Goal: Task Accomplishment & Management: Manage account settings

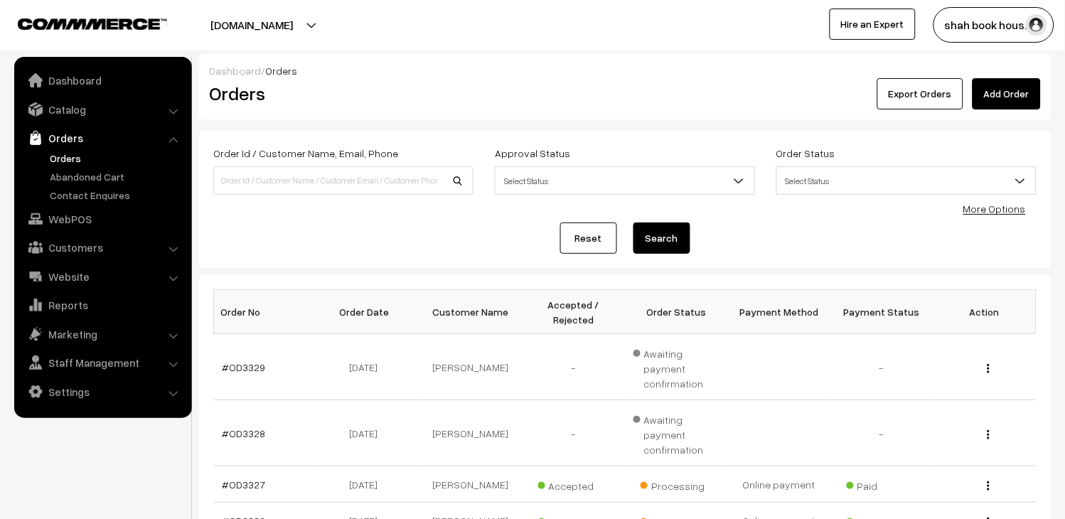
click at [1012, 17] on button "shah book hous…" at bounding box center [994, 25] width 121 height 36
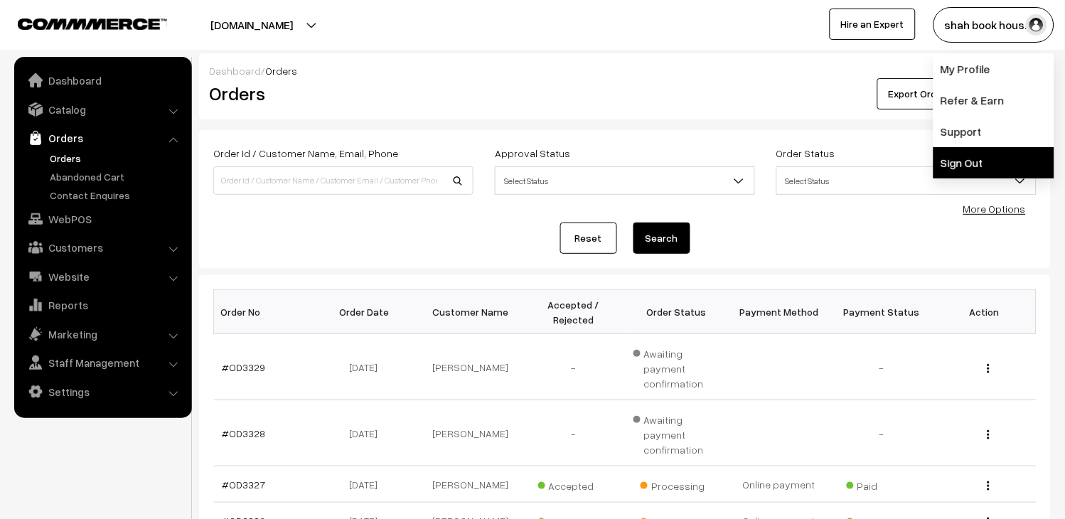
click at [991, 147] on link "Sign Out" at bounding box center [994, 162] width 121 height 31
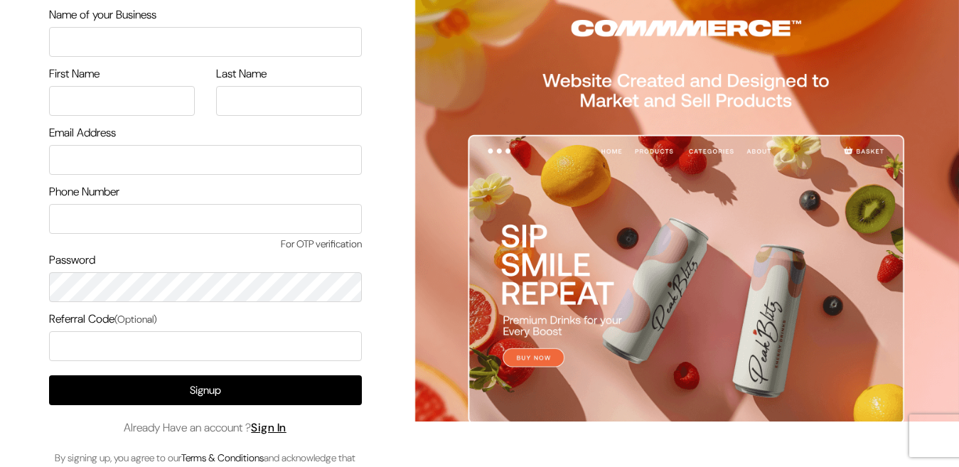
scroll to position [70, 0]
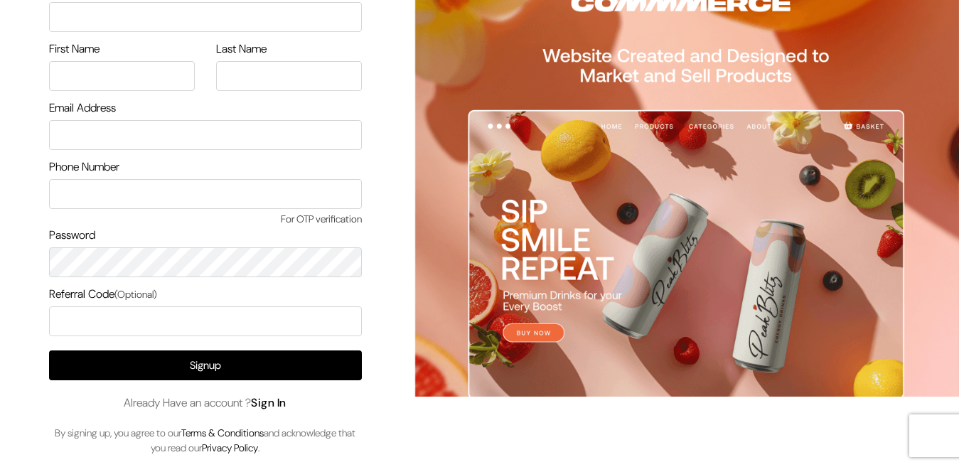
click at [285, 403] on link "Sign In" at bounding box center [269, 402] width 36 height 15
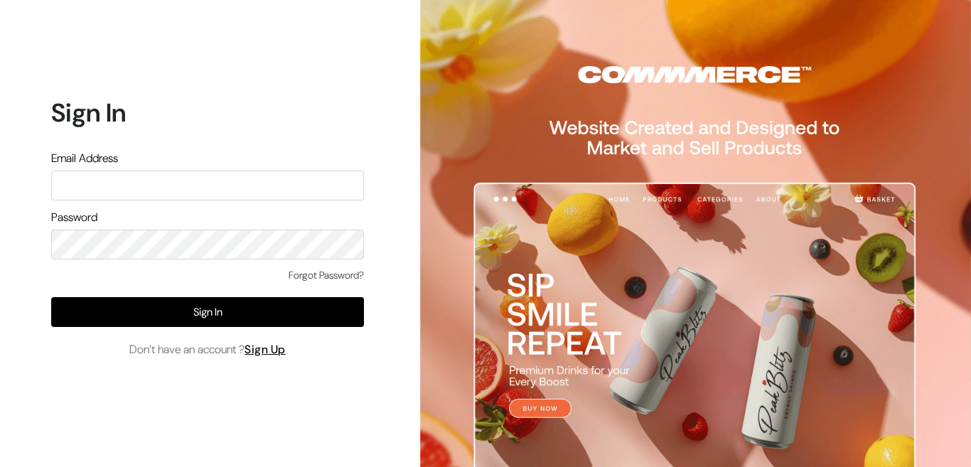
click at [128, 181] on input "text" at bounding box center [207, 186] width 313 height 30
paste input "admin@shahbookhouse.com"
type input "admin@shahbookhouse.com"
click at [0, 240] on div "Sign In Email Address admin@shahbookhouse.com Password Forgot Password? Sign In…" at bounding box center [202, 233] width 405 height 467
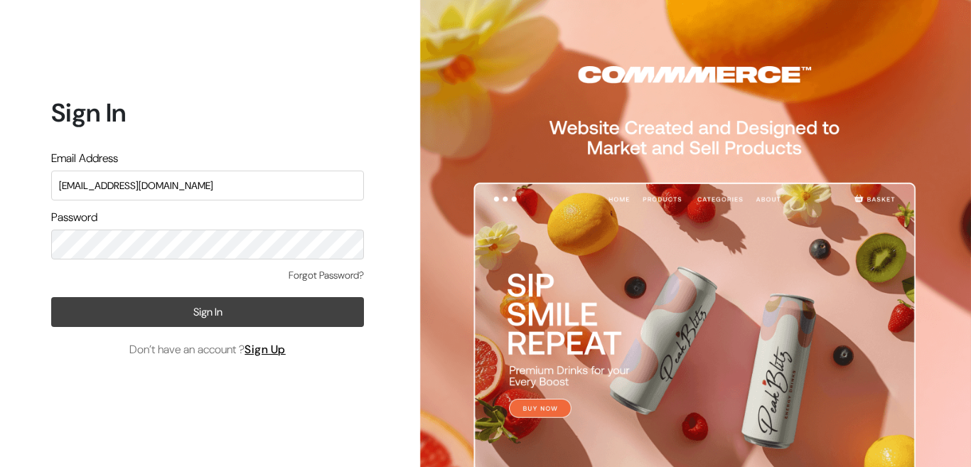
click at [221, 312] on button "Sign In" at bounding box center [207, 312] width 313 height 30
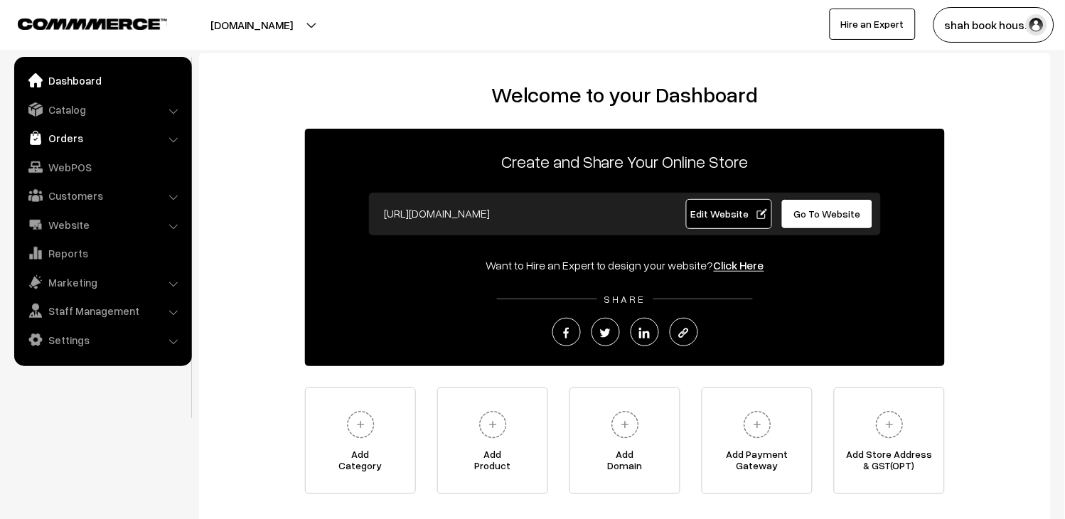
click at [74, 133] on link "Orders" at bounding box center [102, 138] width 169 height 26
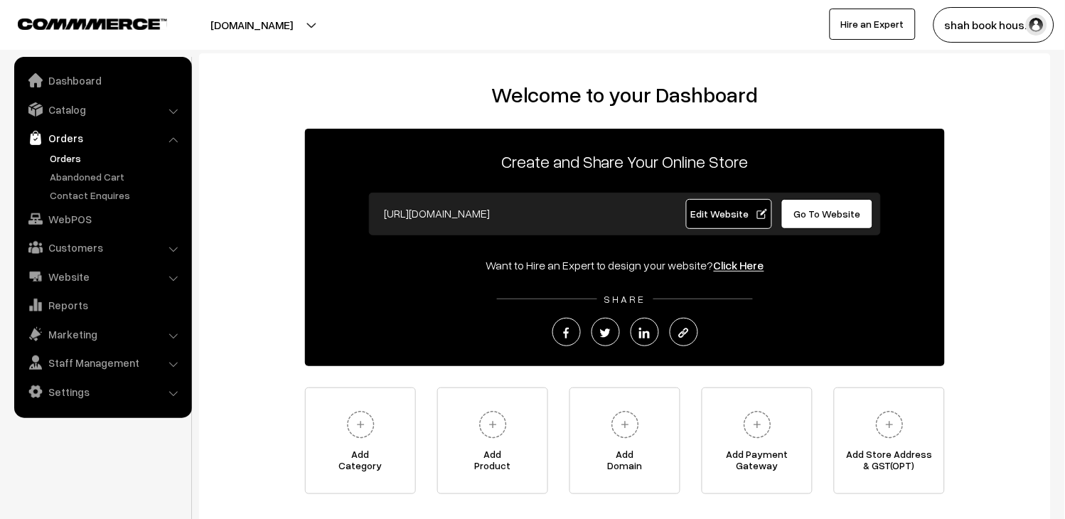
click at [72, 154] on link "Orders" at bounding box center [116, 158] width 141 height 15
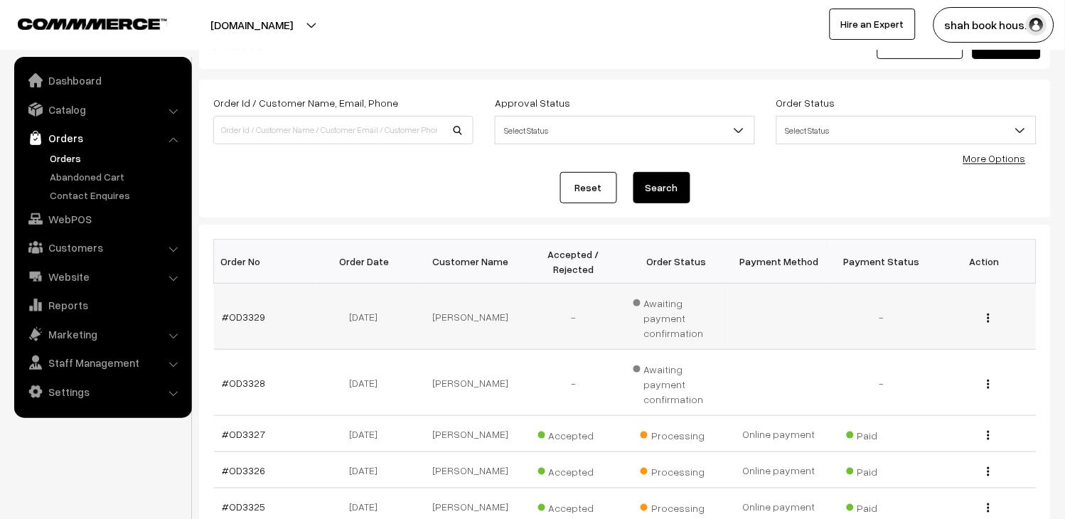
scroll to position [79, 0]
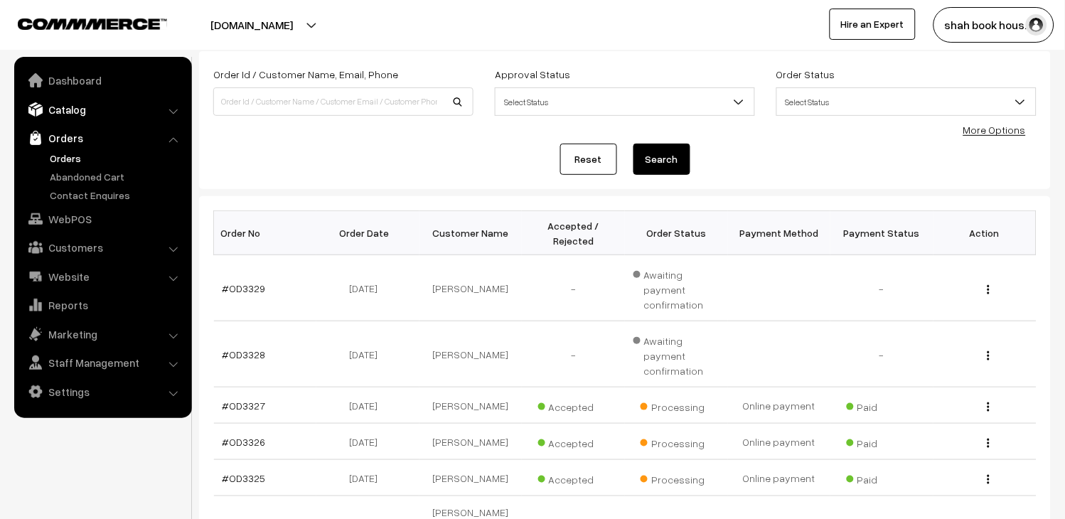
click at [68, 103] on link "Catalog" at bounding box center [102, 110] width 169 height 26
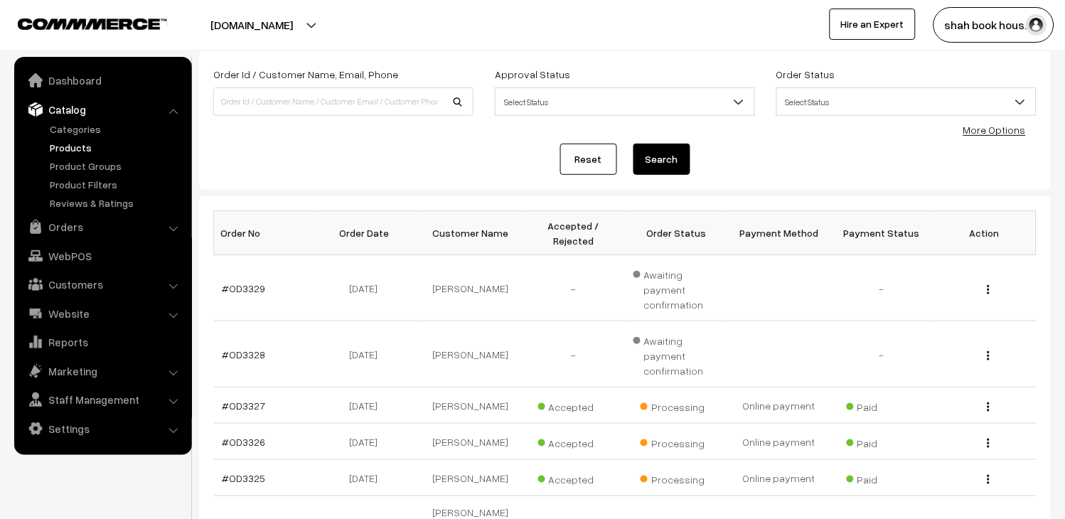
click at [76, 144] on link "Products" at bounding box center [116, 147] width 141 height 15
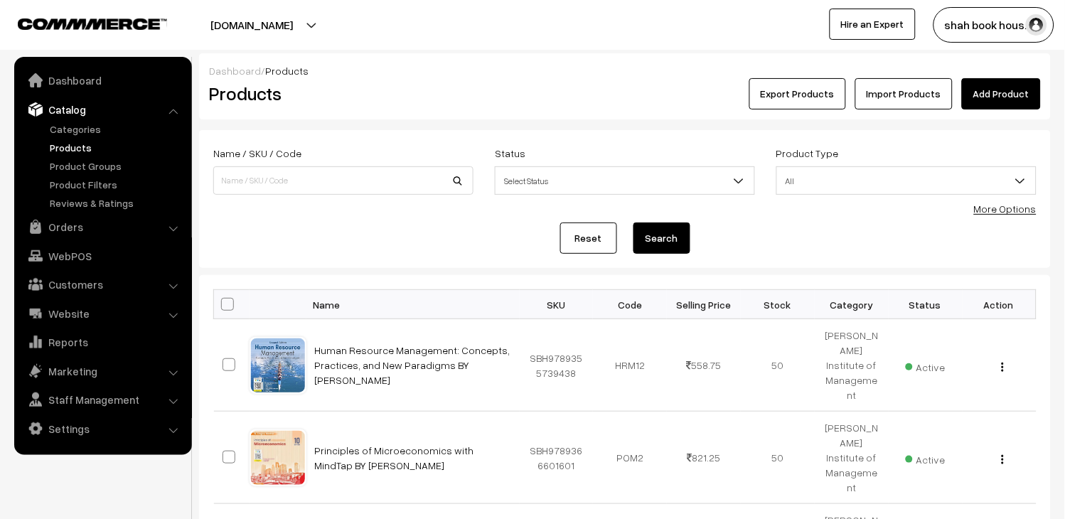
drag, startPoint x: 997, startPoint y: 100, endPoint x: 980, endPoint y: 103, distance: 17.4
click at [997, 100] on link "Add Product" at bounding box center [1001, 93] width 79 height 31
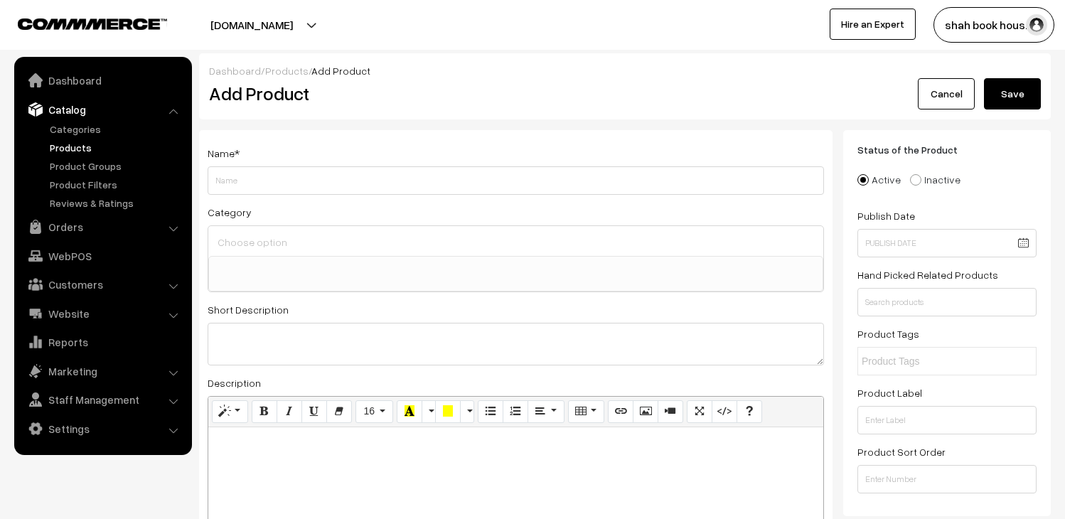
select select
drag, startPoint x: 0, startPoint y: 0, endPoint x: 245, endPoint y: 178, distance: 303.0
click at [245, 178] on input "Weight" at bounding box center [516, 180] width 617 height 28
paste input "Biopharmaceutics and Pharmacokinetics, Revised Edition"
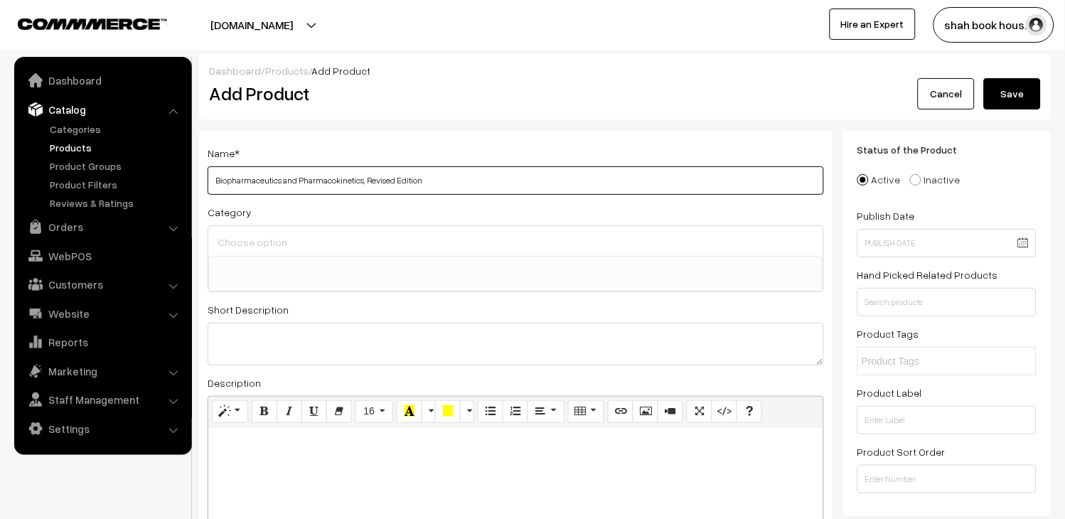
paste input "Kamla Phatak, Ravi Shankar"
type input "Biopharmaceutics and Pharmacokinetics, Revised Edition Kamla Phatak, Ravi Shank…"
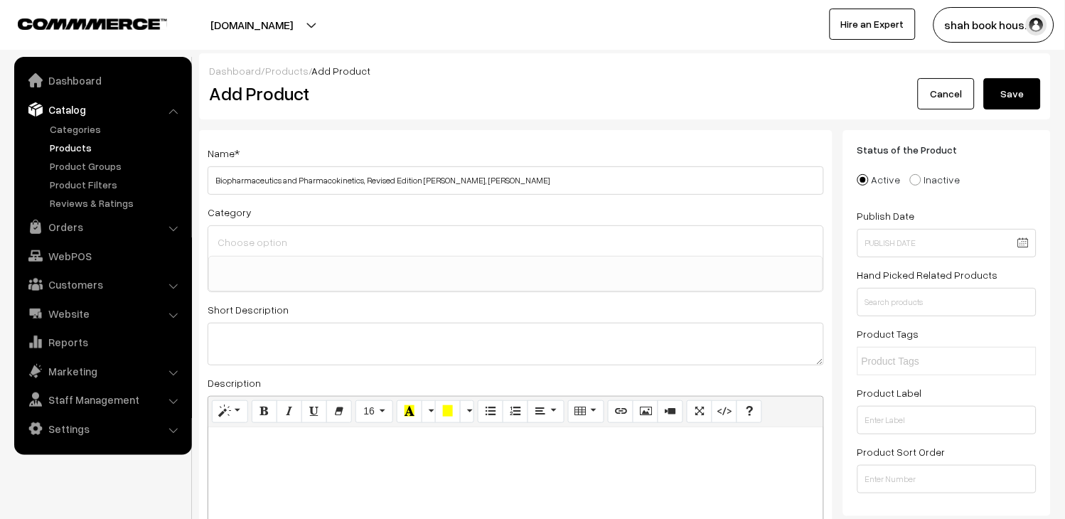
click at [425, 232] on input at bounding box center [516, 242] width 604 height 21
type input "bsp"
drag, startPoint x: 60, startPoint y: 233, endPoint x: 46, endPoint y: 230, distance: 14.5
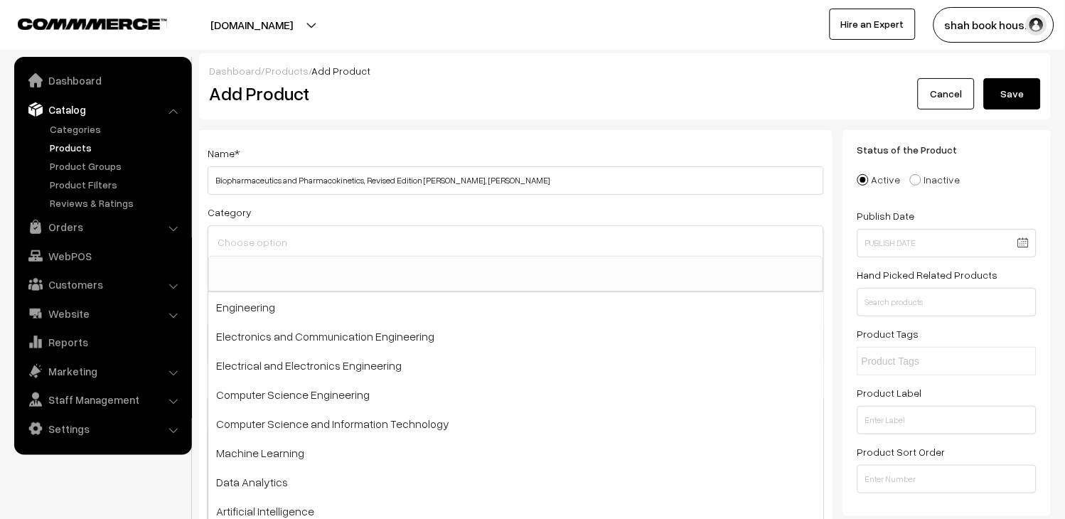
click at [688, 100] on h2 "Add Product" at bounding box center [518, 93] width 619 height 22
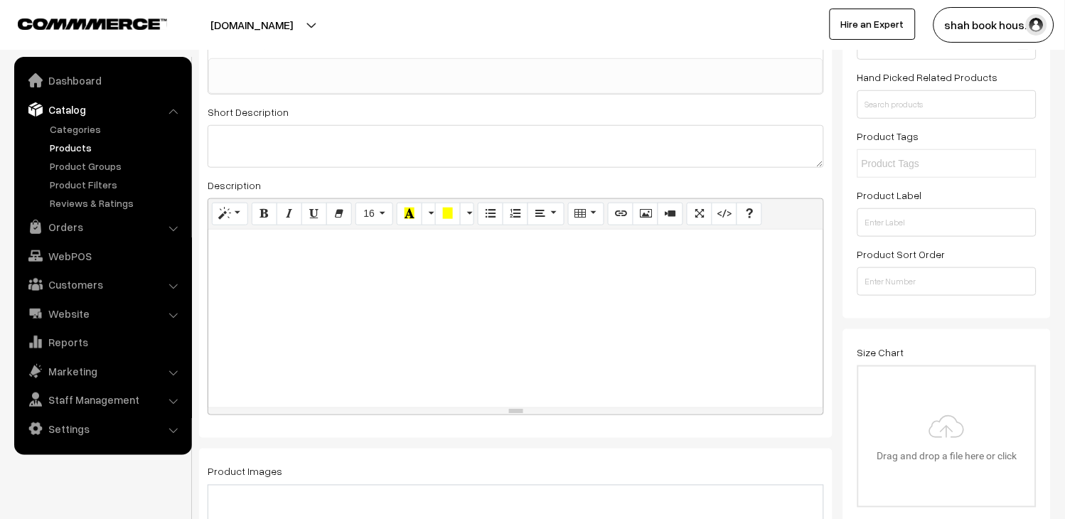
scroll to position [237, 0]
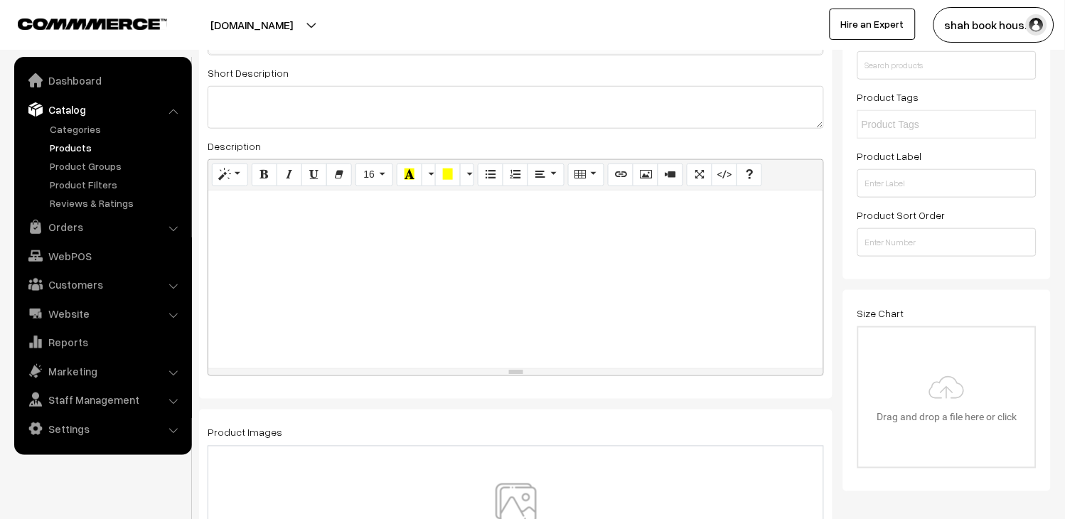
click at [432, 274] on div at bounding box center [515, 280] width 615 height 178
paste div
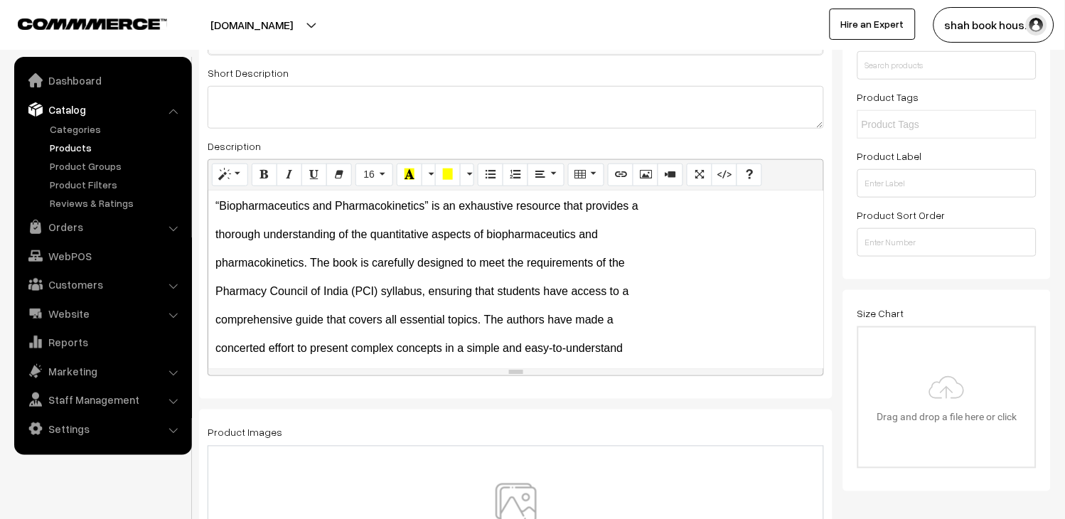
click at [706, 214] on p "“Biopharmaceutics and Pharmacokinetics” is an exhaustive resource that provides…" at bounding box center [515, 206] width 601 height 17
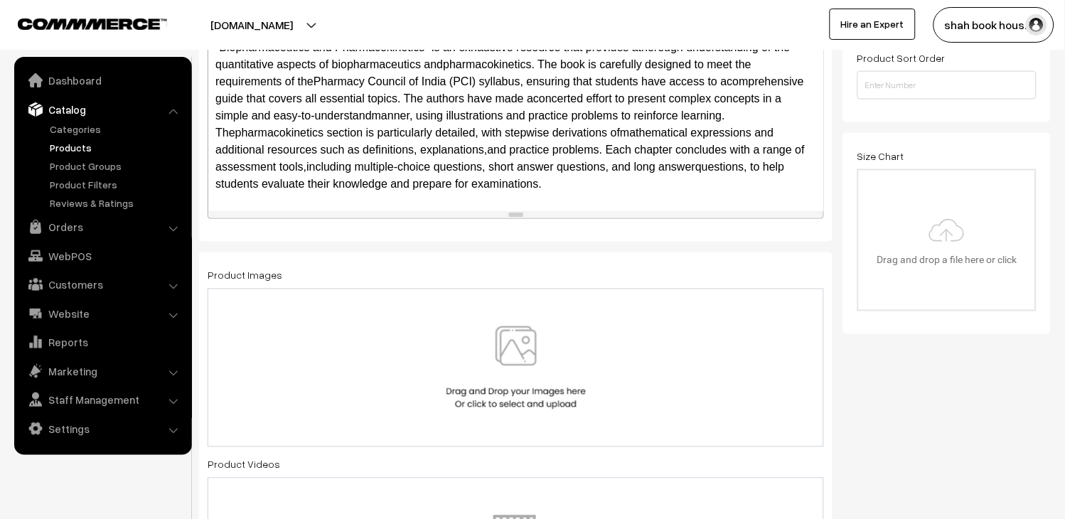
scroll to position [395, 0]
click at [508, 363] on img at bounding box center [516, 367] width 146 height 83
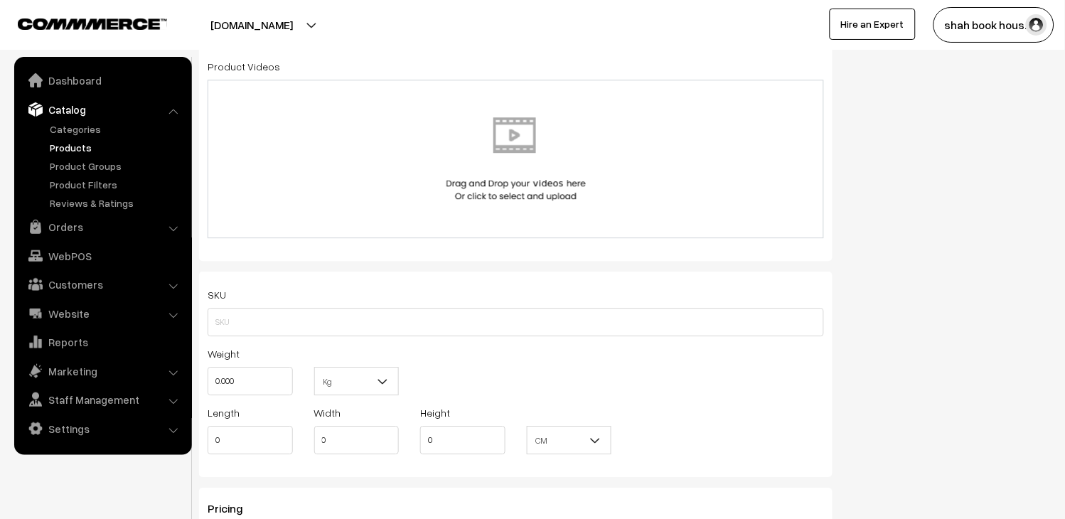
scroll to position [790, 0]
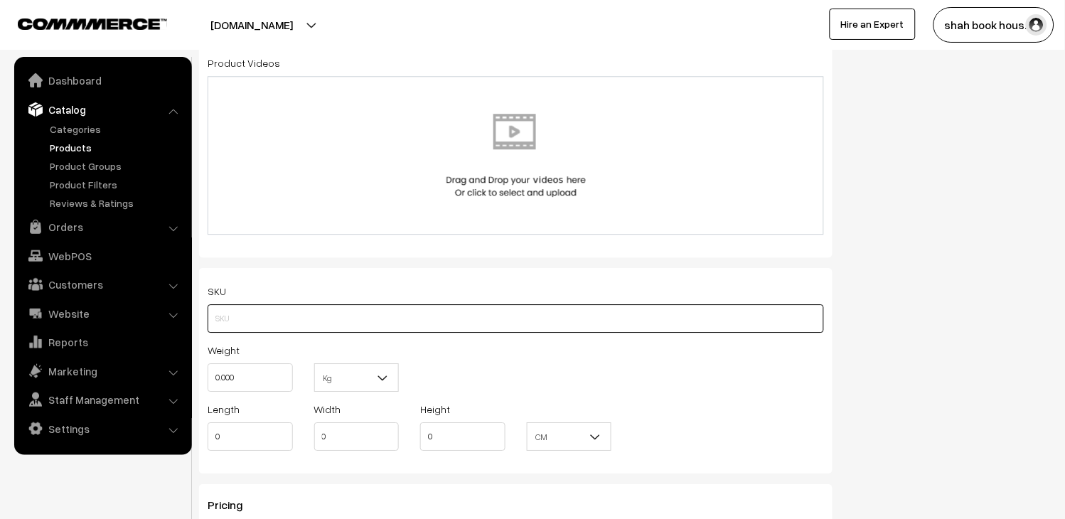
click at [302, 323] on input "text" at bounding box center [516, 318] width 617 height 28
type input "b"
paste input "9789348734242"
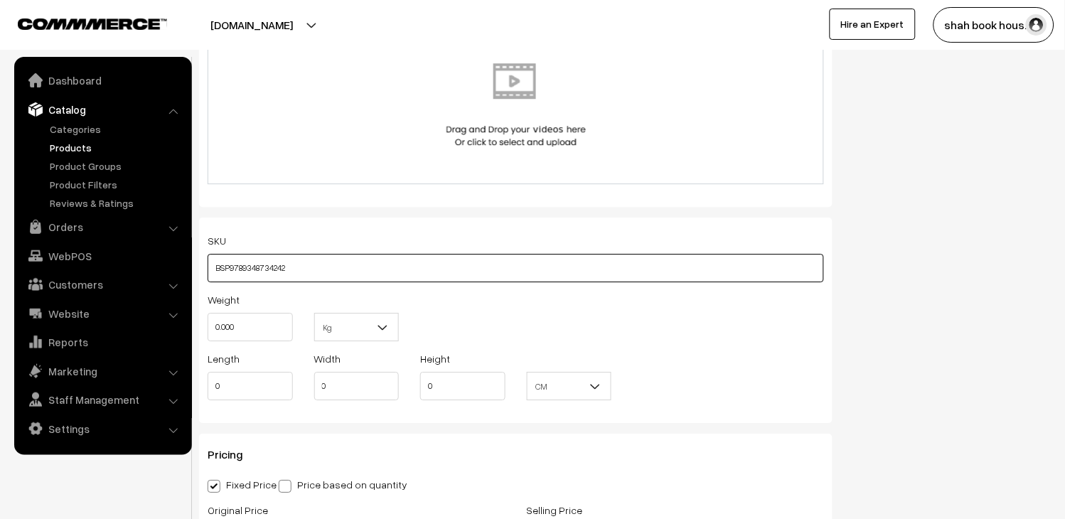
scroll to position [869, 0]
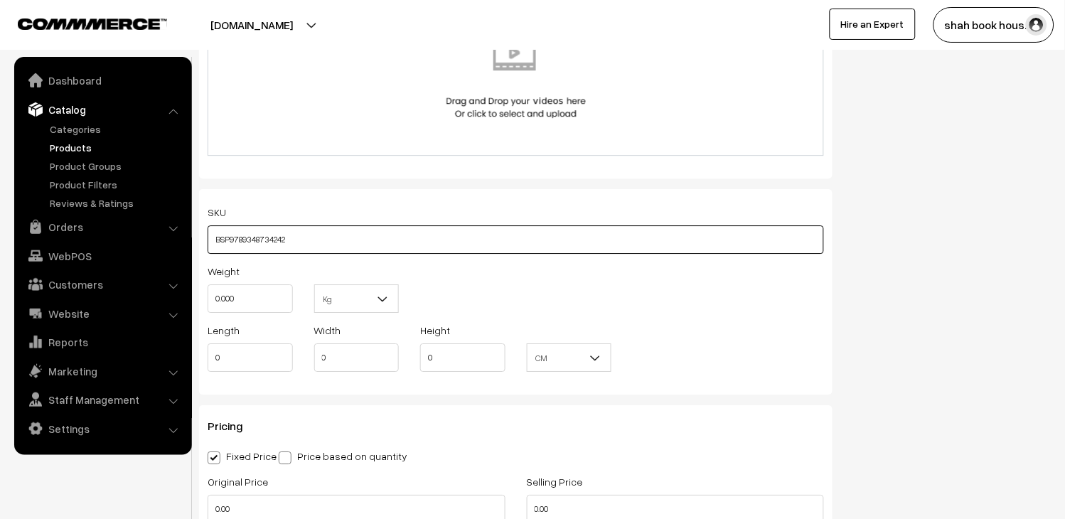
type input "BSP9789348734242"
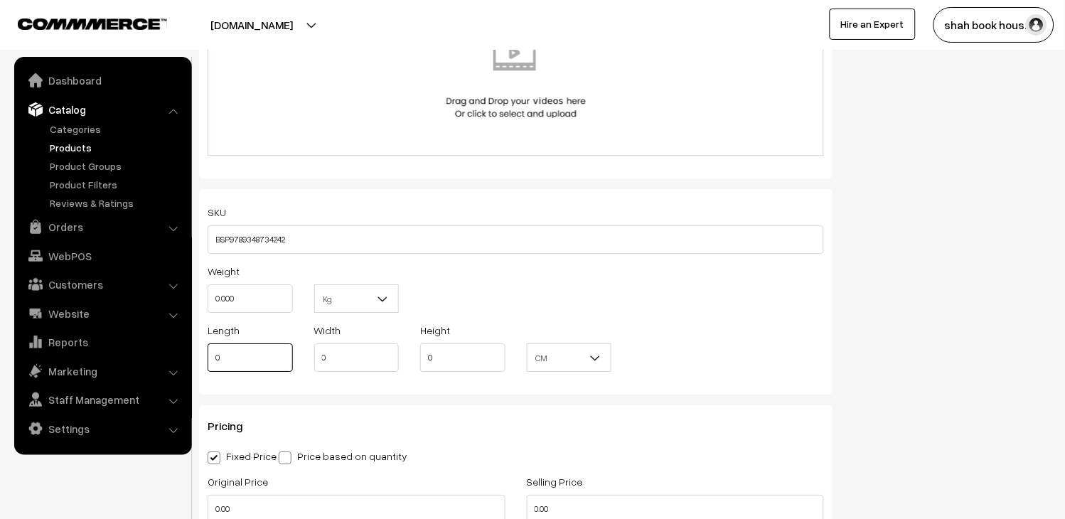
click at [250, 363] on input "0" at bounding box center [250, 357] width 85 height 28
paste input "9"
type input "9"
drag, startPoint x: 403, startPoint y: 356, endPoint x: 333, endPoint y: 361, distance: 70.6
click at [333, 361] on div "Width 0" at bounding box center [357, 350] width 107 height 59
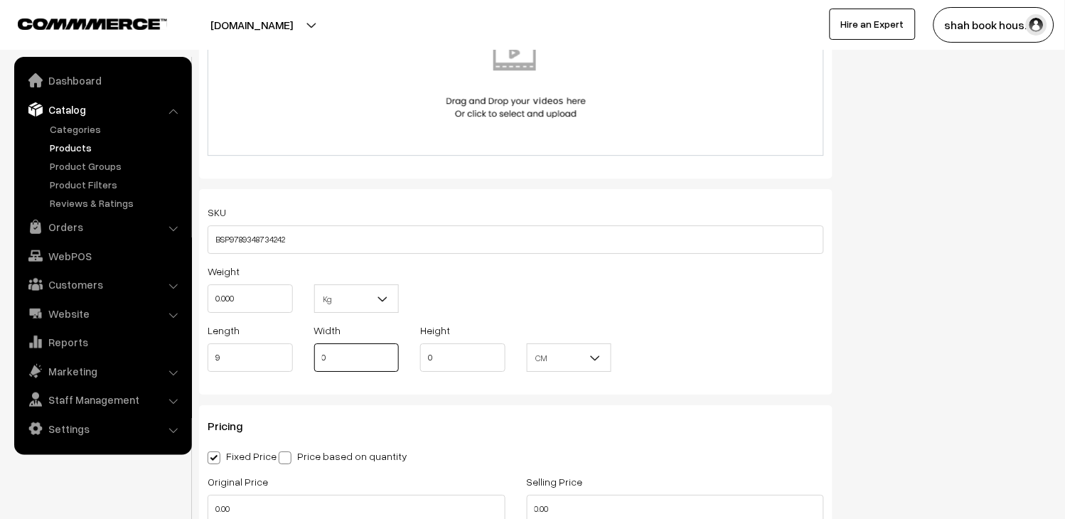
click at [333, 361] on input "0" at bounding box center [356, 357] width 85 height 28
paste input "6"
type input "6"
click at [481, 350] on input "0" at bounding box center [462, 357] width 85 height 28
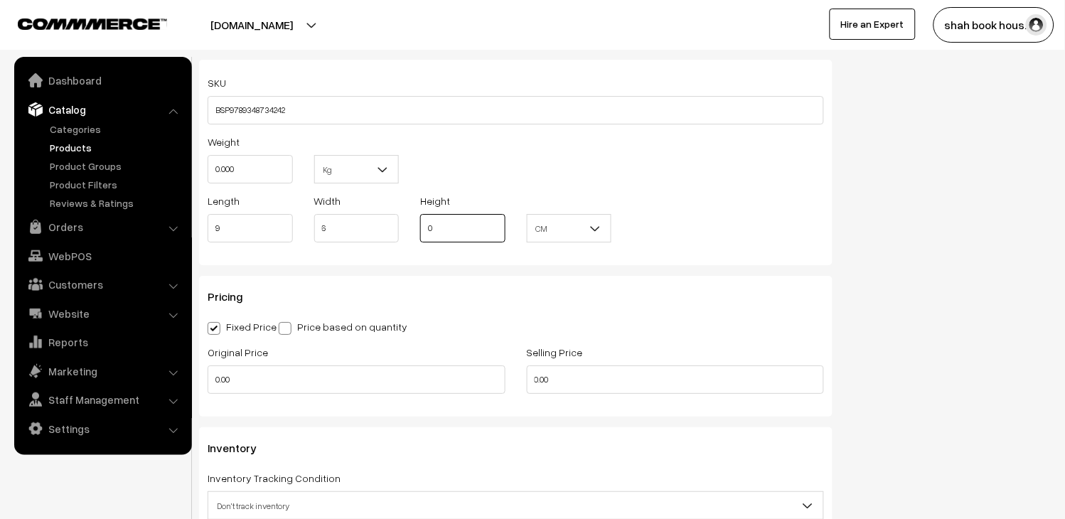
scroll to position [1027, 0]
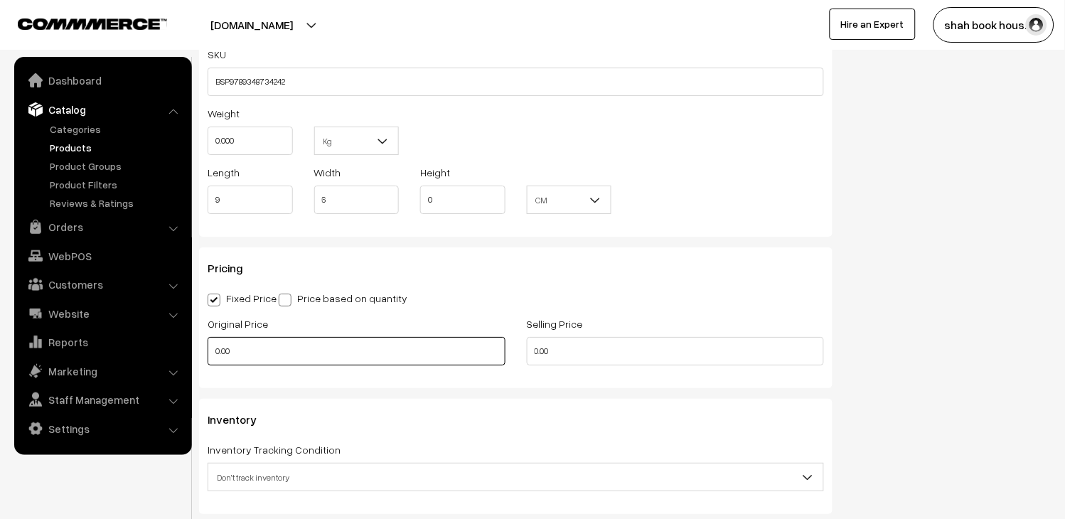
click at [323, 353] on input "0.00" at bounding box center [357, 351] width 298 height 28
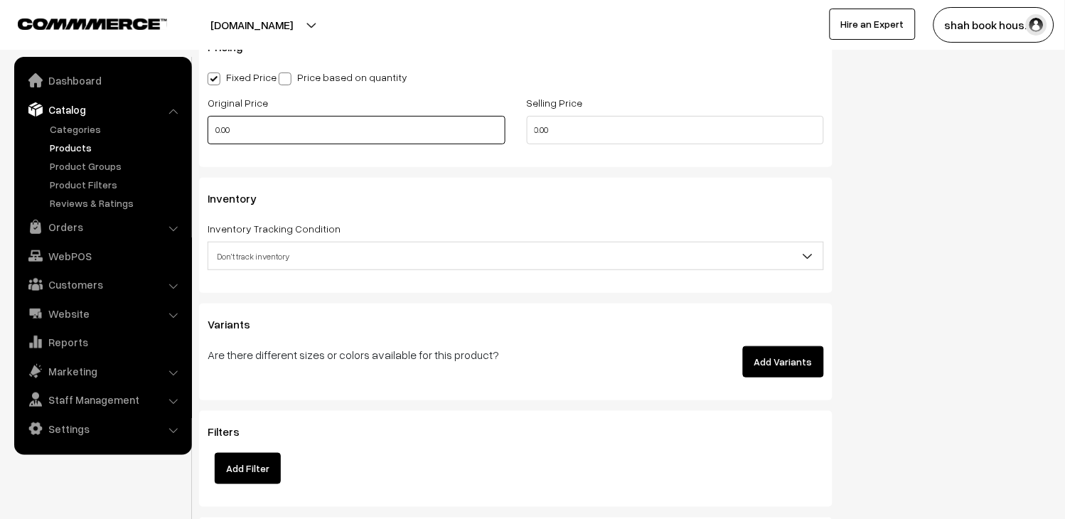
scroll to position [1264, 0]
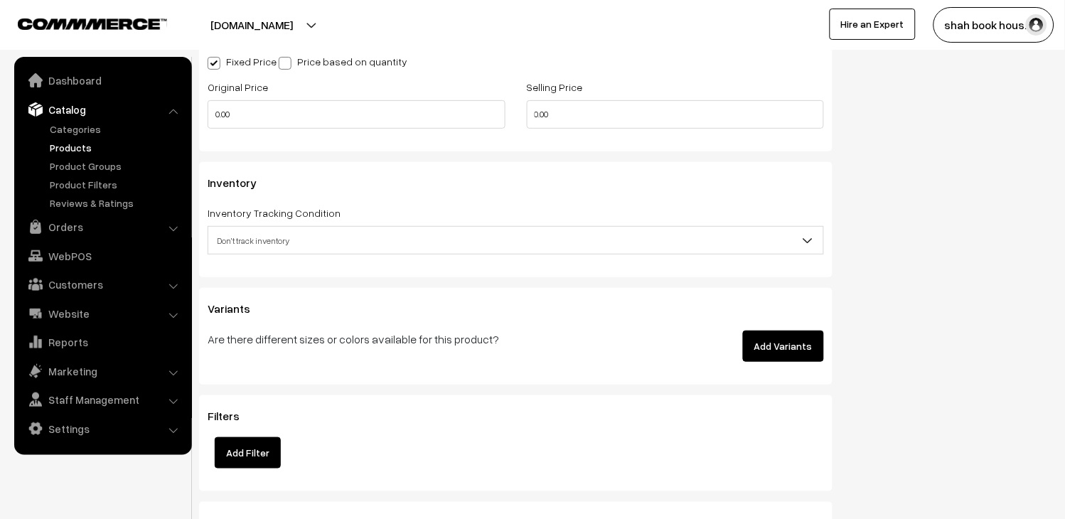
type input "0"
click at [345, 238] on span "Don't track inventory" at bounding box center [515, 240] width 615 height 25
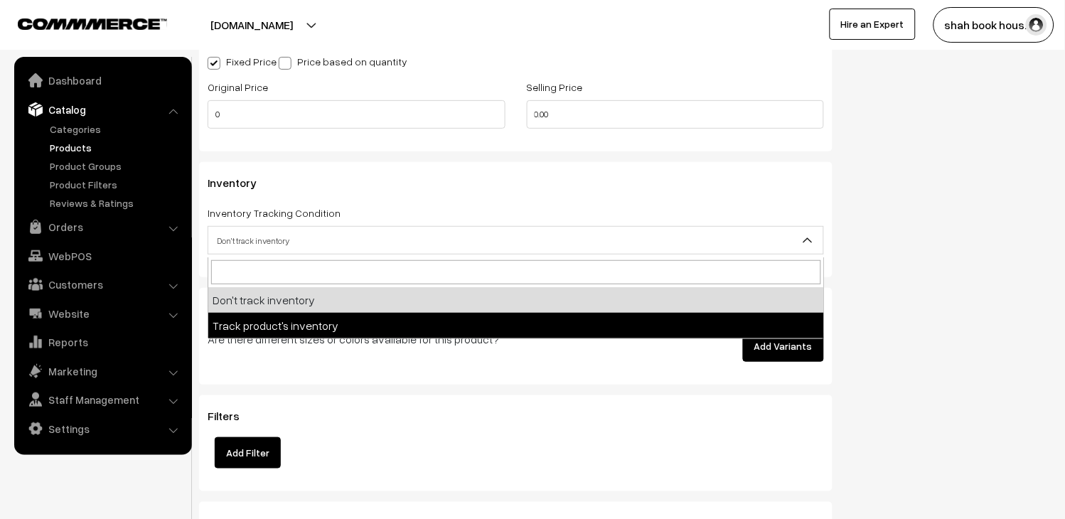
select select "2"
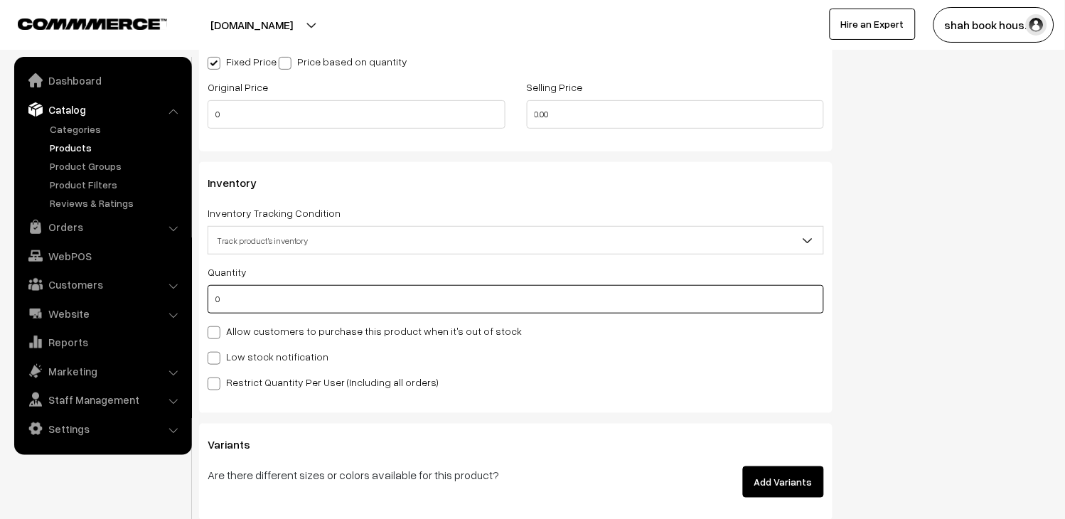
click at [292, 304] on input "0" at bounding box center [516, 299] width 617 height 28
type input "151"
click at [289, 358] on label "Low stock notification" at bounding box center [268, 356] width 121 height 15
click at [217, 358] on input "Low stock notification" at bounding box center [212, 355] width 9 height 9
checkbox input "true"
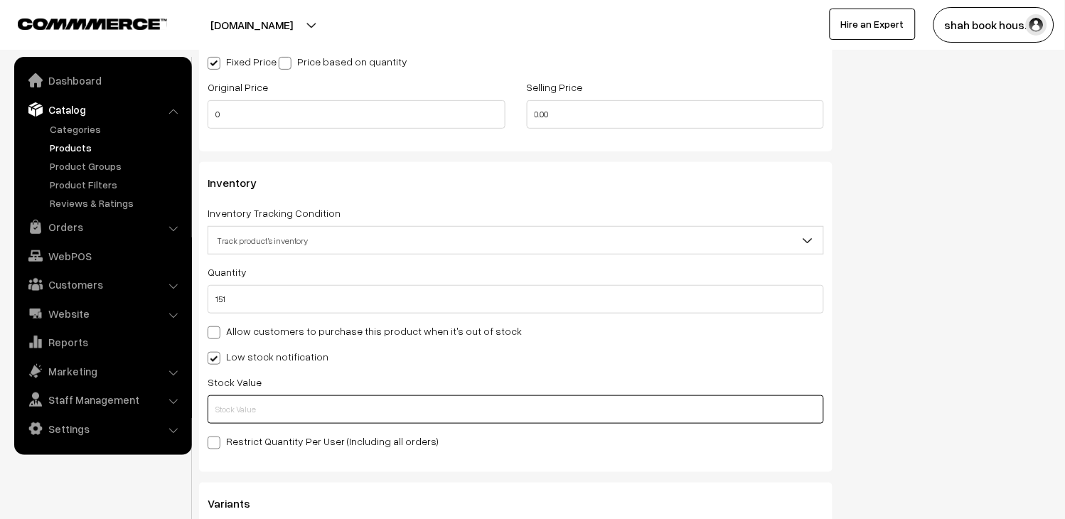
click at [320, 415] on input "text" at bounding box center [516, 409] width 617 height 28
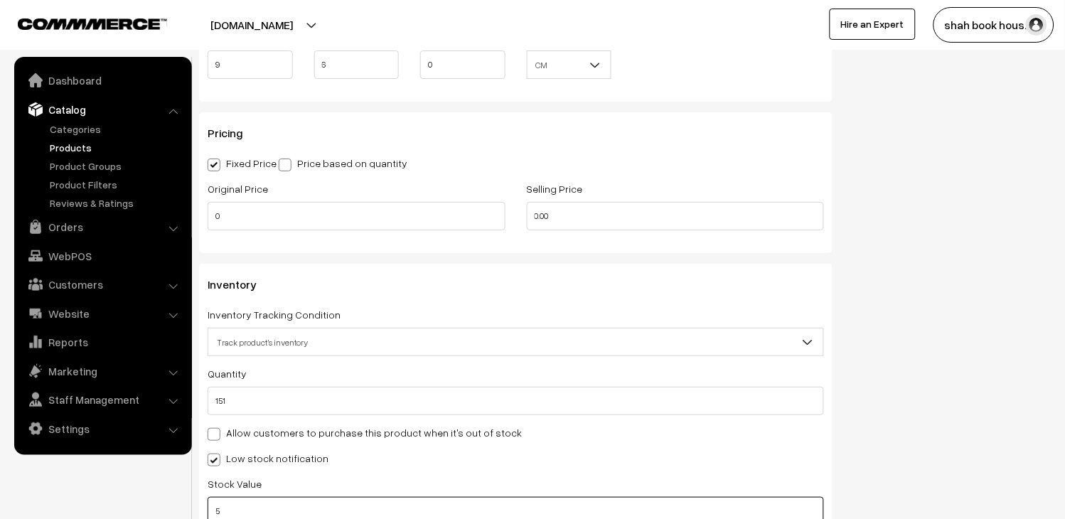
scroll to position [1106, 0]
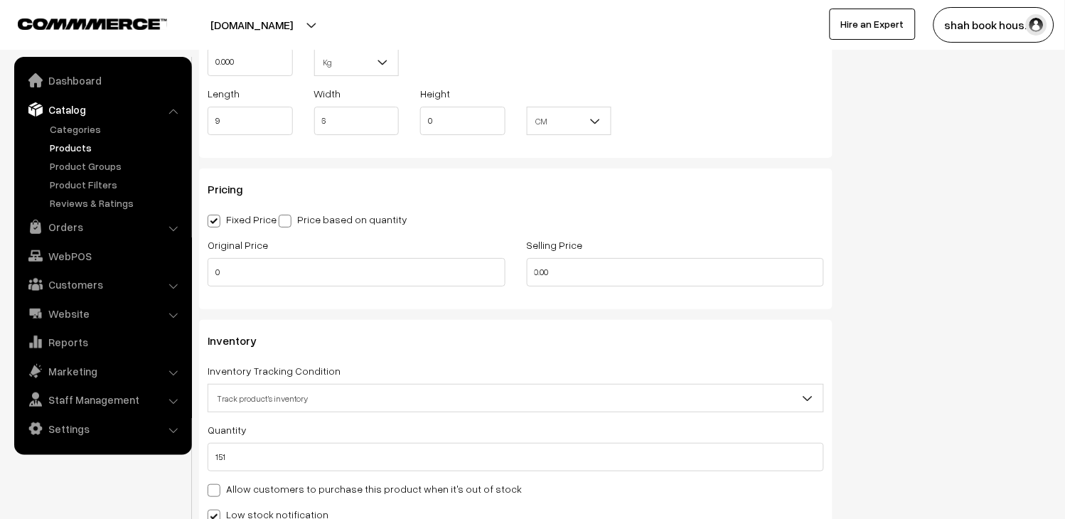
type input "5"
click at [302, 266] on input "0" at bounding box center [357, 272] width 298 height 28
type input "0"
type input "375"
click at [641, 276] on input "0.00" at bounding box center [676, 272] width 298 height 28
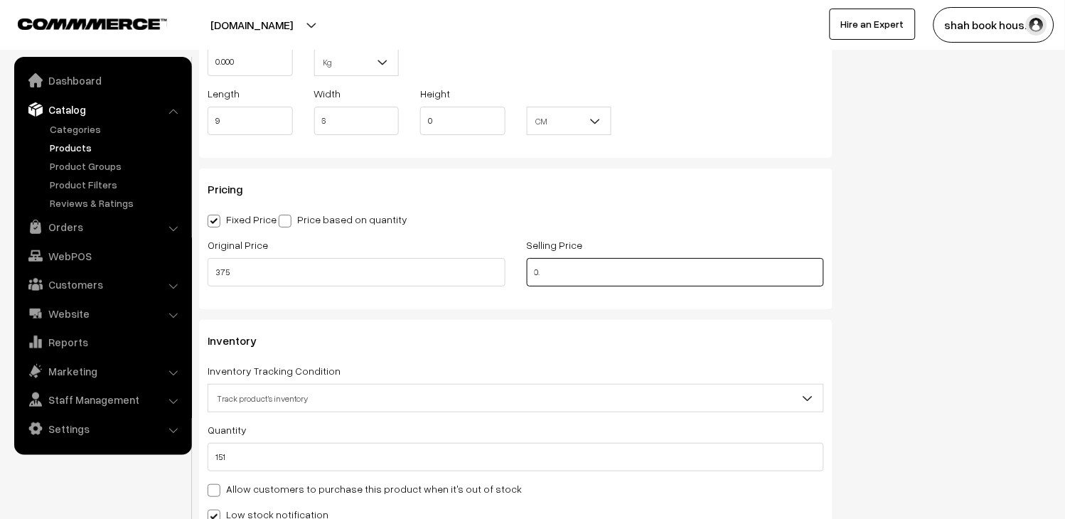
type input "0"
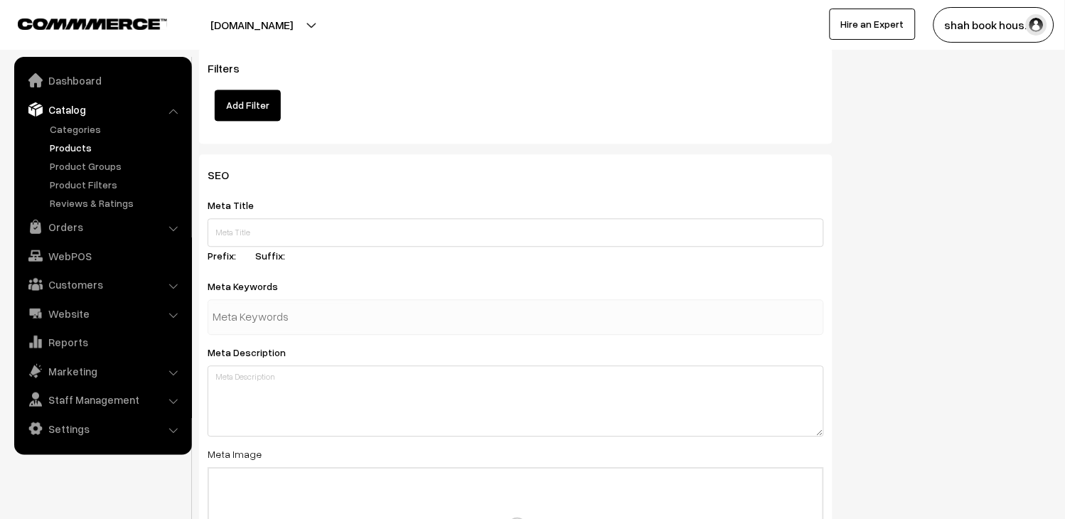
scroll to position [1817, 0]
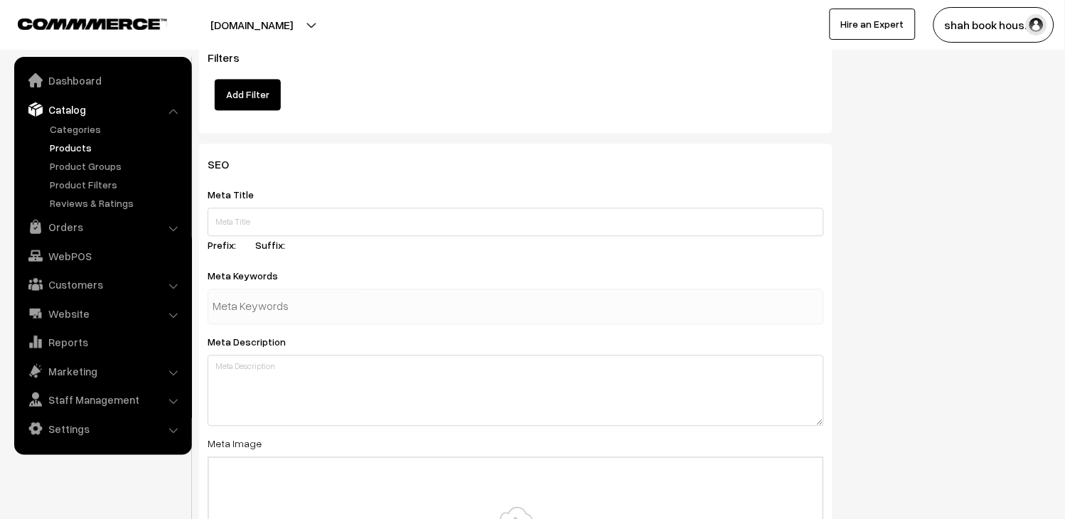
type input "318.75"
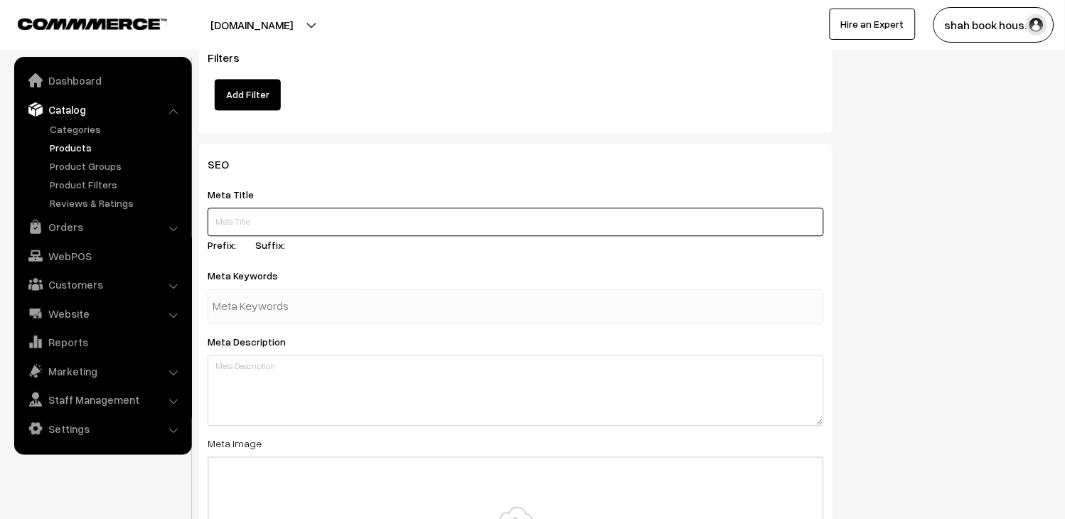
click at [346, 233] on input "text" at bounding box center [516, 222] width 617 height 28
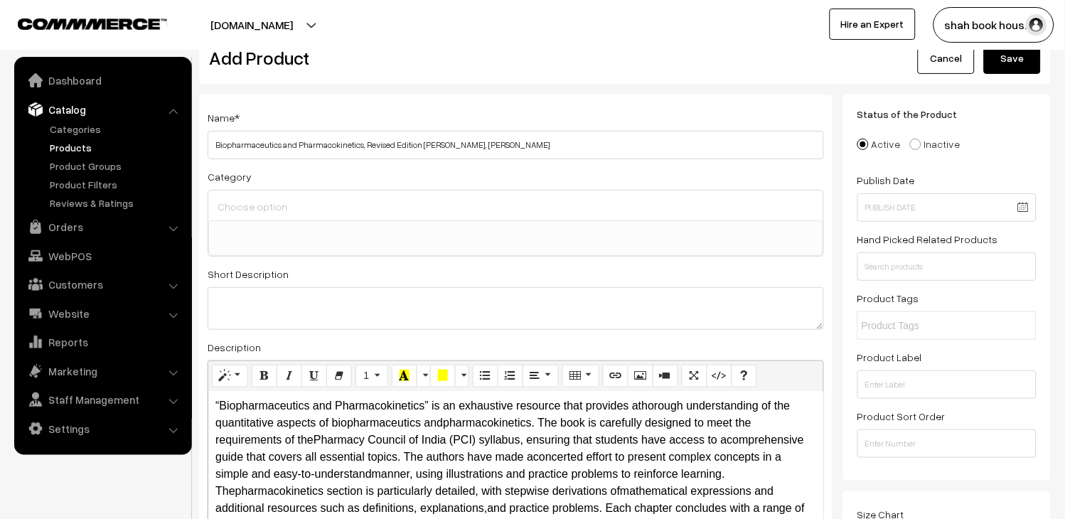
scroll to position [0, 0]
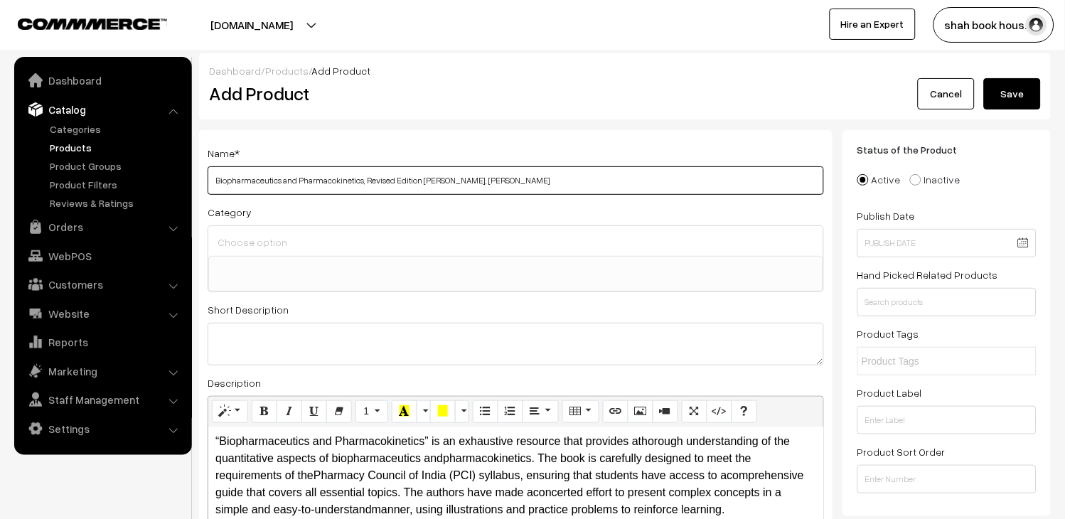
click at [623, 174] on input "Biopharmaceutics and Pharmacokinetics, Revised Edition [PERSON_NAME], [PERSON_N…" at bounding box center [516, 180] width 617 height 28
click at [623, 174] on input "Biopharmaceutics and Pharmacokinetics, Revised Edition Kamla Phatak, Ravi Shank…" at bounding box center [516, 180] width 617 height 28
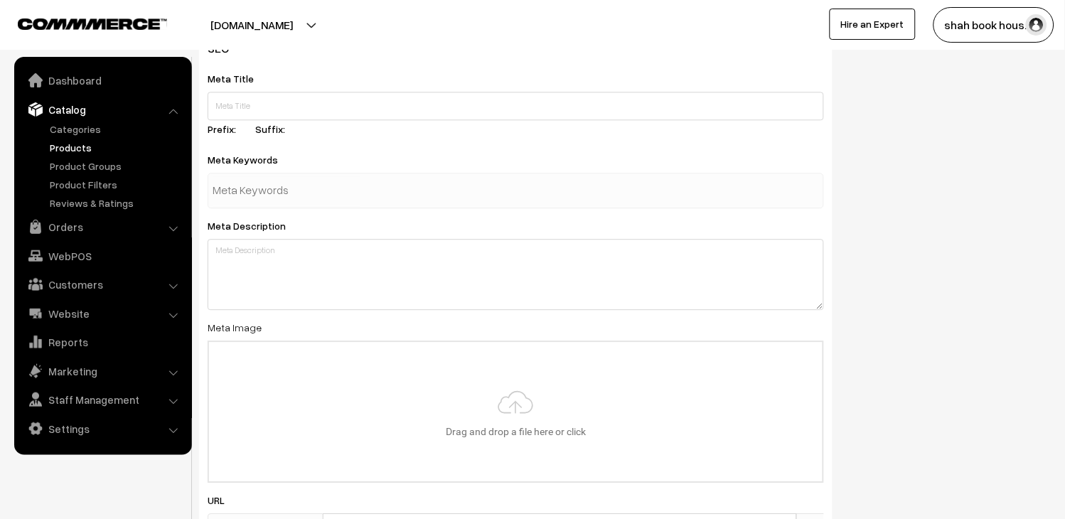
scroll to position [1919, 0]
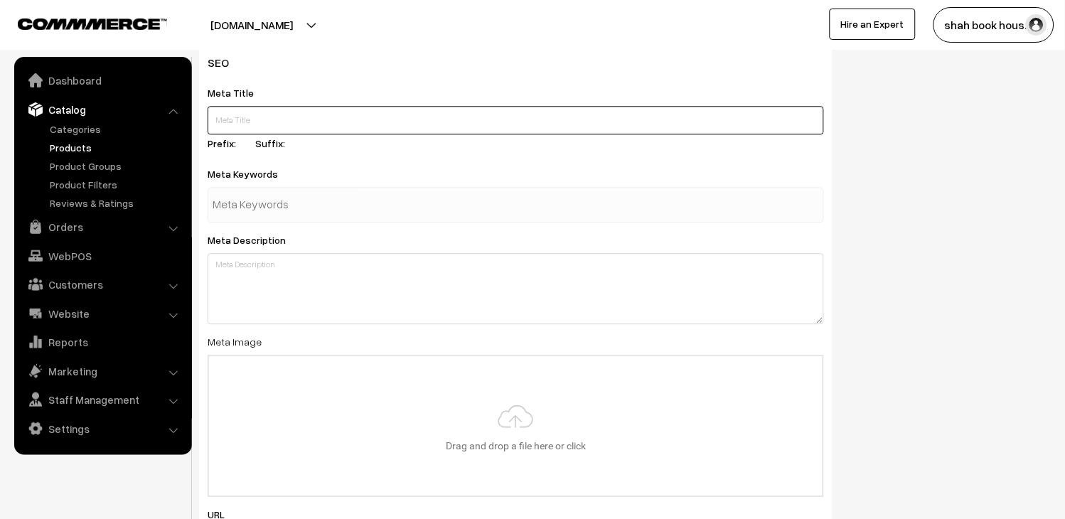
click at [334, 129] on input "text" at bounding box center [516, 120] width 617 height 28
paste input "Biopharmaceutics and Pharmacokinetics, Revised Edition Kamla Phatak, Ravi Shank…"
type input "Biopharmaceutics and Pharmacokinetics, Revised Edition Kamla Phatak, Ravi Shank…"
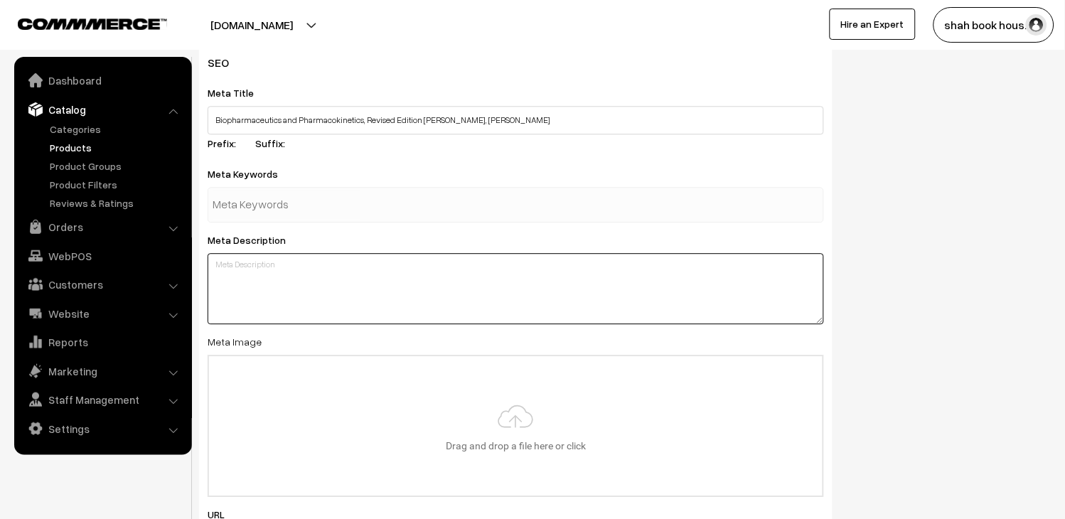
click at [299, 279] on textarea at bounding box center [516, 288] width 617 height 71
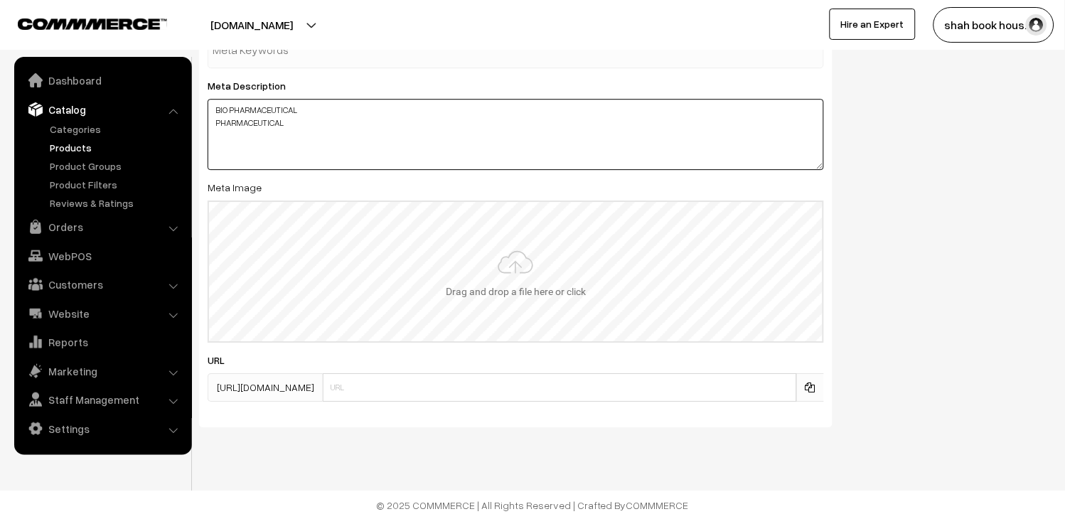
scroll to position [2077, 0]
type textarea "BIO PHARMACEUTICAL PHARMACEUTICAL"
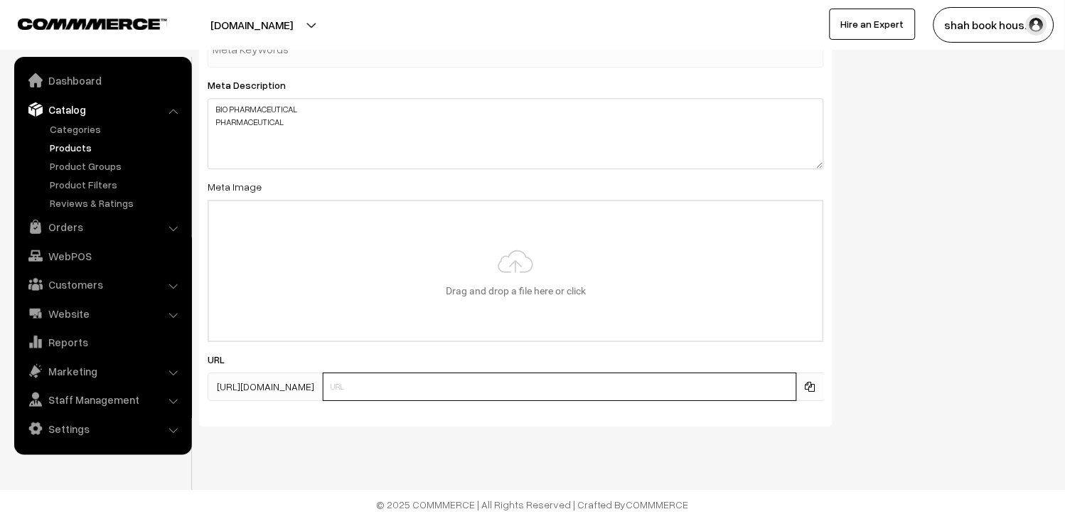
click at [512, 389] on input "text" at bounding box center [560, 387] width 474 height 28
paste input "Biopharmaceutics and Pharmacokinetics, Revised Edition Kamla Phatak, Ravi Shank…"
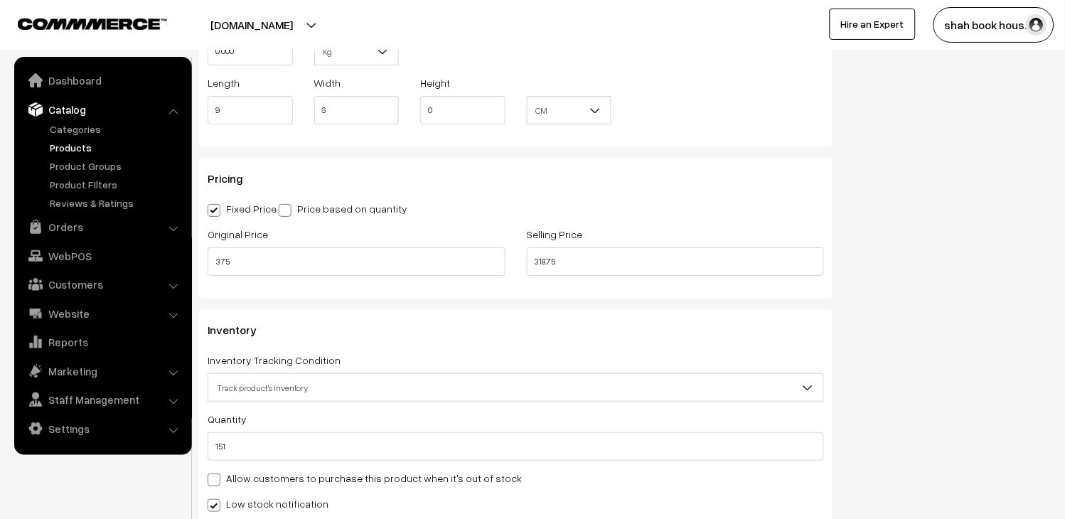
scroll to position [1050, 0]
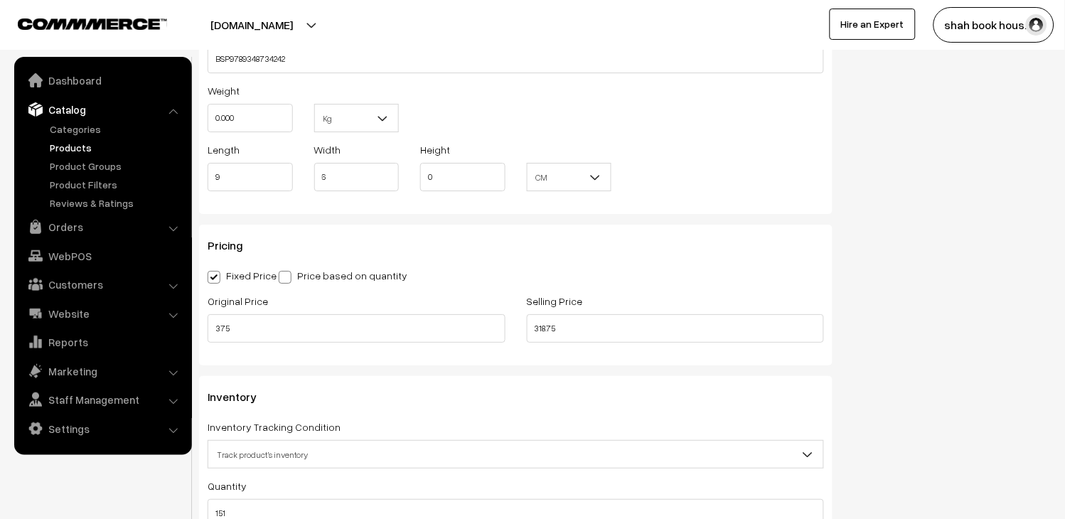
type input "Biopharmaceutics and Pharmacokinetics, Revised Edition Kamla Phatak, Ravi Shank…"
click at [260, 61] on input "BSP9789348734242" at bounding box center [516, 59] width 617 height 28
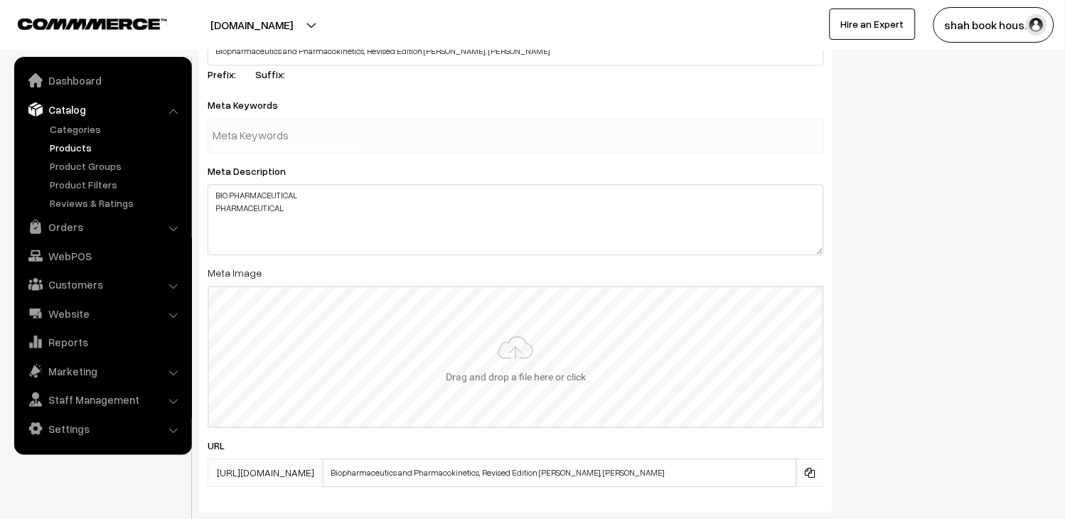
scroll to position [2077, 0]
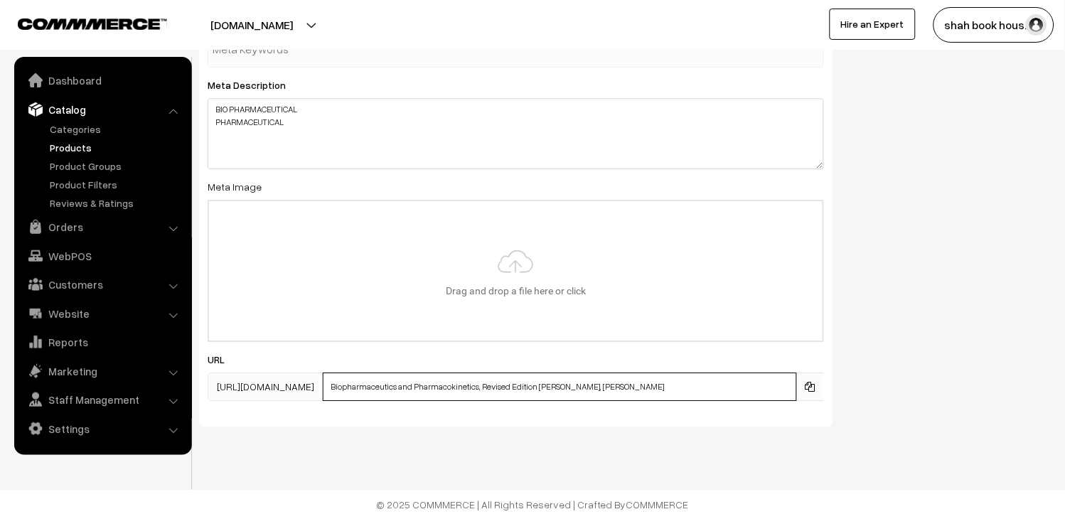
click at [745, 388] on input "Biopharmaceutics and Pharmacokinetics, Revised Edition Kamla Phatak, Ravi Shank…" at bounding box center [560, 387] width 474 height 28
paste input "BSP9789348734242"
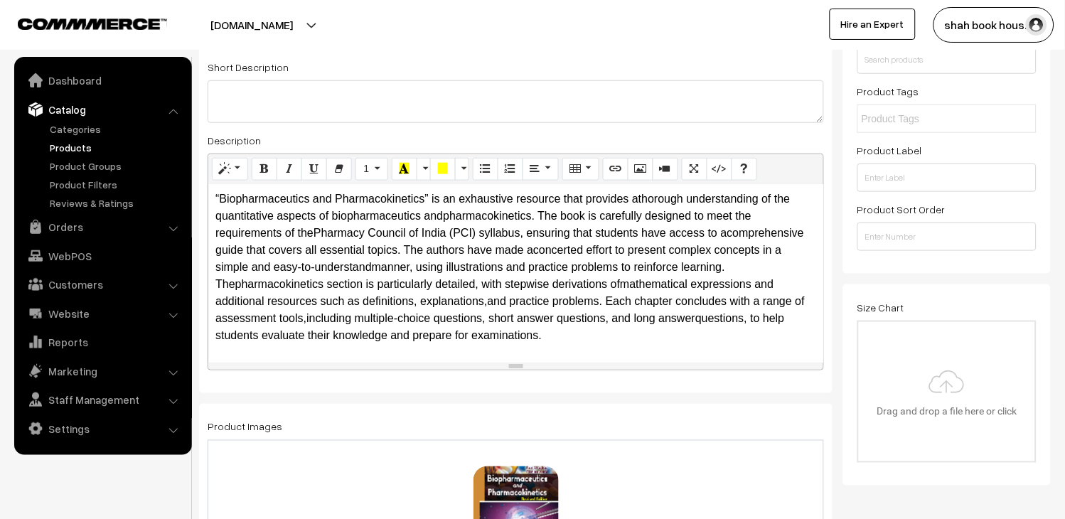
scroll to position [23, 0]
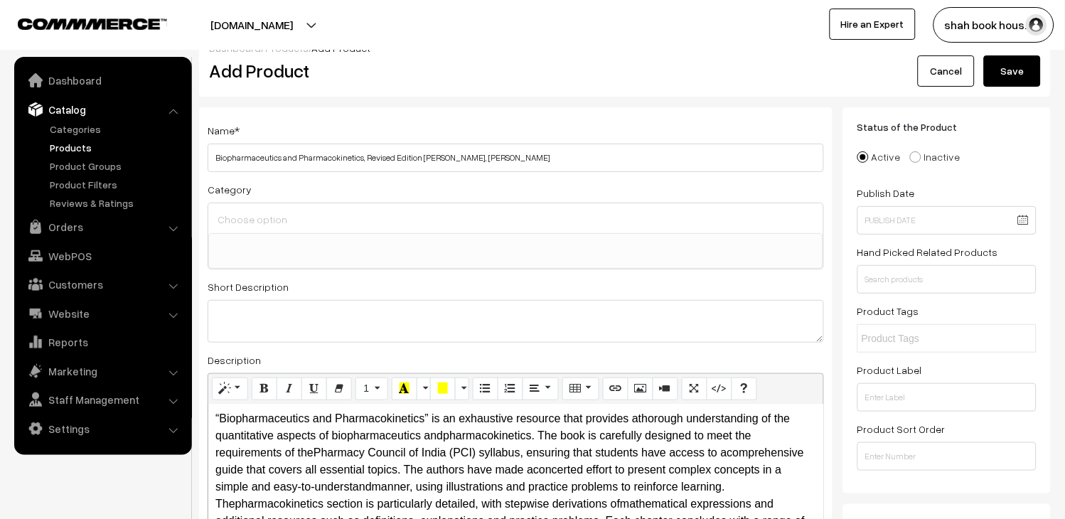
type input "9789348734242"
click at [1014, 74] on button "Save" at bounding box center [1012, 70] width 57 height 31
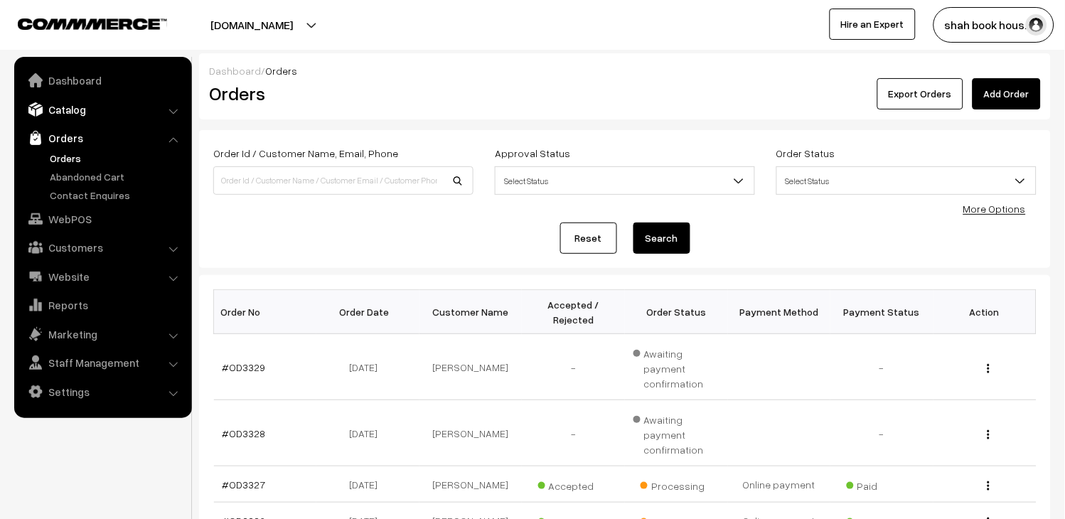
click at [73, 109] on link "Catalog" at bounding box center [102, 110] width 169 height 26
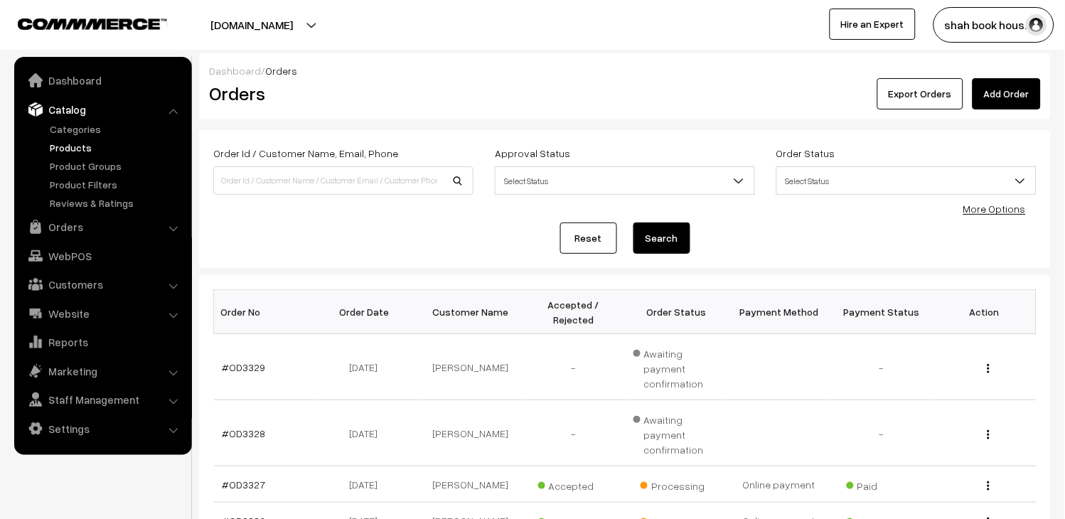
click at [73, 150] on link "Products" at bounding box center [116, 147] width 141 height 15
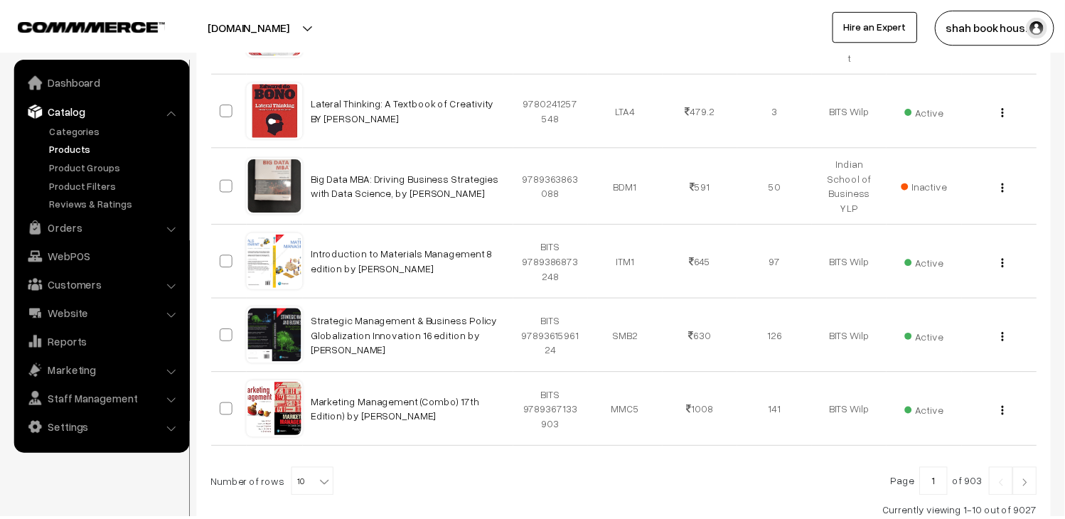
scroll to position [711, 0]
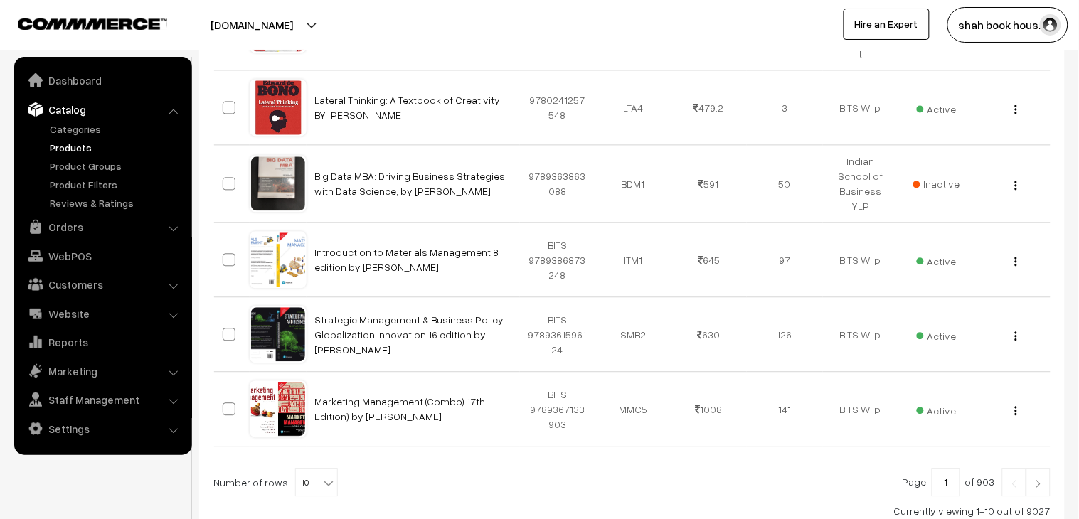
click at [303, 469] on span "10" at bounding box center [316, 483] width 41 height 28
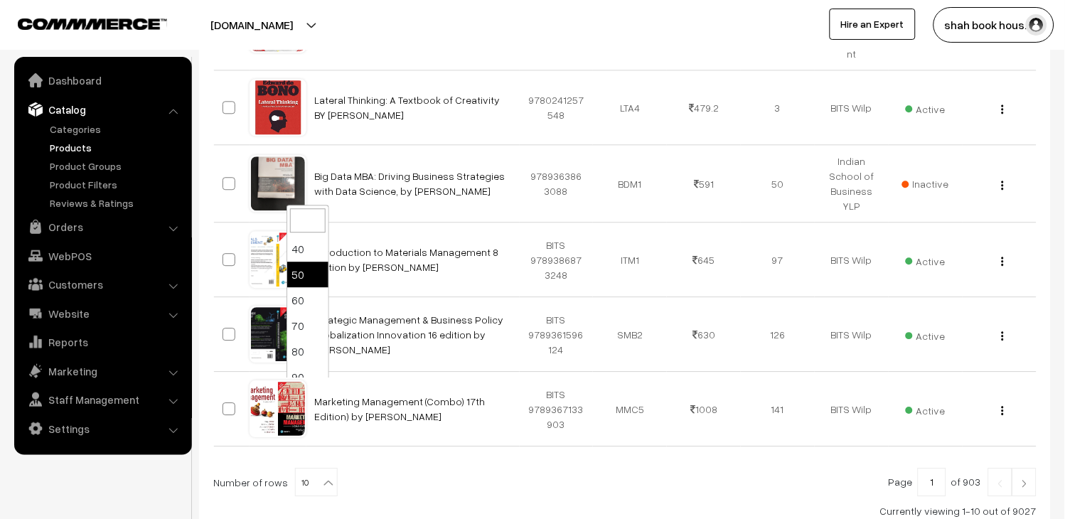
scroll to position [114, 0]
select select "100"
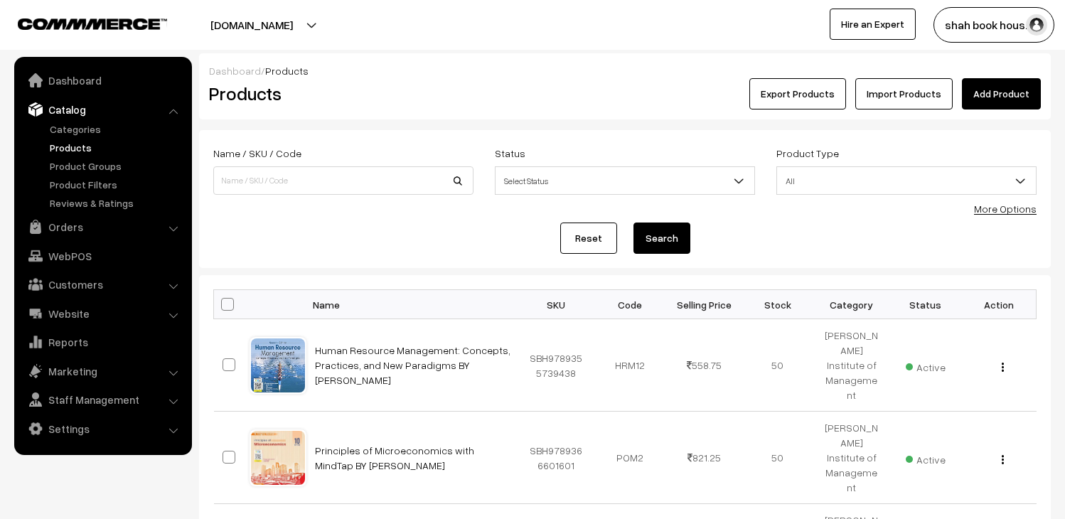
scroll to position [1754, 0]
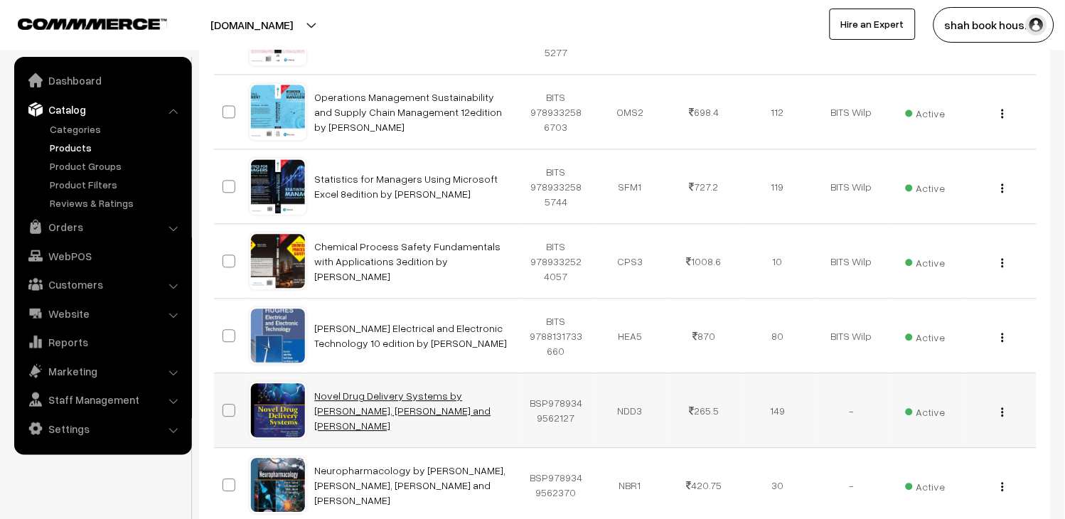
click at [374, 390] on link "Novel Drug Delivery Systems by [PERSON_NAME], [PERSON_NAME] and [PERSON_NAME]" at bounding box center [403, 411] width 176 height 42
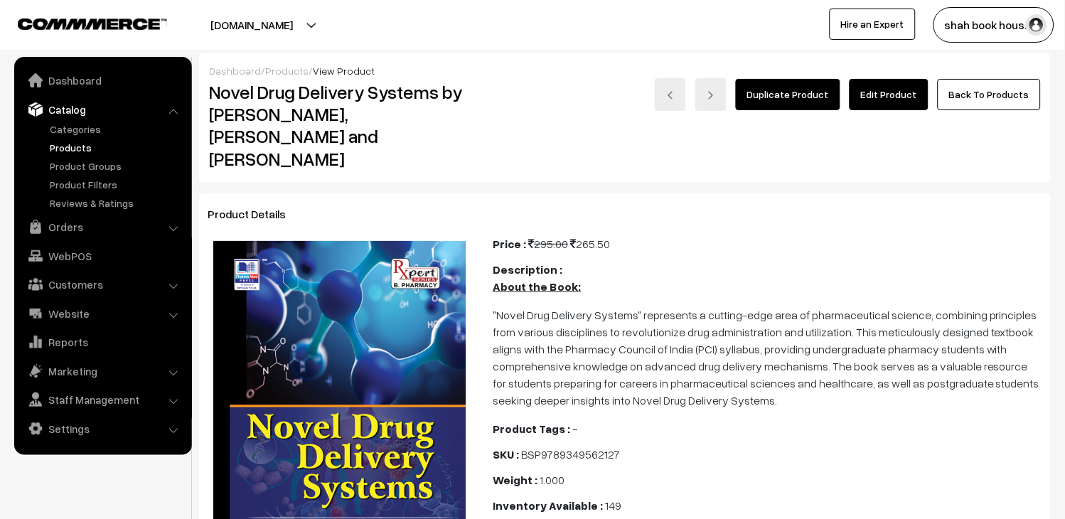
click at [875, 90] on link "Edit Product" at bounding box center [889, 94] width 79 height 31
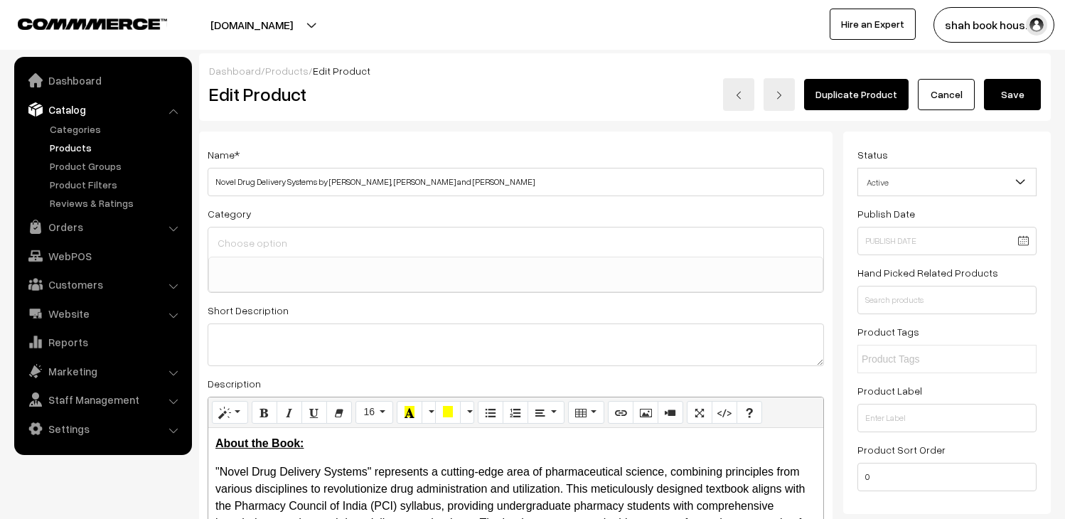
select select
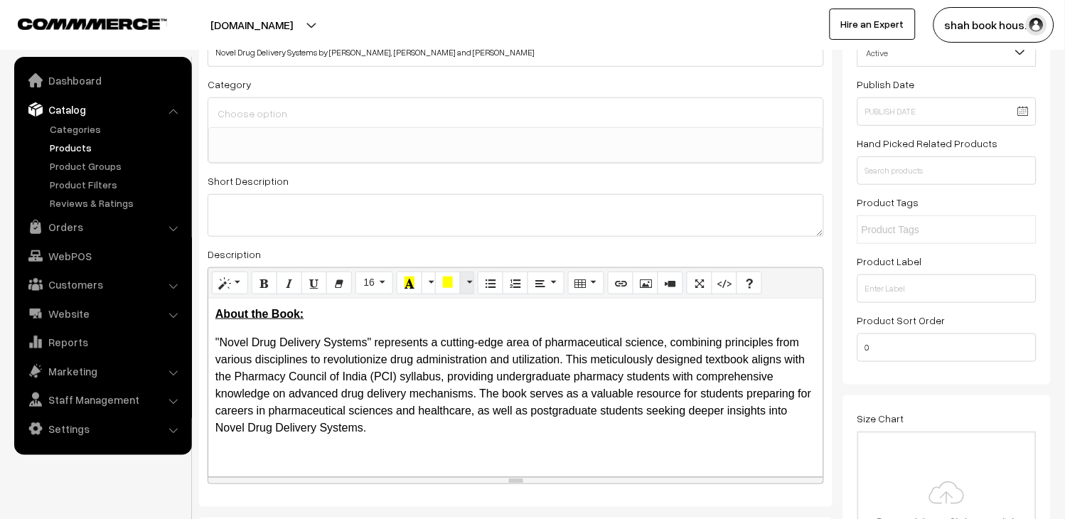
scroll to position [158, 0]
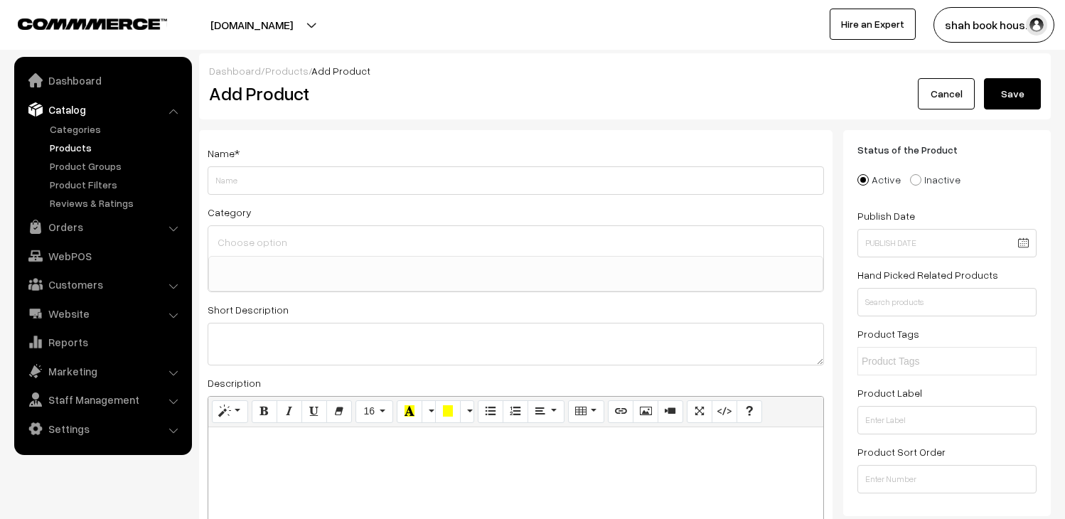
select select
click at [67, 146] on link "Products" at bounding box center [116, 147] width 141 height 15
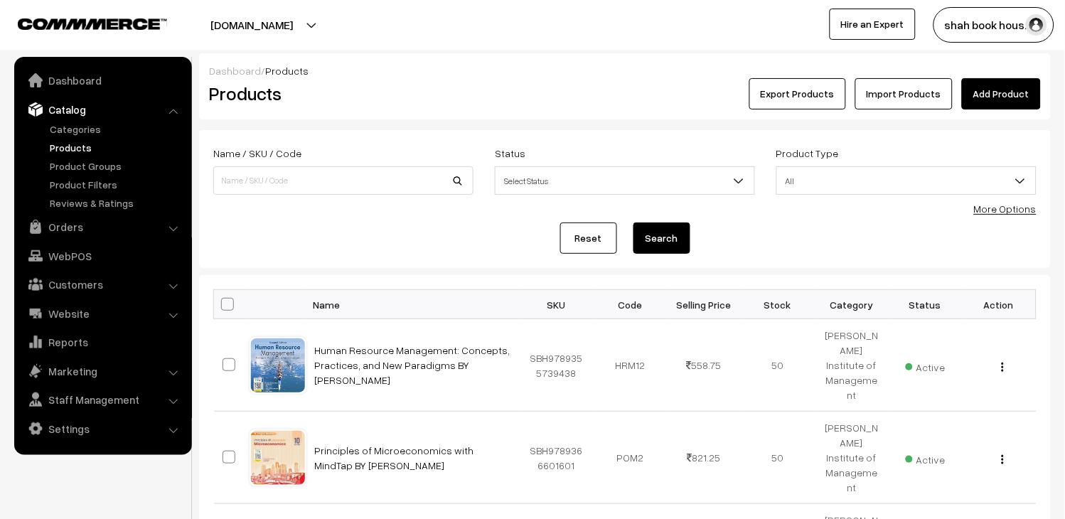
click at [70, 151] on link "Products" at bounding box center [116, 147] width 141 height 15
click at [77, 145] on link "Products" at bounding box center [116, 147] width 141 height 15
click at [384, 181] on input at bounding box center [343, 180] width 260 height 28
paste input "BSP9789348734242"
type input "9789348734242"
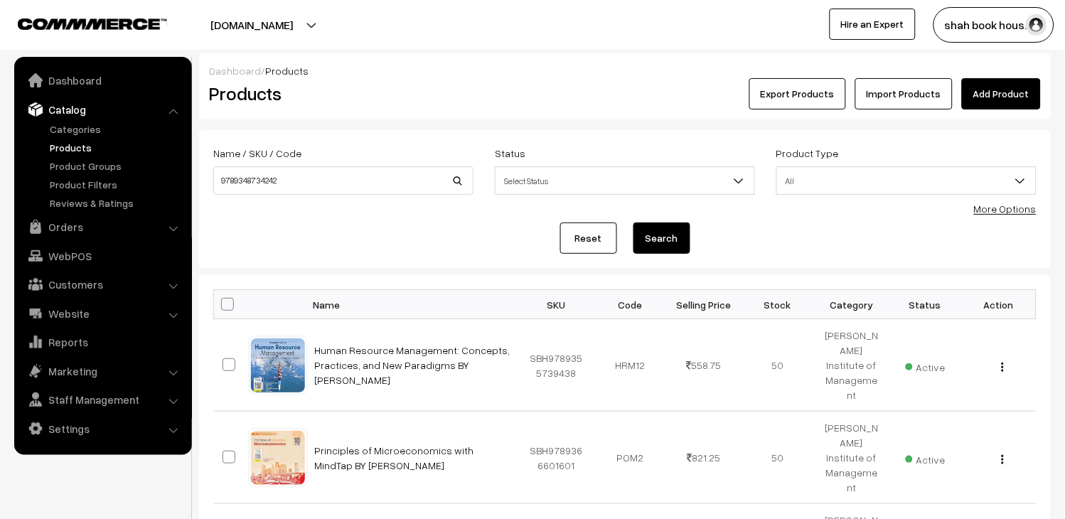
click at [670, 249] on button "Search" at bounding box center [662, 238] width 57 height 31
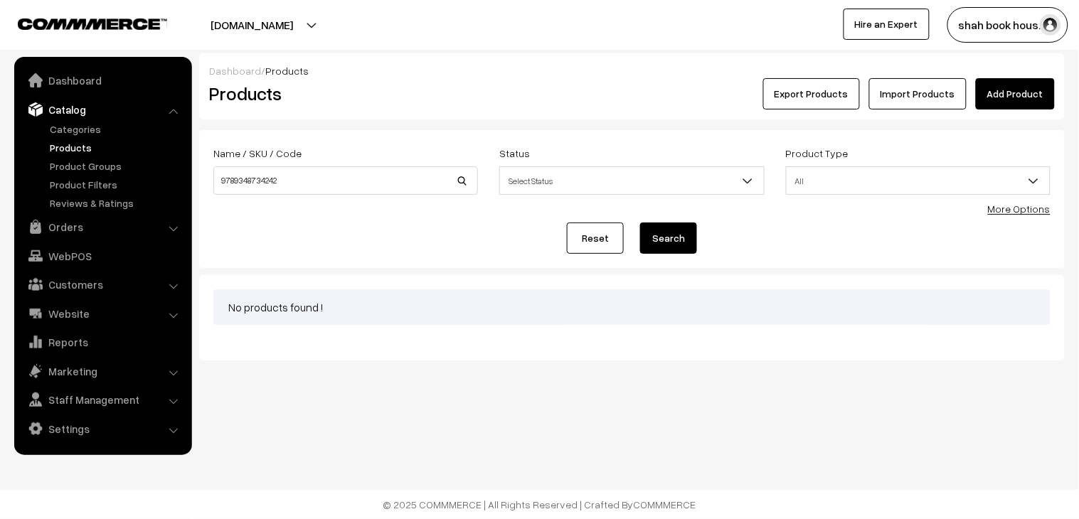
click at [75, 101] on link "Catalog" at bounding box center [102, 110] width 169 height 26
click at [76, 149] on link "Products" at bounding box center [116, 147] width 141 height 15
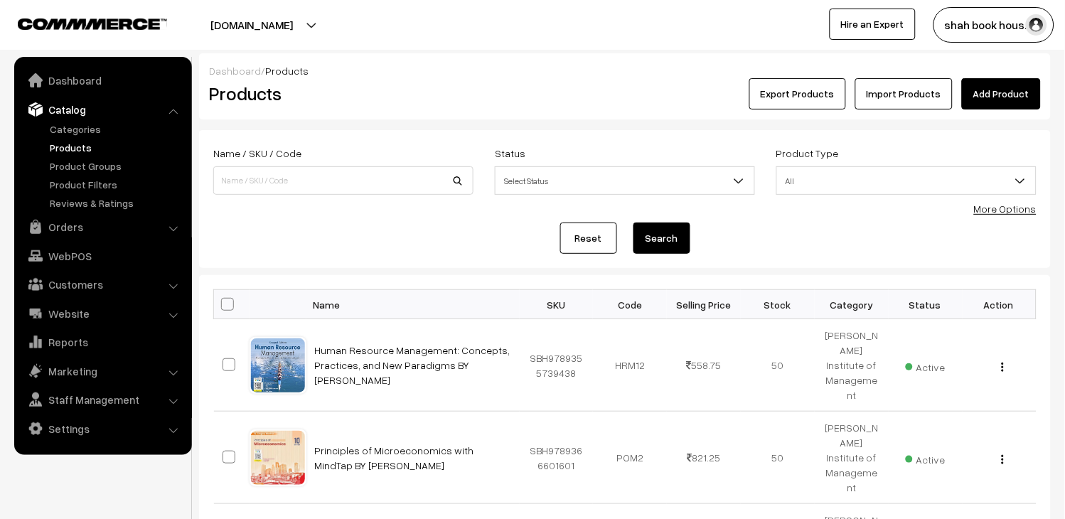
click at [1004, 98] on link "Add Product" at bounding box center [1001, 93] width 79 height 31
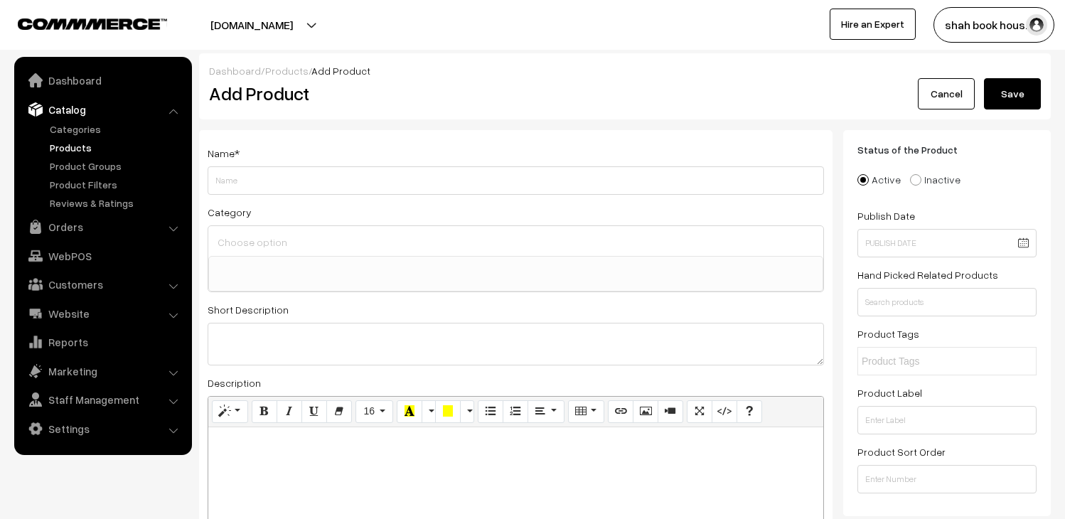
select select
click at [588, 189] on input "Weight" at bounding box center [516, 180] width 617 height 28
click at [481, 186] on input "BSP9789348734242" at bounding box center [516, 180] width 617 height 28
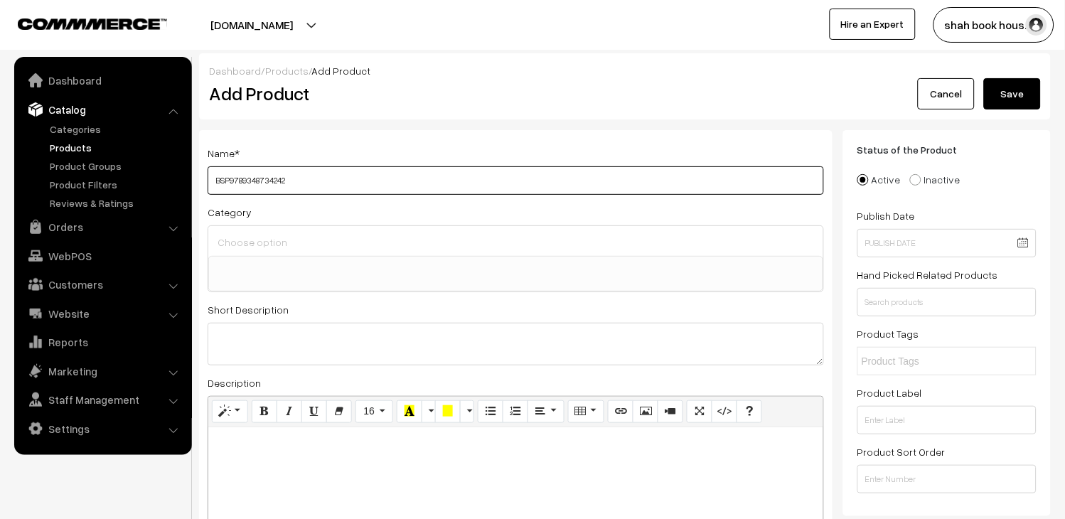
paste input "iopharmaceutics and Pharmacokinetics, Revised Edition"
type input "Biopharmaceutics and Pharmacokinetics, Revised Edition"
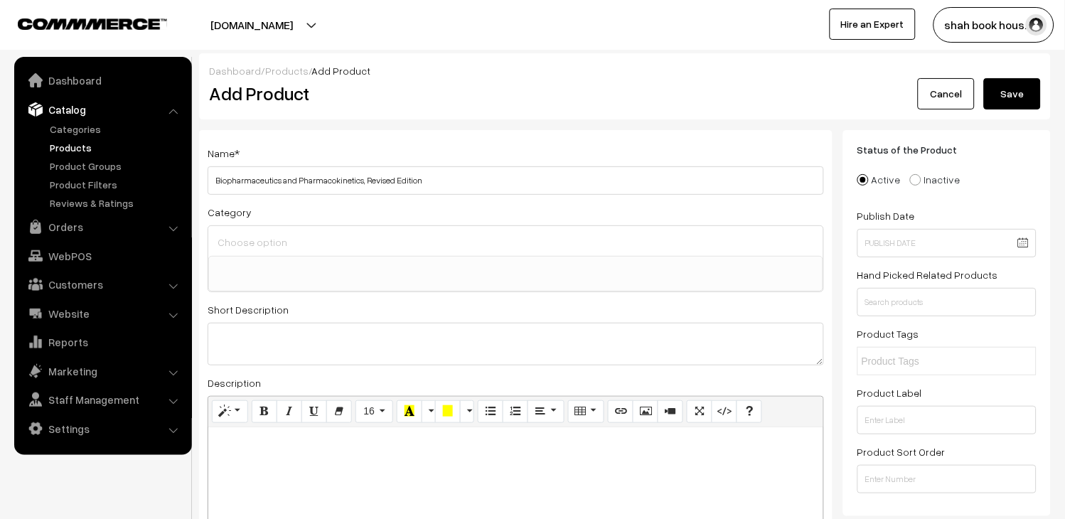
click at [313, 279] on span at bounding box center [515, 274] width 615 height 36
click at [663, 101] on h2 "Add Product" at bounding box center [518, 93] width 619 height 22
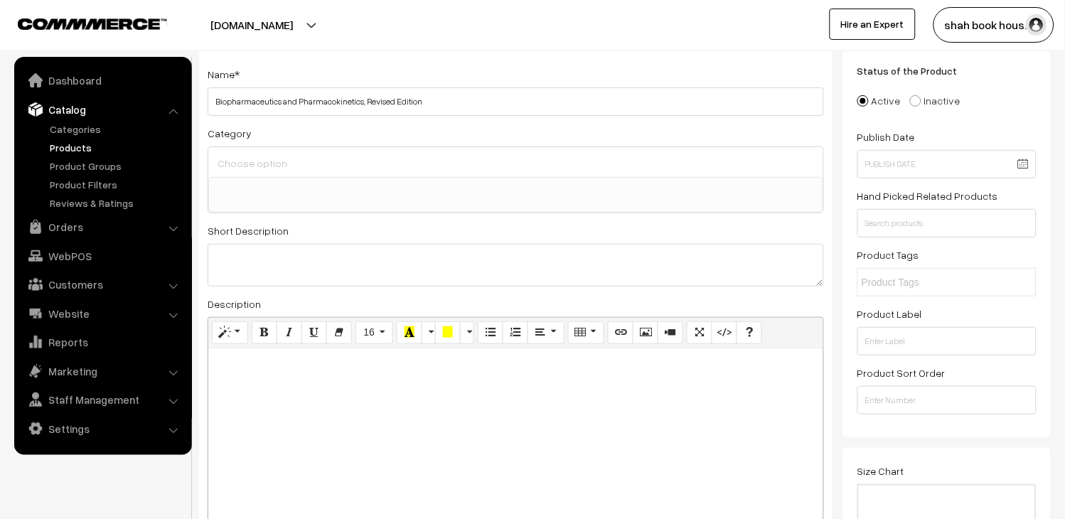
click at [334, 380] on div at bounding box center [515, 437] width 615 height 178
paste div
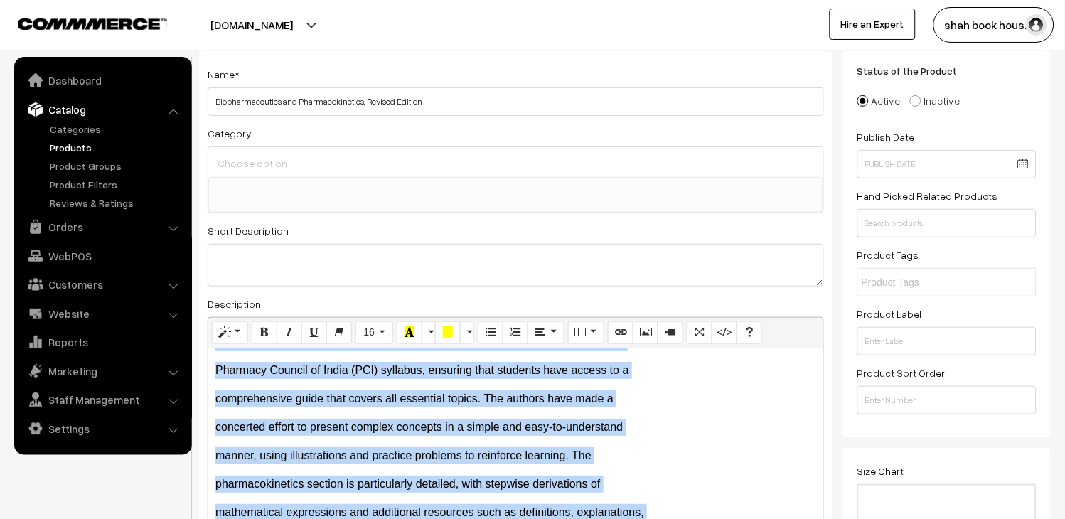
scroll to position [0, 0]
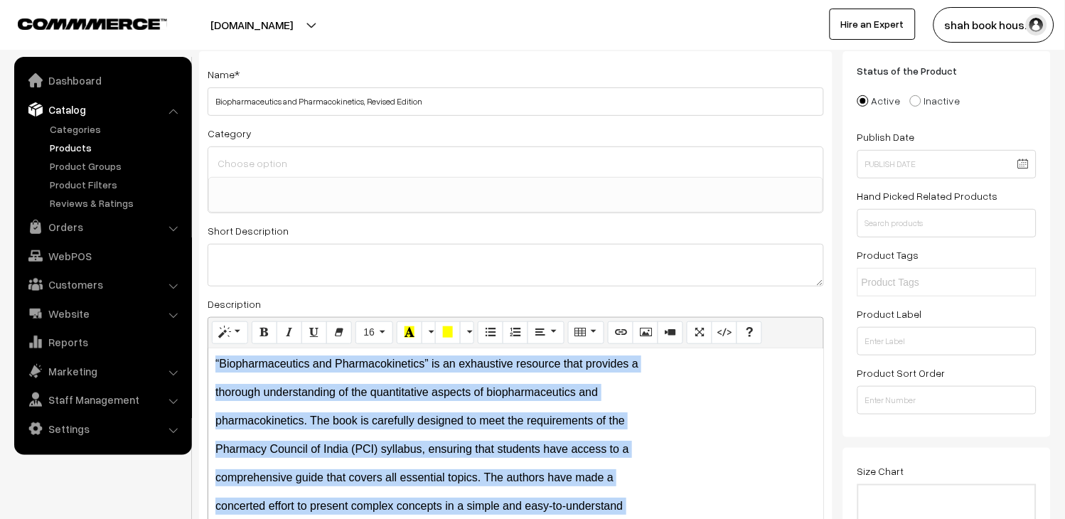
drag, startPoint x: 586, startPoint y: 393, endPoint x: 537, endPoint y: 402, distance: 49.9
click at [537, 402] on div "“Biopharmaceutics and Pharmacokinetics” is an exhaustive resource that provides…" at bounding box center [515, 437] width 615 height 178
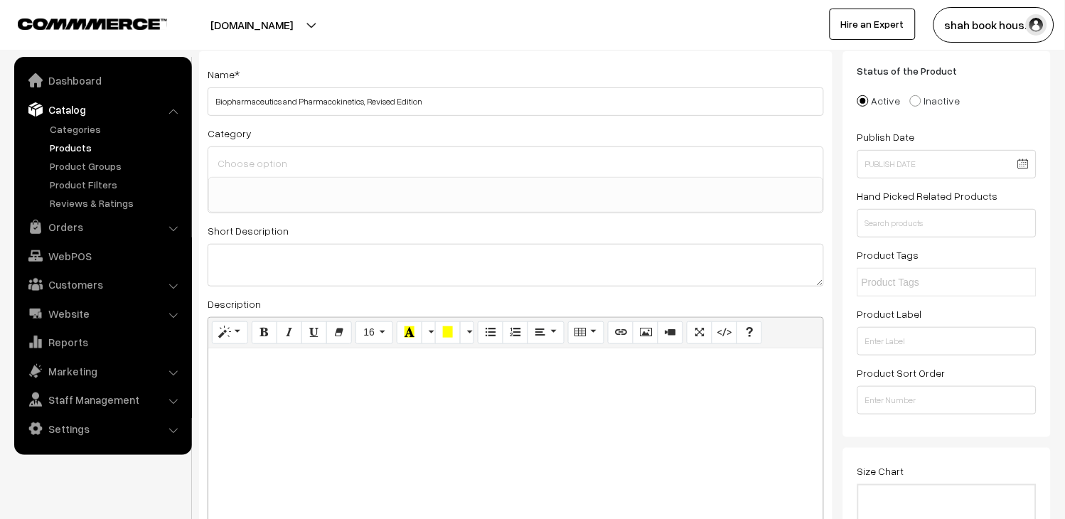
click at [392, 379] on div at bounding box center [515, 437] width 615 height 178
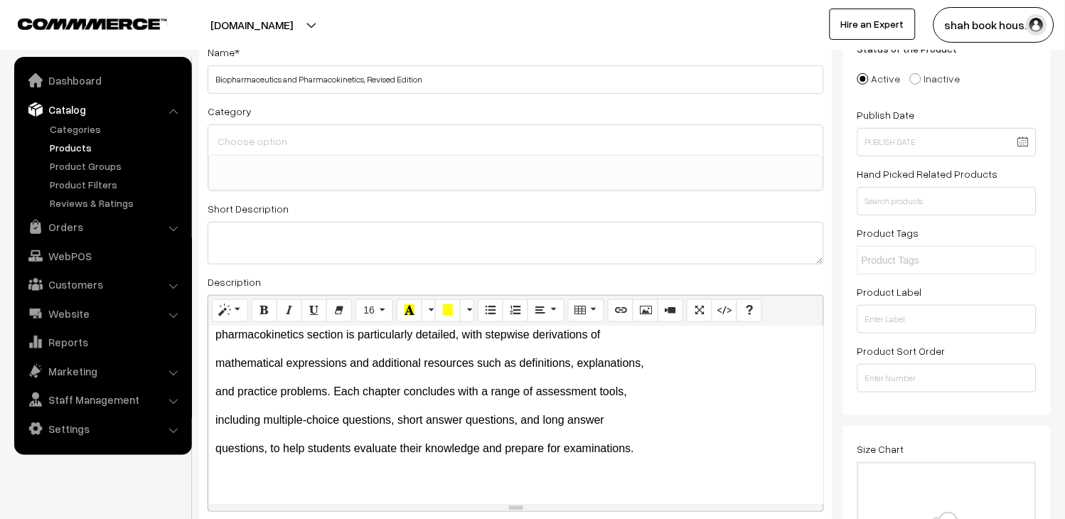
scroll to position [395, 0]
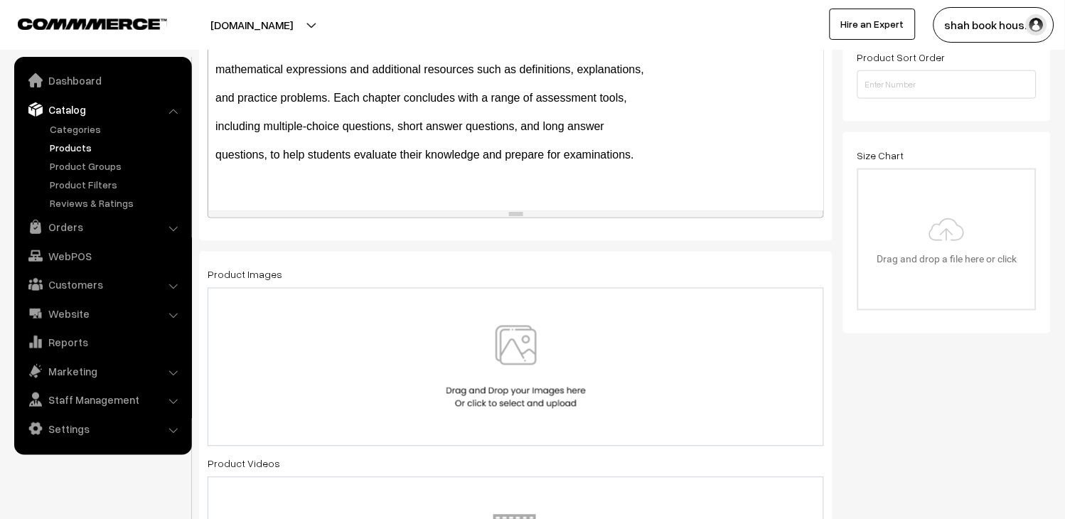
click at [528, 352] on img at bounding box center [516, 367] width 146 height 83
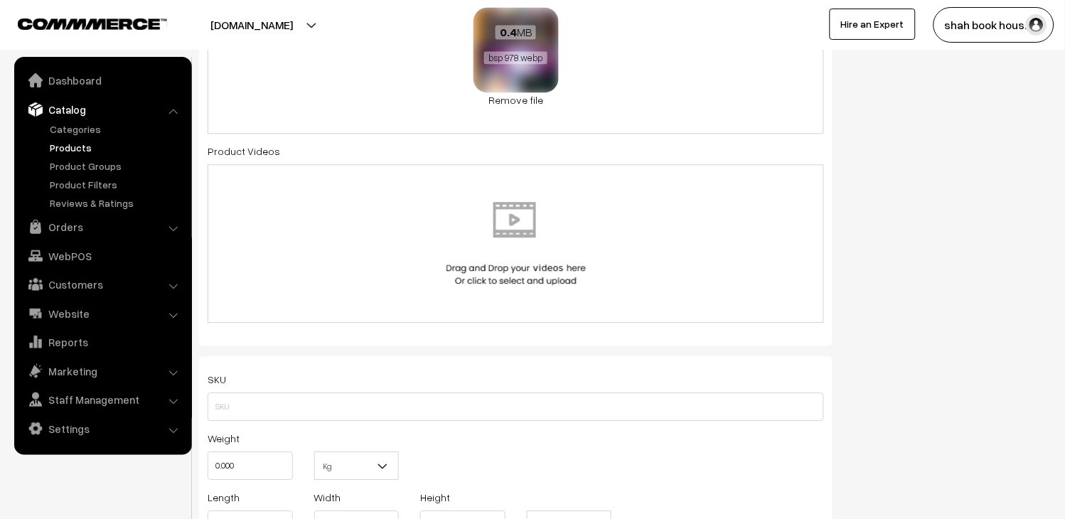
scroll to position [711, 0]
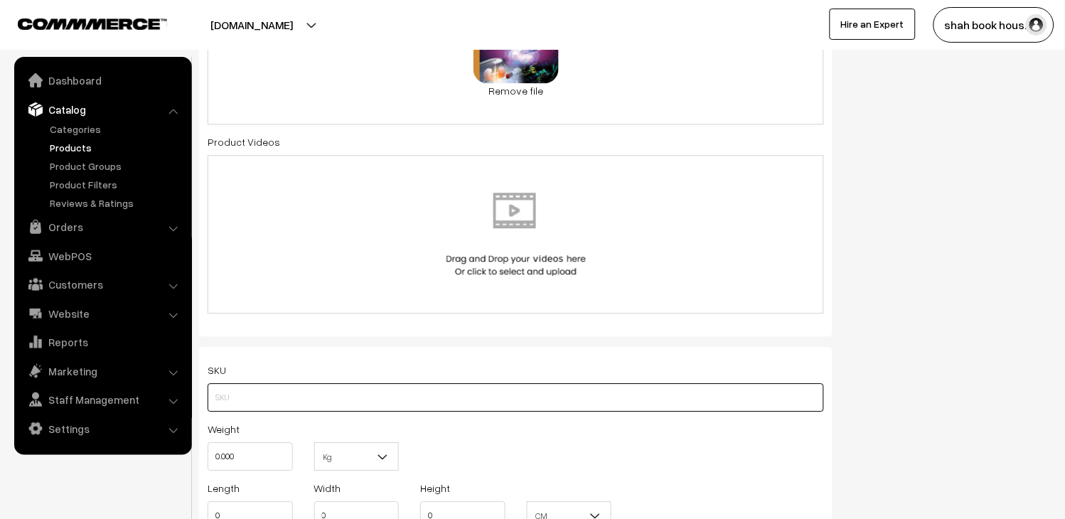
click at [377, 393] on input "text" at bounding box center [516, 397] width 617 height 28
paste input "9789348734242"
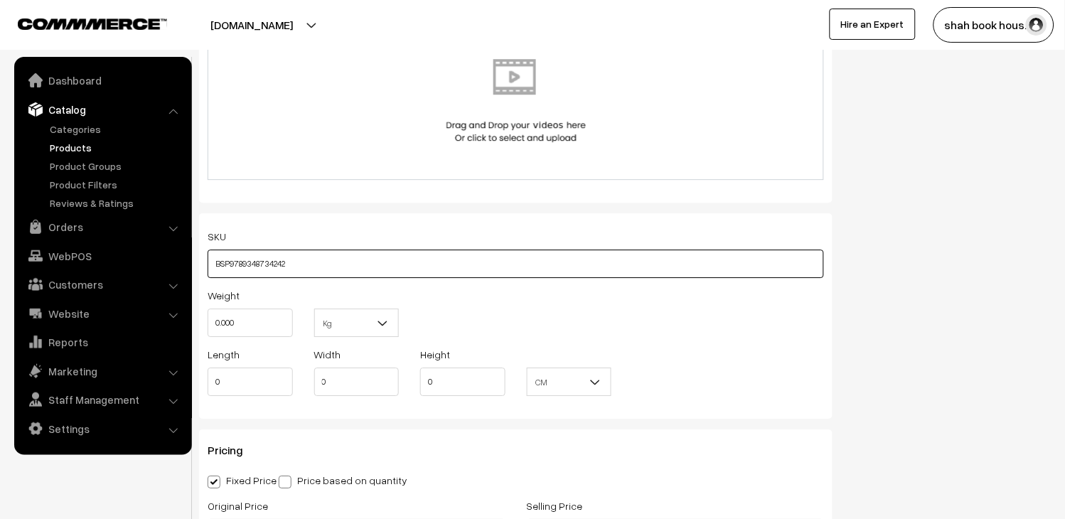
scroll to position [869, 0]
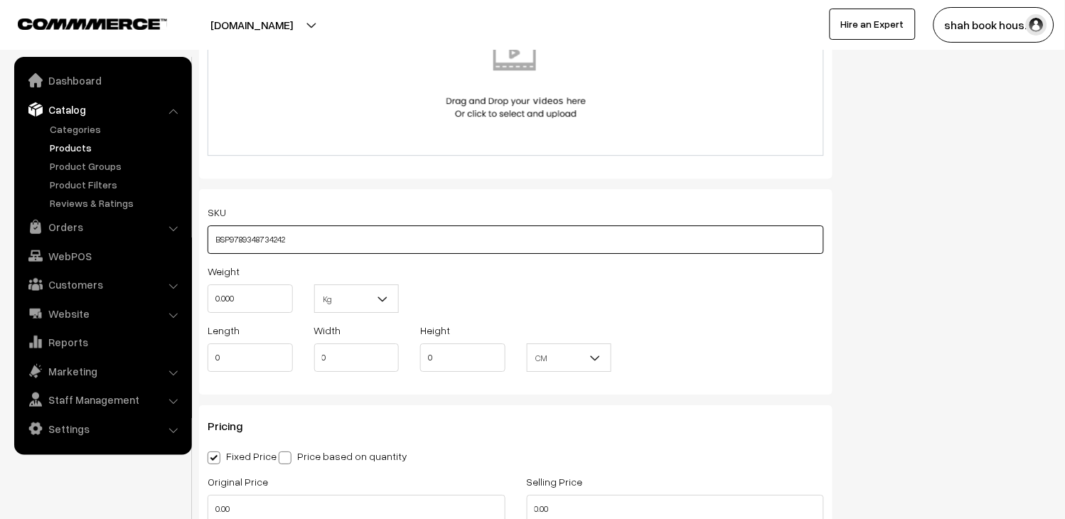
type input "BSP9789348734242"
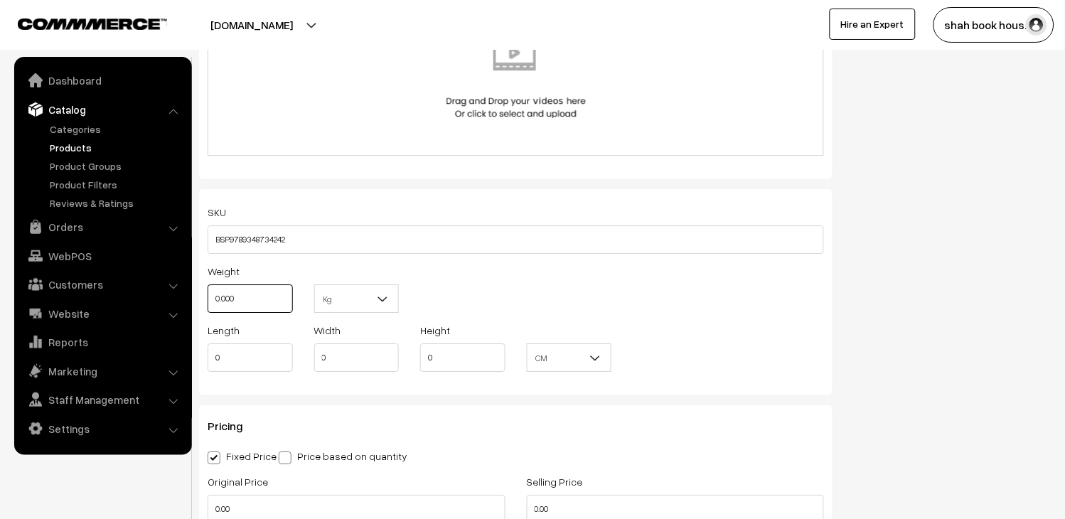
click at [268, 299] on input "0.000" at bounding box center [250, 298] width 85 height 28
type input "0"
type input "1"
click at [245, 353] on input "0" at bounding box center [250, 357] width 85 height 28
type input "9"
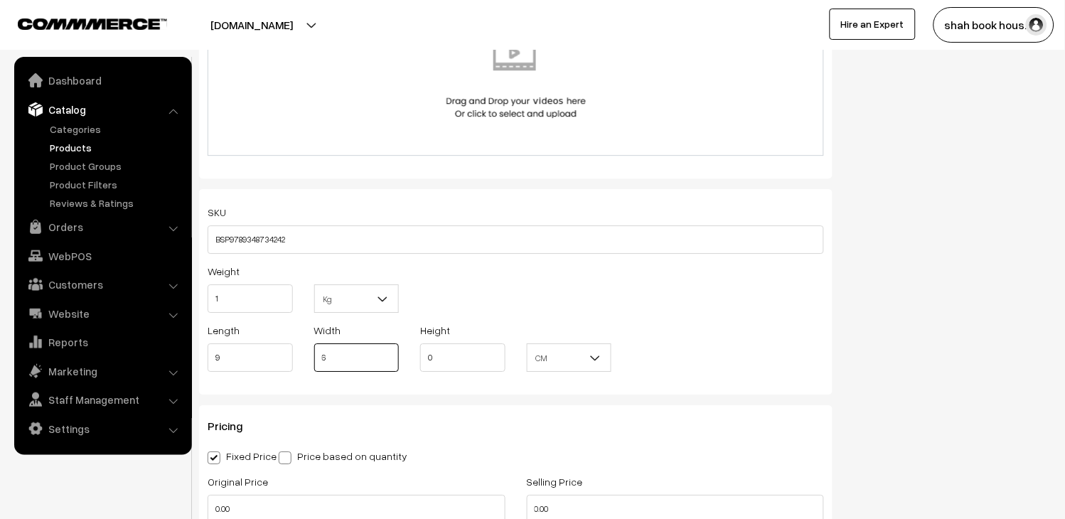
type input "6"
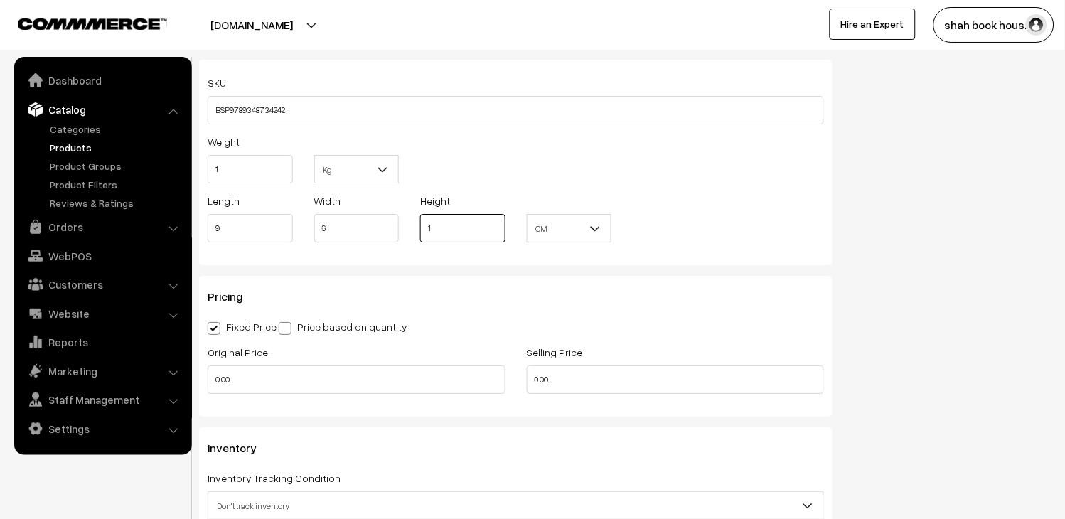
scroll to position [1027, 0]
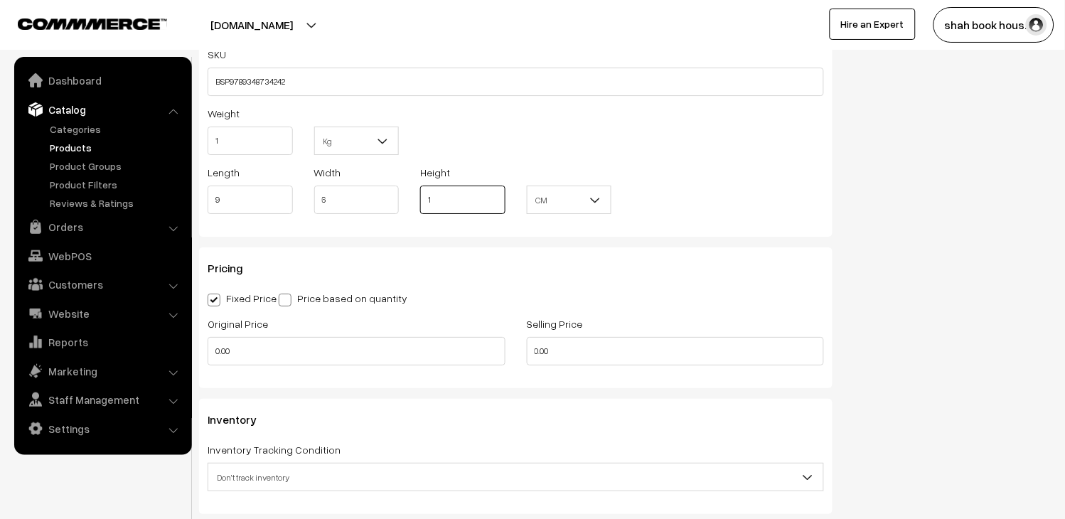
type input "1"
click at [316, 352] on input "0.00" at bounding box center [357, 351] width 298 height 28
type input "0"
type input "375"
click at [626, 356] on input "318" at bounding box center [676, 351] width 298 height 28
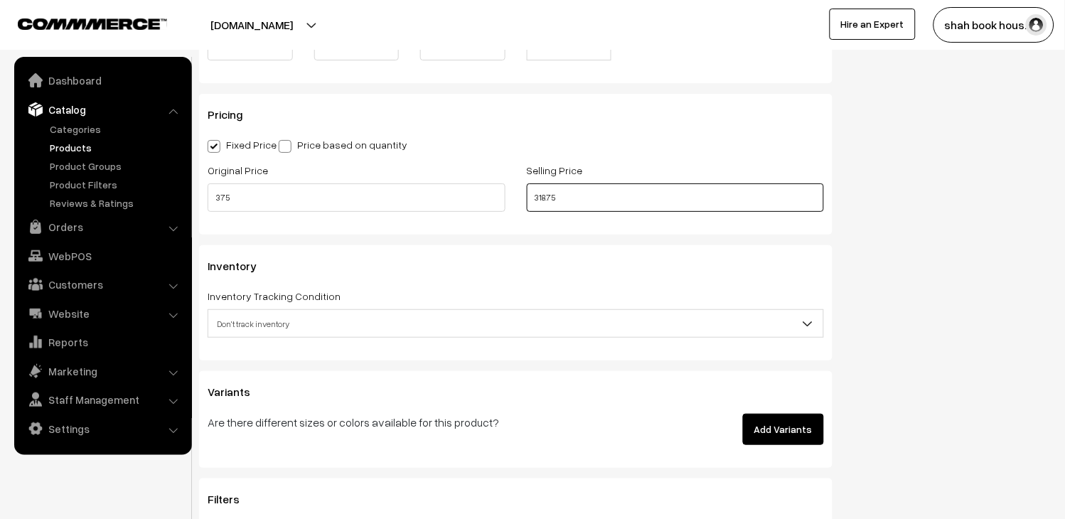
scroll to position [1185, 0]
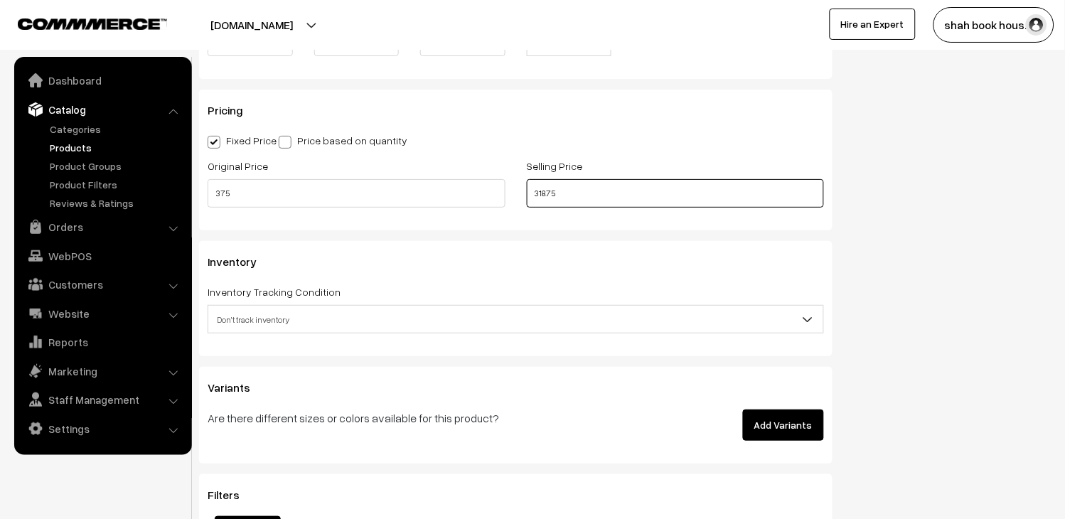
type input "318.75"
click at [260, 311] on span "Don't track inventory" at bounding box center [515, 319] width 615 height 25
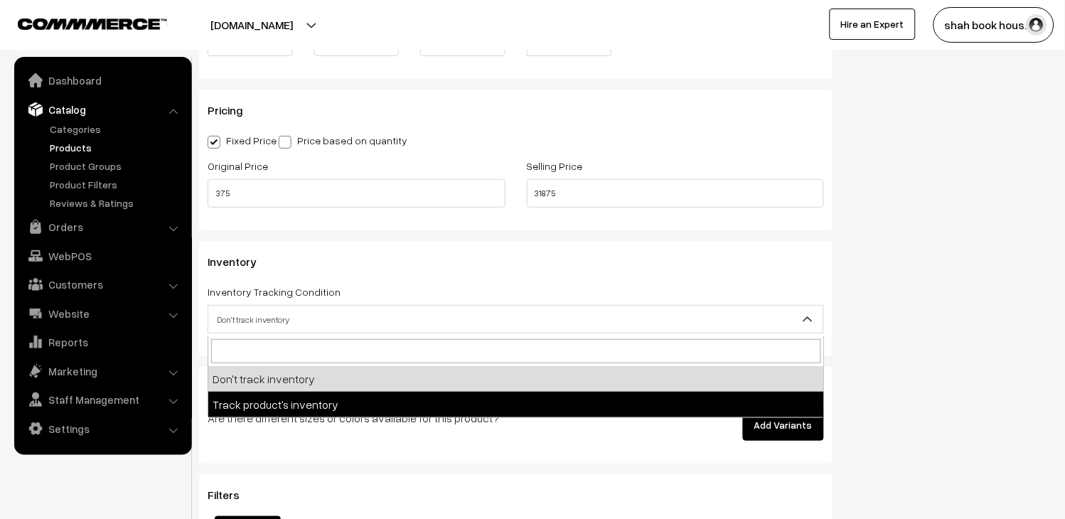
select select "2"
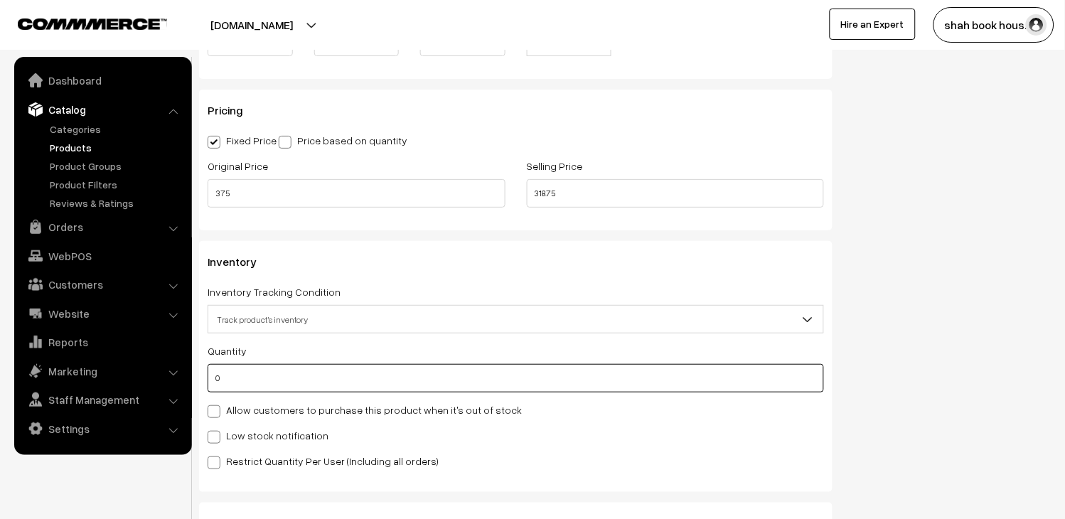
click at [277, 367] on input "0" at bounding box center [516, 378] width 617 height 28
type input "150"
click at [285, 438] on label "Low stock notification" at bounding box center [268, 435] width 121 height 15
click at [217, 438] on input "Low stock notification" at bounding box center [212, 434] width 9 height 9
checkbox input "true"
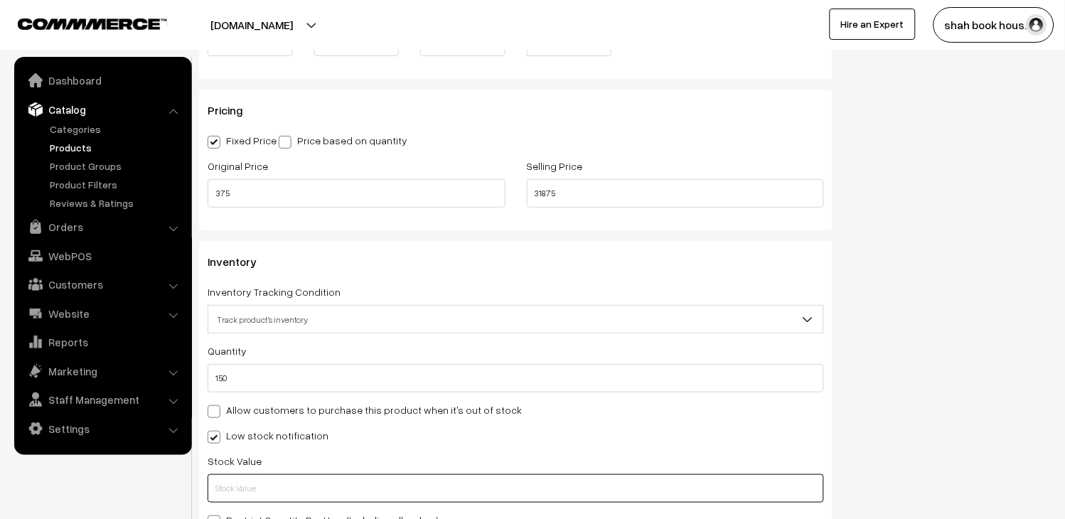
click at [300, 487] on input "text" at bounding box center [516, 488] width 617 height 28
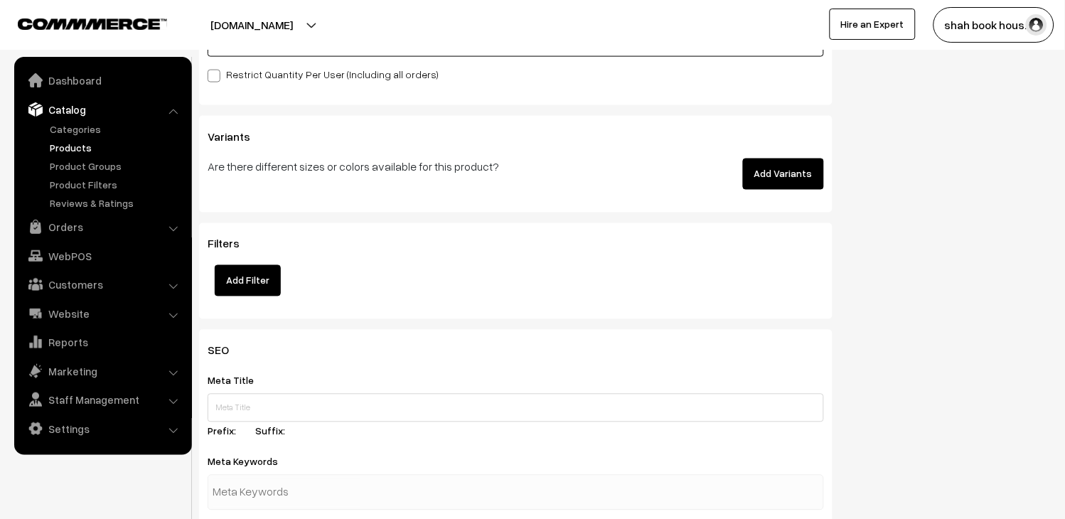
scroll to position [1659, 0]
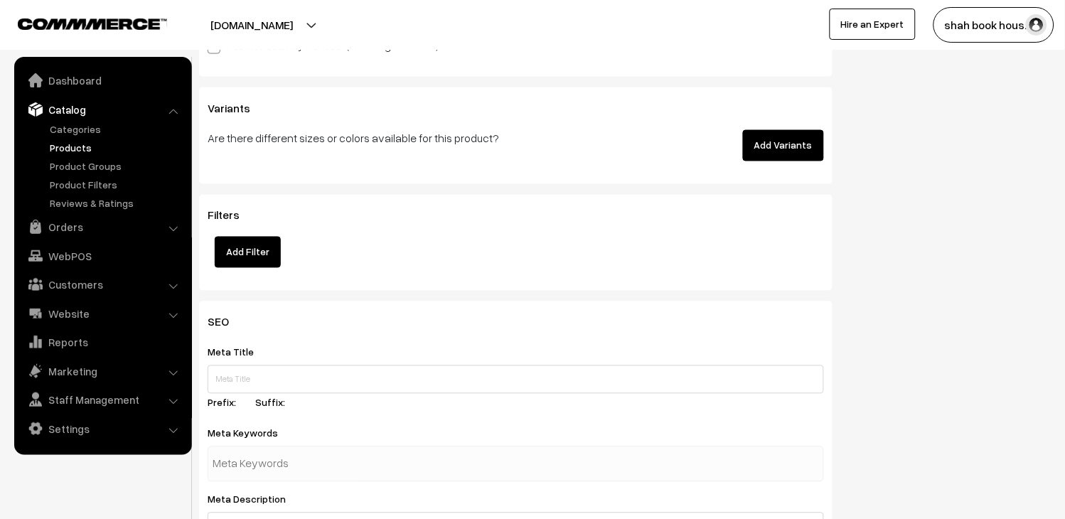
type input "5"
click at [332, 387] on input "text" at bounding box center [516, 380] width 617 height 28
paste input "Biopharmaceutics and Pharmacokinetics, Revised Edition"
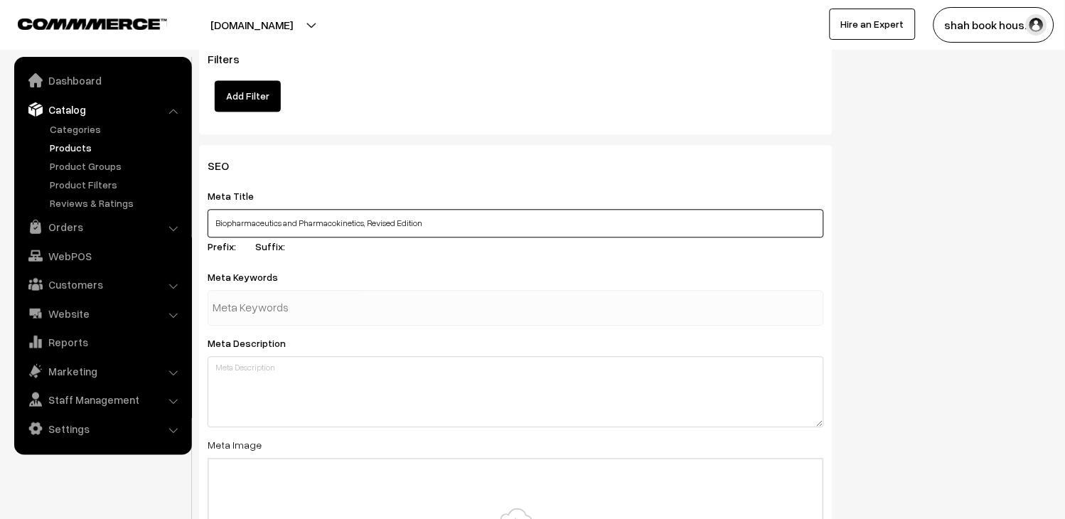
scroll to position [1817, 0]
type input "Biopharmaceutics and Pharmacokinetics, Revised Edition"
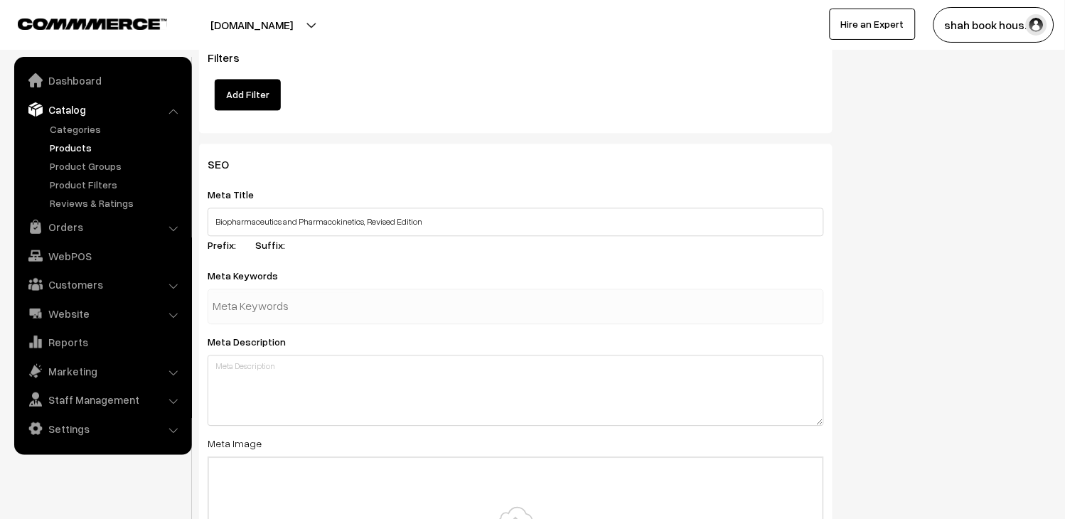
click at [348, 306] on input "text" at bounding box center [287, 306] width 148 height 28
type input "BIO PHARMACEUTICS"
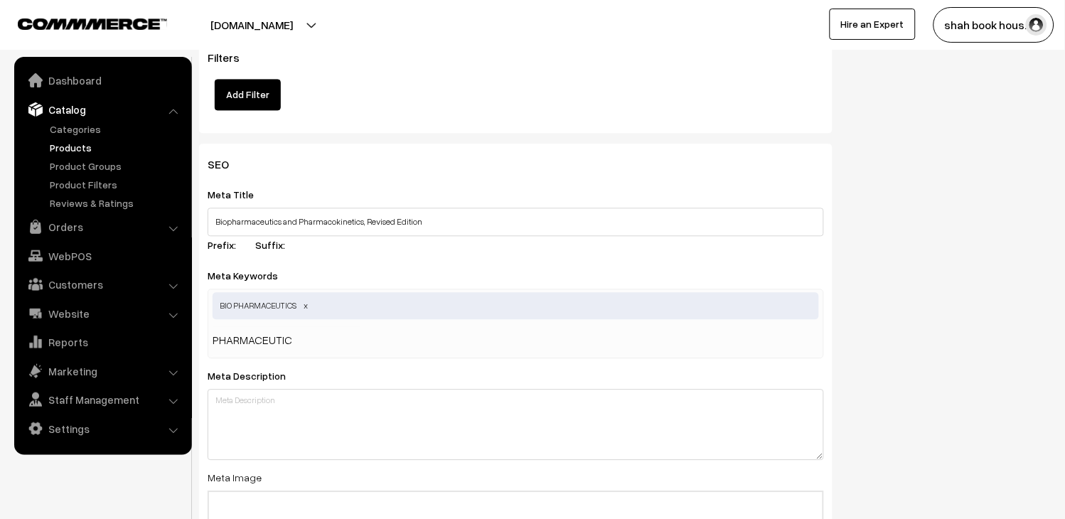
type input "PHARMACEUTICS"
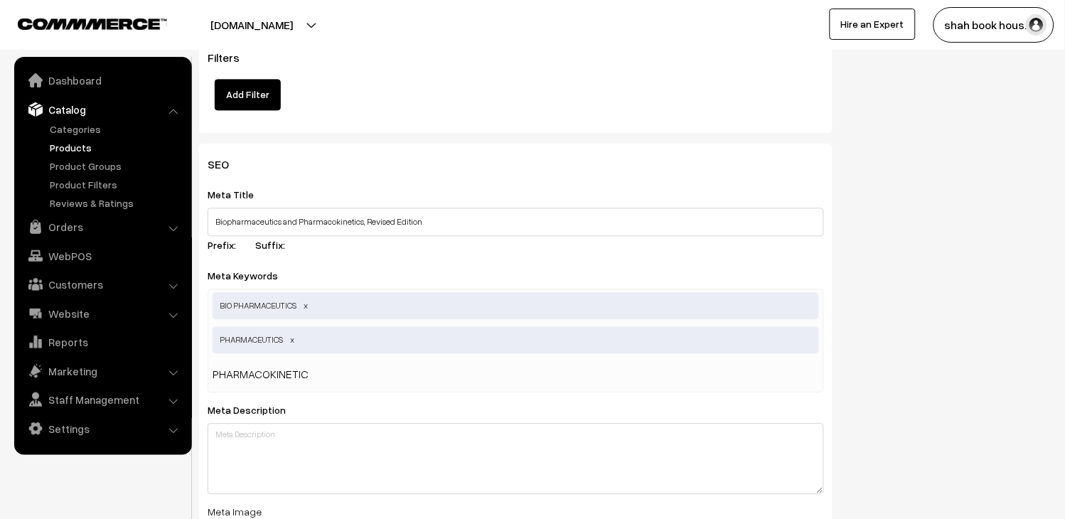
type input "PHARMACOKINETICS"
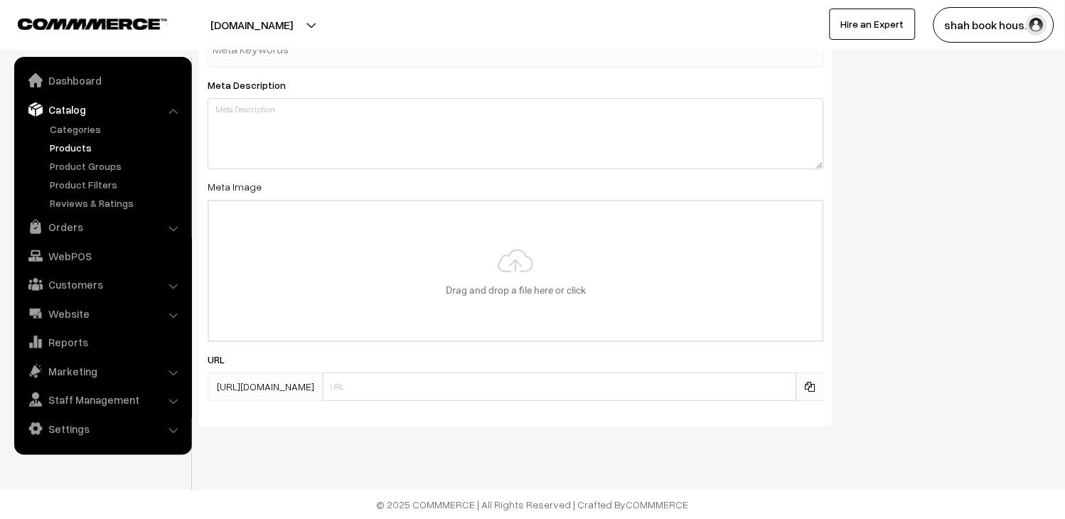
scroll to position [2180, 0]
click at [476, 402] on div "SEO Meta Title Biopharmaceutics and Pharmacokinetics, Revised Edition Prefix: S…" at bounding box center [516, 106] width 634 height 642
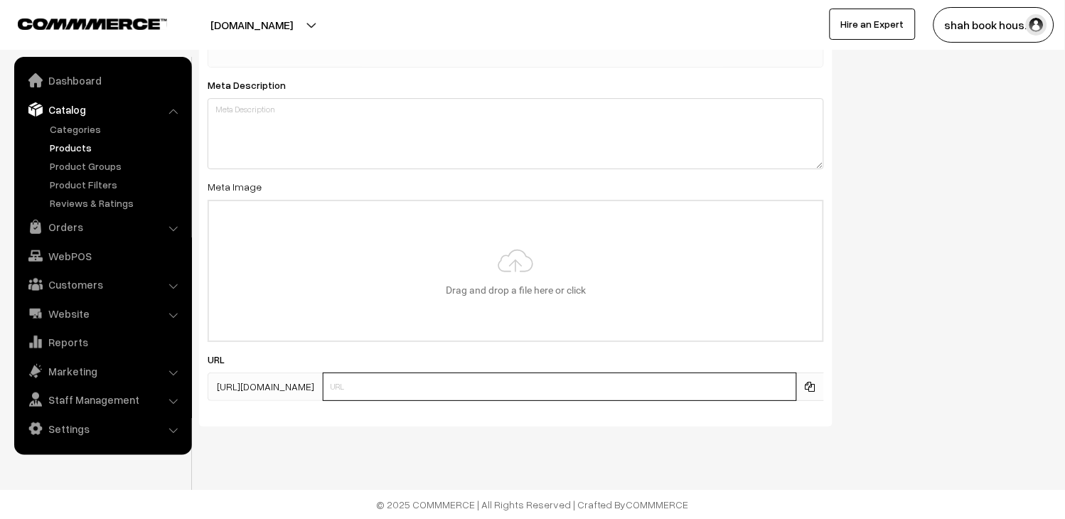
click at [487, 390] on input "text" at bounding box center [560, 387] width 474 height 28
paste input "Biopharmaceutics and Pharmacokinetics, Revised Edition"
type input "Biopharmaceutics and Pharmacokinetics, Revised Edition"
paste input "9789348734242"
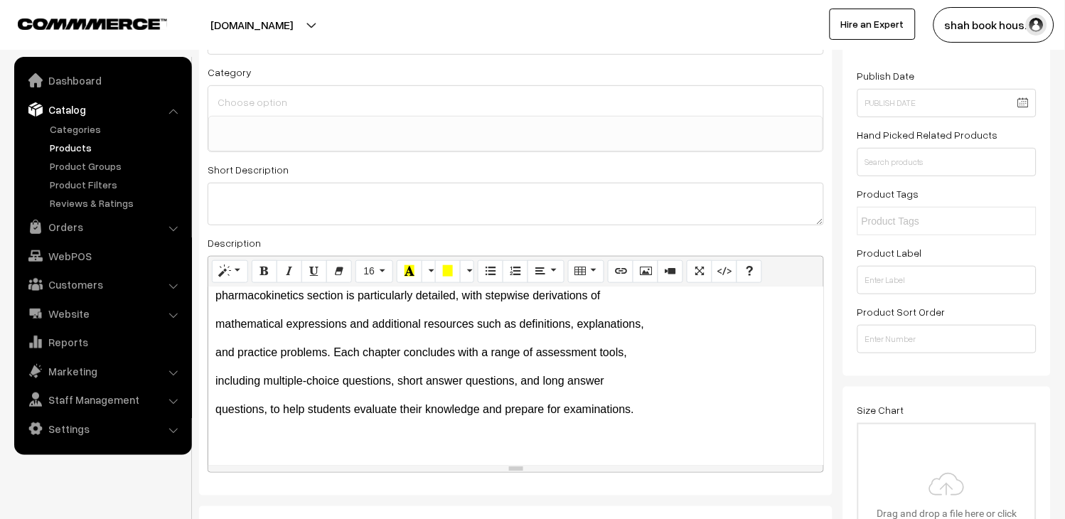
scroll to position [0, 0]
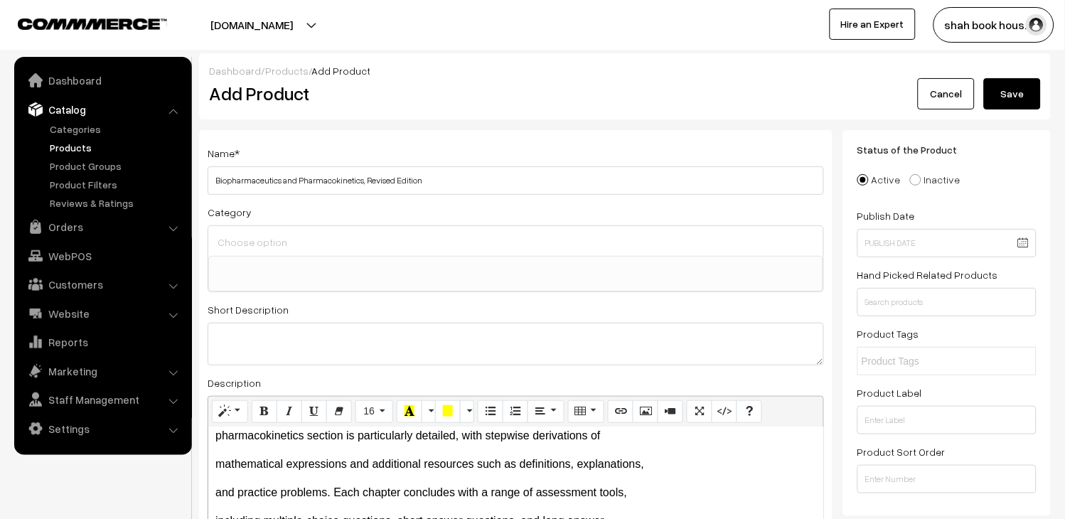
type input "9789348734242"
click at [1003, 102] on button "Save" at bounding box center [1012, 93] width 57 height 31
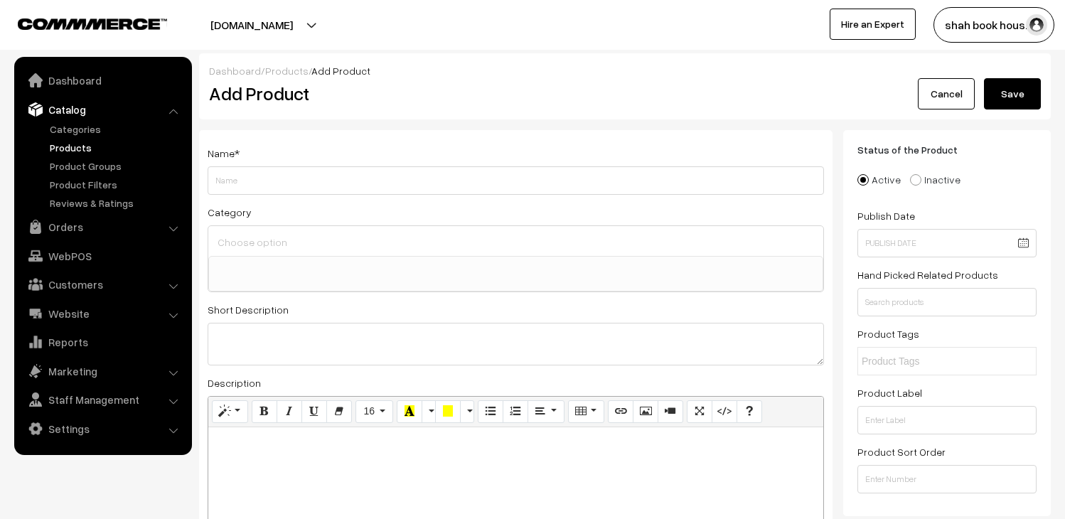
select select
click at [1003, 102] on button "Save" at bounding box center [1012, 93] width 57 height 31
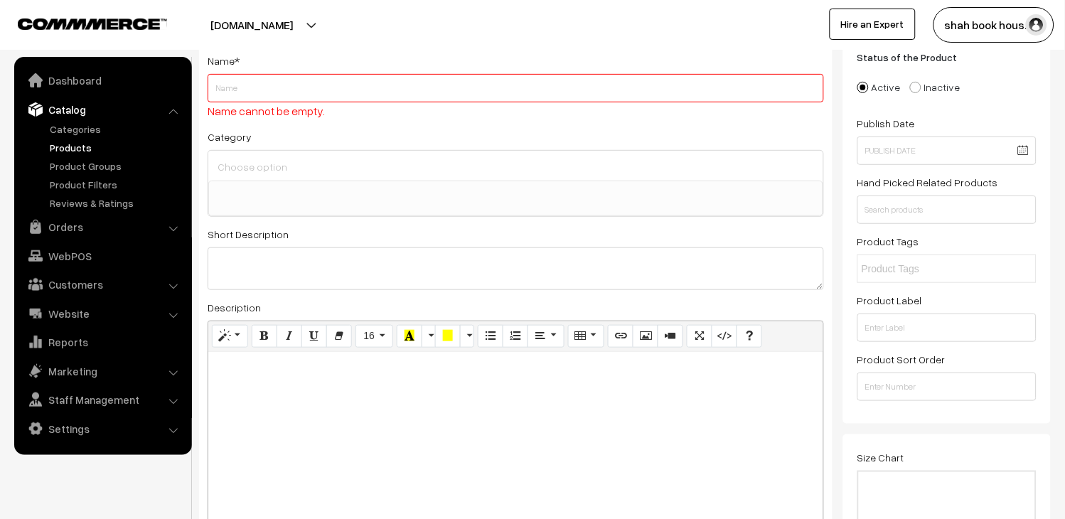
scroll to position [95, 0]
click at [66, 147] on link "Products" at bounding box center [116, 147] width 141 height 15
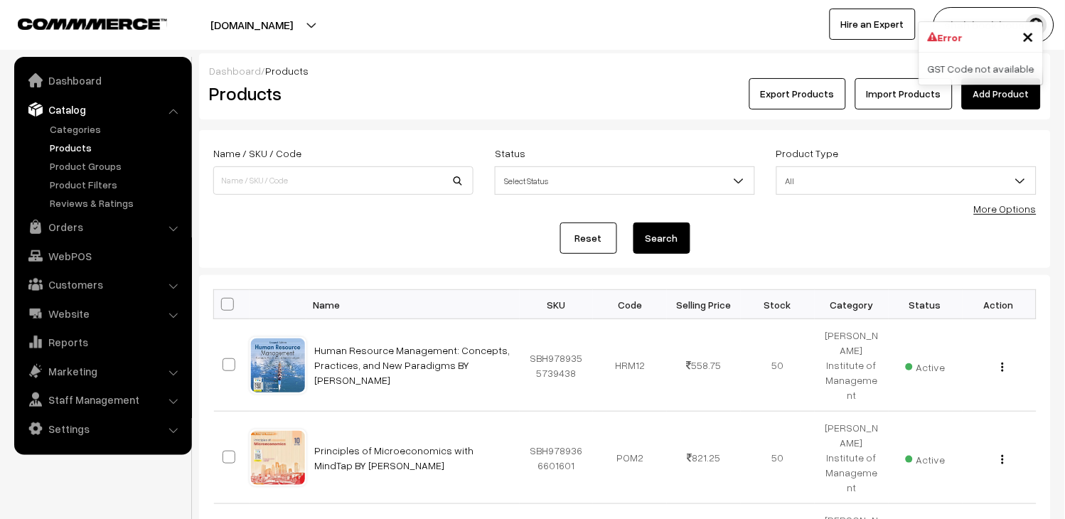
drag, startPoint x: 0, startPoint y: 0, endPoint x: 66, endPoint y: 147, distance: 161.4
click at [66, 147] on link "Products" at bounding box center [116, 147] width 141 height 15
type input "9789348734242"
click at [634, 223] on button "Search" at bounding box center [662, 238] width 57 height 31
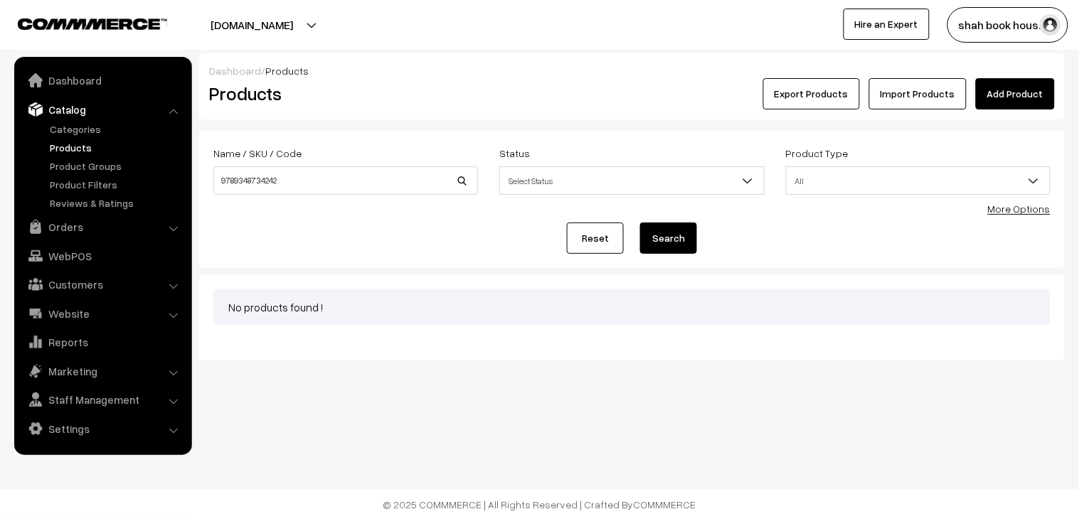
click at [671, 242] on button "Search" at bounding box center [668, 238] width 57 height 31
click at [587, 183] on span "Select Status" at bounding box center [631, 181] width 263 height 25
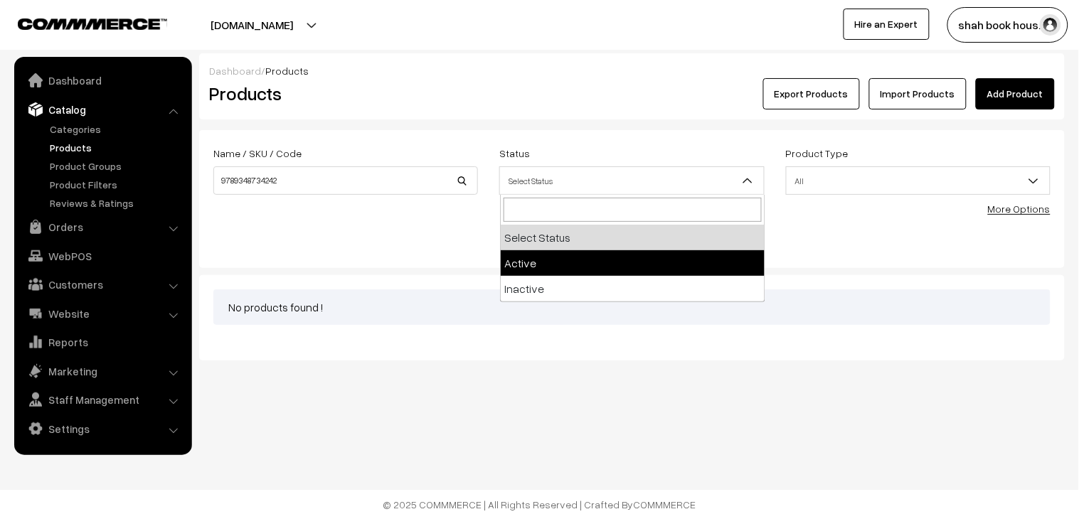
select select "active"
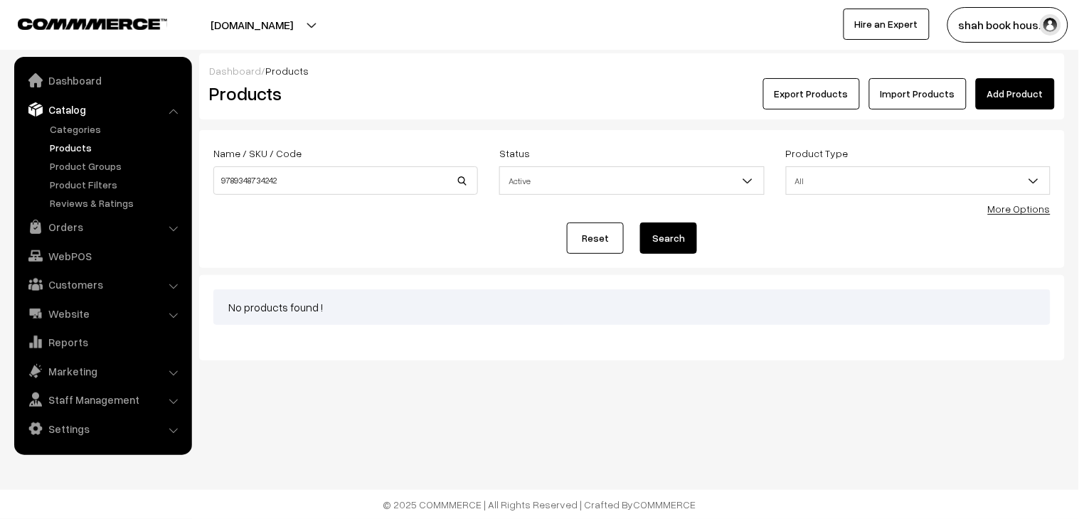
click at [868, 183] on span "All" at bounding box center [918, 181] width 263 height 25
click at [336, 165] on div "Name / SKU / Code 9789348734242" at bounding box center [345, 169] width 265 height 50
click at [339, 178] on input "9789348734242" at bounding box center [345, 180] width 265 height 28
click at [656, 230] on button "Search" at bounding box center [668, 238] width 57 height 31
click at [373, 178] on input "9789348734242" at bounding box center [345, 180] width 265 height 28
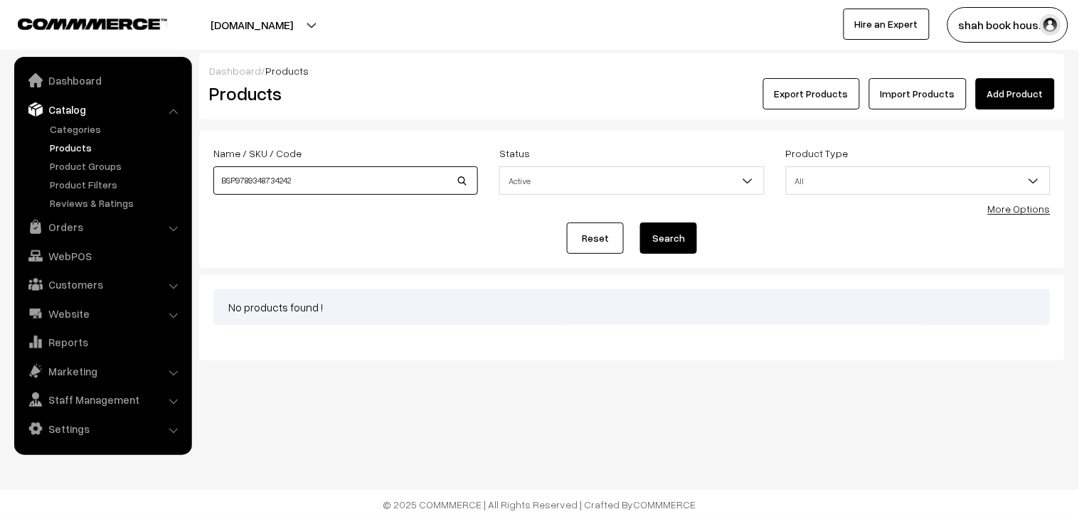
type input "BSP9789348734242"
click at [669, 233] on button "Search" at bounding box center [668, 238] width 57 height 31
drag, startPoint x: 366, startPoint y: 190, endPoint x: 75, endPoint y: 165, distance: 291.9
click at [76, 165] on body "Thank you for showing interest. Our team will call you shortly. Close [DOMAIN_N…" at bounding box center [539, 259] width 1079 height 519
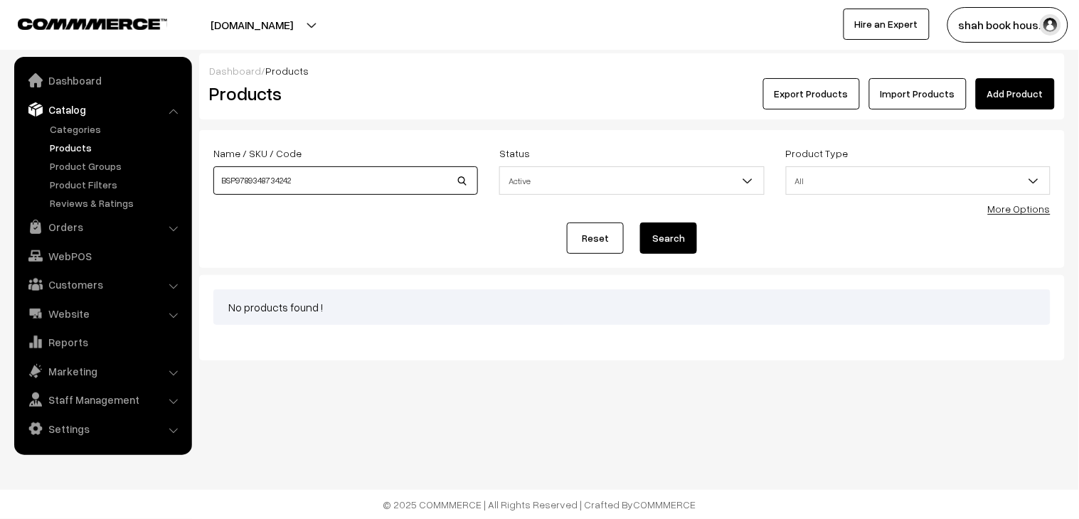
paste input
type input "9789348734242"
click at [681, 242] on button "Search" at bounding box center [668, 238] width 57 height 31
click at [69, 110] on link "Catalog" at bounding box center [102, 110] width 169 height 26
click at [71, 143] on link "Products" at bounding box center [116, 147] width 141 height 15
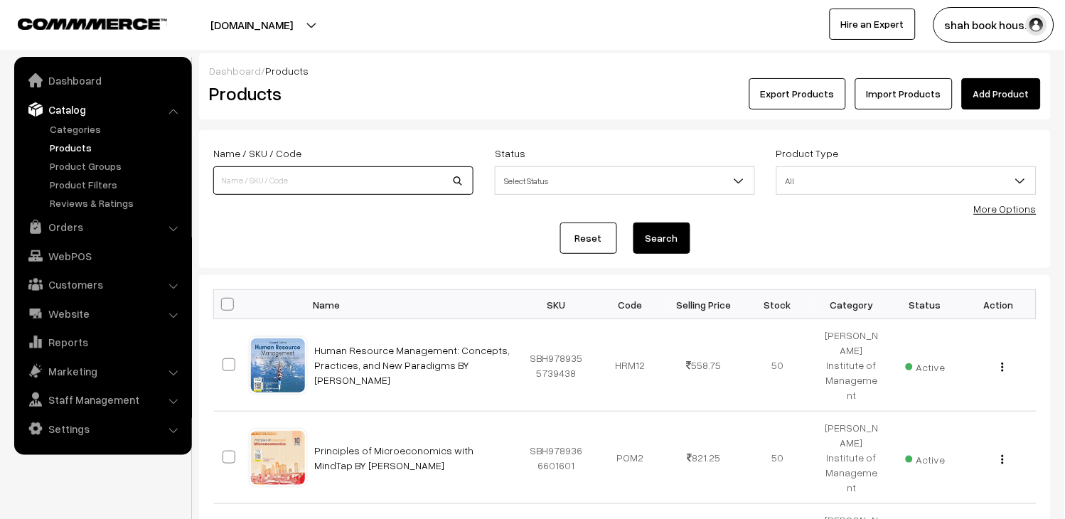
click at [295, 183] on input at bounding box center [343, 180] width 260 height 28
type input "BSP"
click at [659, 246] on button "Search" at bounding box center [662, 238] width 57 height 31
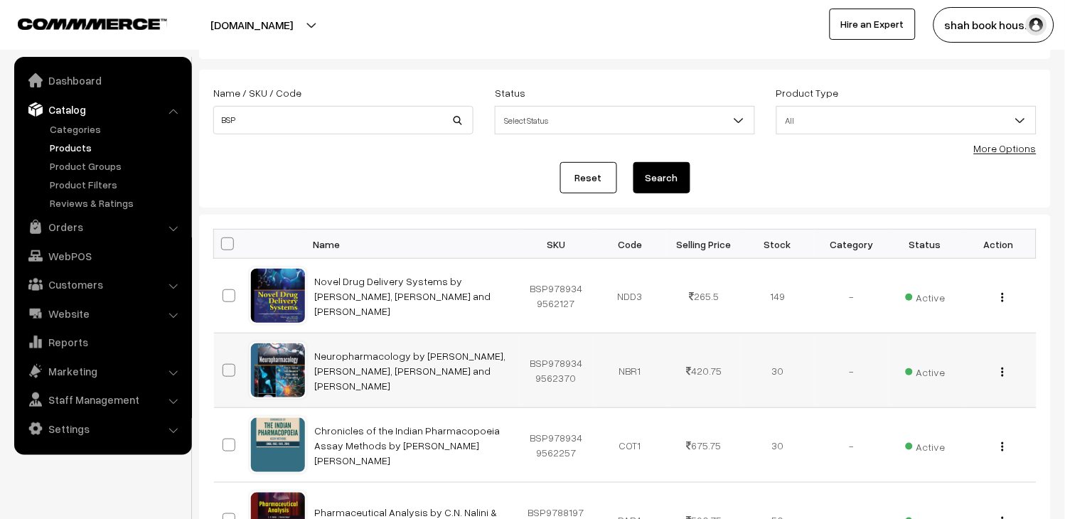
scroll to position [79, 0]
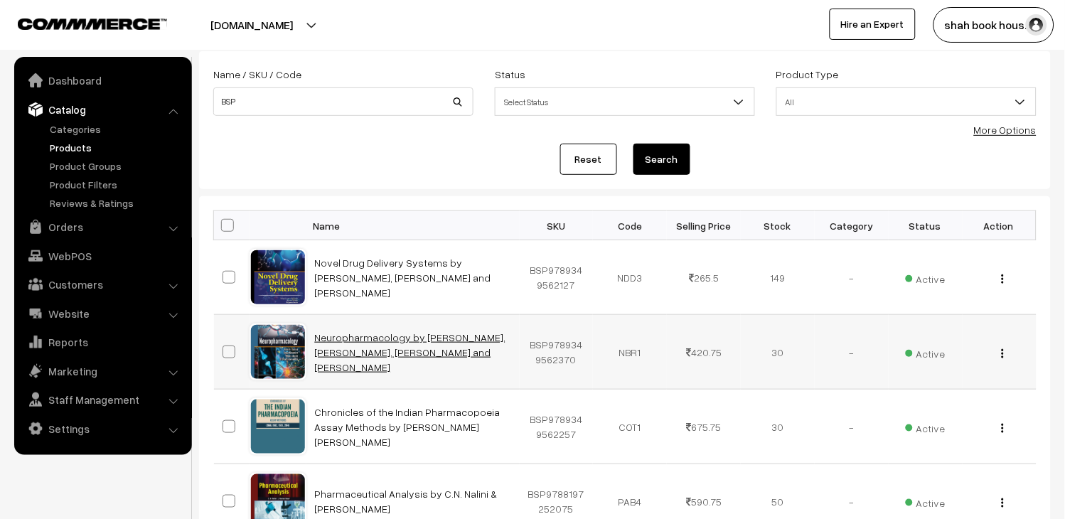
click at [346, 357] on link "Neuropharmacology by [PERSON_NAME], [PERSON_NAME], [PERSON_NAME] and [PERSON_NA…" at bounding box center [410, 352] width 191 height 42
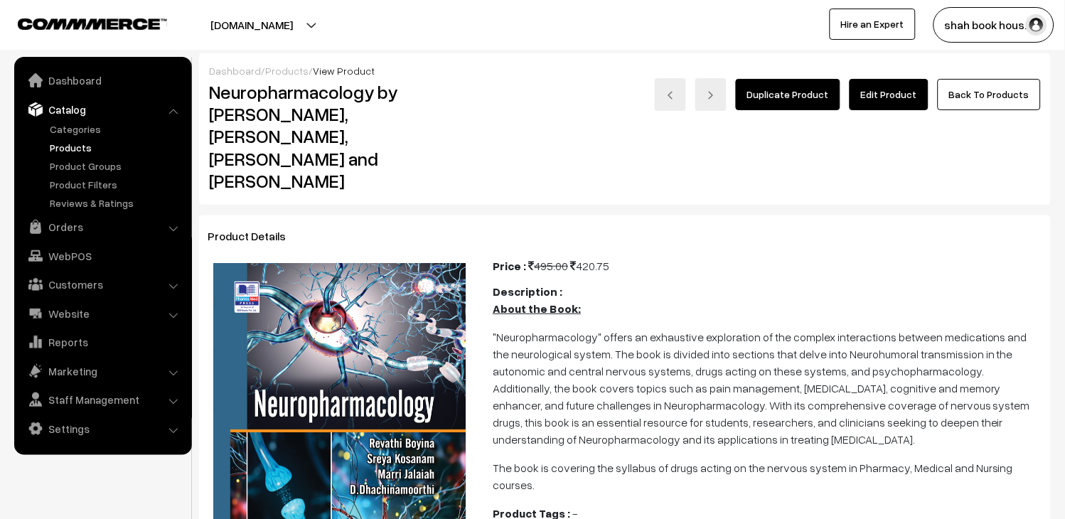
click at [875, 103] on link "Edit Product" at bounding box center [889, 94] width 79 height 31
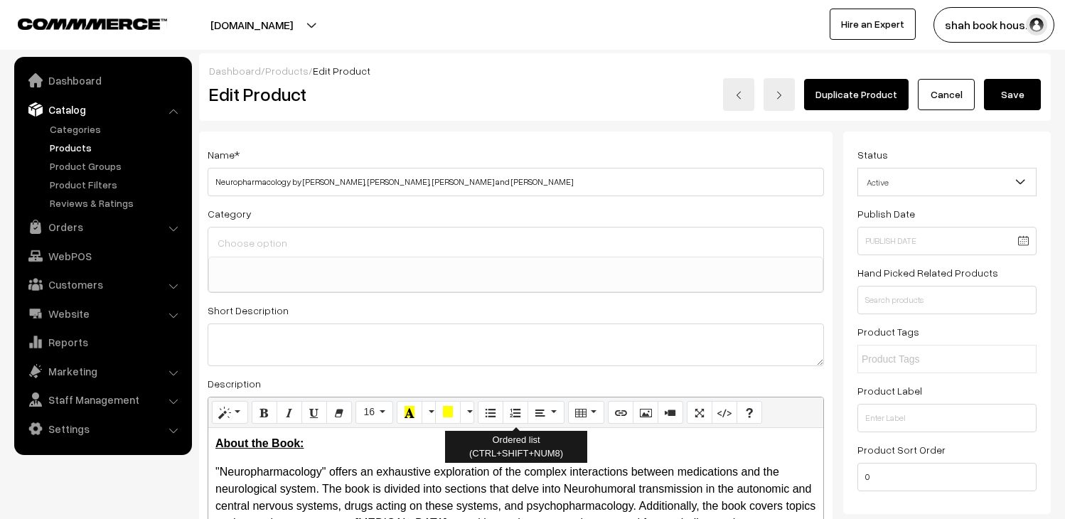
select select
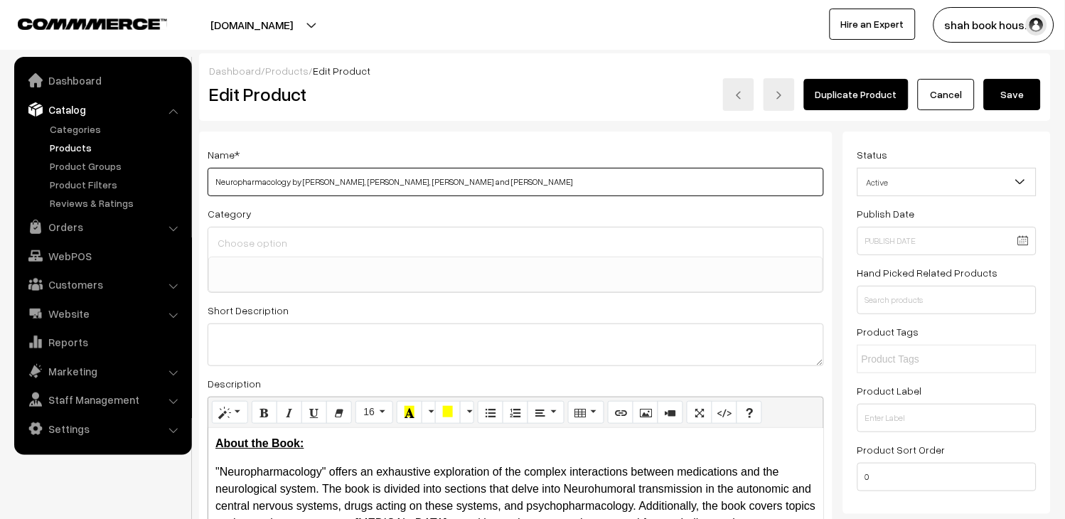
click at [558, 174] on input "Neuropharmacology by [PERSON_NAME], [PERSON_NAME], [PERSON_NAME] and [PERSON_NA…" at bounding box center [516, 182] width 617 height 28
click at [558, 174] on input "Neuropharmacology by Revathi Boyina, Sreya Kosanam, Marri Jalaiah and D. Dhachi…" at bounding box center [516, 182] width 617 height 28
click at [75, 150] on link "Products" at bounding box center [116, 147] width 141 height 15
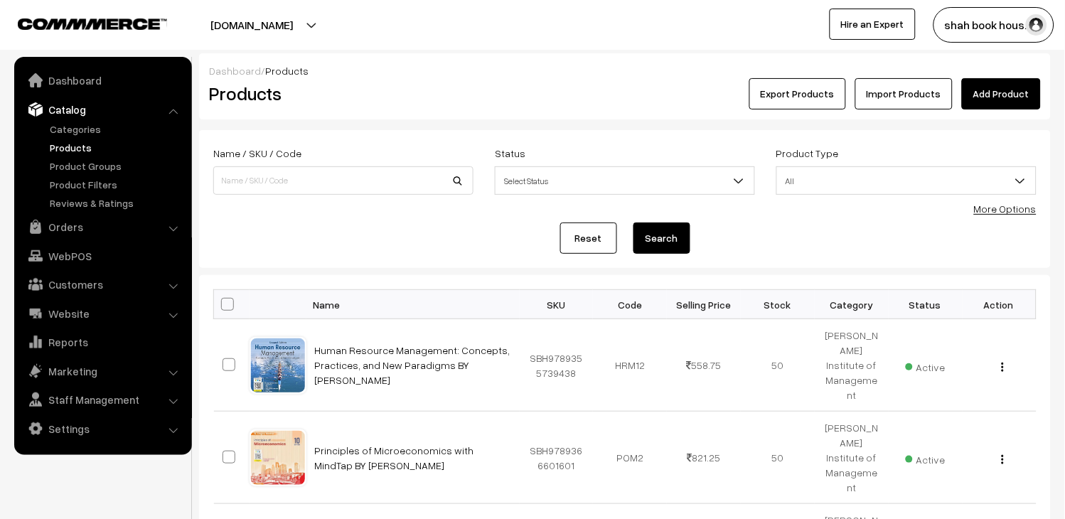
click at [993, 80] on link "Add Product" at bounding box center [1001, 93] width 79 height 31
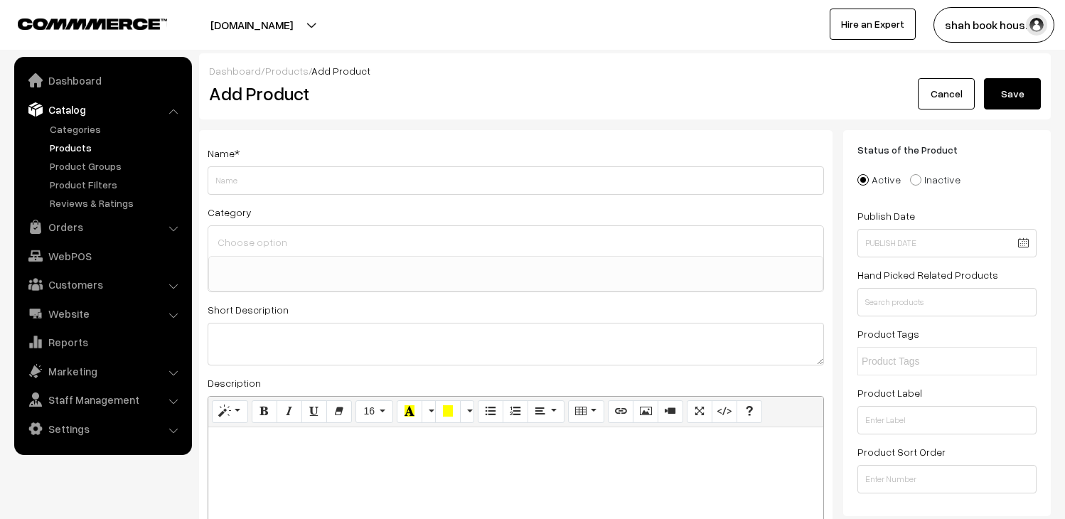
select select
paste input "Biopharmaceutics and Pharmacokinetics, Revised Edition"
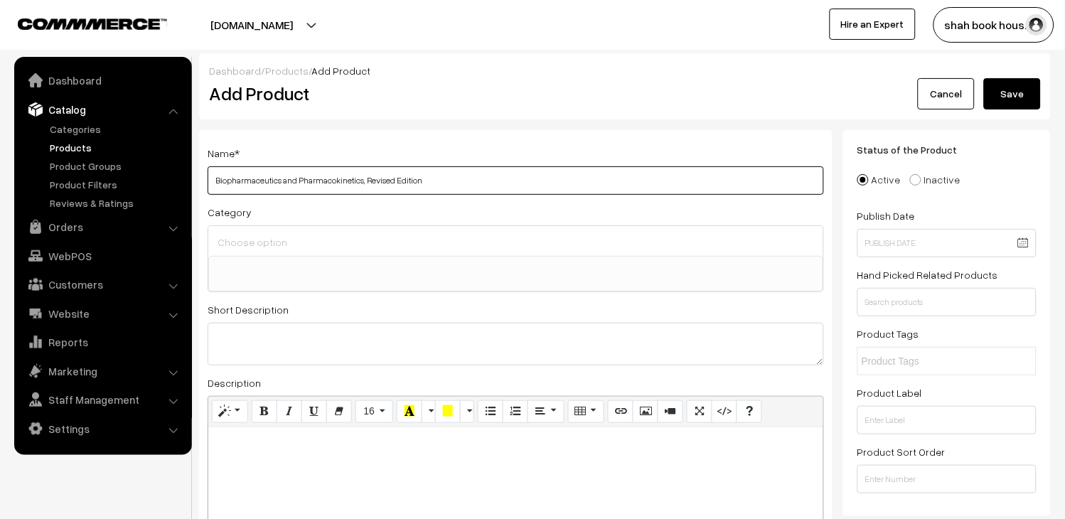
paste input "Kamla Phatak, Ravi Shankar"
type input "Biopharmaceutics and Pharmacokinetics, Revised Edition Kamla Phatak, Ravi Shank…"
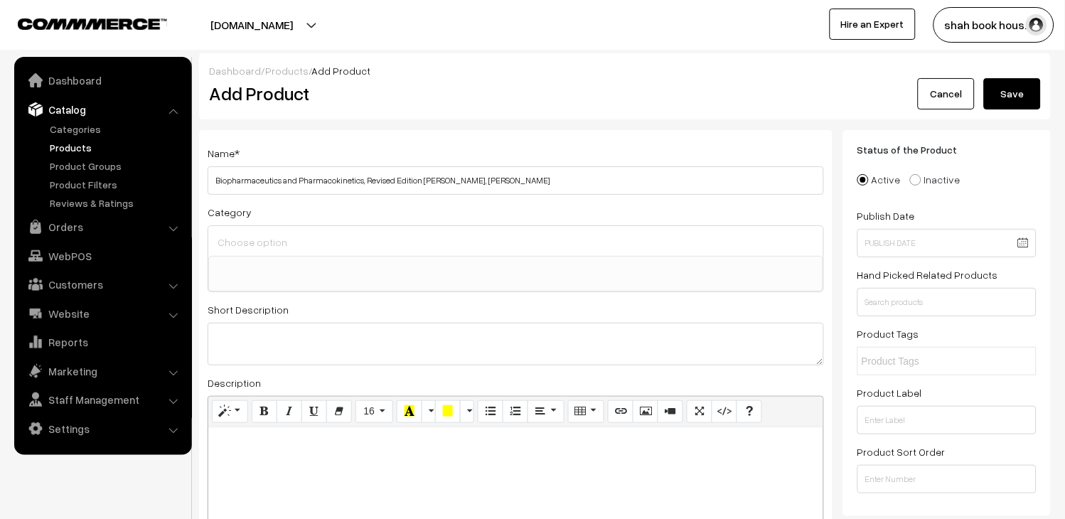
click at [472, 232] on input at bounding box center [516, 242] width 604 height 21
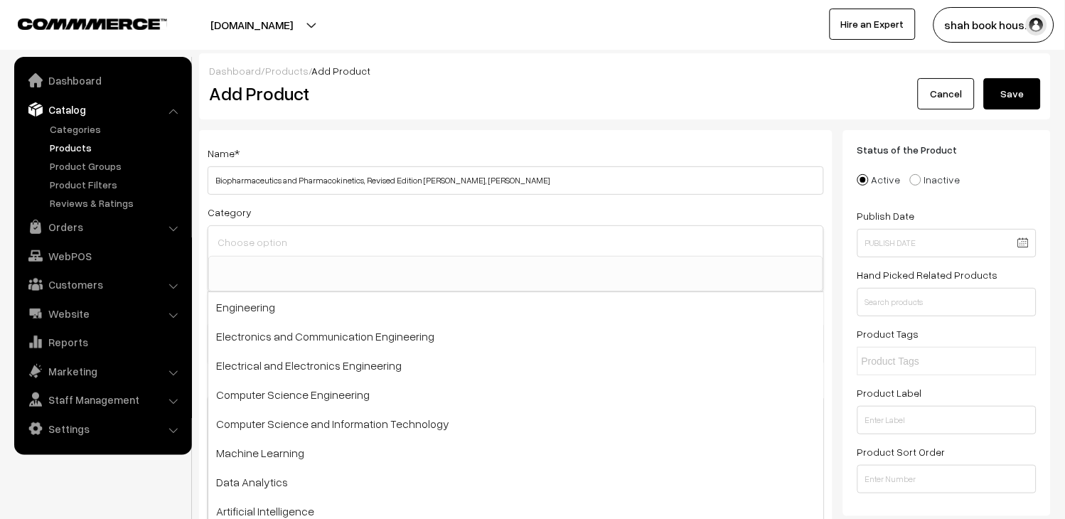
click at [705, 142] on div "Name * Biopharmaceutics and Pharmacokinetics, Revised Edition Kamla Phatak, Rav…" at bounding box center [516, 383] width 634 height 506
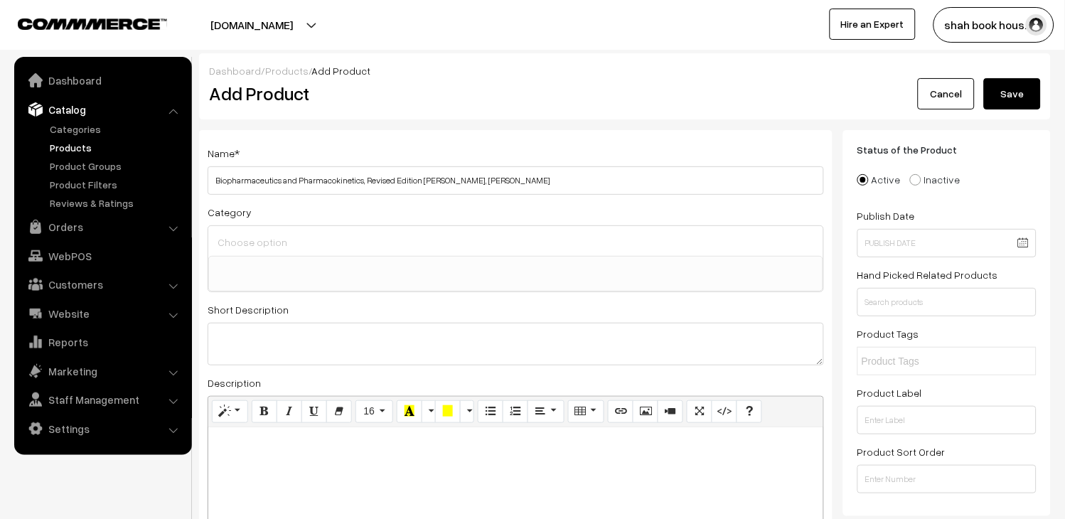
click at [438, 460] on div at bounding box center [515, 516] width 615 height 178
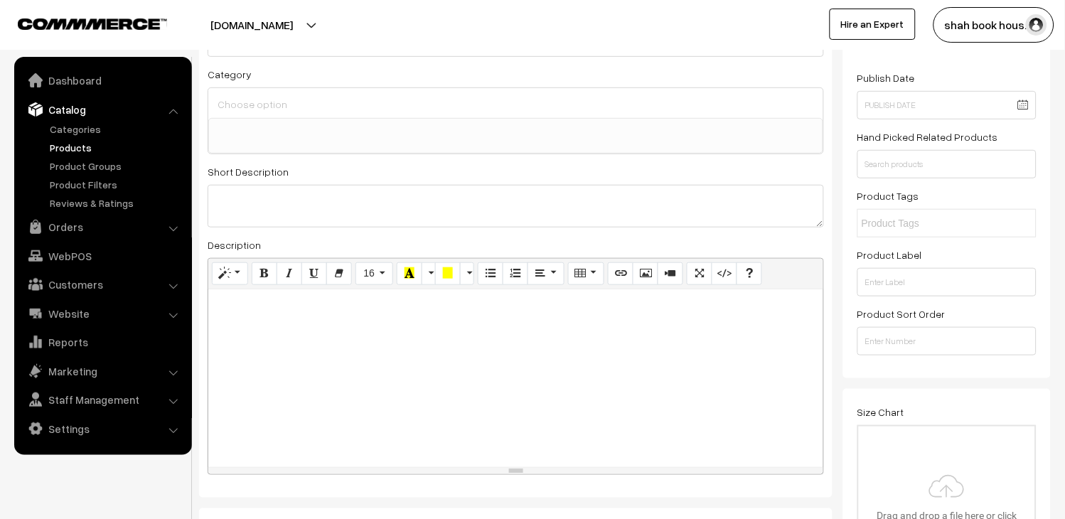
scroll to position [158, 0]
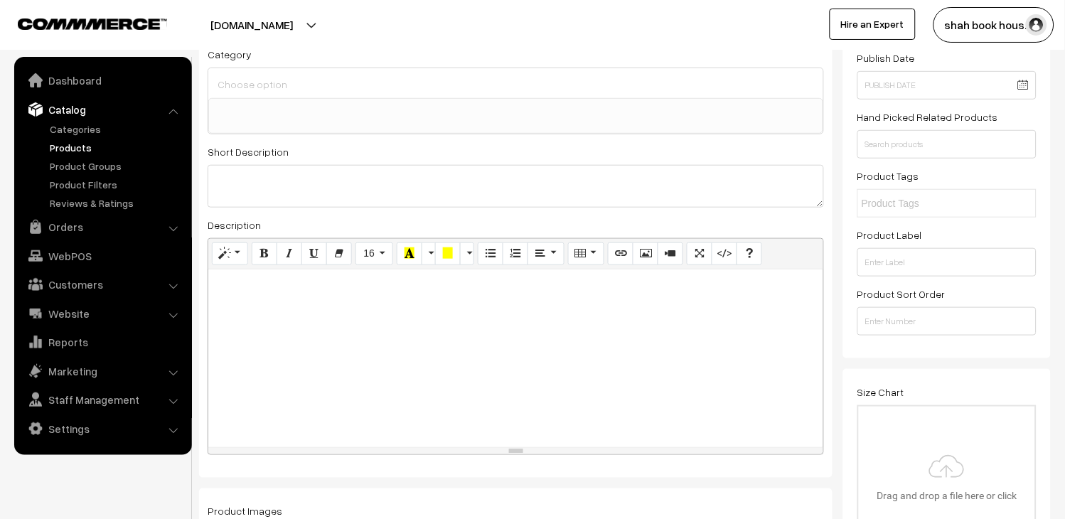
paste div
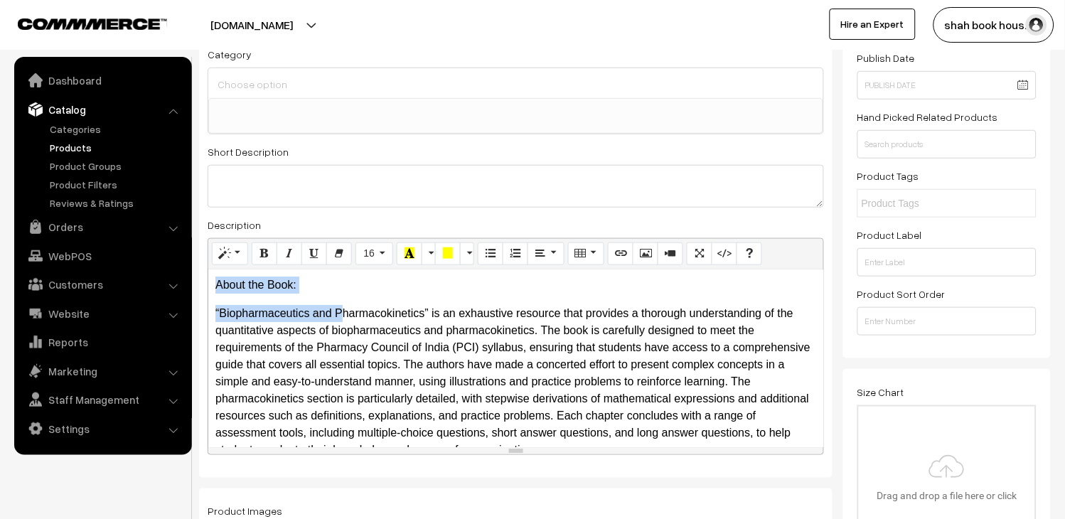
drag, startPoint x: 262, startPoint y: 284, endPoint x: 201, endPoint y: 285, distance: 61.2
click at [201, 285] on div "Name * Biopharmaceutics and Pharmacokinetics, Revised Edition Kamla Phatak, Rav…" at bounding box center [516, 225] width 634 height 506
click at [309, 287] on p "About the Book:" at bounding box center [515, 285] width 601 height 17
drag, startPoint x: 316, startPoint y: 287, endPoint x: 218, endPoint y: 277, distance: 98.6
click at [218, 277] on p "About the Book:" at bounding box center [515, 285] width 601 height 17
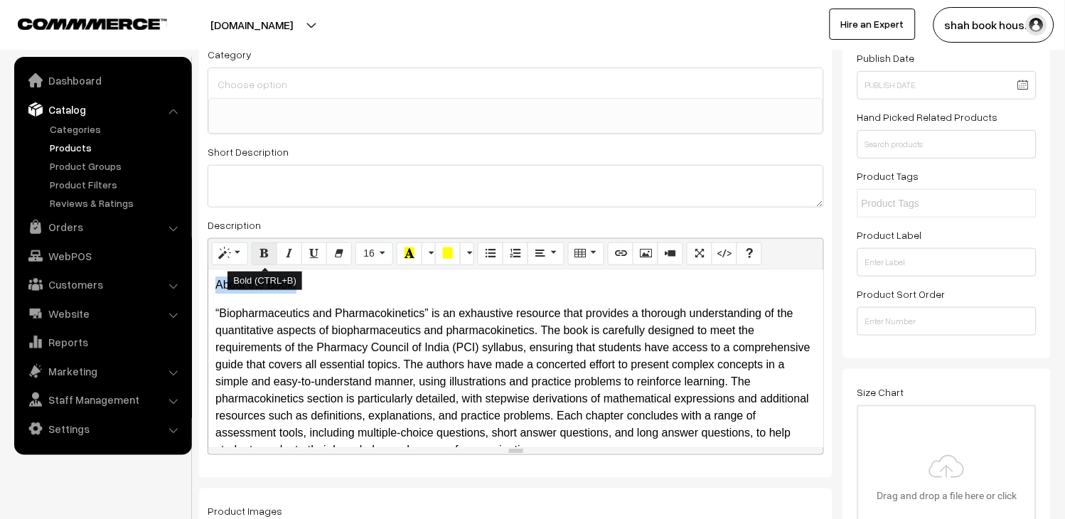
click at [265, 249] on icon "Bold (CTRL+B)" at bounding box center [265, 252] width 10 height 11
click at [314, 254] on icon "Underline (CTRL+U)" at bounding box center [314, 252] width 10 height 11
click at [384, 307] on p "“Biopharmaceutics and Pharmacokinetics” is an exhaustive resource that provides…" at bounding box center [515, 382] width 601 height 154
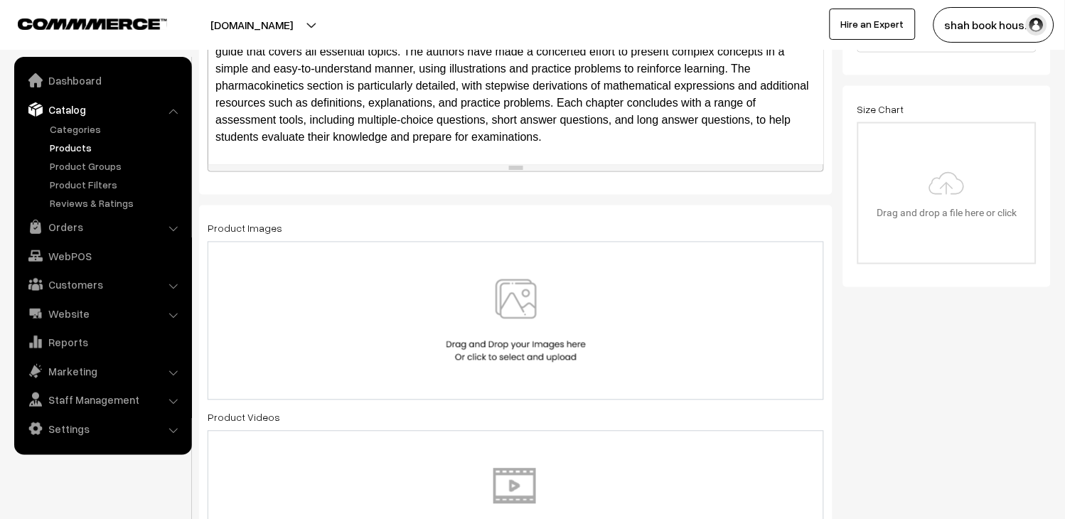
scroll to position [474, 0]
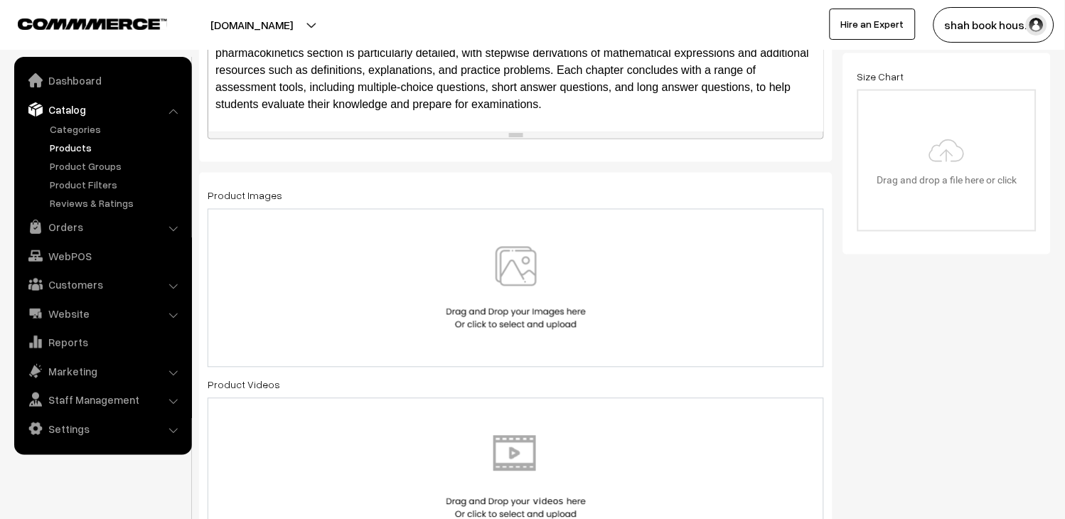
click at [537, 261] on img at bounding box center [516, 288] width 146 height 83
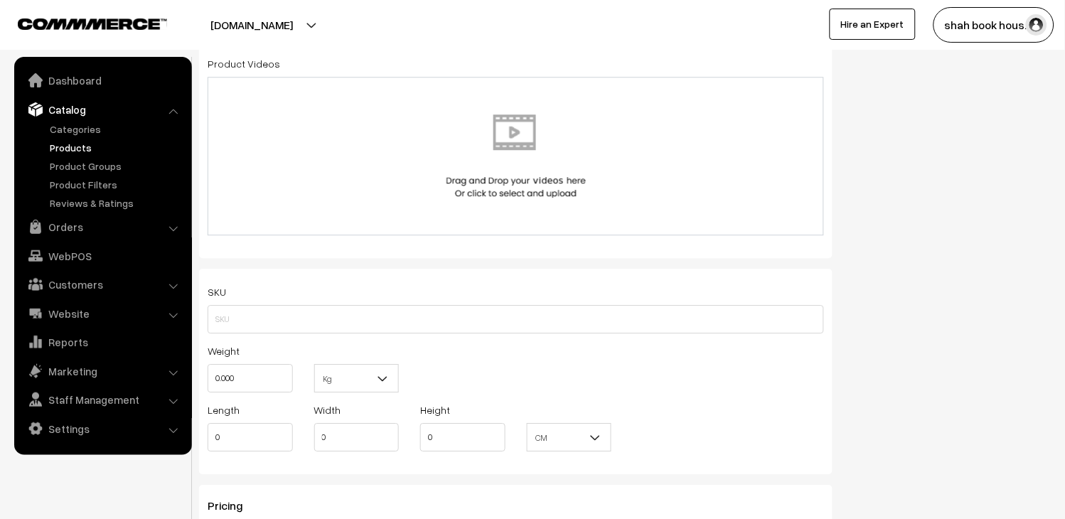
scroll to position [790, 0]
click at [293, 320] on input "text" at bounding box center [516, 318] width 617 height 28
paste input "9789348734242"
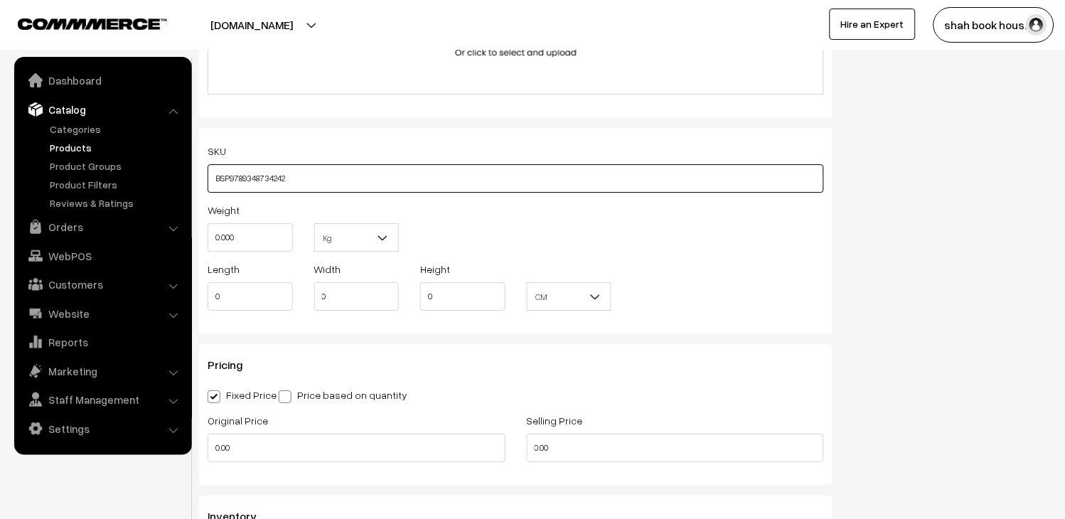
scroll to position [948, 0]
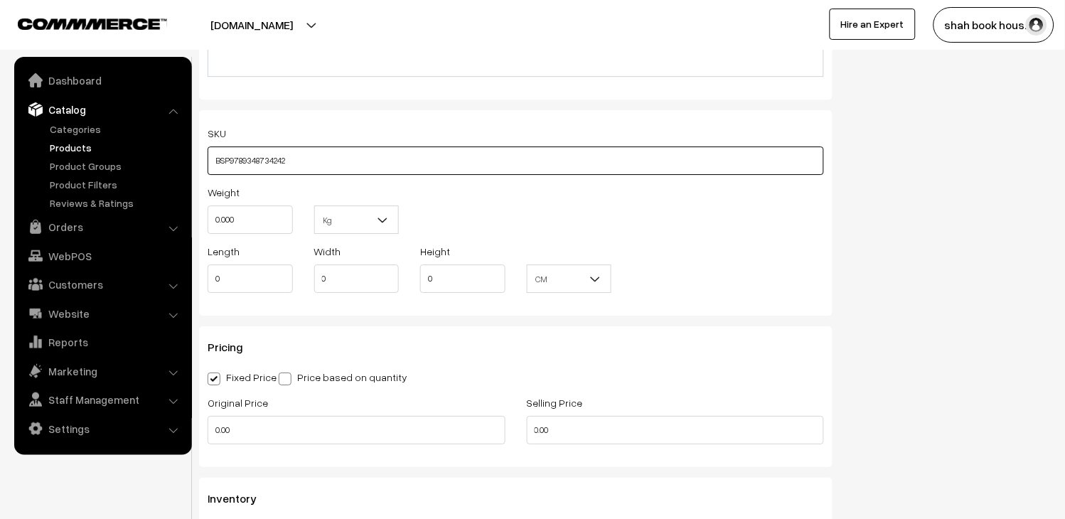
type input "BSP9789348734242"
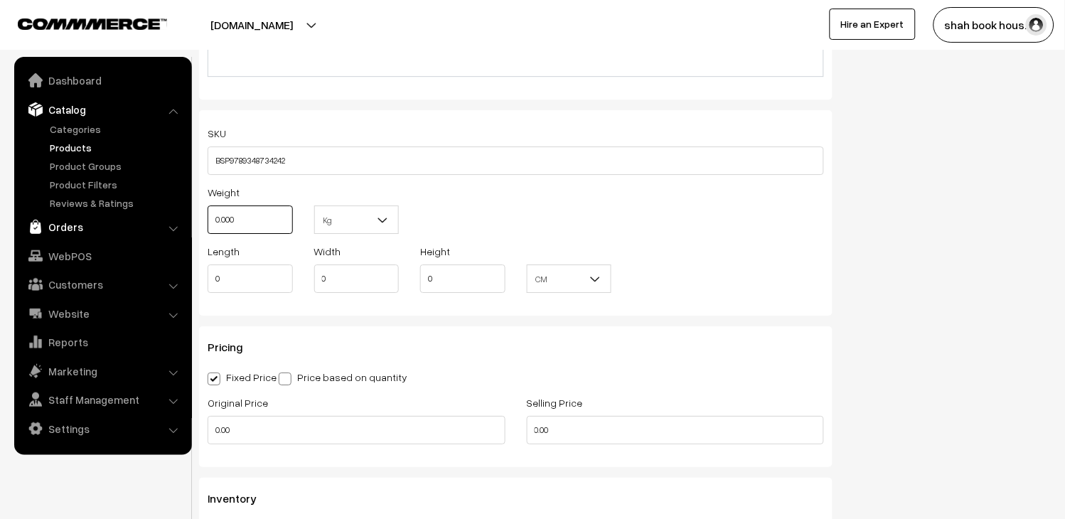
drag, startPoint x: 245, startPoint y: 218, endPoint x: 131, endPoint y: 213, distance: 114.6
click at [134, 214] on body "Thank you for showing interest. Our team will call you shortly. Close booksonwe…" at bounding box center [532, 251] width 1065 height 2398
type input "1"
click at [267, 288] on input "0" at bounding box center [250, 279] width 85 height 28
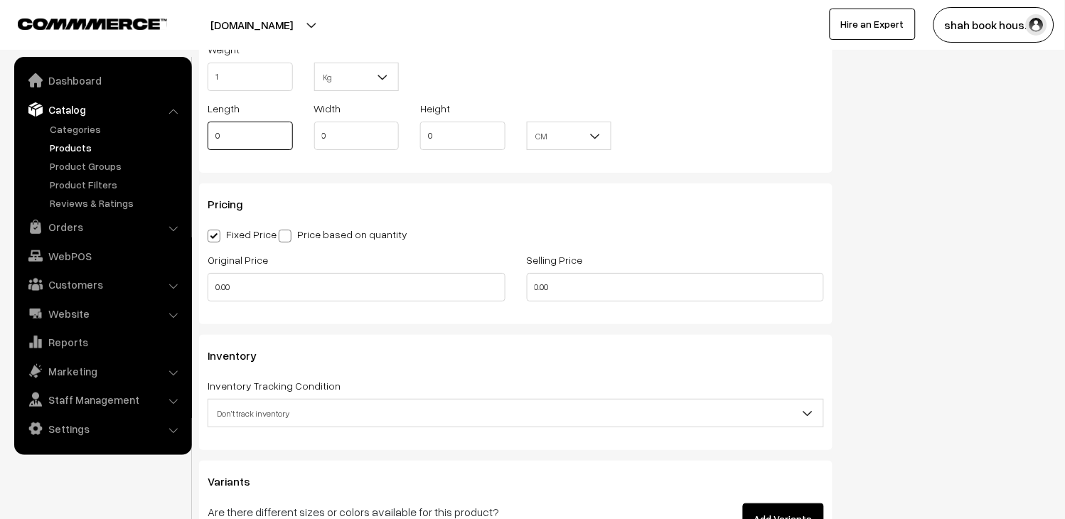
scroll to position [1106, 0]
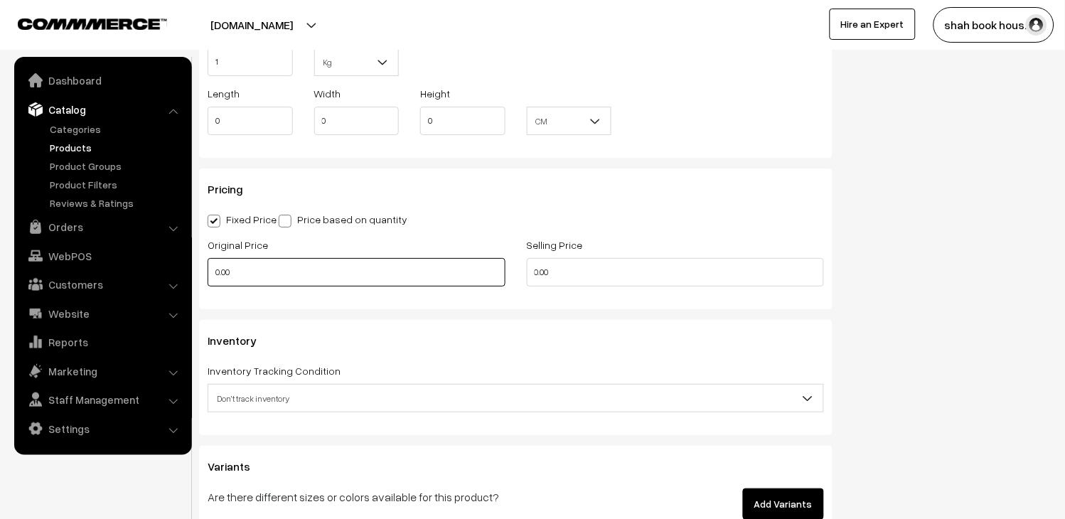
click at [268, 271] on input "0.00" at bounding box center [357, 272] width 298 height 28
type input "375"
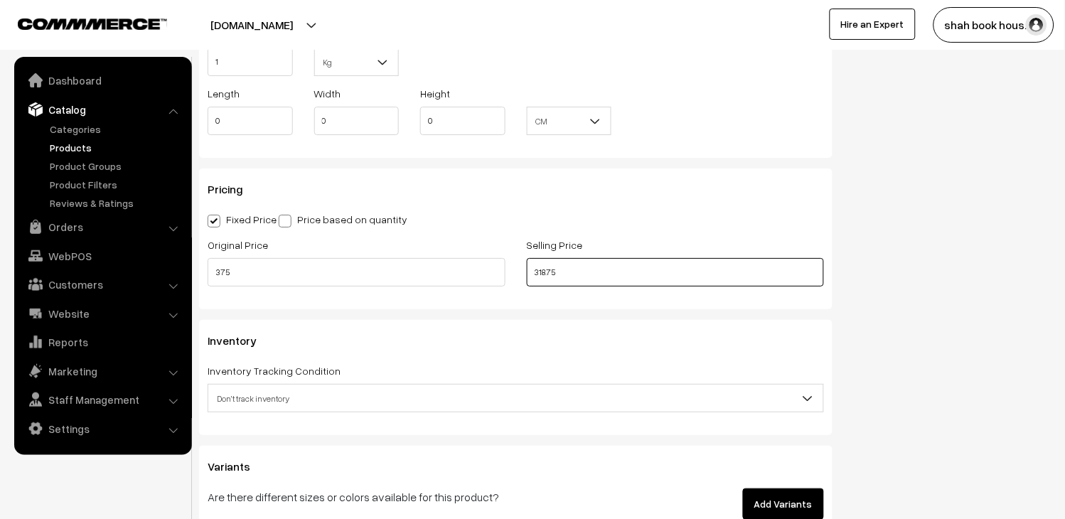
type input "318.75"
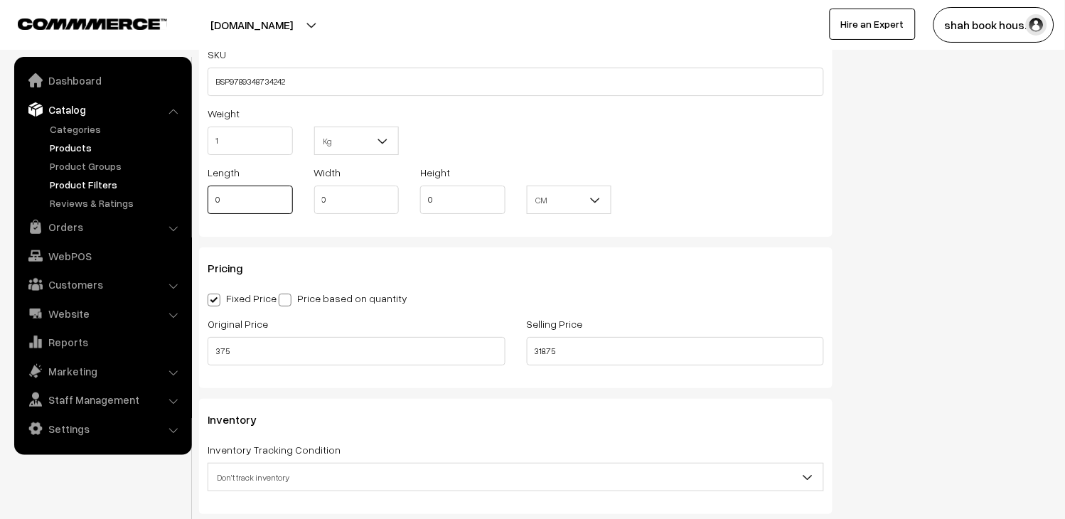
drag, startPoint x: 231, startPoint y: 195, endPoint x: 77, endPoint y: 181, distance: 154.9
click at [84, 183] on body "Thank you for showing interest. Our team will call you shortly. Close booksonwe…" at bounding box center [532, 172] width 1065 height 2398
type input "23.50"
drag, startPoint x: 385, startPoint y: 208, endPoint x: 181, endPoint y: 192, distance: 204.0
click at [301, 192] on div "Length 23.50 Width 0 Height 0 CM In CM" at bounding box center [516, 193] width 638 height 59
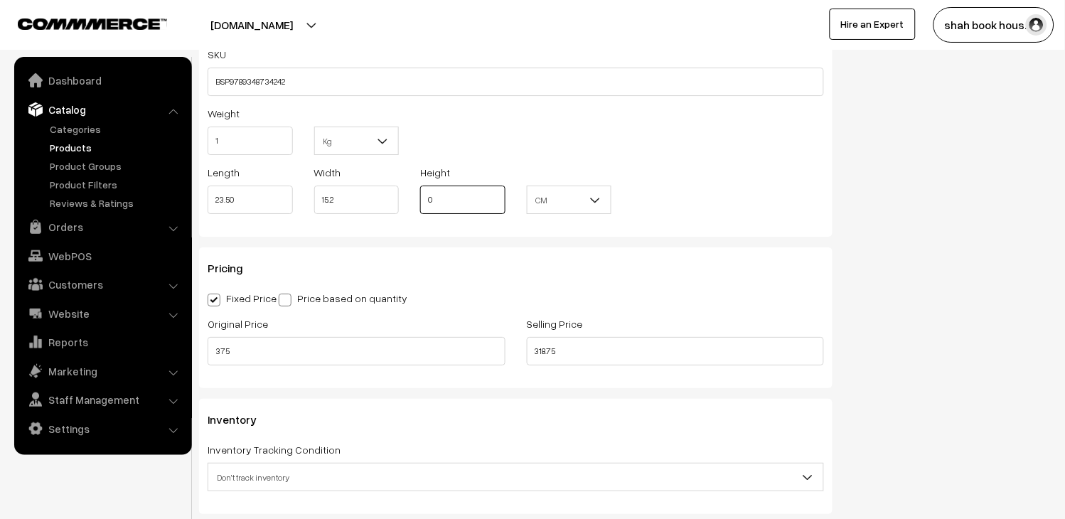
type input "15.20"
click at [448, 200] on input "0" at bounding box center [462, 200] width 85 height 28
type input "1.90"
click at [717, 275] on h3 "Pricing" at bounding box center [516, 269] width 617 height 14
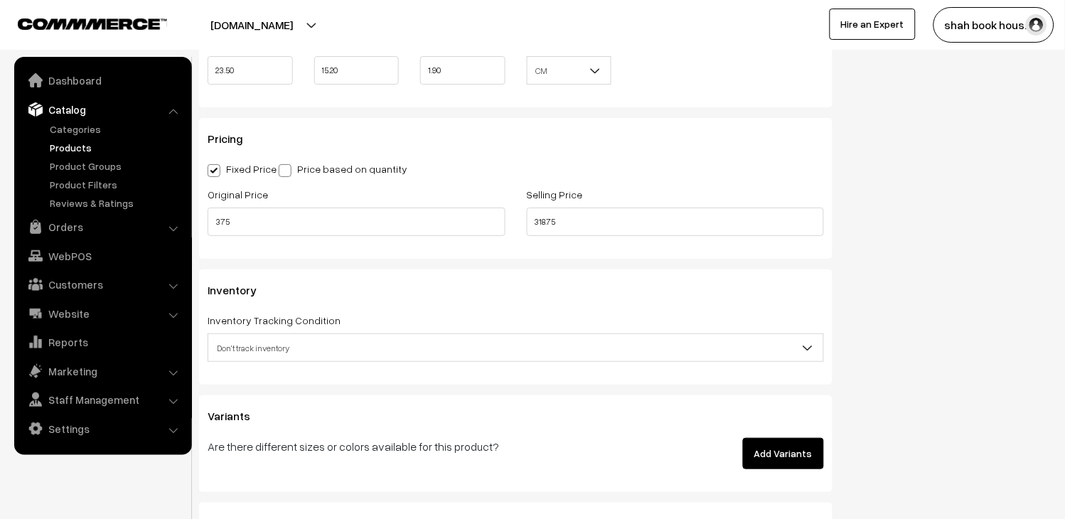
scroll to position [1185, 0]
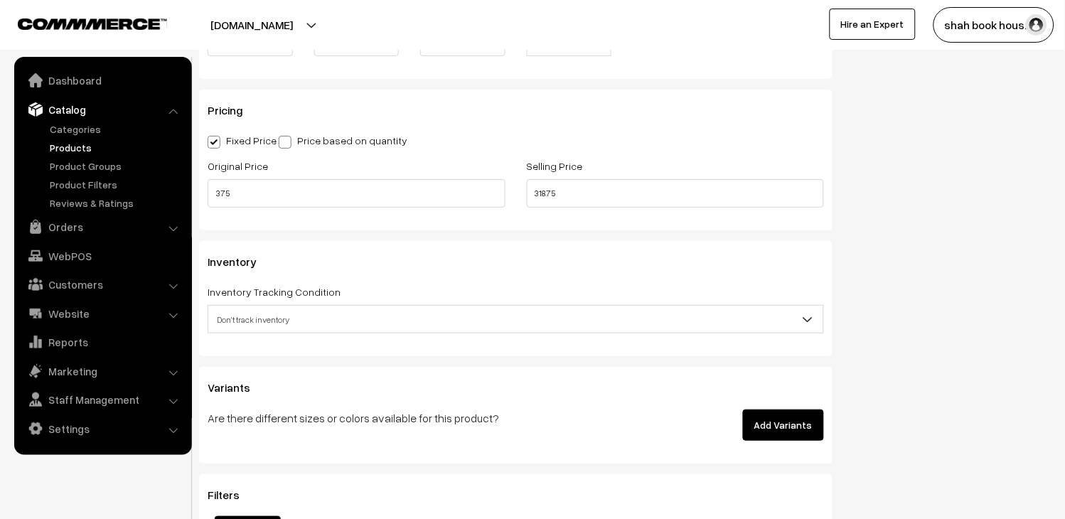
click at [442, 311] on span "Don't track inventory" at bounding box center [515, 319] width 615 height 25
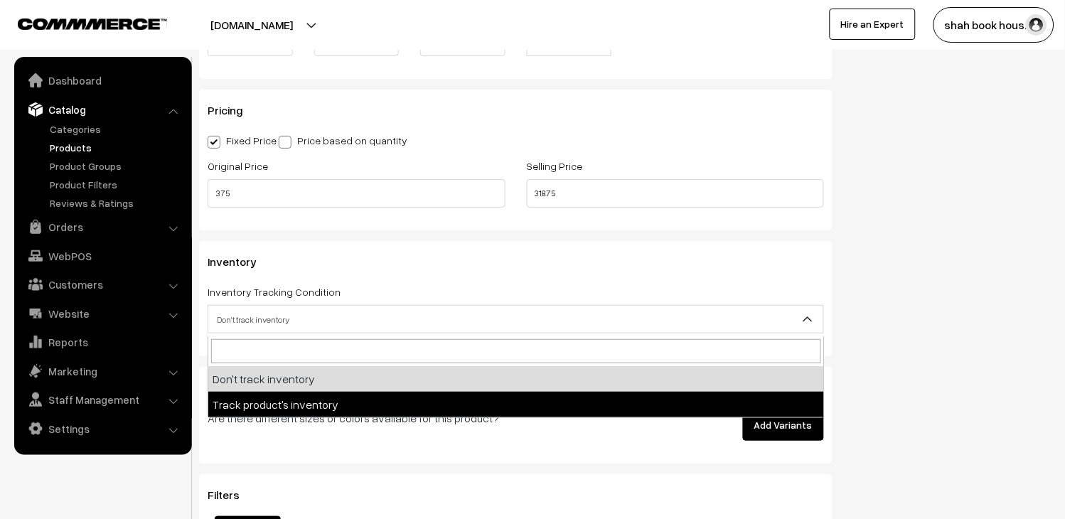
select select "2"
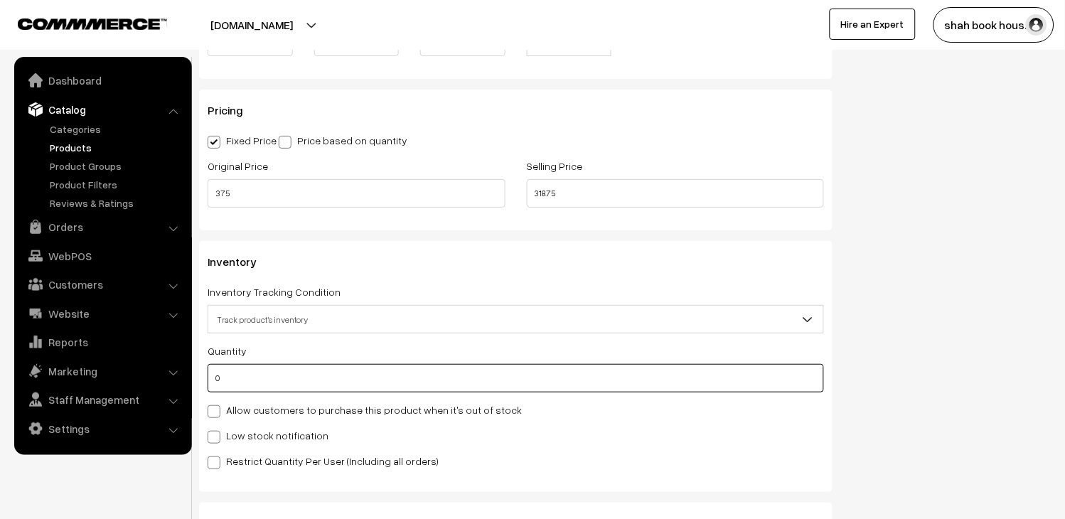
click at [357, 393] on input "0" at bounding box center [516, 378] width 617 height 28
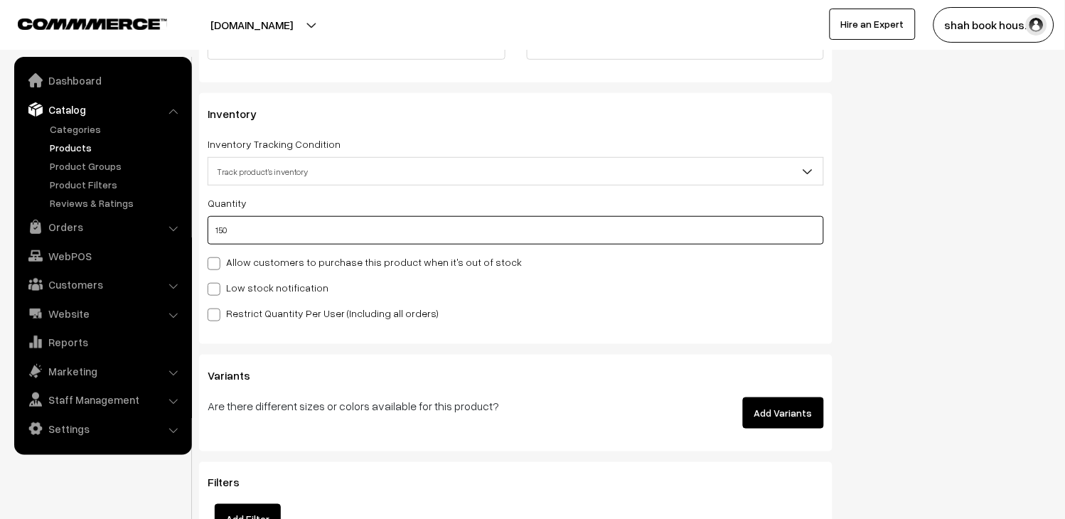
scroll to position [1343, 0]
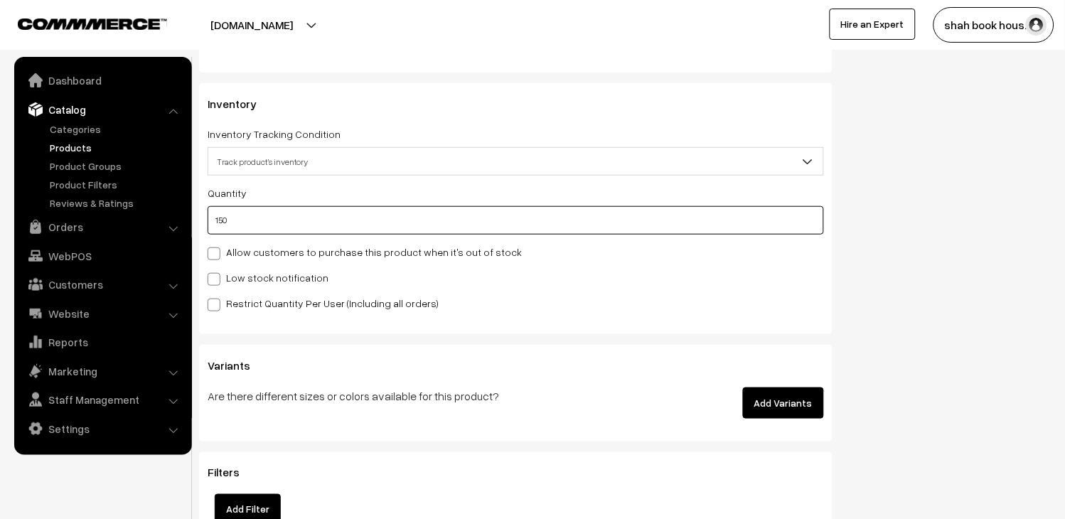
type input "150"
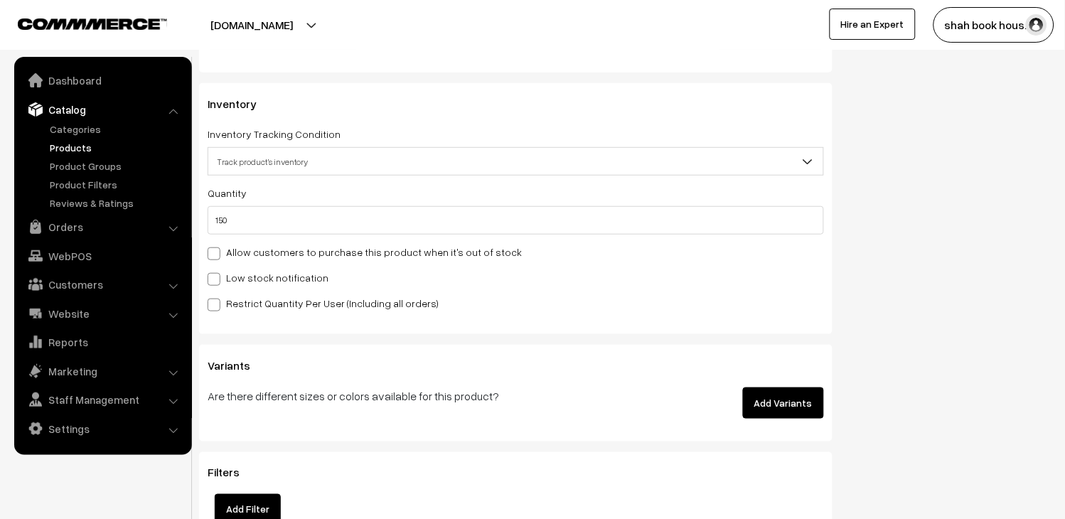
click at [311, 279] on label "Low stock notification" at bounding box center [268, 277] width 121 height 15
click at [217, 279] on input "Low stock notification" at bounding box center [212, 276] width 9 height 9
checkbox input "true"
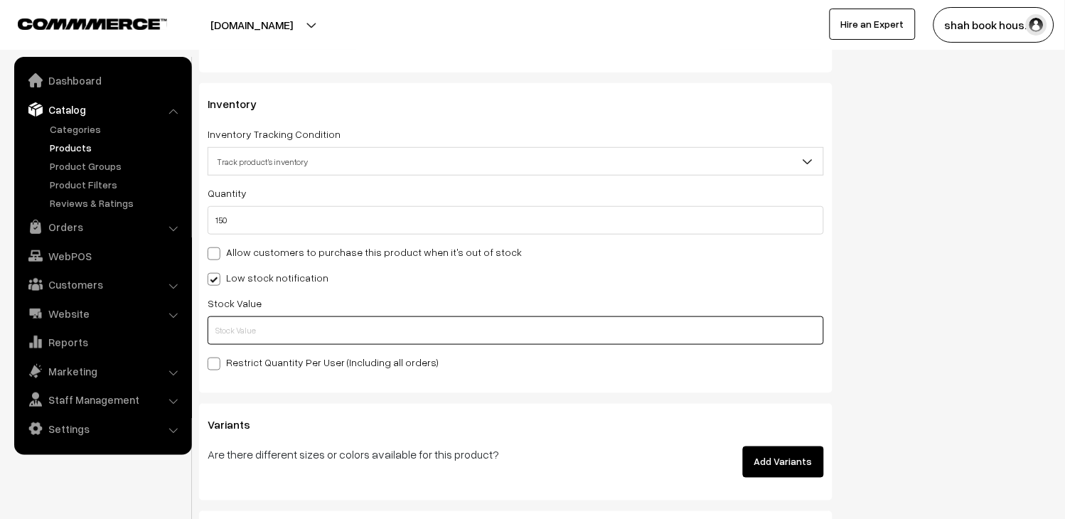
click at [349, 336] on input "text" at bounding box center [516, 330] width 617 height 28
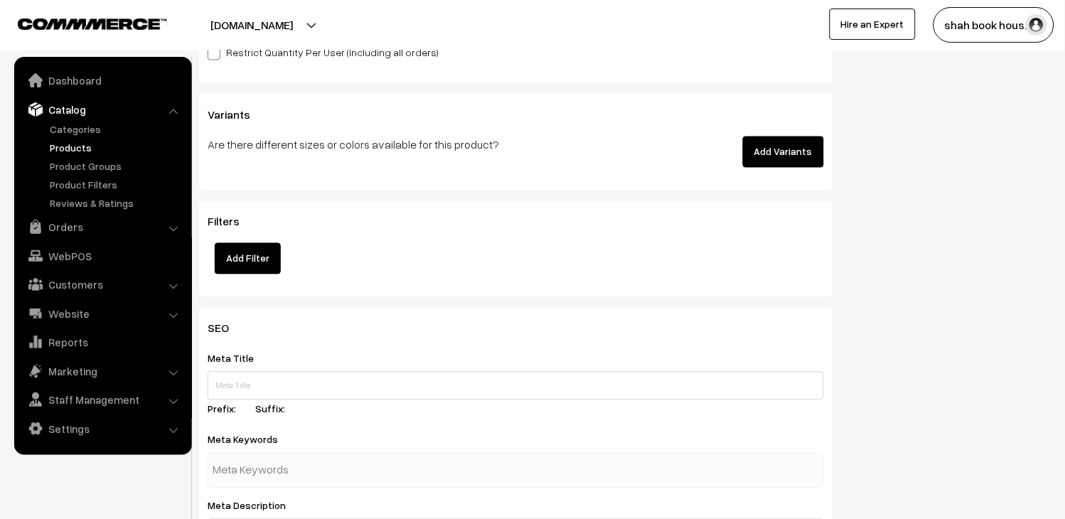
scroll to position [1738, 0]
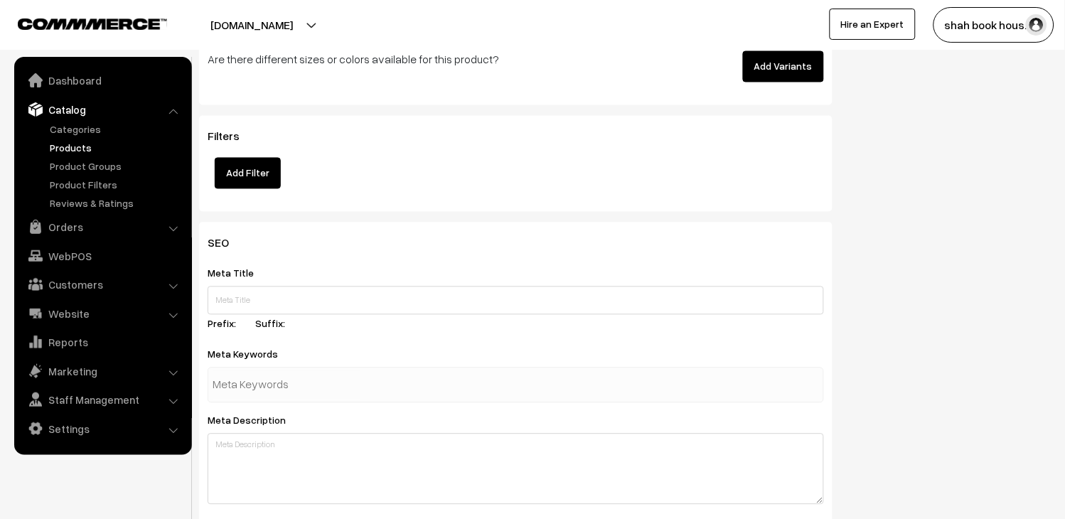
type input "5"
click at [307, 296] on input "text" at bounding box center [516, 301] width 617 height 28
paste input "Biopharmaceutics and Pharmacokinetics, Revised Edition"
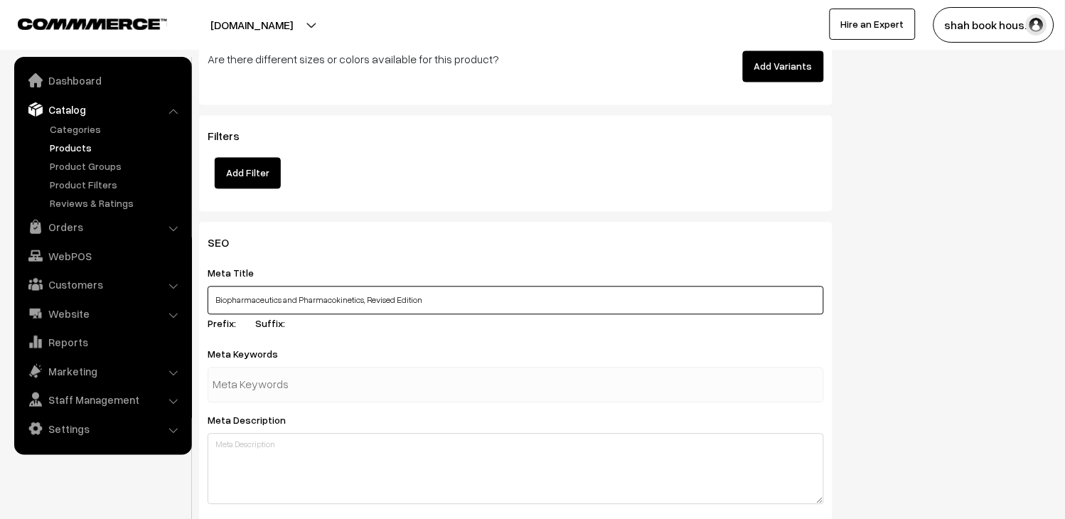
paste input "Kamla Phatak, Ravi Shankar"
type input "Biopharmaceutics and Pharmacokinetics, Revised Edition Kamla Phatak, Ravi Shank…"
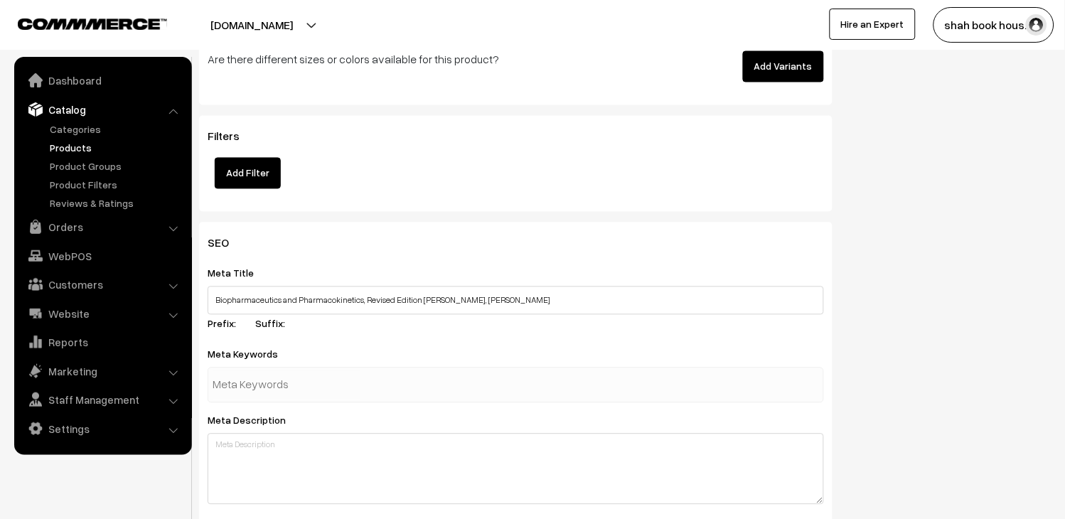
click at [327, 383] on input "text" at bounding box center [287, 385] width 148 height 28
type input "R"
type input "ravi shankar"
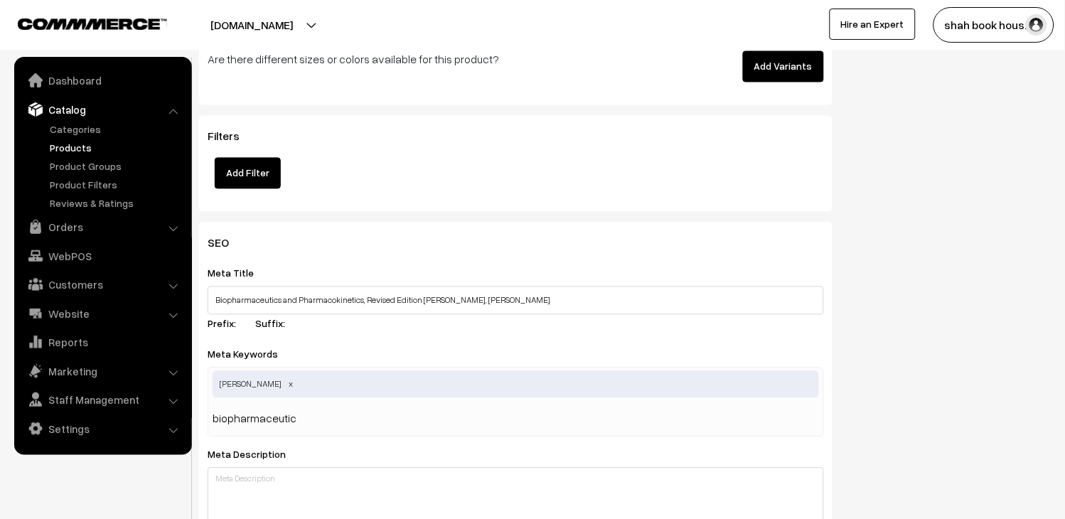
type input "biopharmaceutics"
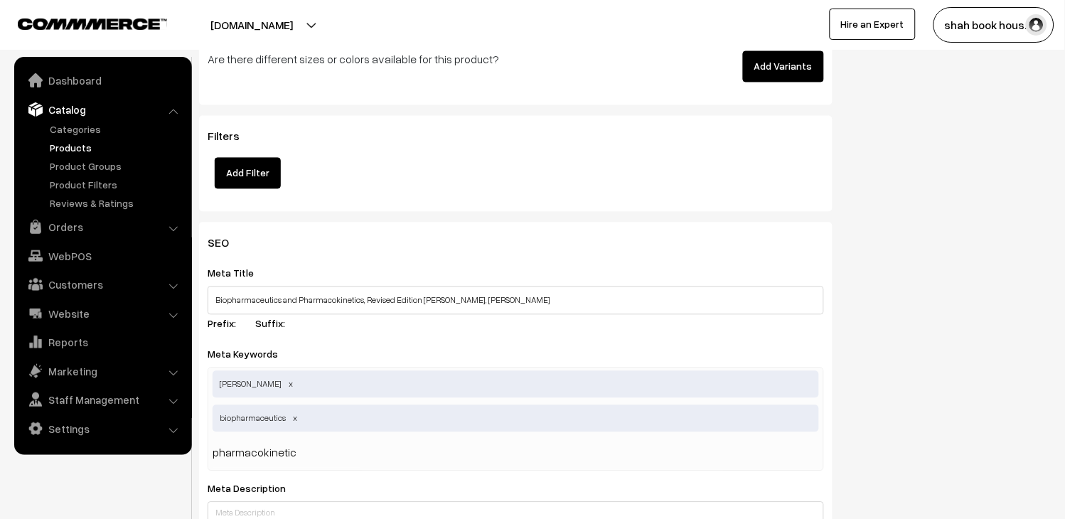
type input "pharmacokinetics"
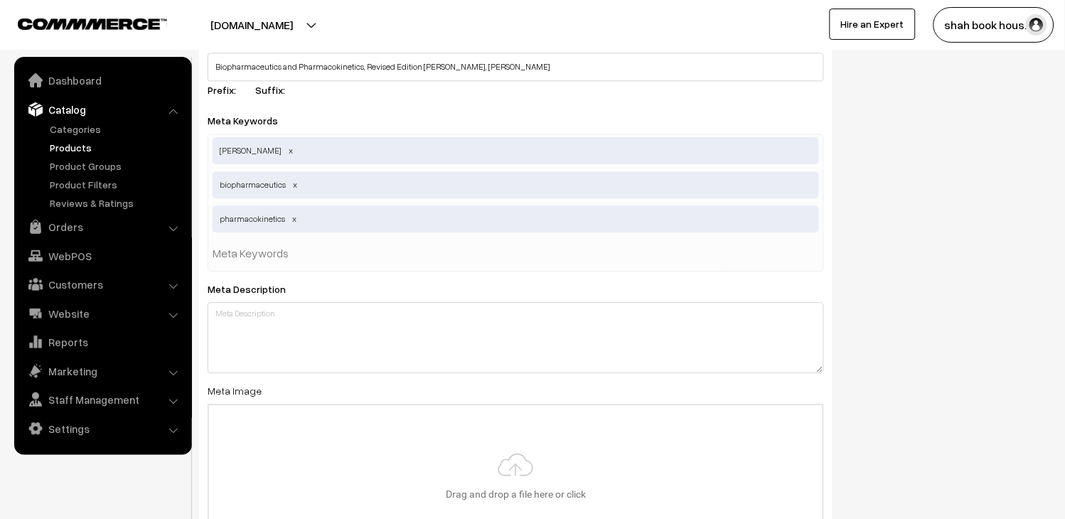
scroll to position [1975, 0]
click at [488, 380] on div "SEO Meta Title Biopharmaceutics and Pharmacokinetics, Revised Edition Kamla Pha…" at bounding box center [516, 307] width 634 height 642
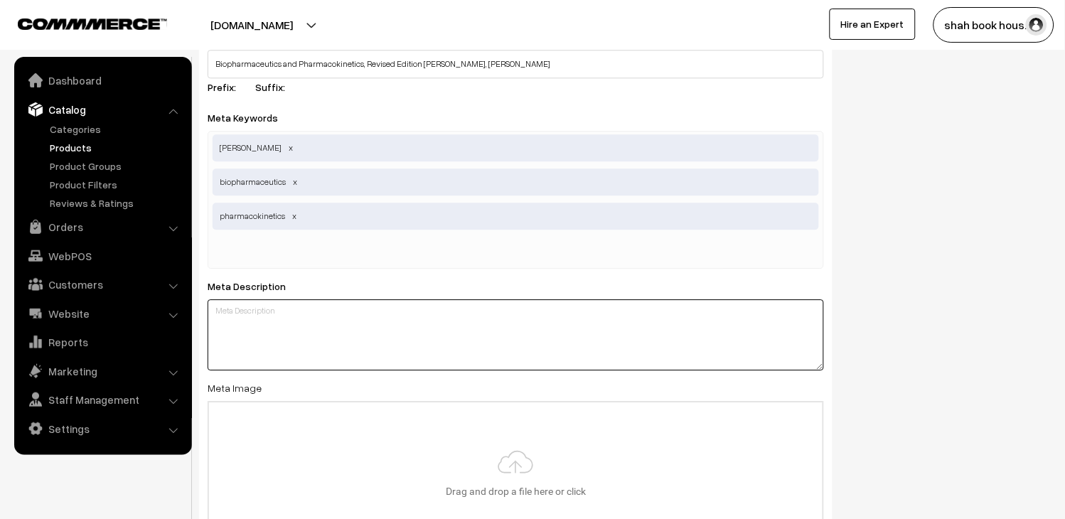
click at [465, 343] on textarea at bounding box center [516, 334] width 617 height 71
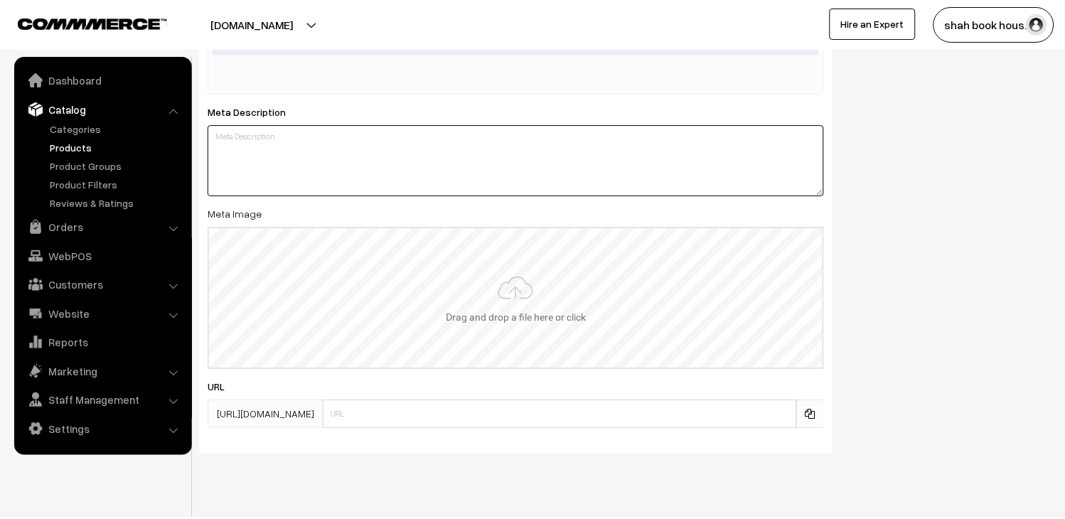
scroll to position [2180, 0]
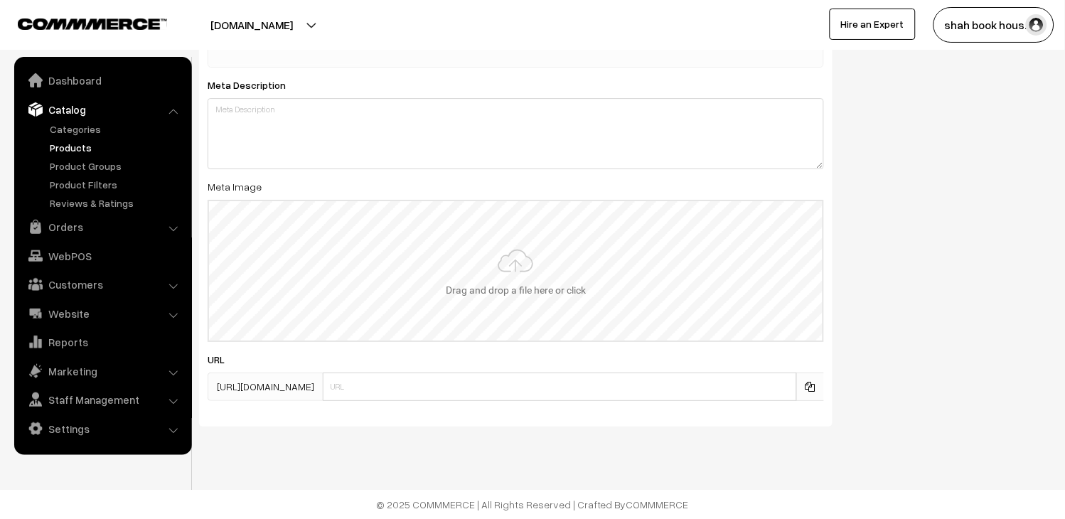
click at [454, 285] on input "file" at bounding box center [516, 270] width 614 height 139
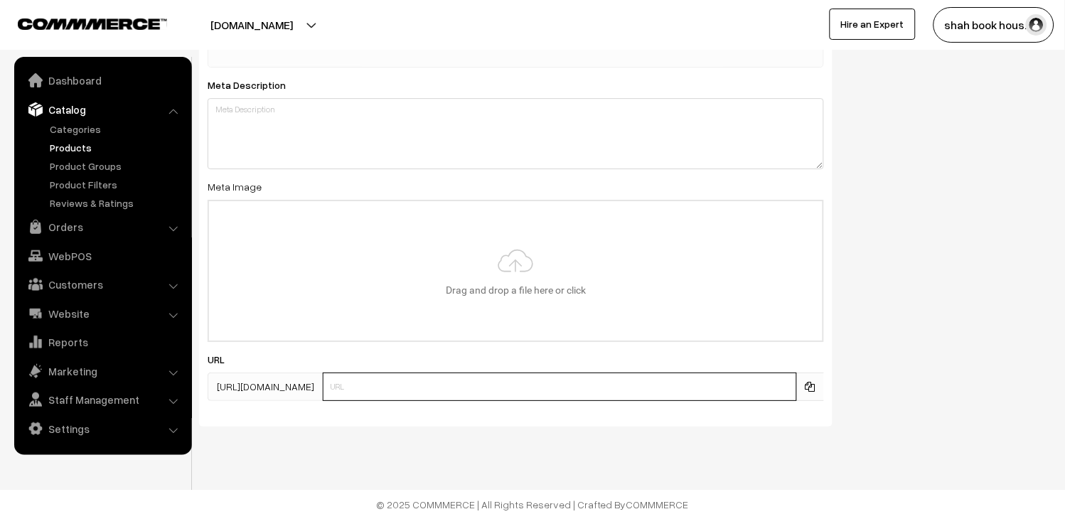
click at [439, 384] on input "text" at bounding box center [560, 387] width 474 height 28
paste input "9789348734242"
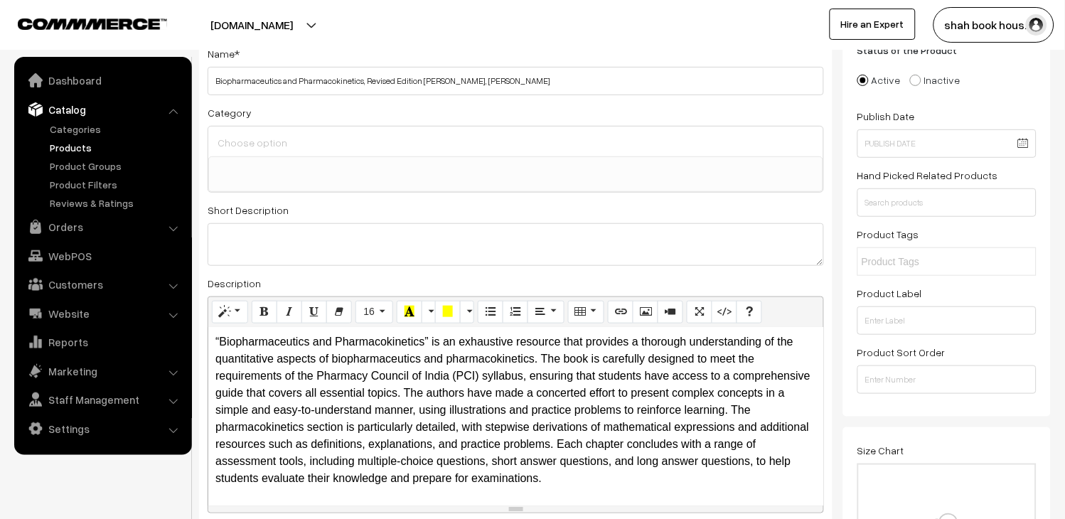
scroll to position [0, 0]
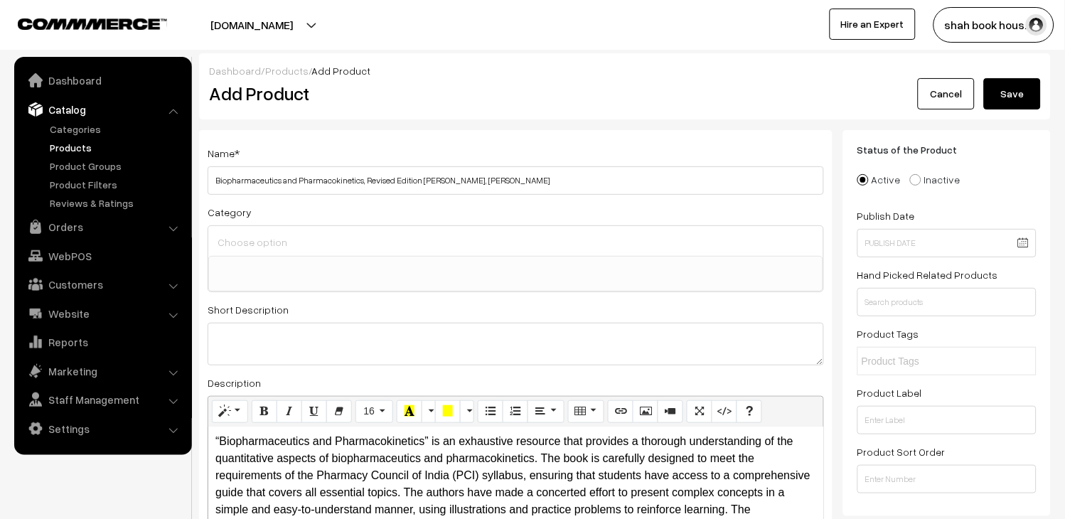
type input "9789348734242"
click at [876, 175] on label "Active" at bounding box center [879, 179] width 43 height 15
click at [860, 174] on input "Active" at bounding box center [855, 169] width 9 height 9
click at [911, 180] on span at bounding box center [915, 179] width 11 height 11
click at [911, 174] on input "Inactive" at bounding box center [907, 169] width 9 height 9
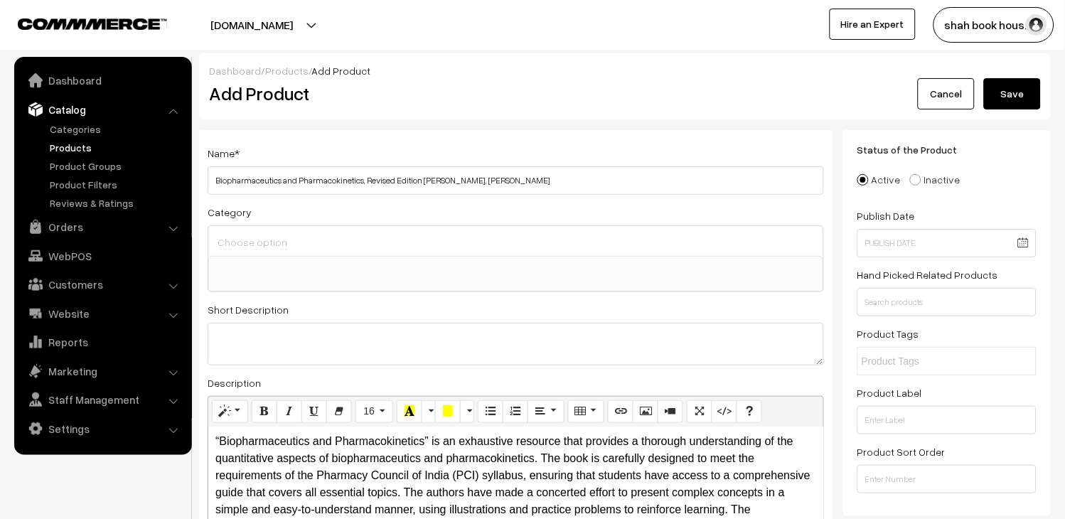
radio input "true"
click at [860, 181] on span at bounding box center [863, 179] width 11 height 11
click at [860, 174] on input "Active" at bounding box center [855, 169] width 9 height 9
radio input "true"
click at [949, 181] on label "Inactive" at bounding box center [935, 179] width 50 height 15
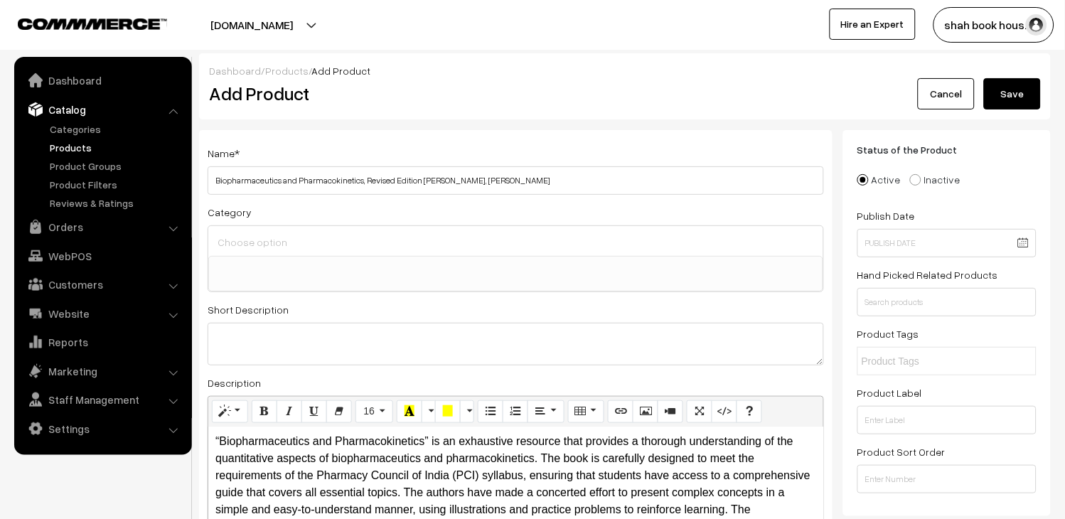
click at [912, 174] on input "Inactive" at bounding box center [907, 169] width 9 height 9
radio input "true"
click at [1001, 100] on button "Save" at bounding box center [1012, 93] width 57 height 31
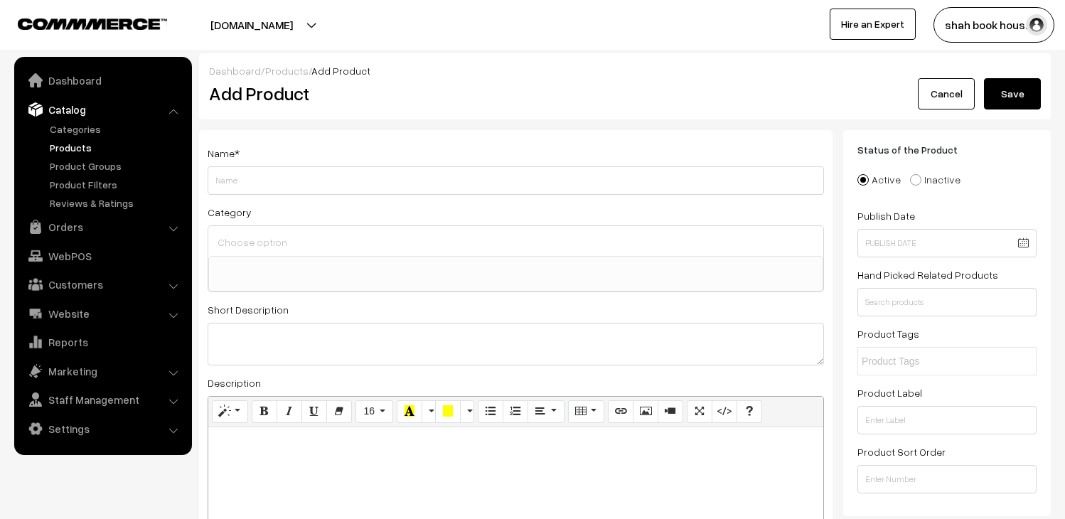
select select
click at [73, 147] on link "Products" at bounding box center [116, 147] width 141 height 15
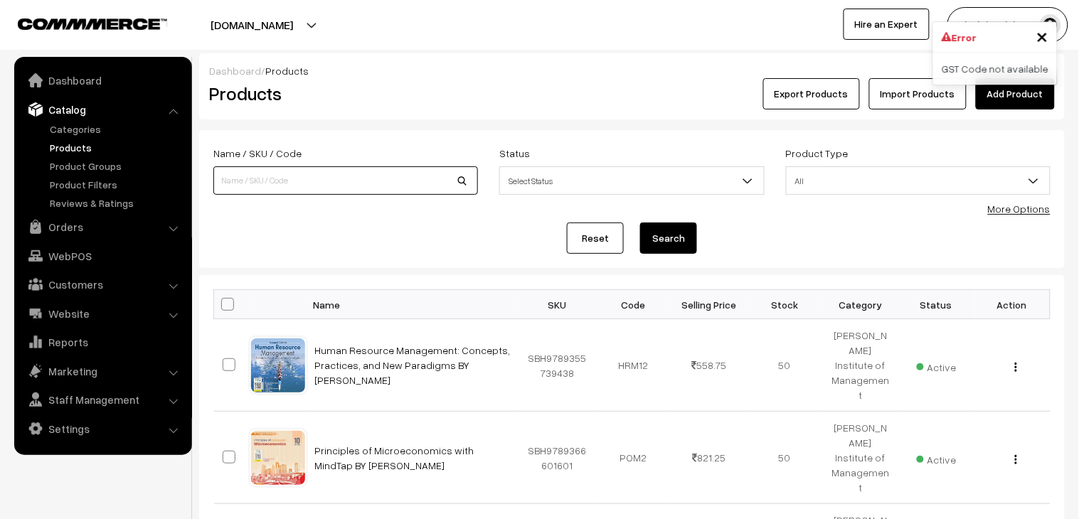
click at [407, 171] on input at bounding box center [345, 180] width 265 height 28
paste input "9789348734242"
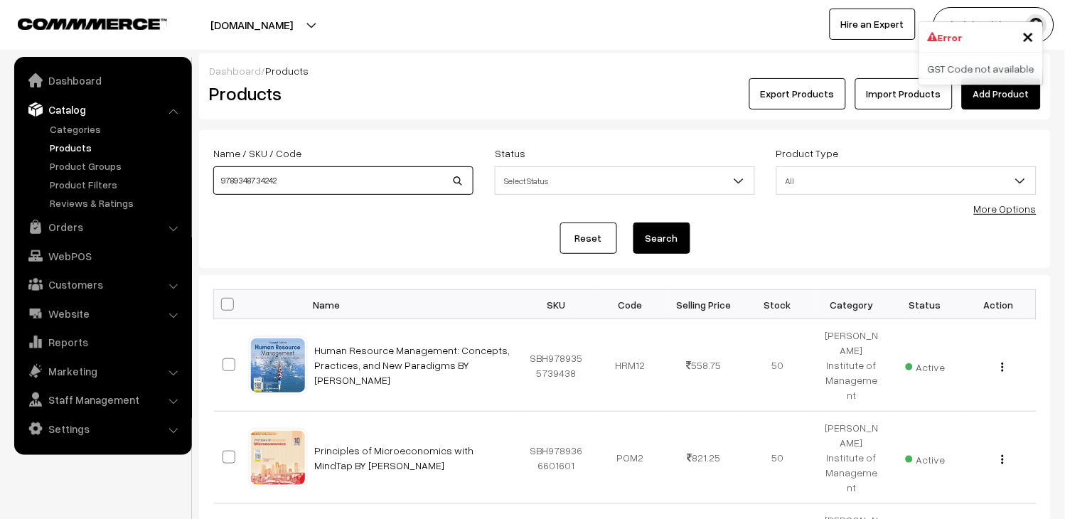
type input "9789348734242"
click at [671, 238] on button "Search" at bounding box center [662, 238] width 57 height 31
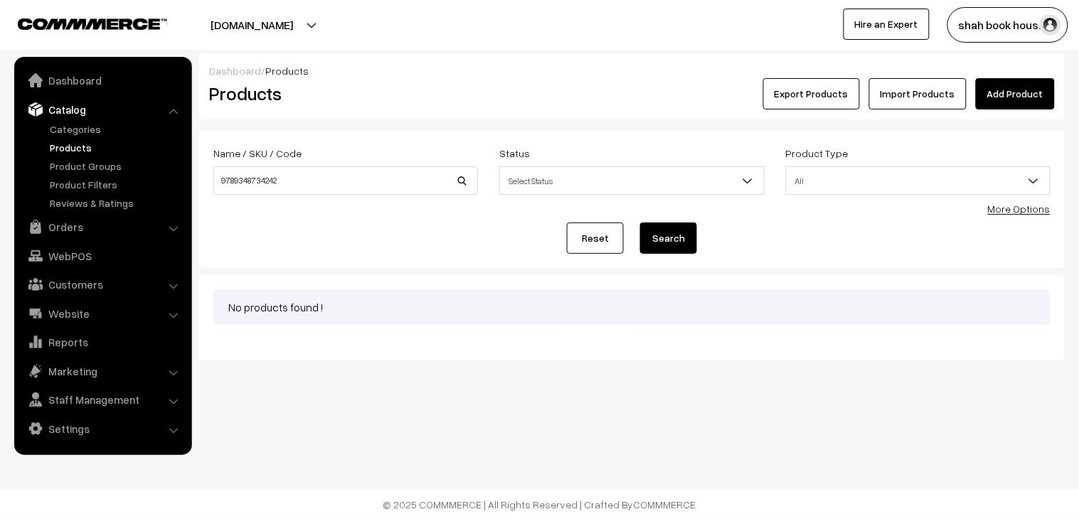
click at [894, 102] on link "Import Products" at bounding box center [917, 93] width 97 height 31
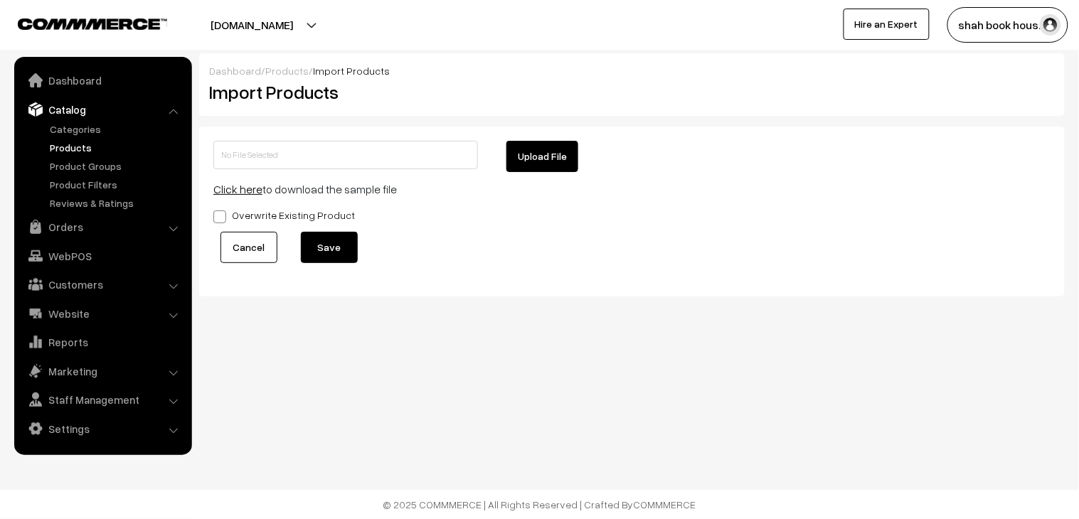
click at [253, 249] on link "Cancel" at bounding box center [248, 247] width 57 height 31
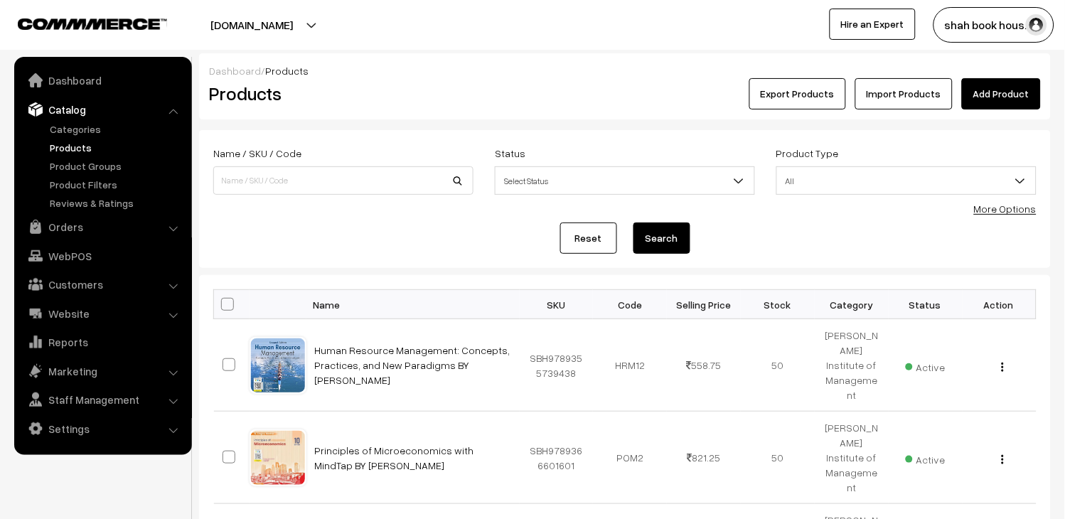
click at [783, 86] on button "Export Products" at bounding box center [798, 93] width 97 height 31
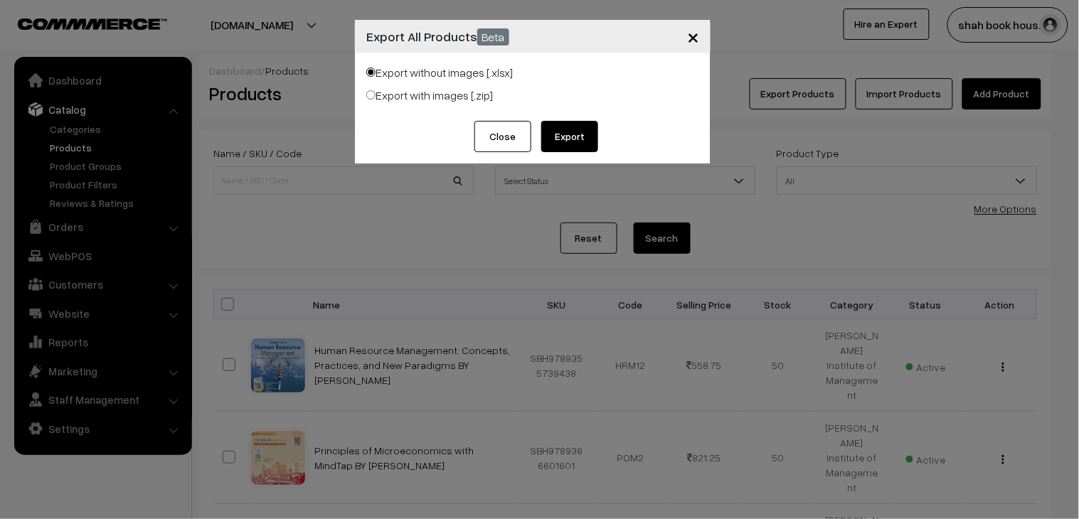
click at [692, 31] on span "×" at bounding box center [693, 36] width 12 height 26
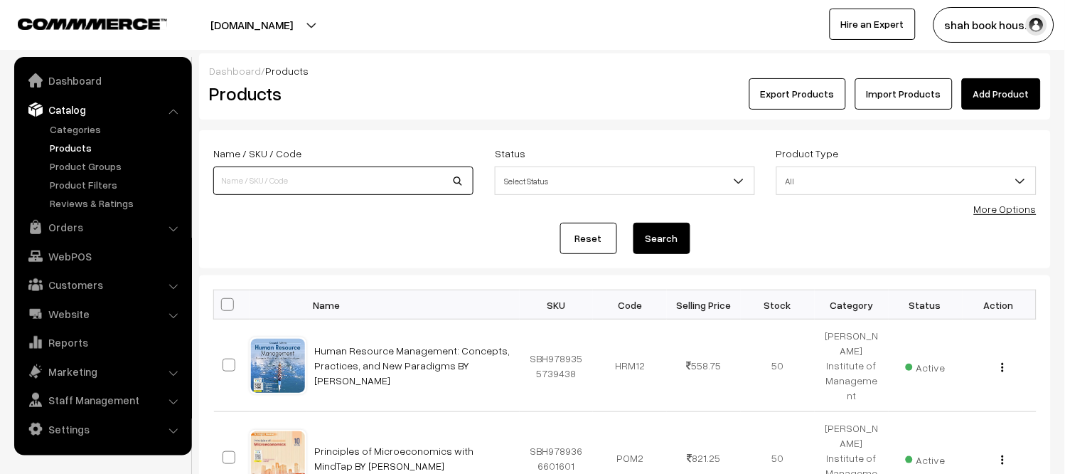
click at [344, 180] on input at bounding box center [343, 180] width 260 height 28
type input "9788126568116"
click at [647, 246] on button "Search" at bounding box center [662, 238] width 57 height 31
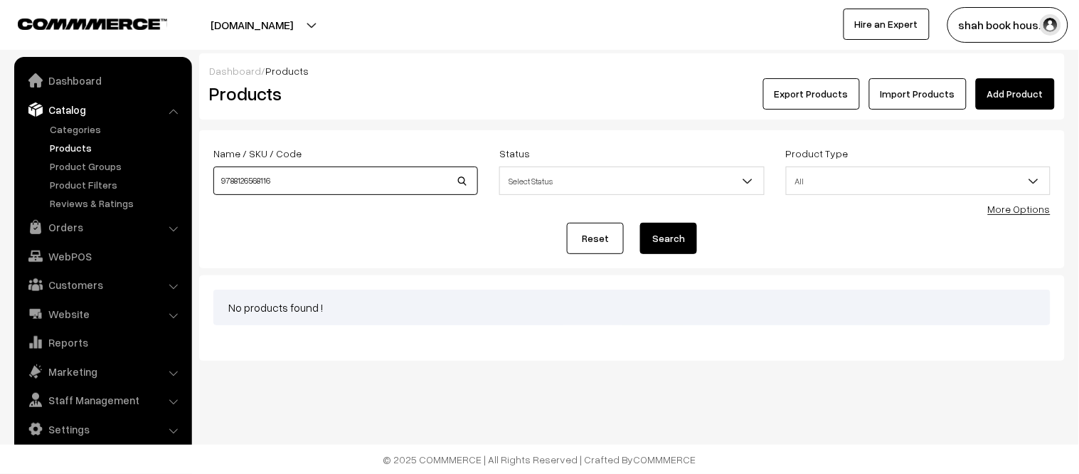
click at [319, 182] on input "9788126568116" at bounding box center [345, 180] width 265 height 28
type input "9788126568116"
paste input "9789348734242"
type input "BSP9789348734242"
drag, startPoint x: 666, startPoint y: 257, endPoint x: 671, endPoint y: 239, distance: 19.1
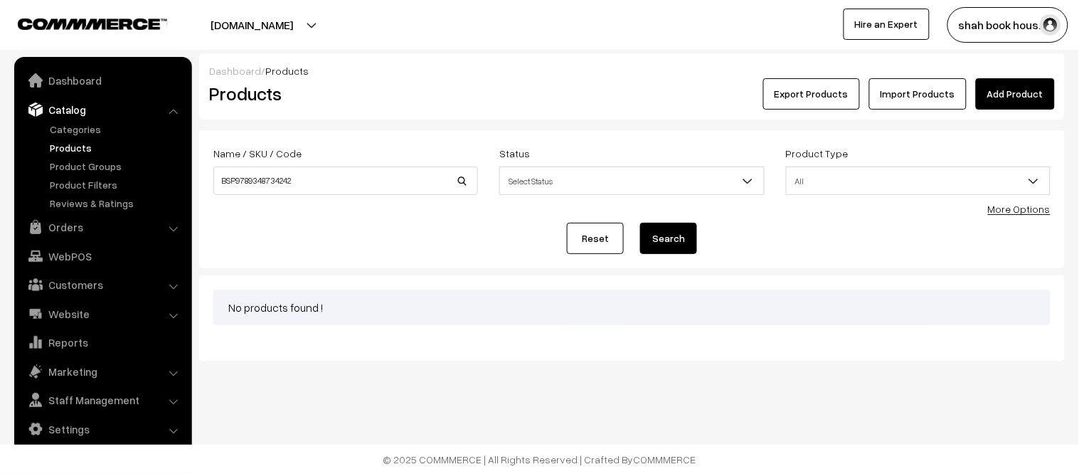
click at [671, 257] on form "Name / SKU / Code BSP9789348734242 Status Select Status Active Inactive Select …" at bounding box center [631, 199] width 865 height 138
click at [672, 235] on button "Search" at bounding box center [668, 238] width 57 height 31
click at [333, 169] on input "BSP9789348734242" at bounding box center [345, 180] width 265 height 28
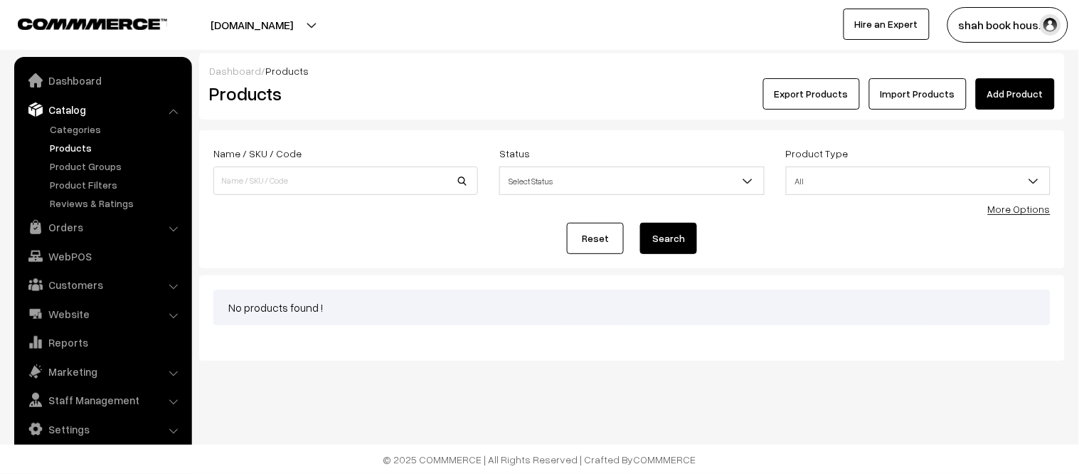
click at [60, 147] on link "Products" at bounding box center [116, 147] width 141 height 15
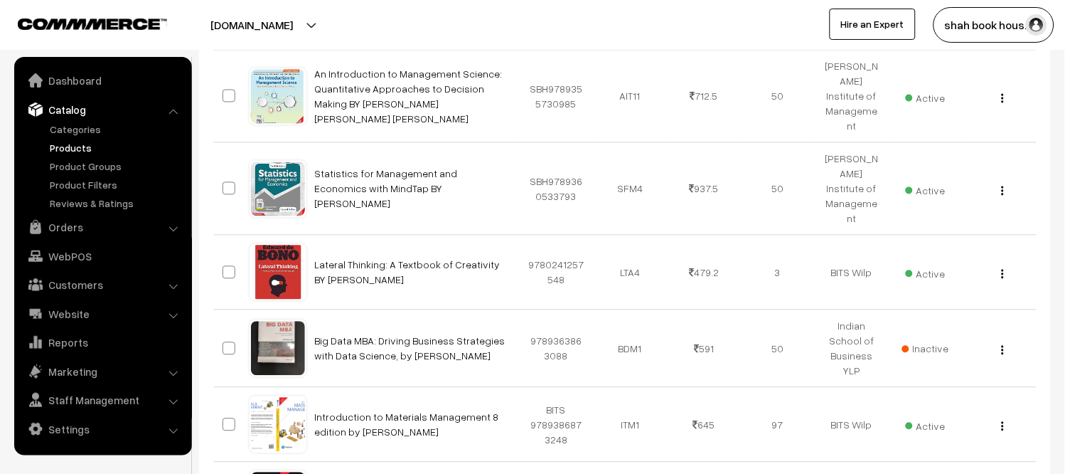
scroll to position [535, 0]
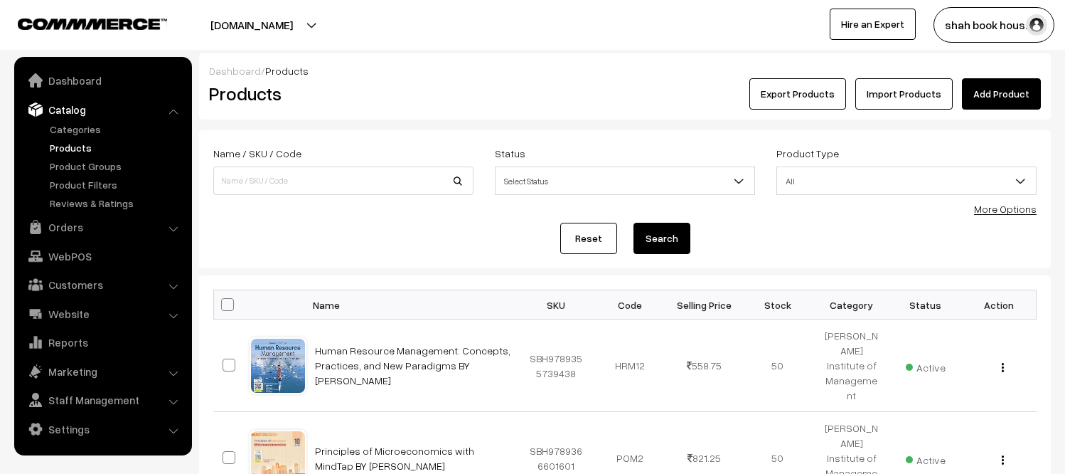
scroll to position [535, 0]
click at [983, 93] on link "Add Product" at bounding box center [1001, 93] width 79 height 31
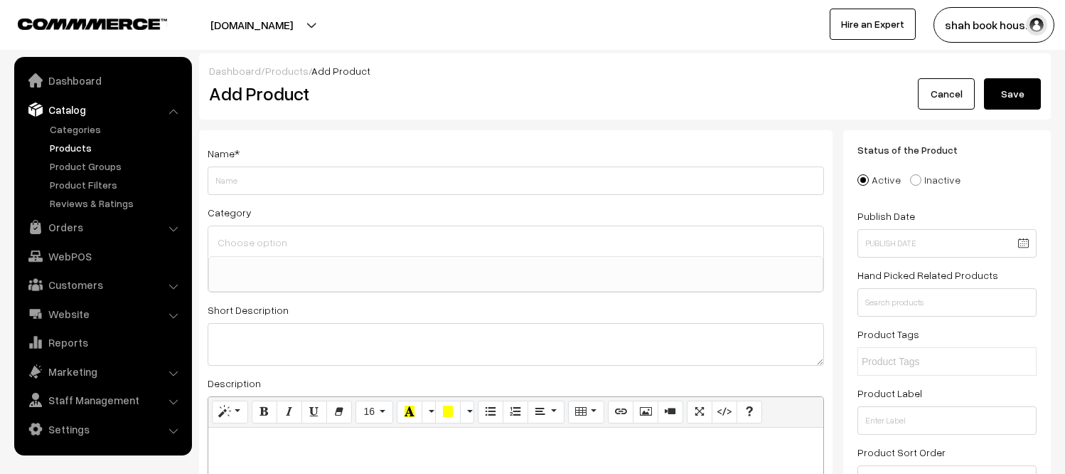
select select
click at [300, 187] on input "Weight" at bounding box center [516, 180] width 617 height 28
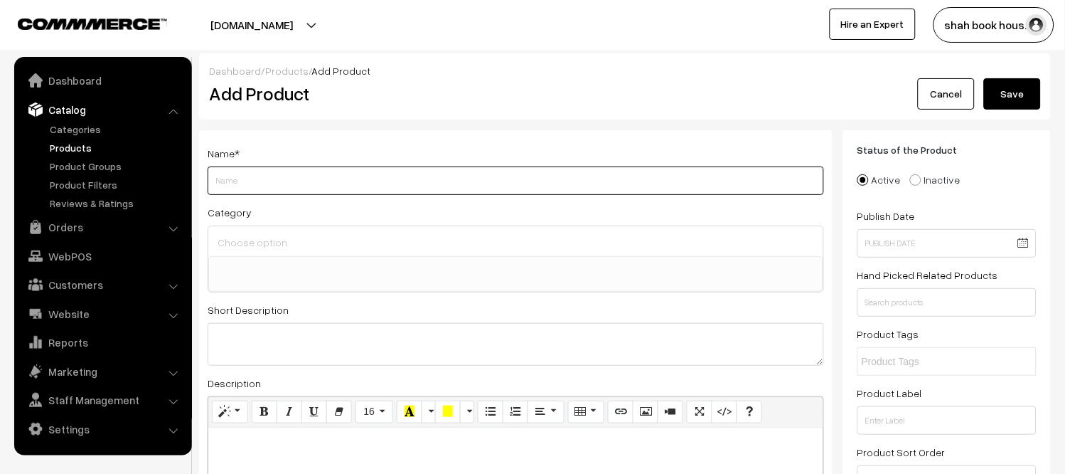
paste input "Solomons Organic Chemistry (Pb 2017) Paperback – [DATE]"
click at [320, 179] on input "Solomons Organic Chemistry (Pb 2017) Paperback – [DATE]" at bounding box center [516, 180] width 617 height 28
type input "Solomons Organic Chemistry"
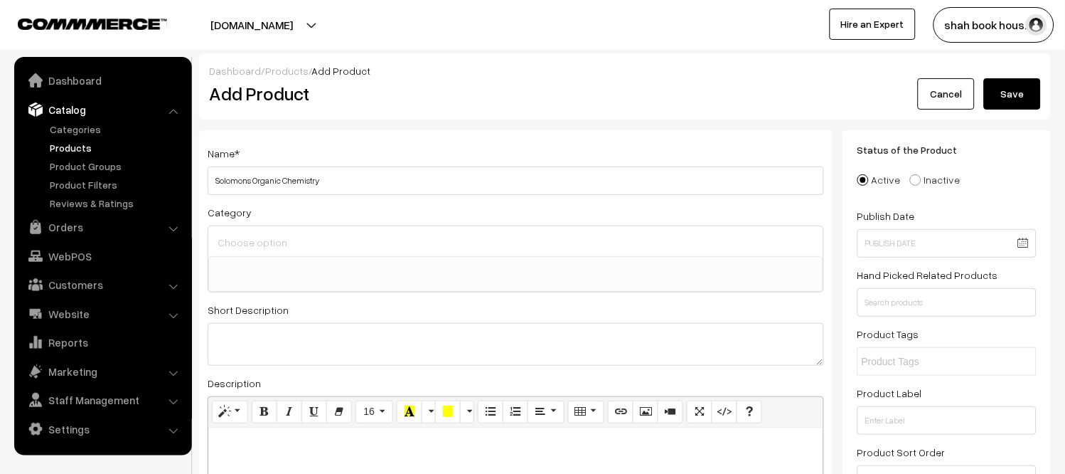
click at [313, 242] on input at bounding box center [516, 242] width 604 height 21
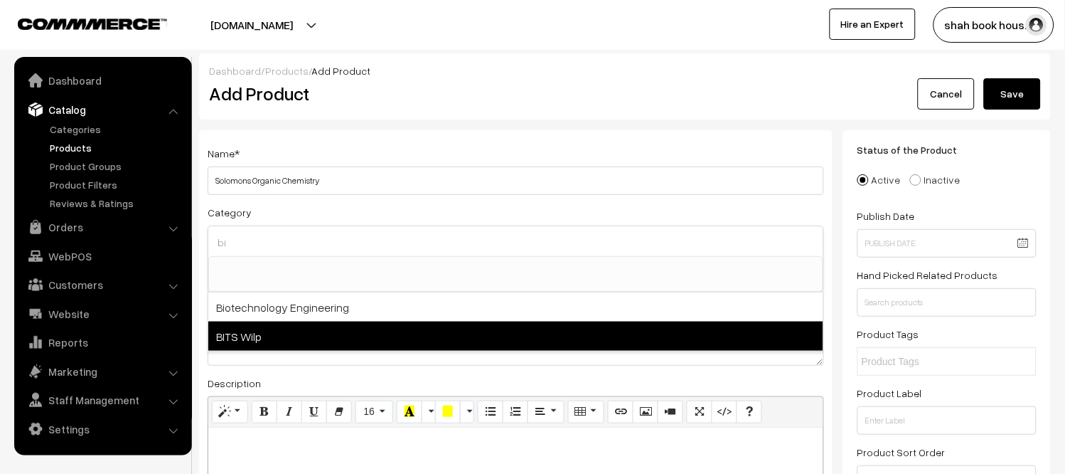
type input "bi"
click at [272, 348] on span "BITS Wilp" at bounding box center [515, 335] width 615 height 29
select select "140"
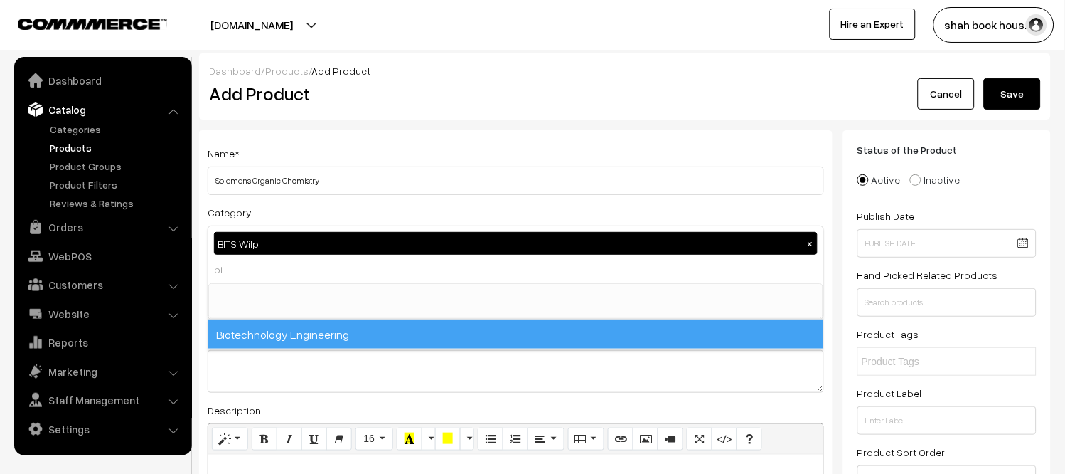
scroll to position [211, 0]
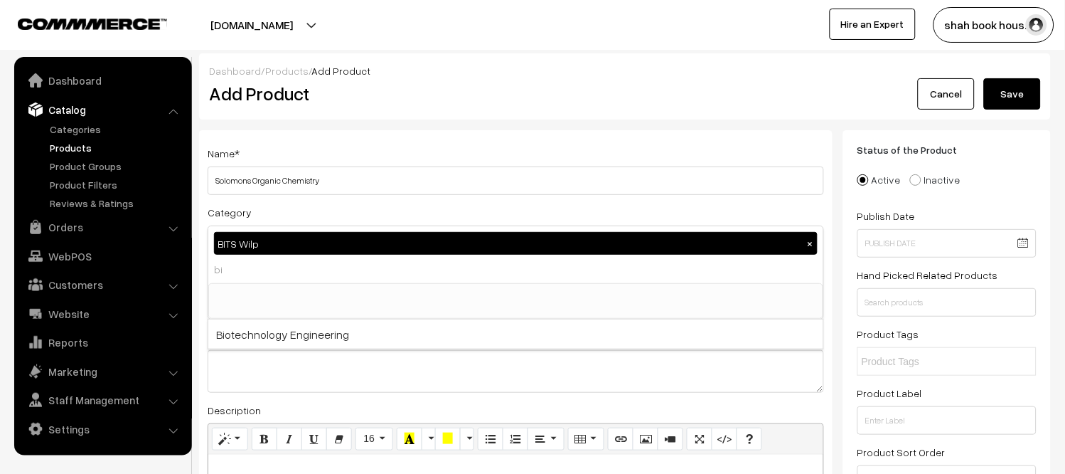
click at [301, 274] on div "BITS Wilp × bi" at bounding box center [515, 254] width 615 height 57
type input "b"
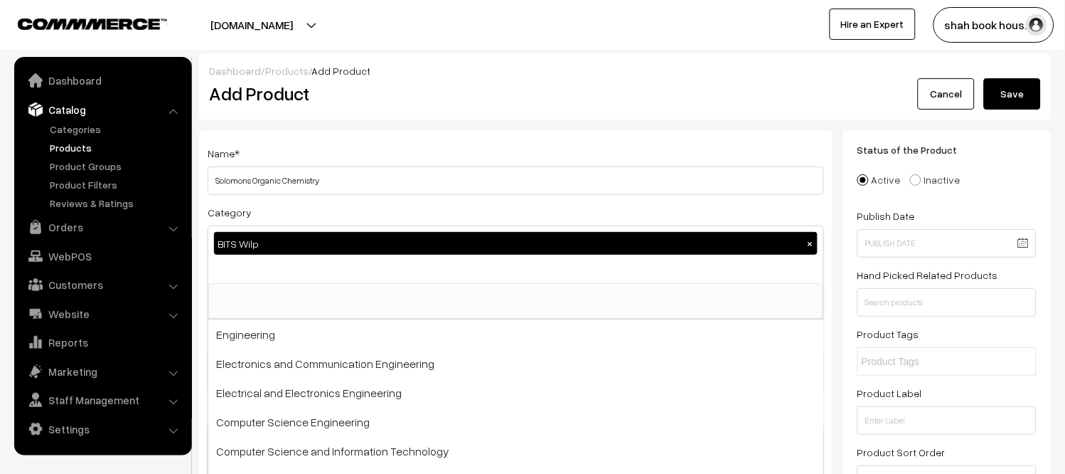
click at [823, 200] on div "Name * Solomons Organic Chemistry Category BITS Wilp × Engineering Electronics …" at bounding box center [516, 396] width 634 height 533
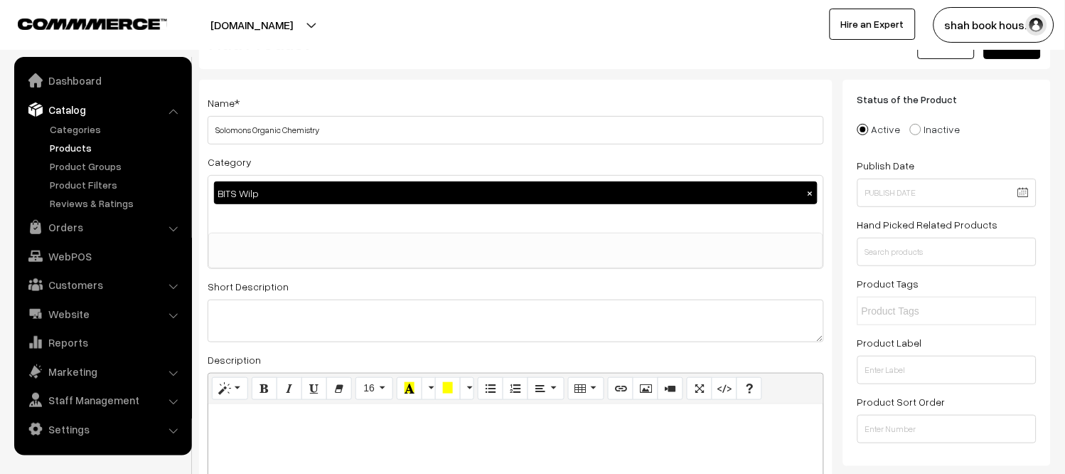
scroll to position [79, 0]
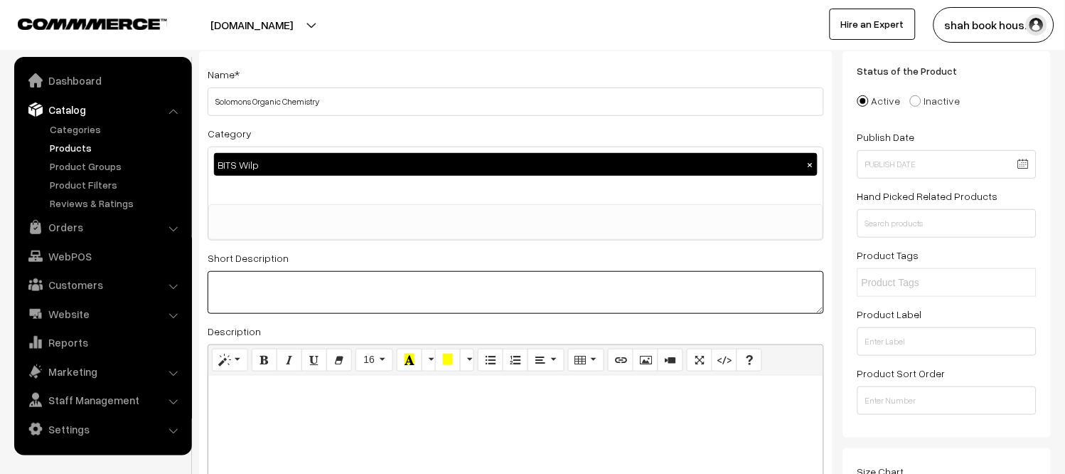
click at [388, 309] on textarea at bounding box center [516, 292] width 617 height 43
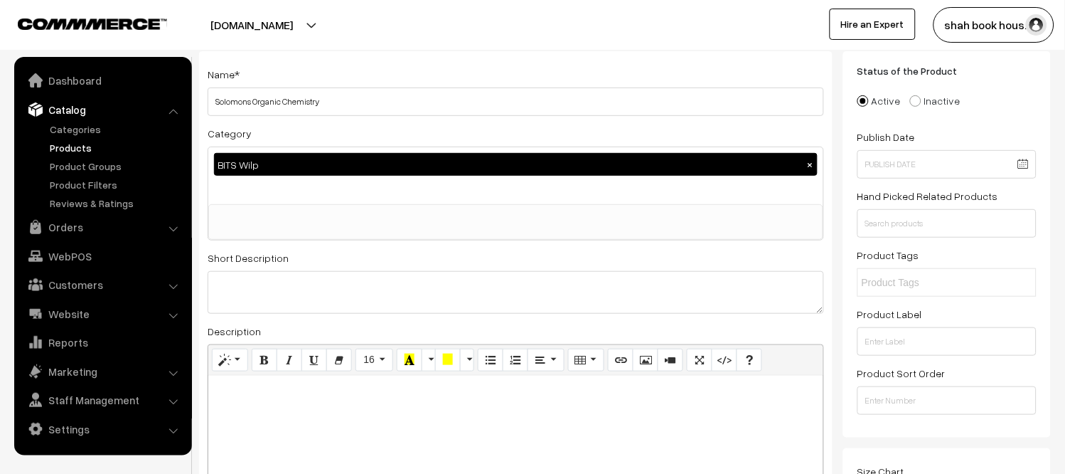
click at [346, 403] on div at bounding box center [515, 464] width 615 height 178
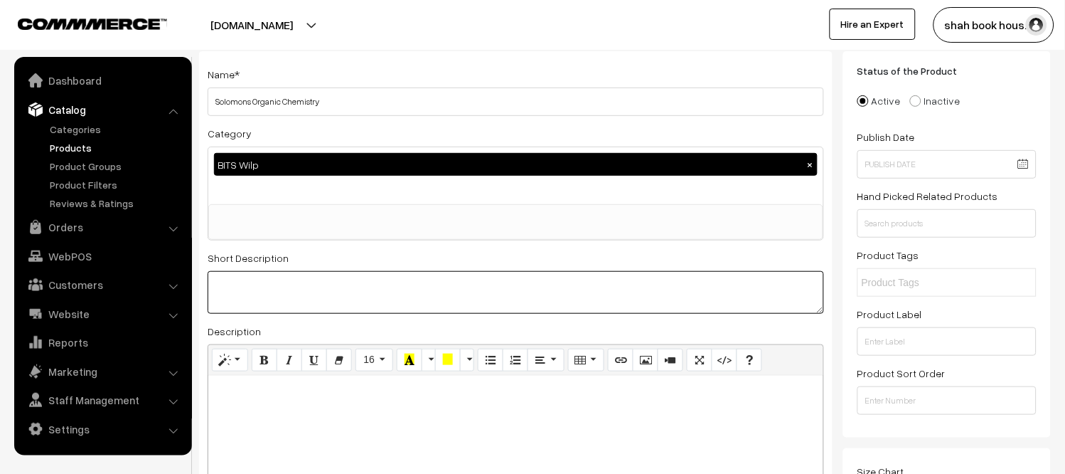
click at [457, 273] on textarea at bounding box center [516, 292] width 617 height 43
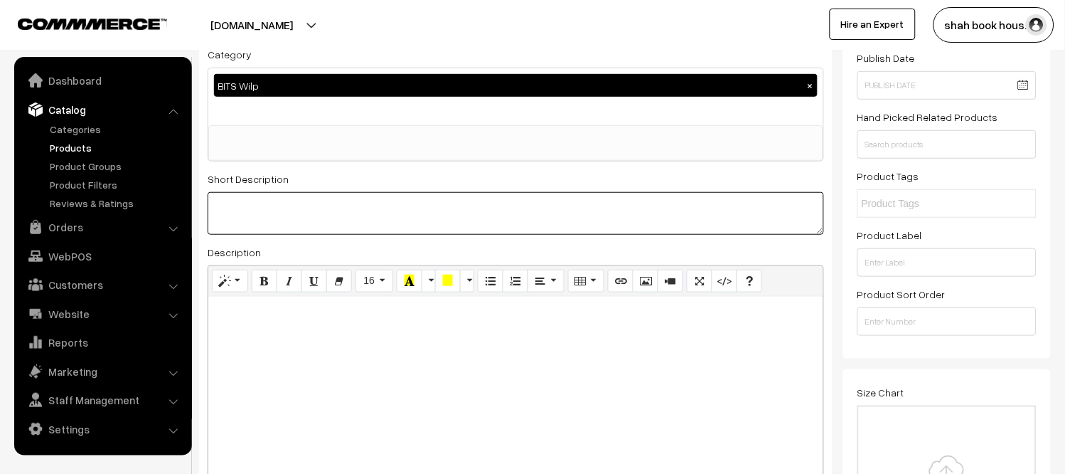
scroll to position [237, 0]
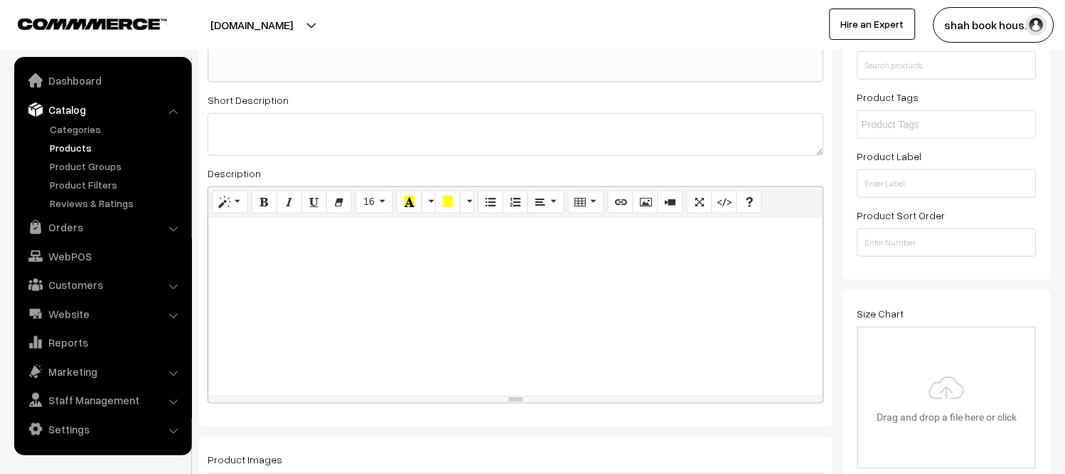
click at [462, 275] on div at bounding box center [515, 307] width 615 height 178
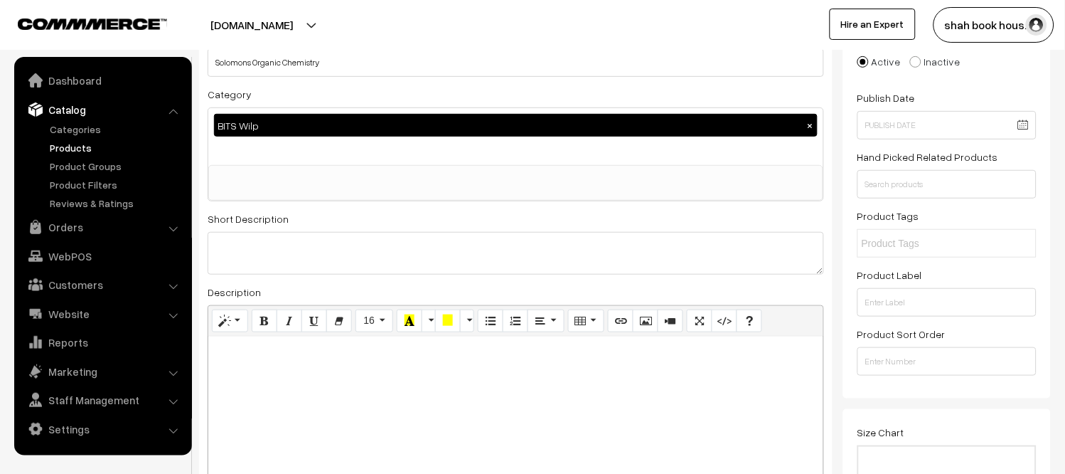
scroll to position [0, 0]
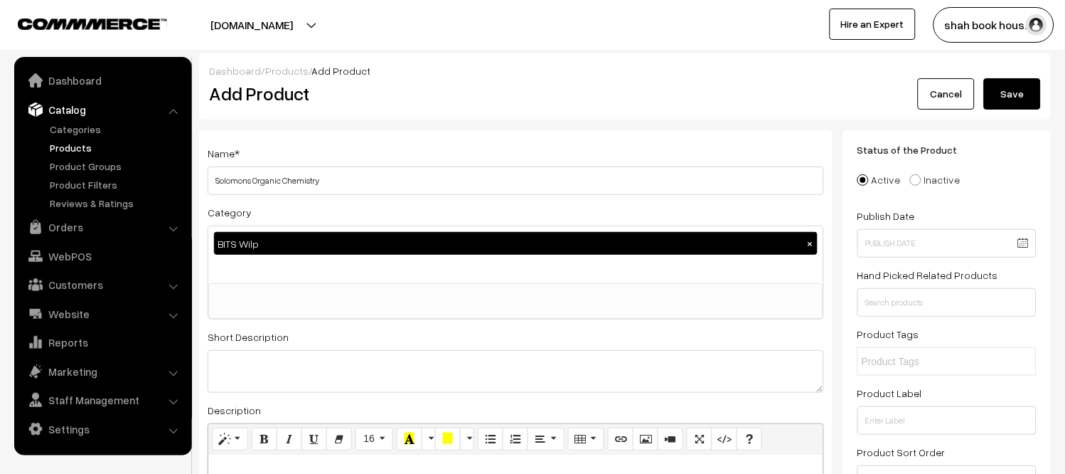
click at [401, 300] on ul at bounding box center [516, 293] width 614 height 18
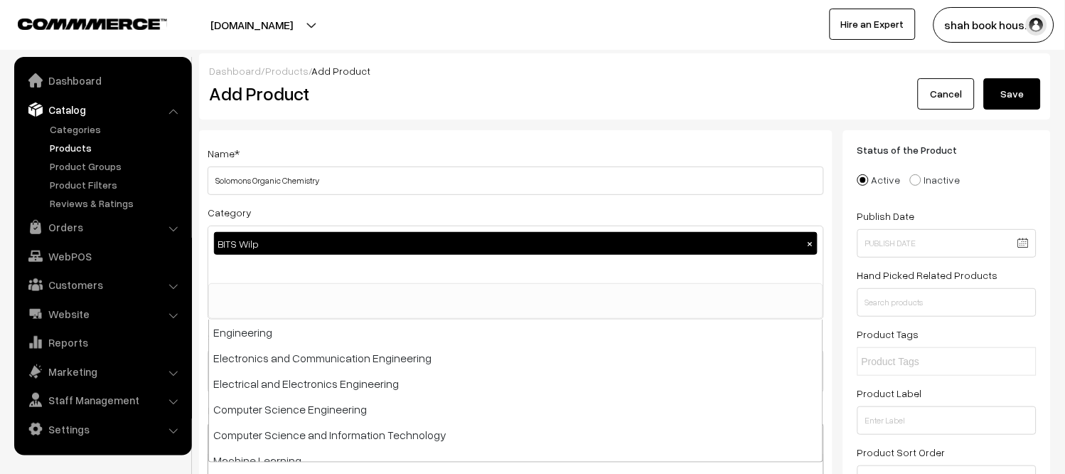
scroll to position [446, 0]
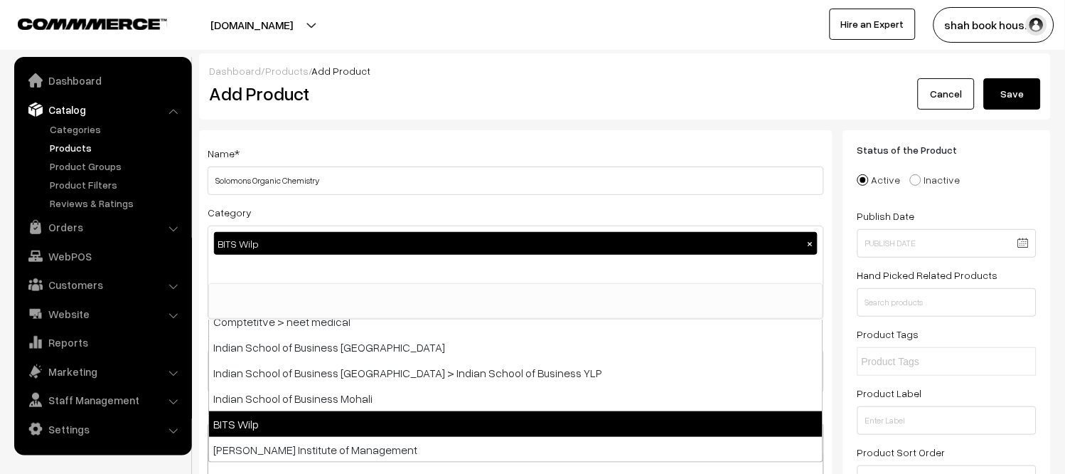
click at [474, 422] on li "BITS Wilp" at bounding box center [516, 424] width 614 height 26
select select
click at [597, 421] on li "BITS Wilp" at bounding box center [516, 424] width 614 height 26
click at [642, 422] on li "BITS Wilp" at bounding box center [516, 424] width 614 height 26
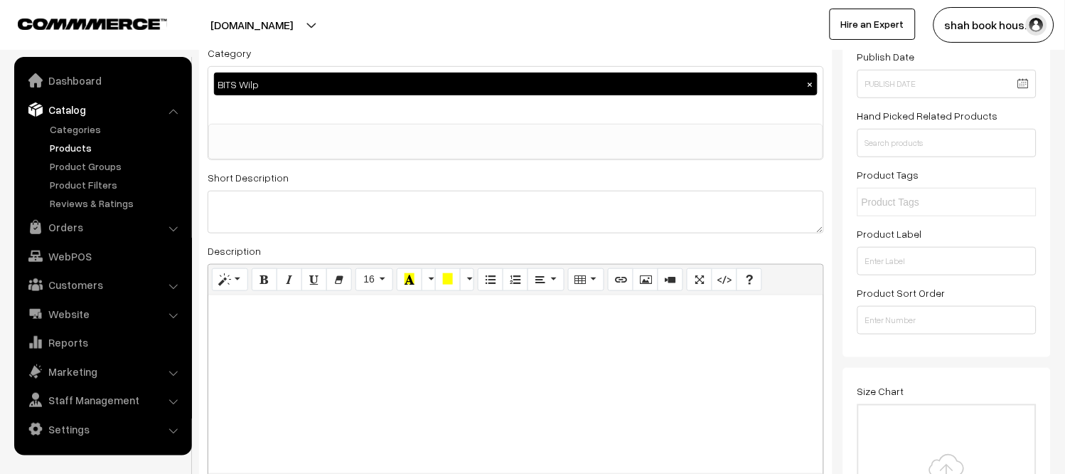
scroll to position [158, 0]
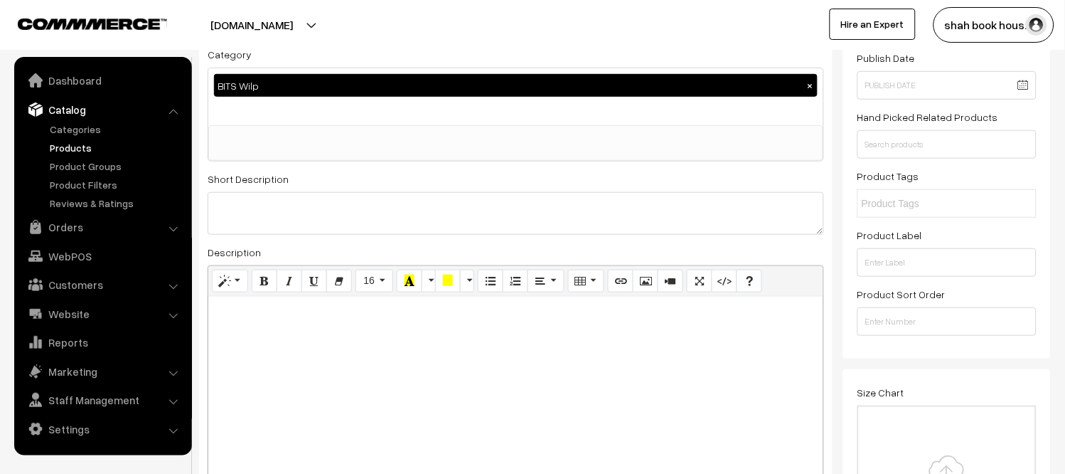
click at [460, 343] on div at bounding box center [515, 386] width 615 height 178
paste div
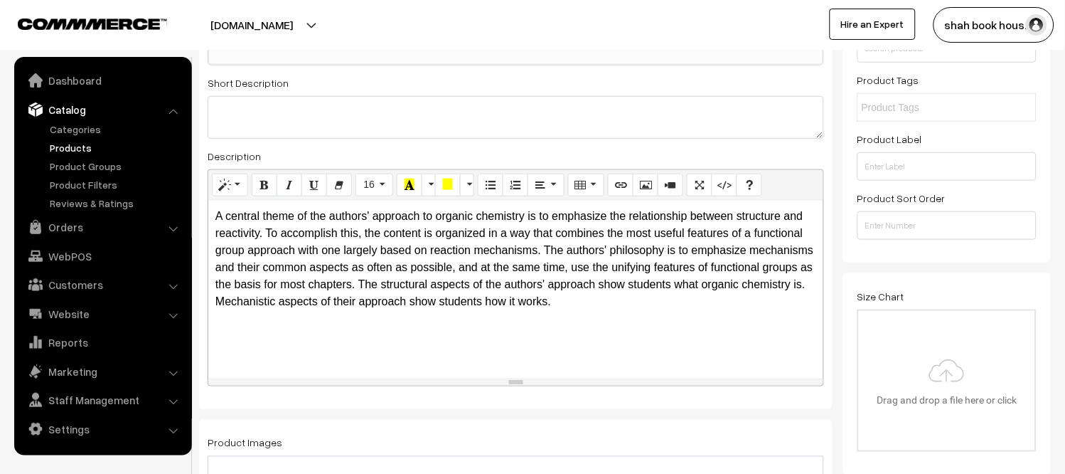
scroll to position [474, 0]
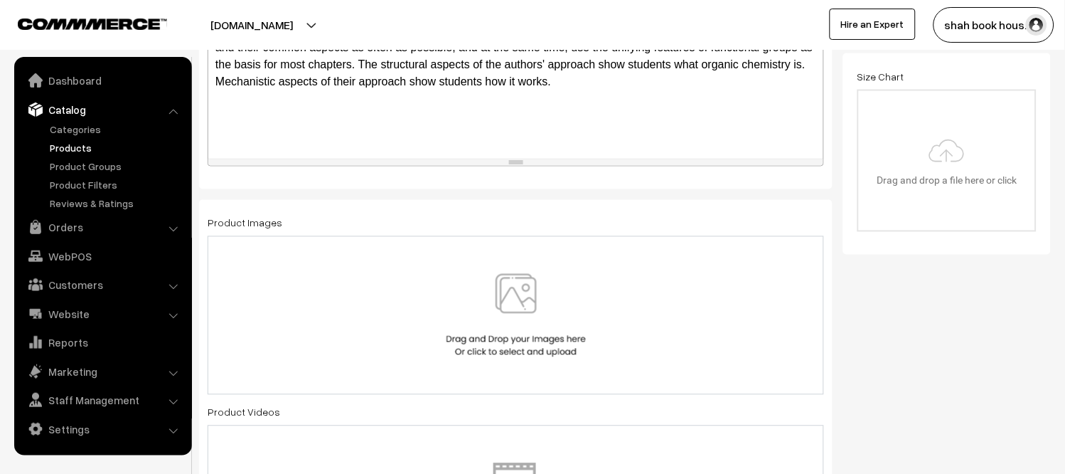
click at [499, 300] on img at bounding box center [516, 315] width 146 height 83
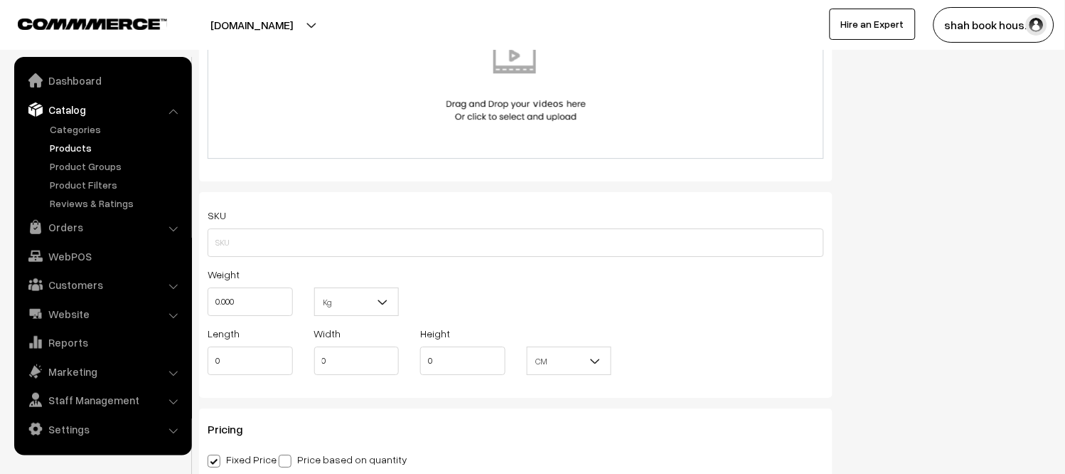
scroll to position [948, 0]
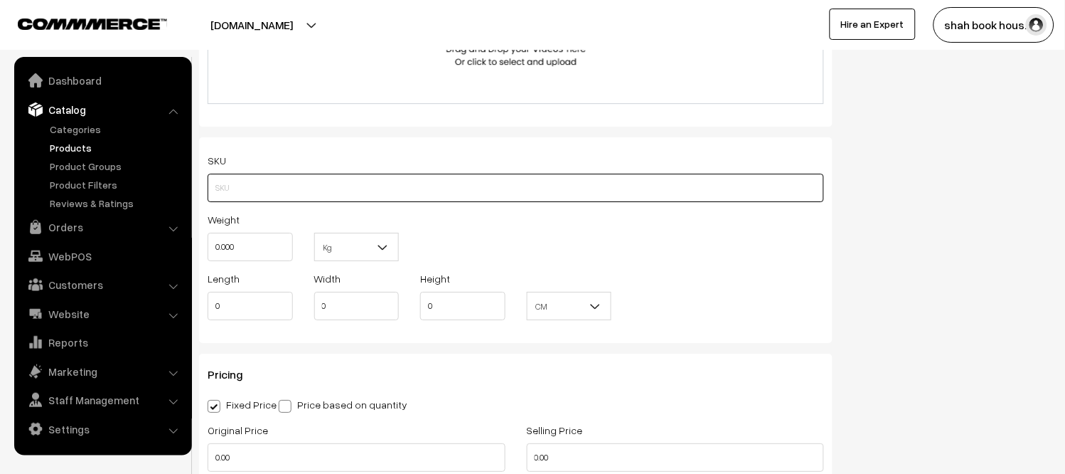
click at [325, 189] on input "text" at bounding box center [516, 188] width 617 height 28
type input "b"
paste input "8126568116"
type input "BITS9788126568116"
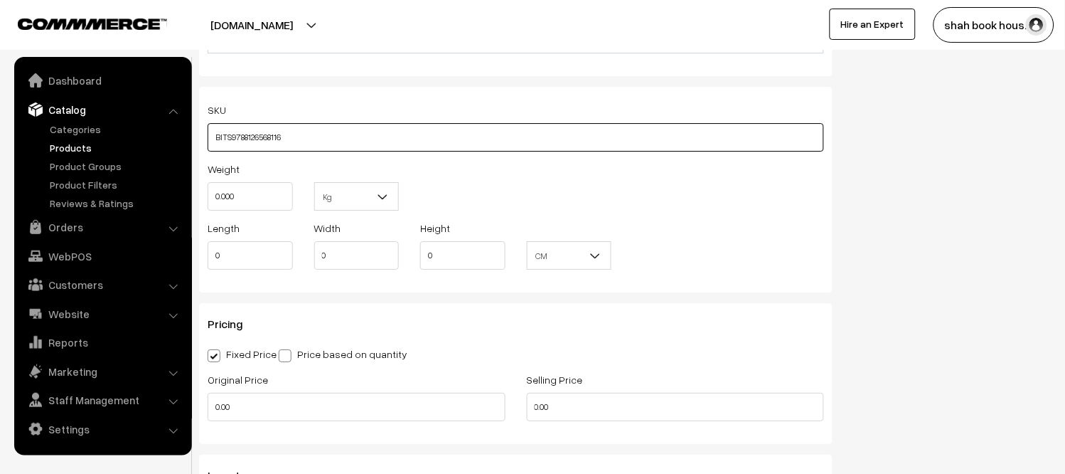
scroll to position [1027, 0]
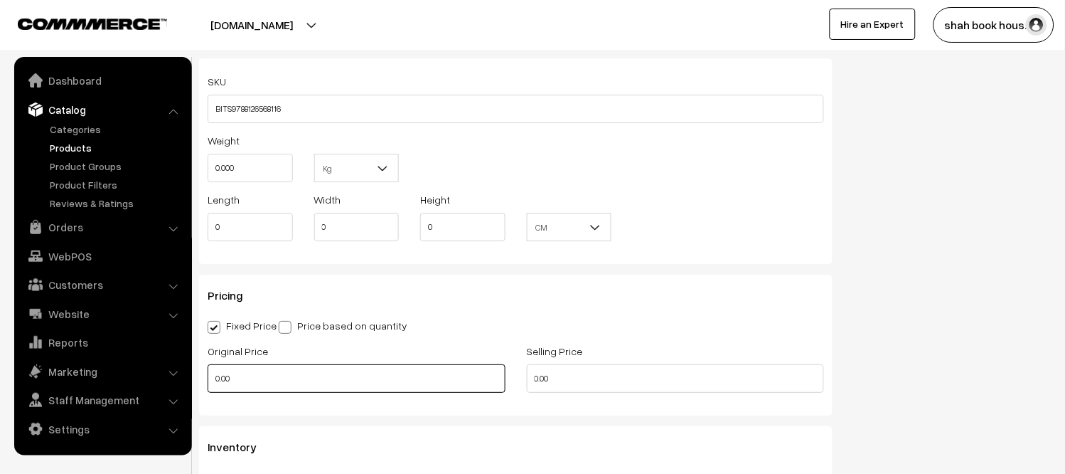
click at [265, 383] on input "0.00" at bounding box center [357, 378] width 298 height 28
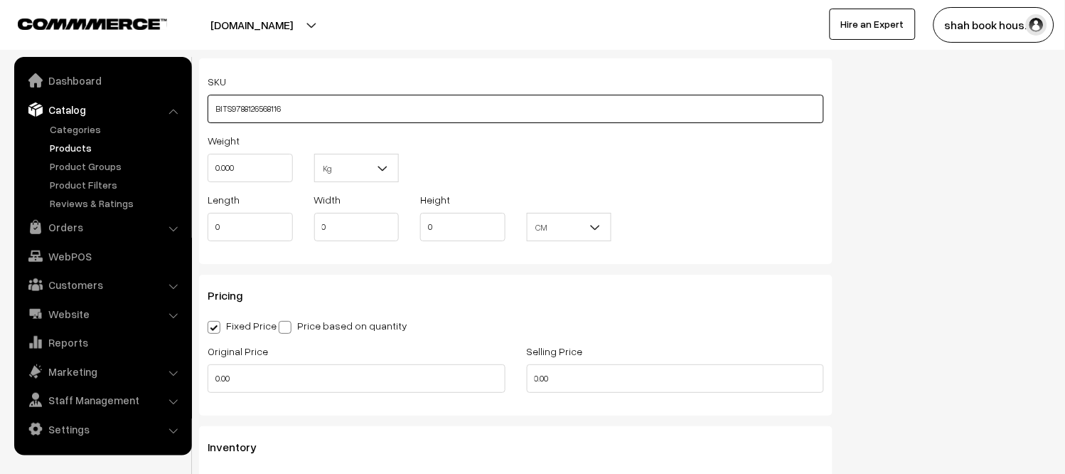
type input "0"
click at [395, 97] on input "BITS9788126568116" at bounding box center [516, 109] width 617 height 28
paste input "20.3 x 25.4 x 4.7 cm"
type input "BITS9788126568116 20.3 x 25.4 x 4.7 cm"
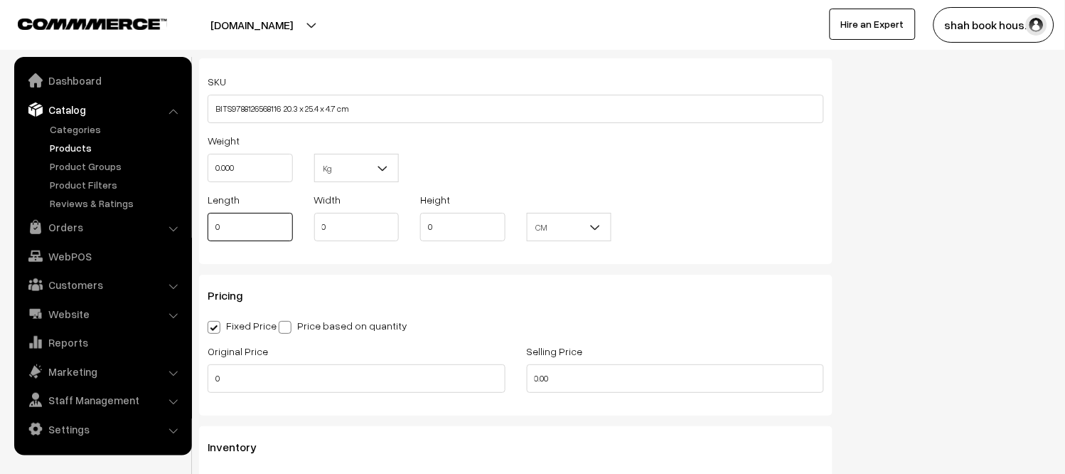
click at [267, 223] on input "0" at bounding box center [250, 227] width 85 height 28
type input "20.30"
type input "25.40"
type input "4.70"
click at [257, 175] on input "0.000" at bounding box center [250, 168] width 85 height 28
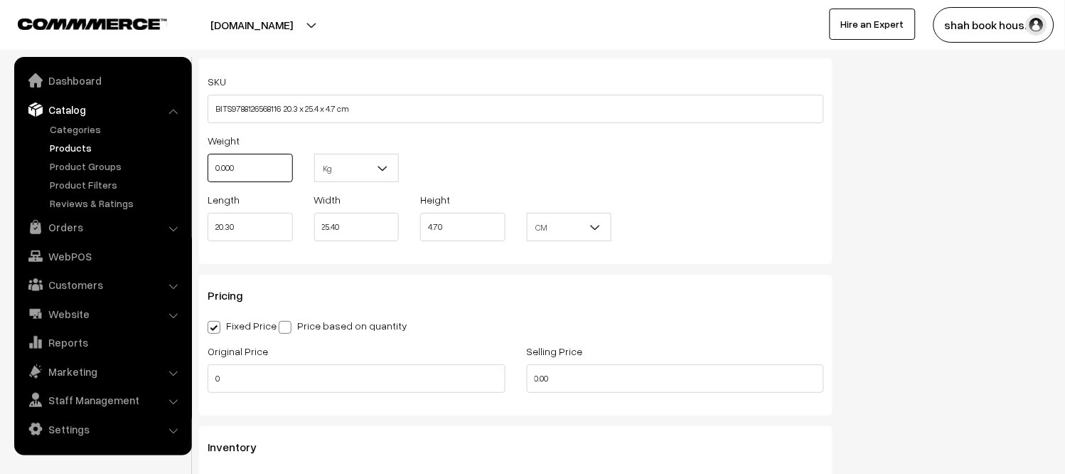
click at [257, 175] on input "0.000" at bounding box center [250, 168] width 85 height 28
type input "0"
type input "0.50"
click at [340, 175] on span "Kg" at bounding box center [357, 168] width 84 height 25
click at [252, 164] on input "0.50" at bounding box center [250, 168] width 85 height 28
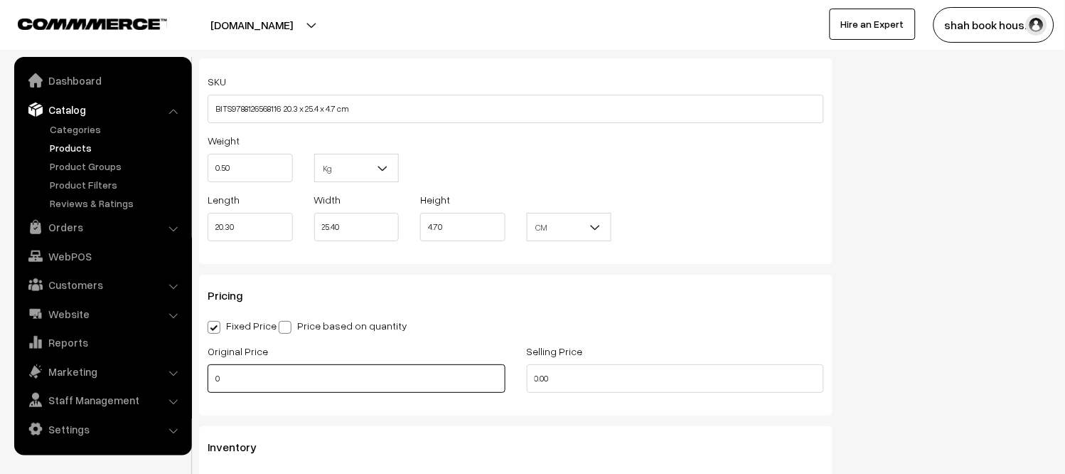
click at [304, 373] on input "0" at bounding box center [357, 378] width 298 height 28
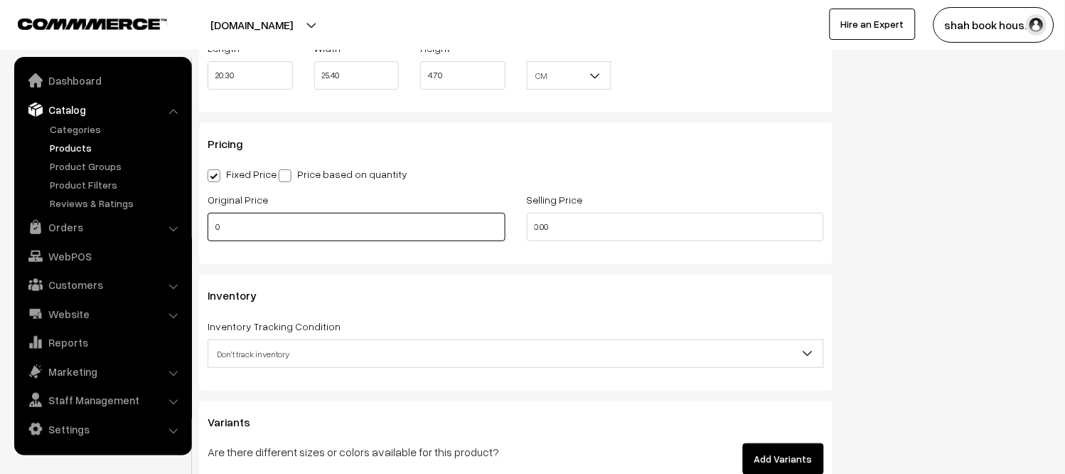
scroll to position [1185, 0]
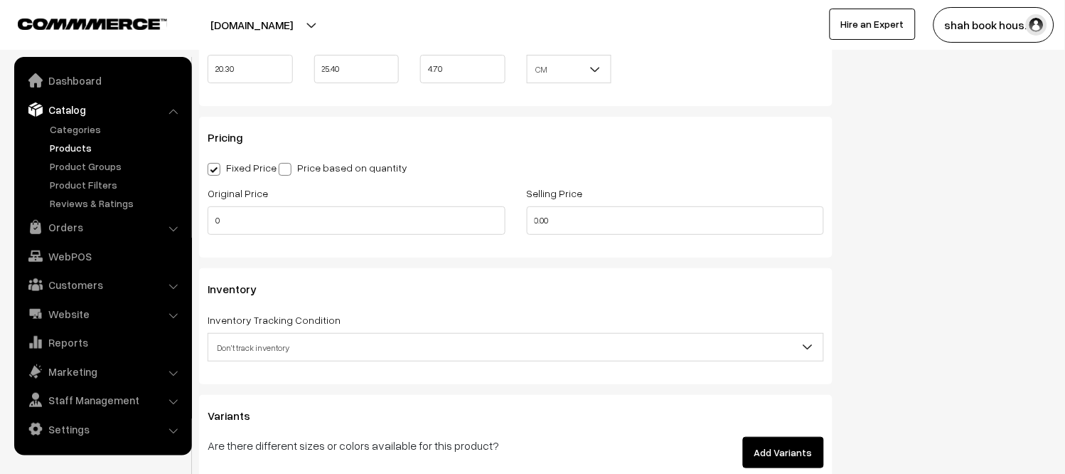
click at [380, 344] on span "Don't track inventory" at bounding box center [515, 347] width 615 height 25
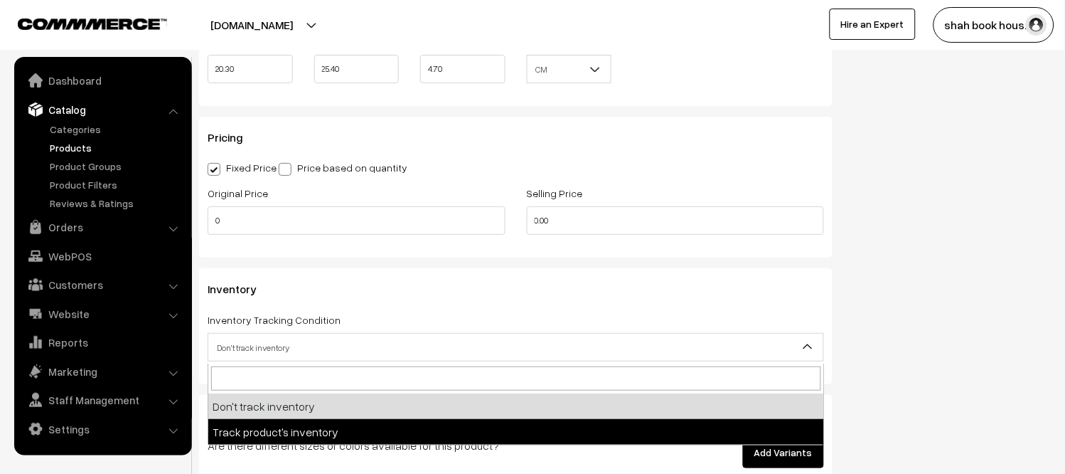
select select "2"
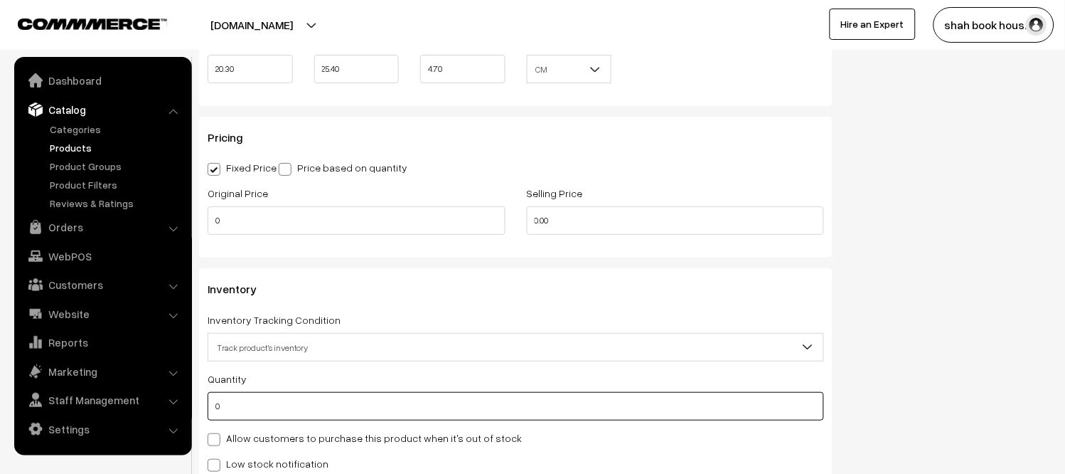
click at [269, 410] on input "0" at bounding box center [516, 406] width 617 height 28
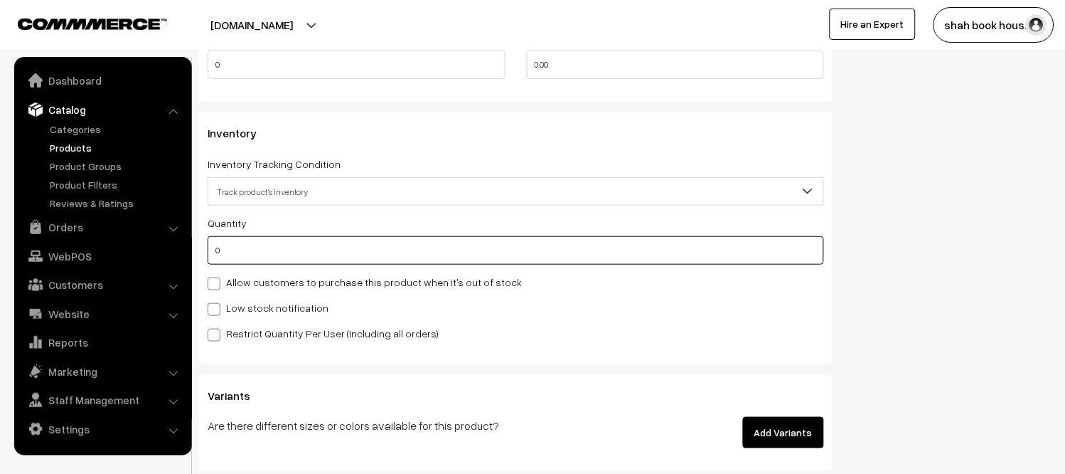
scroll to position [1343, 0]
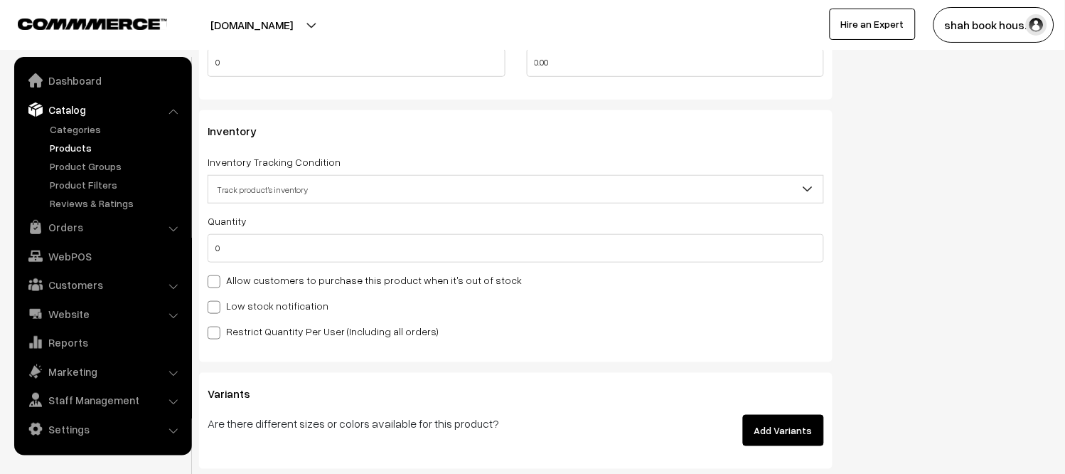
click at [233, 299] on div "Low stock notification" at bounding box center [516, 305] width 617 height 17
click at [235, 299] on label "Low stock notification" at bounding box center [268, 305] width 121 height 15
click at [217, 300] on input "Low stock notification" at bounding box center [212, 304] width 9 height 9
checkbox input "true"
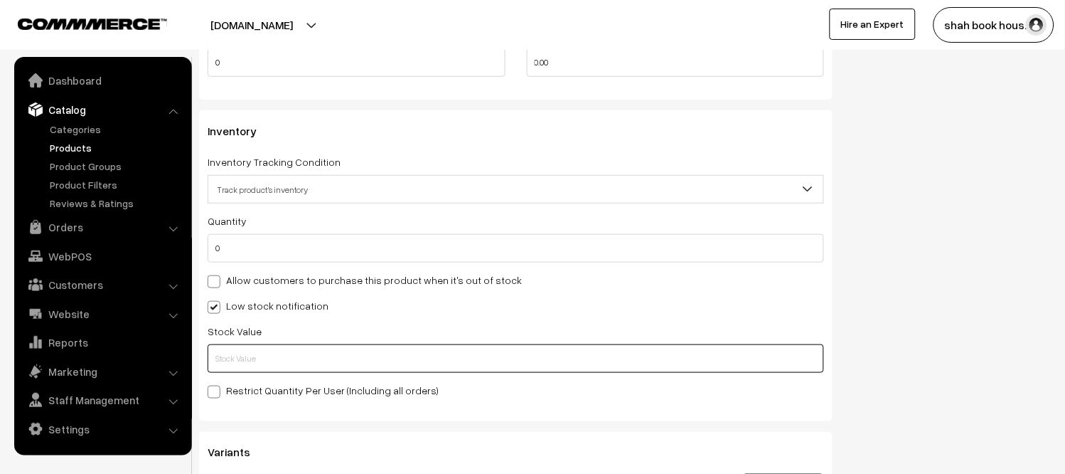
click at [297, 361] on input "text" at bounding box center [516, 358] width 617 height 28
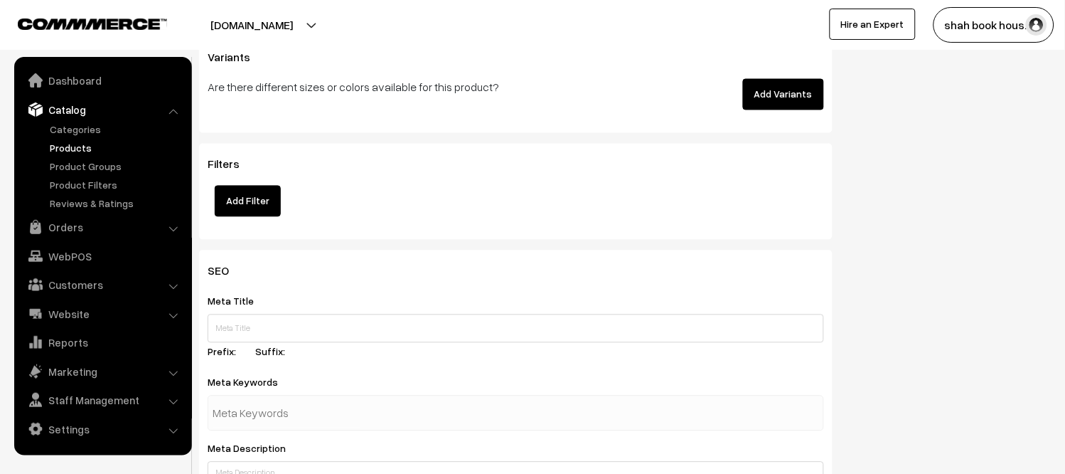
scroll to position [1738, 0]
type input "5"
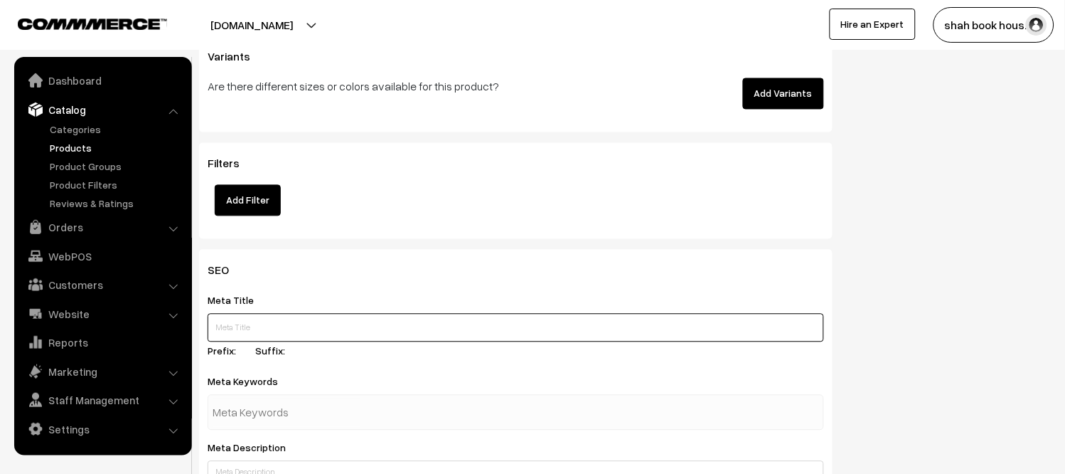
click at [361, 329] on input "text" at bounding box center [516, 328] width 617 height 28
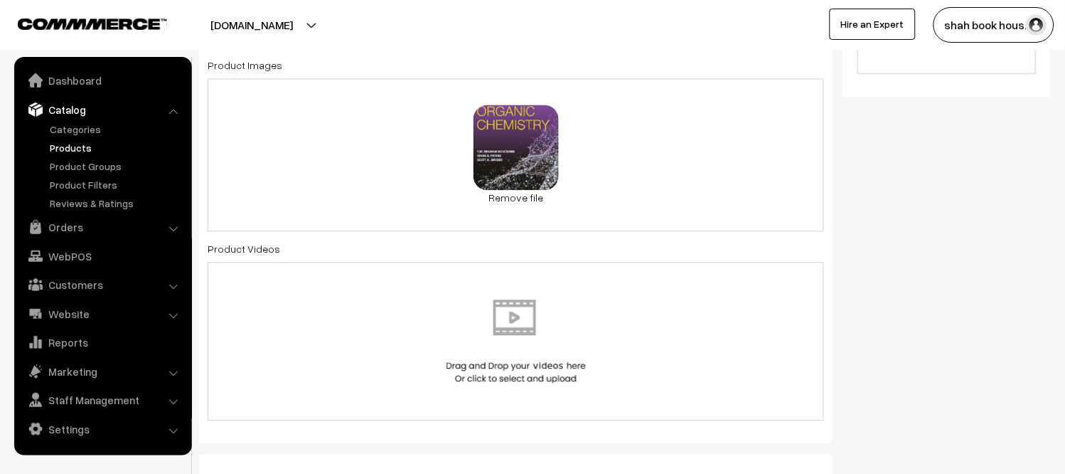
scroll to position [0, 0]
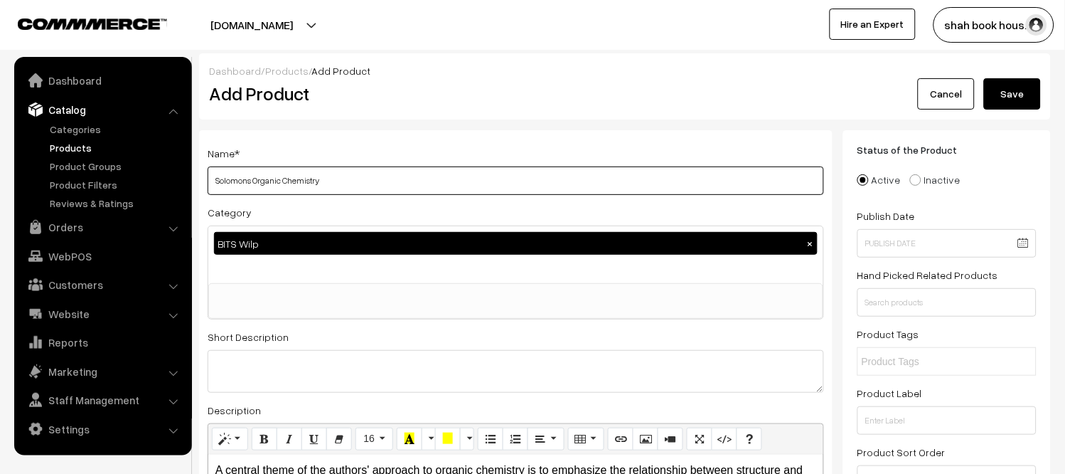
click at [375, 172] on input "Solomons Organic Chemistry" at bounding box center [516, 180] width 617 height 28
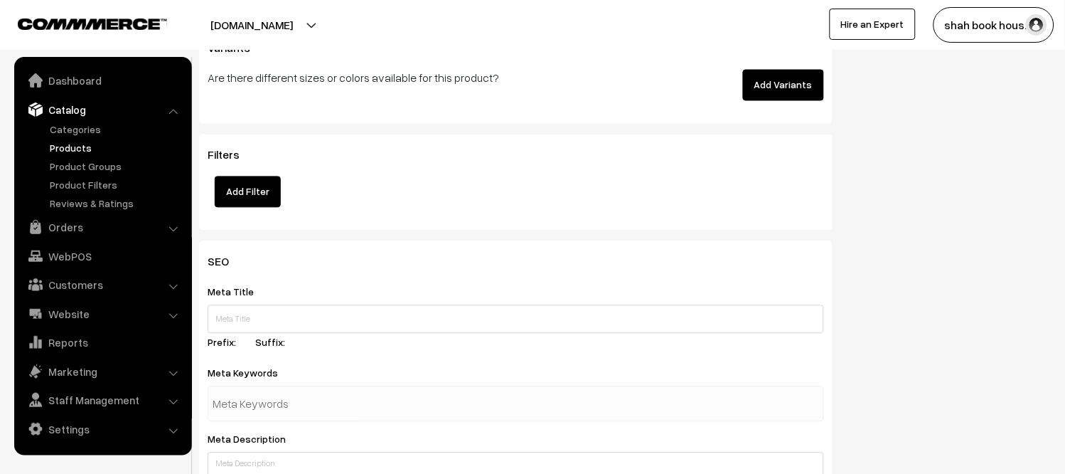
scroll to position [2054, 0]
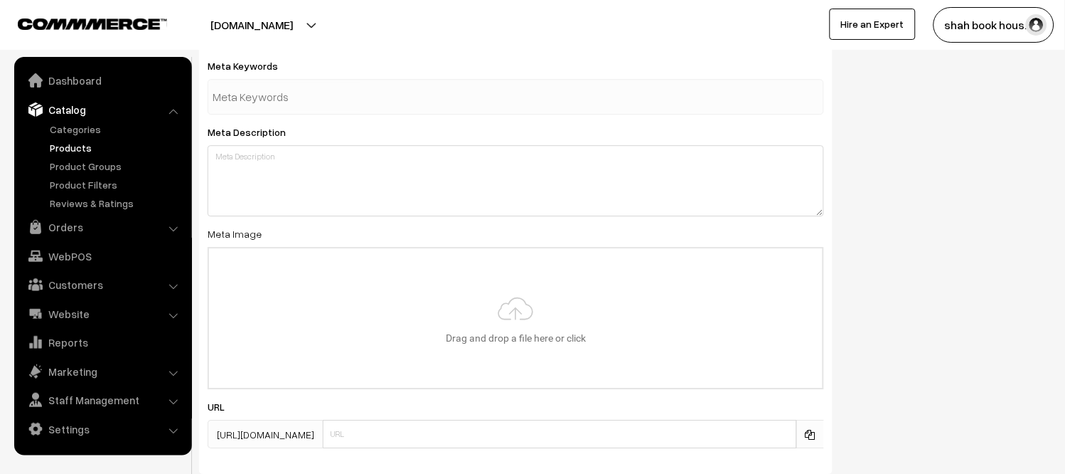
click at [321, 95] on input "text" at bounding box center [287, 96] width 148 height 28
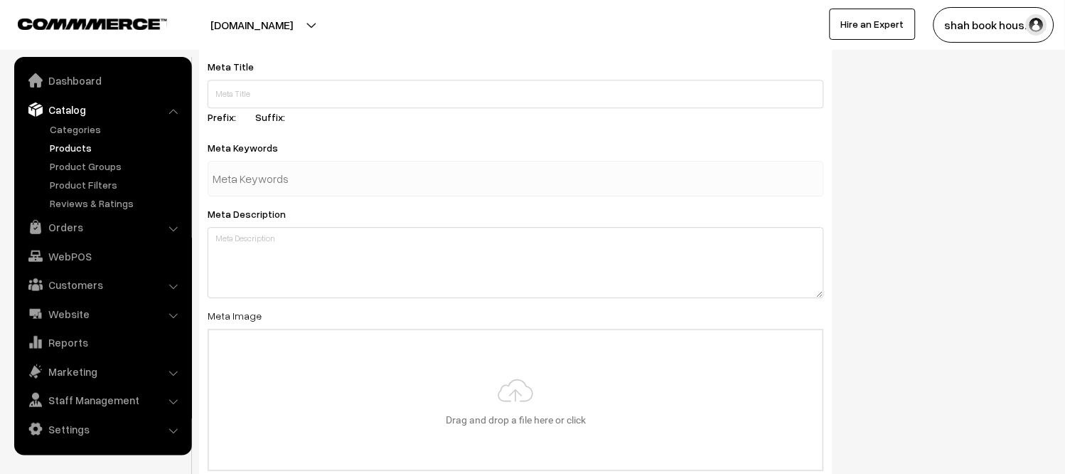
scroll to position [1896, 0]
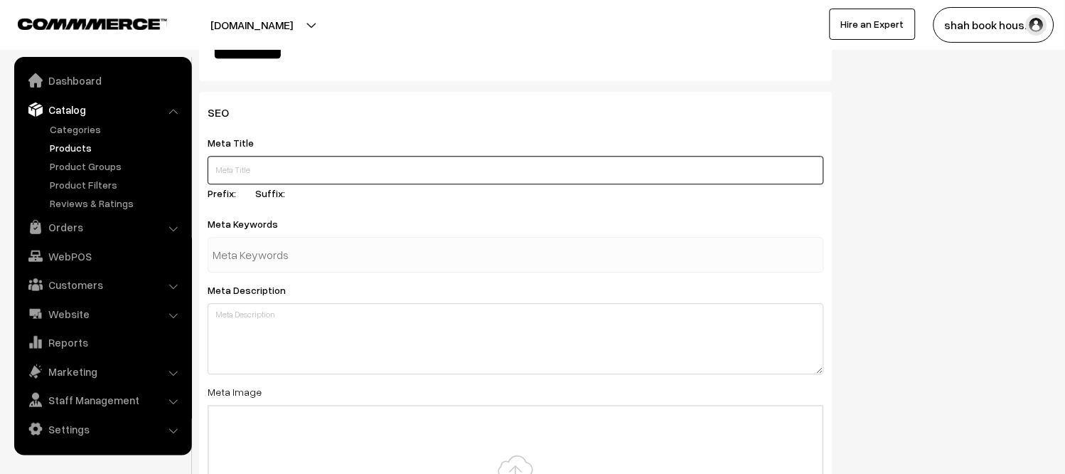
click at [395, 159] on input "text" at bounding box center [516, 170] width 617 height 28
paste input "Solomons Organic Chemistry"
paste input "T. W. Graham Solomons ("
click at [322, 168] on input "Solomons Organic Chemistry T. W. Graham Solomons (" at bounding box center [516, 170] width 617 height 28
click at [413, 168] on input "Solomons Organic Chemistry T. W. Graham Solomons (" at bounding box center [516, 170] width 617 height 28
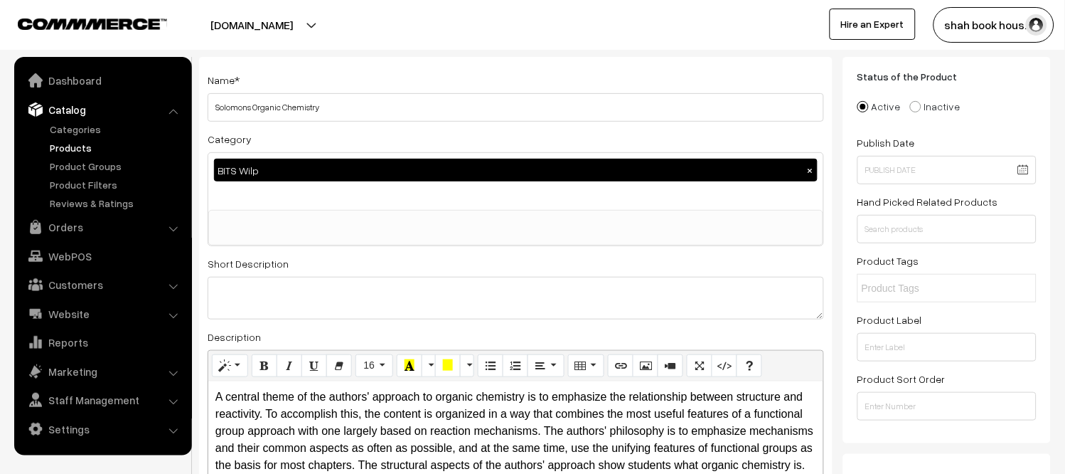
scroll to position [0, 0]
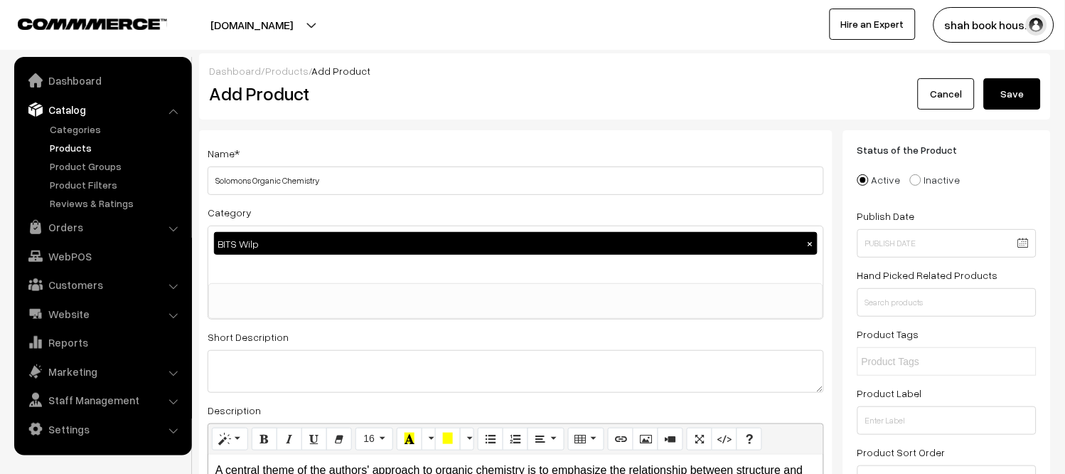
type input "Solomons Organic Chemistry T. W. Graham Solomons"
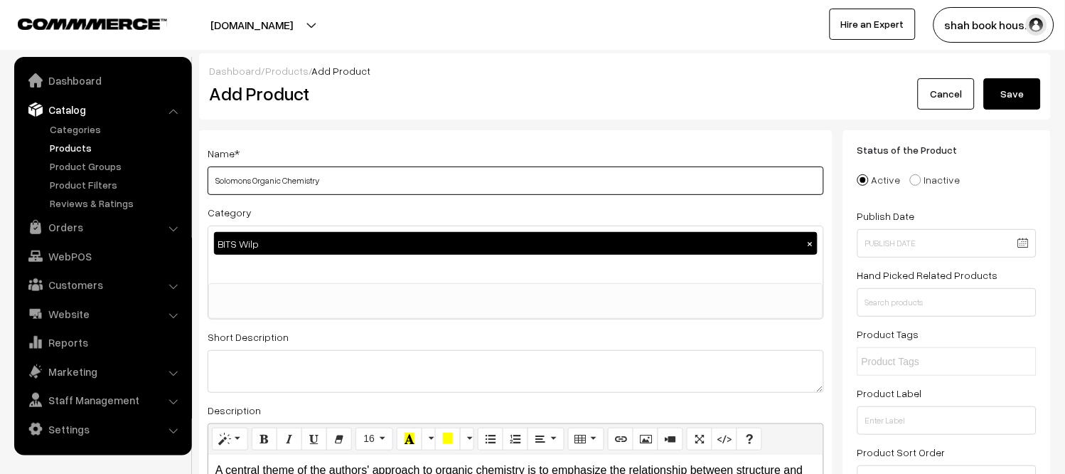
click at [432, 181] on input "Solomons Organic Chemistry" at bounding box center [516, 180] width 617 height 28
paste input "T. W. Graham Solomons"
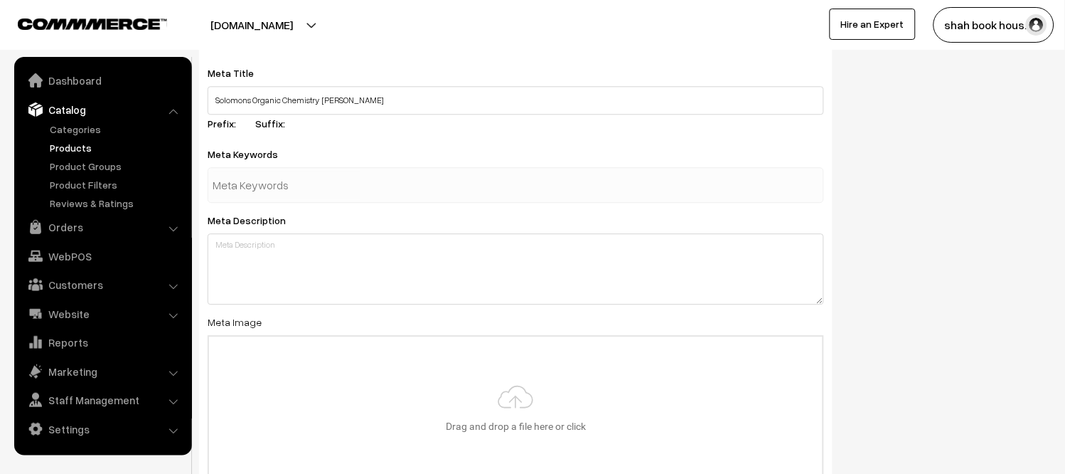
scroll to position [1975, 0]
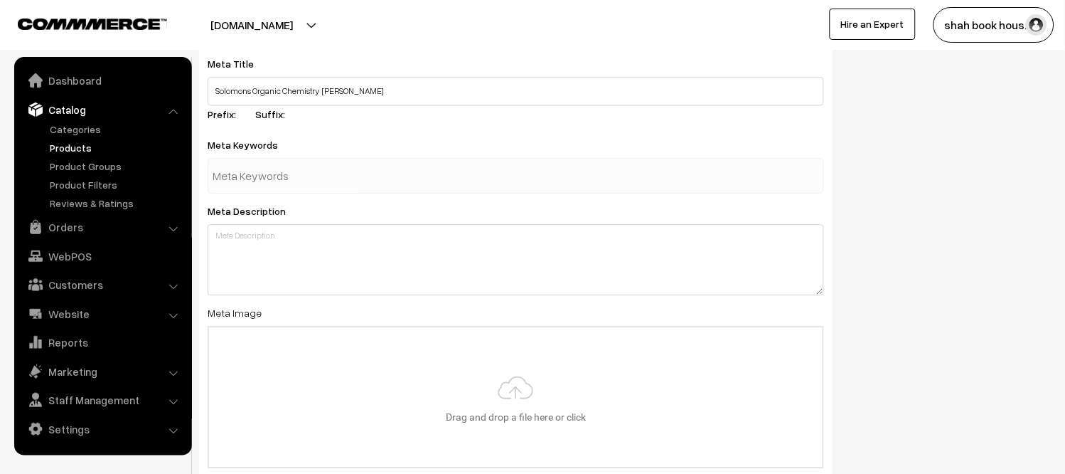
type input "Solomons Organic Chemistry T. W. Graham Solomons"
click at [431, 174] on div at bounding box center [516, 176] width 617 height 36
type input "B"
click at [338, 178] on input "text" at bounding box center [287, 175] width 148 height 28
type input "Bits"
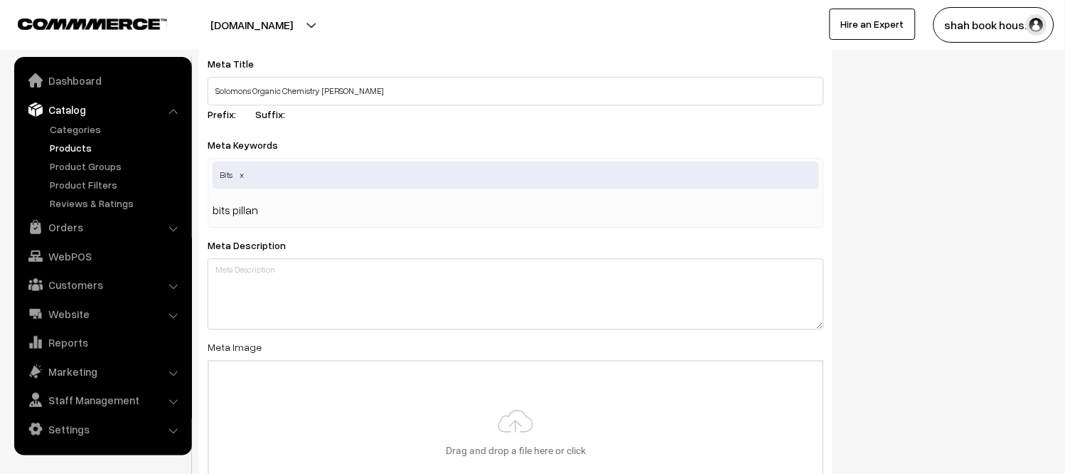
type input "bits pillani"
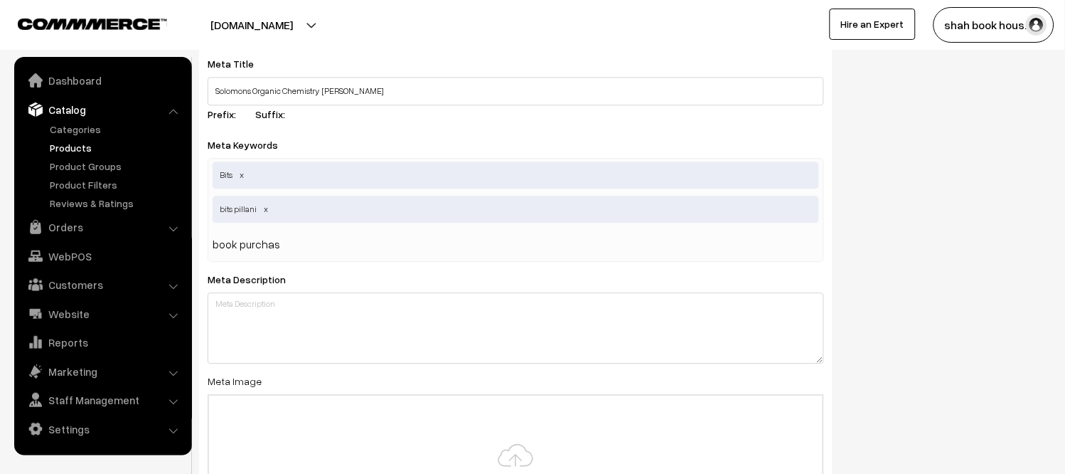
type input "book purchase"
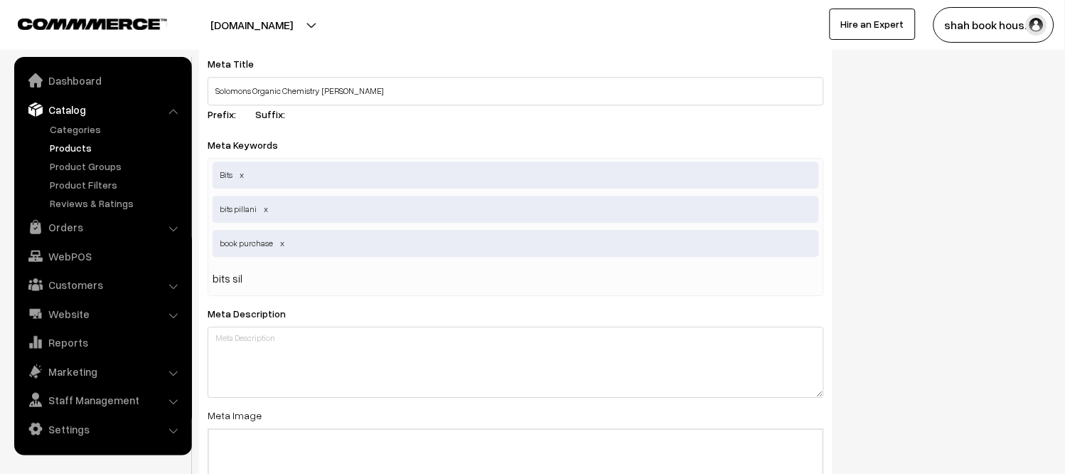
type input "bits silp"
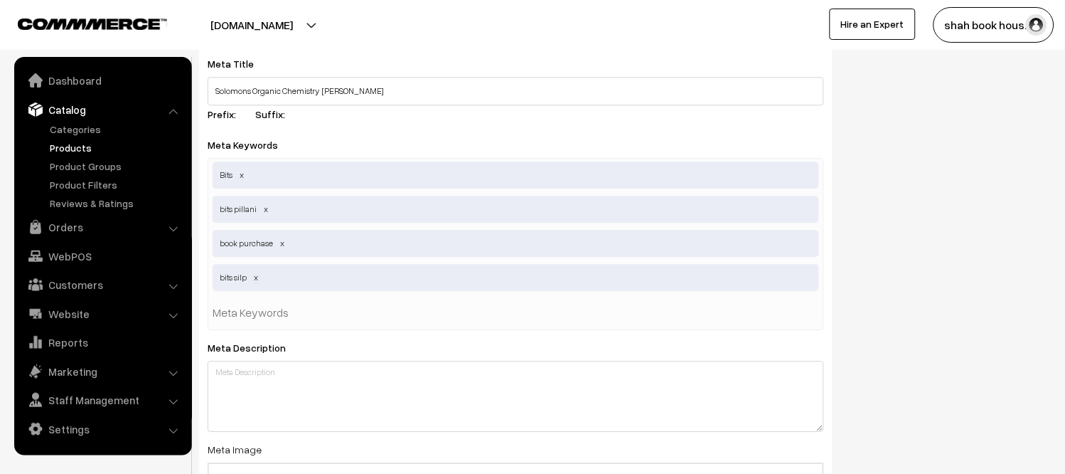
click at [257, 282] on span at bounding box center [255, 277] width 7 height 11
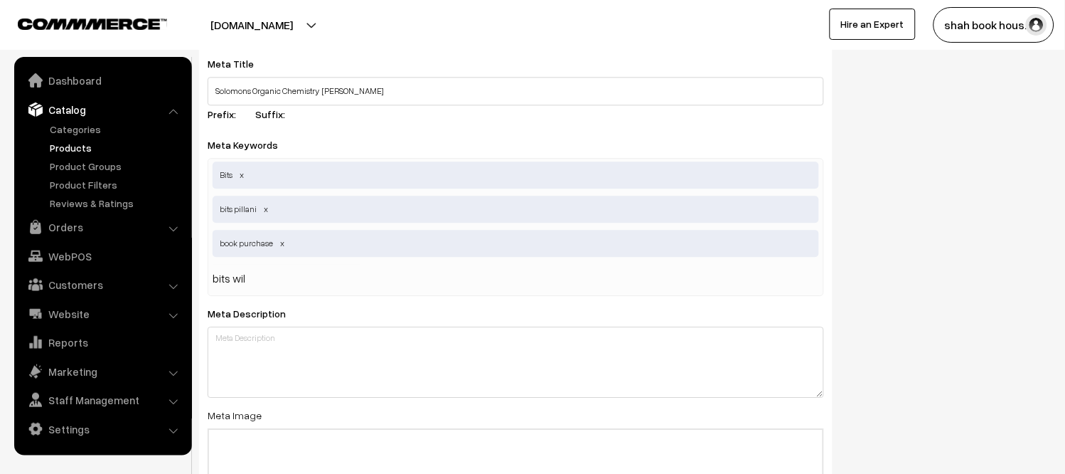
type input "bits wilp"
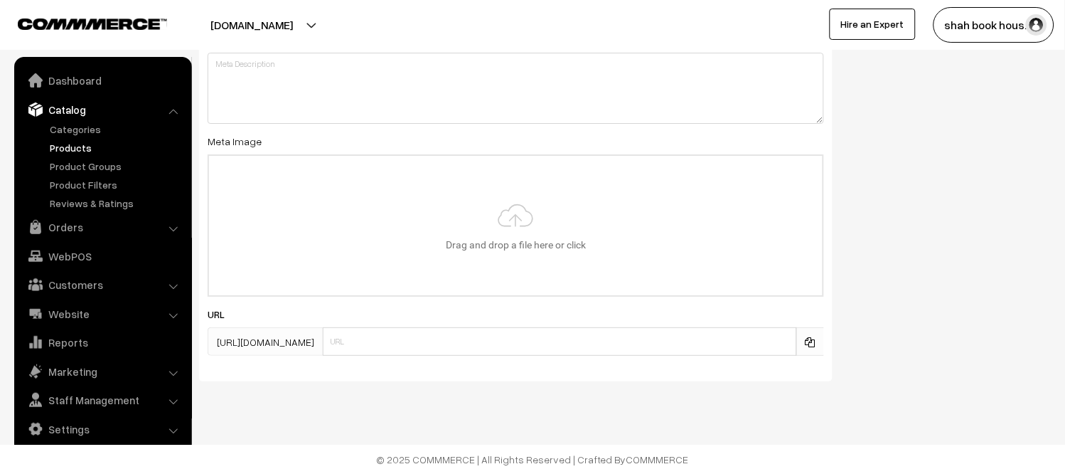
scroll to position [2286, 0]
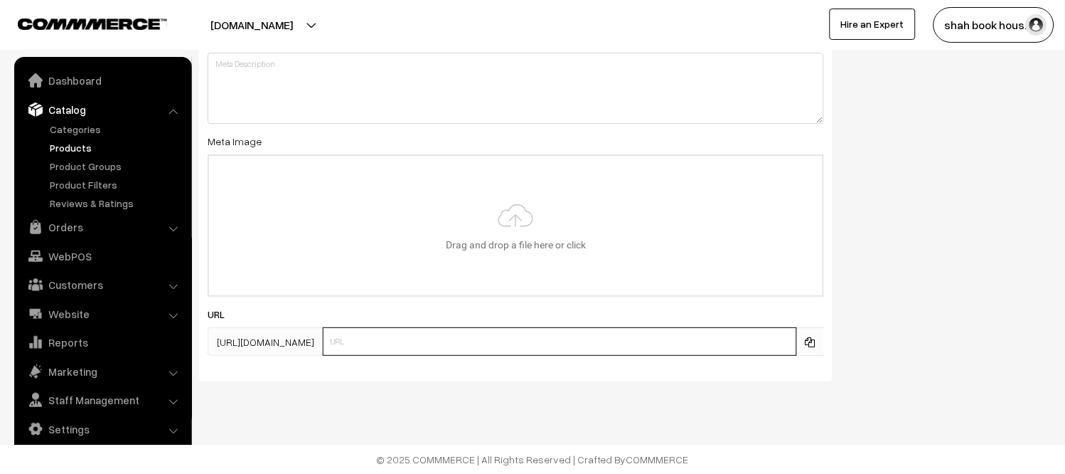
click at [494, 341] on input "text" at bounding box center [560, 341] width 474 height 28
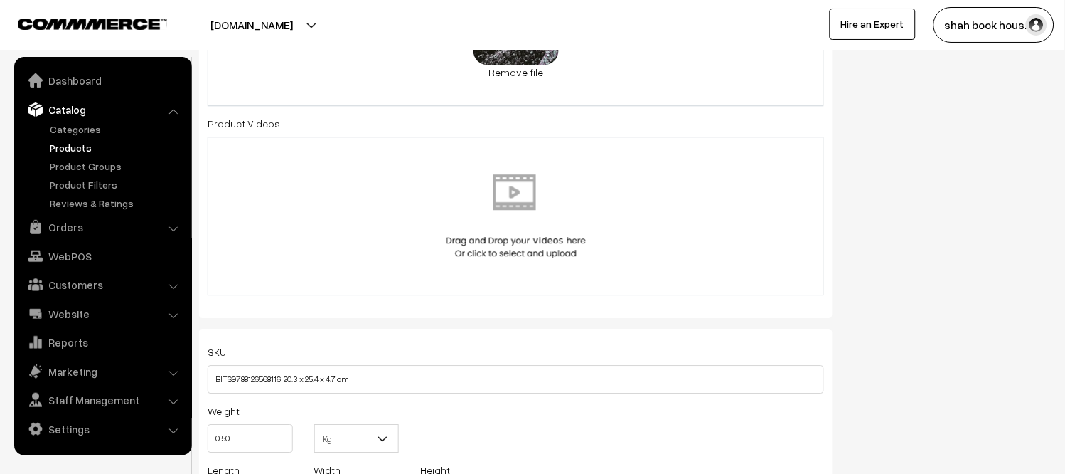
scroll to position [948, 0]
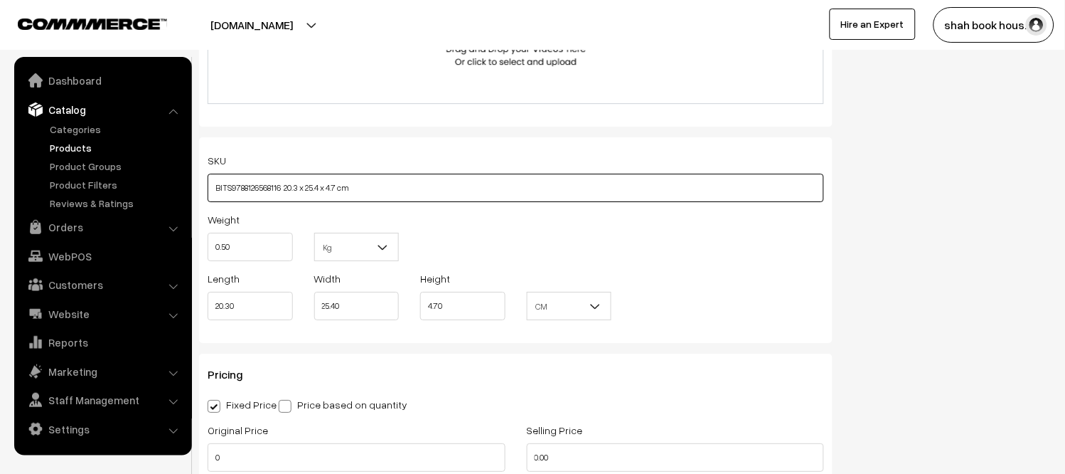
click at [406, 185] on input "BITS9788126568116 20.3 x 25.4 x 4.7 cm" at bounding box center [516, 188] width 617 height 28
drag, startPoint x: 287, startPoint y: 185, endPoint x: 422, endPoint y: 192, distance: 135.3
click at [422, 192] on input "BITS9788126568116 20.3 x 25.4 x 4.7 cm" at bounding box center [516, 188] width 617 height 28
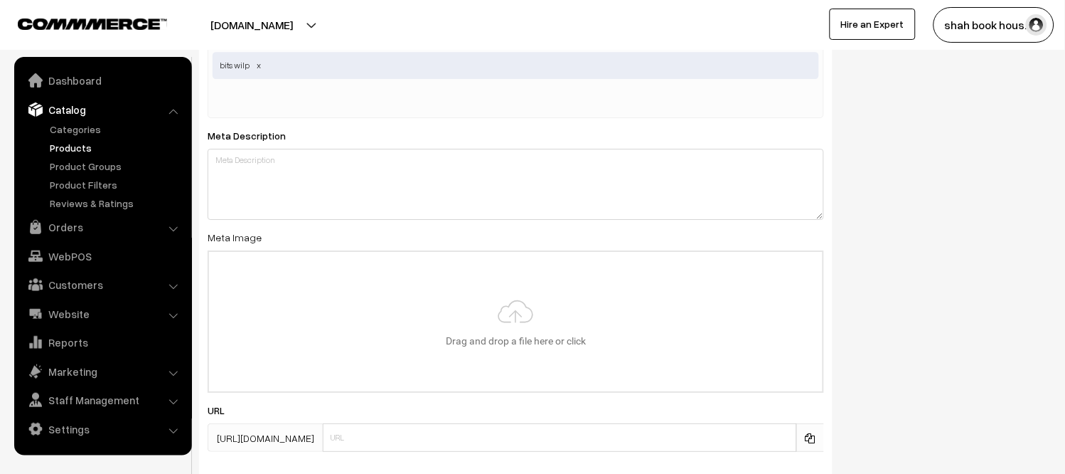
scroll to position [2286, 0]
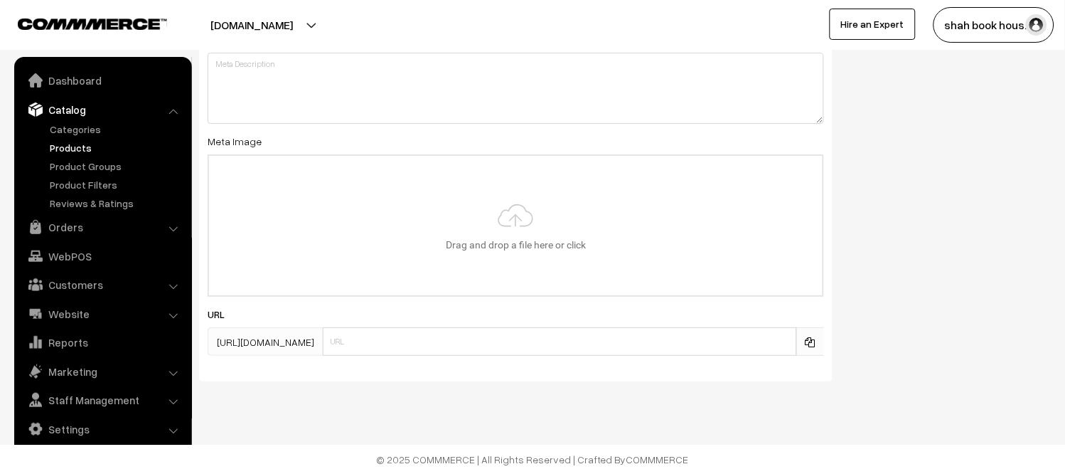
type input "BITS9788126568116"
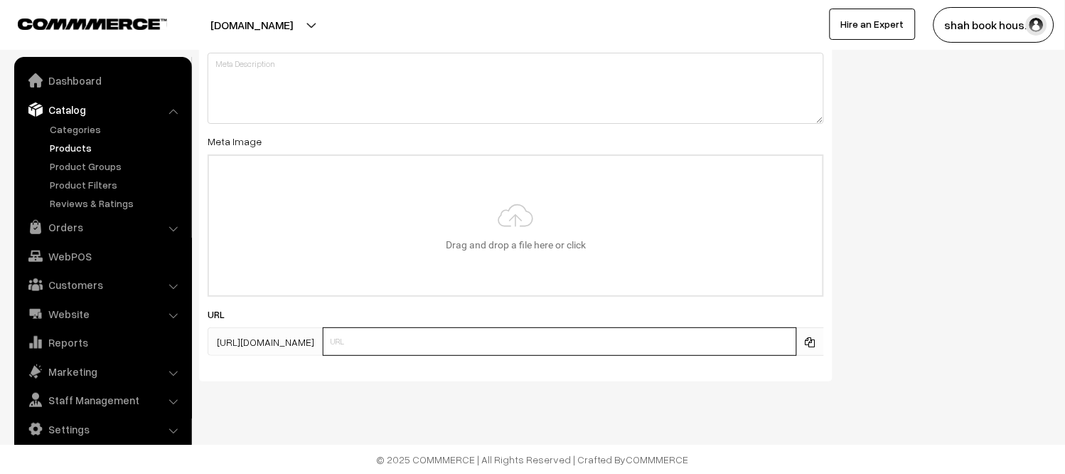
click at [544, 341] on input "text" at bounding box center [560, 341] width 474 height 28
paste input "BITS9788126568116"
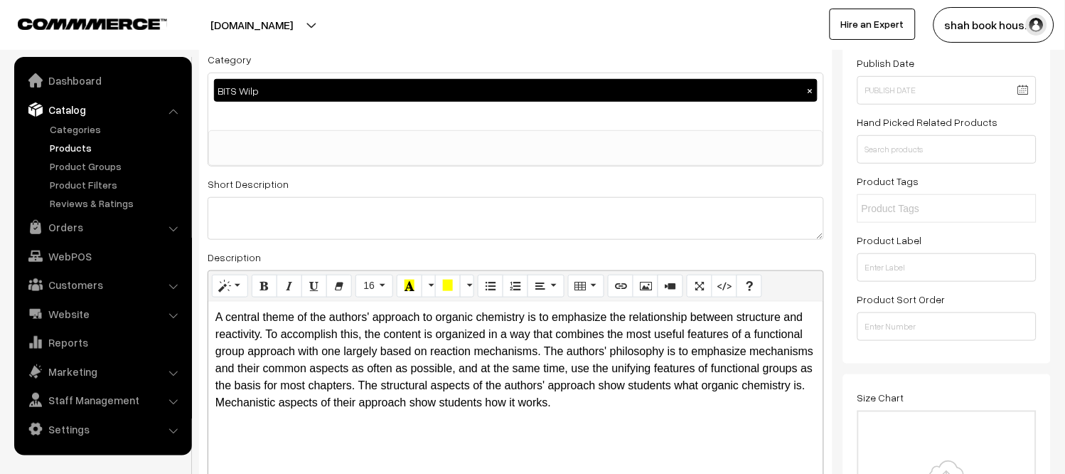
scroll to position [0, 0]
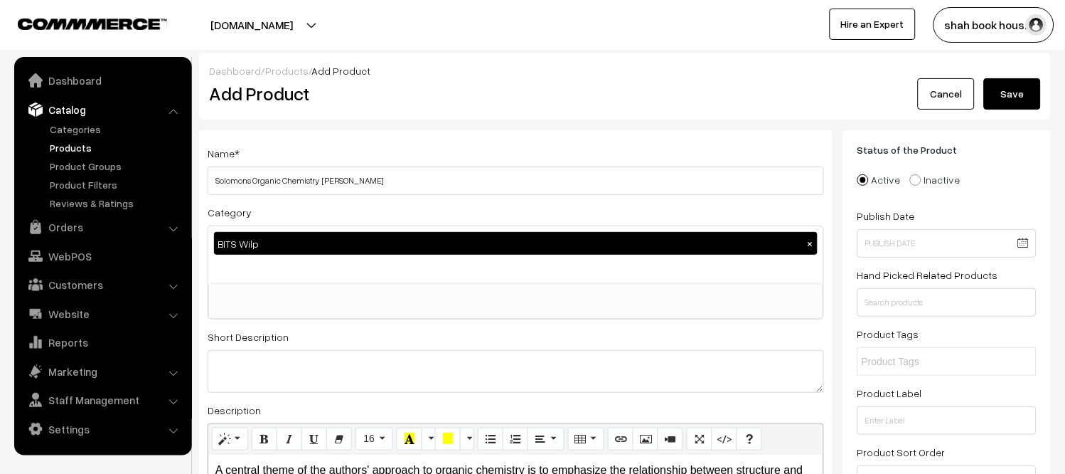
type input "9788126568116"
click at [929, 181] on label "Inactive" at bounding box center [935, 179] width 50 height 15
click at [912, 174] on input "Inactive" at bounding box center [907, 169] width 9 height 9
radio input "true"
click at [859, 178] on span at bounding box center [863, 179] width 11 height 11
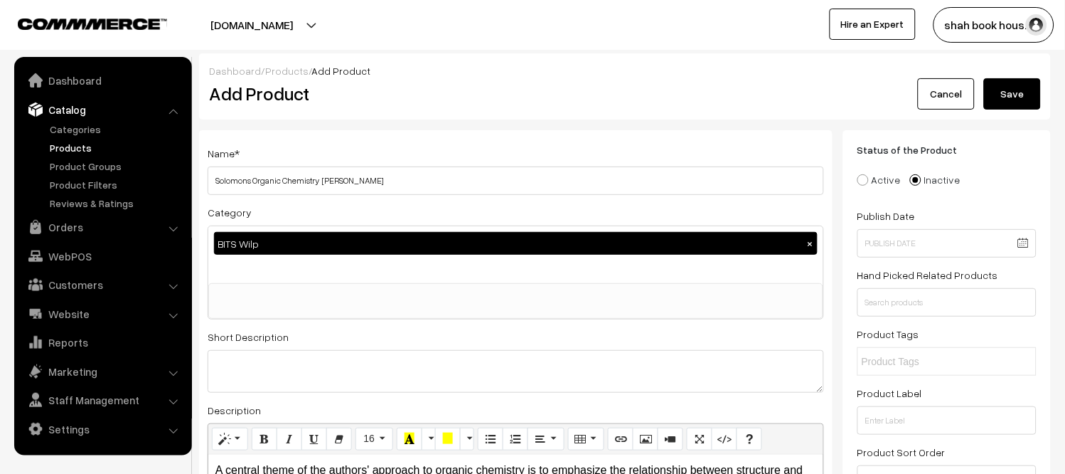
click at [859, 174] on input "Active" at bounding box center [855, 169] width 9 height 9
radio input "true"
click at [1013, 92] on button "Save" at bounding box center [1012, 93] width 57 height 31
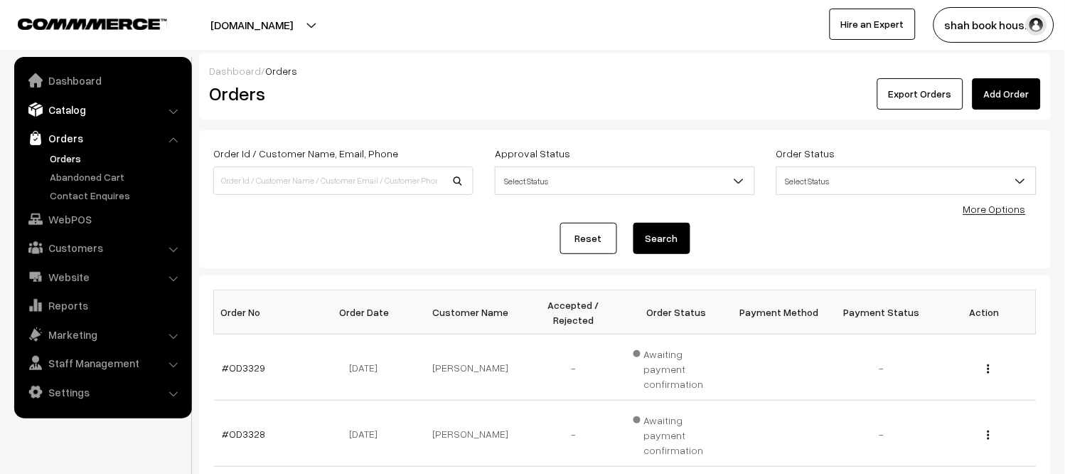
click at [71, 110] on link "Catalog" at bounding box center [102, 110] width 169 height 26
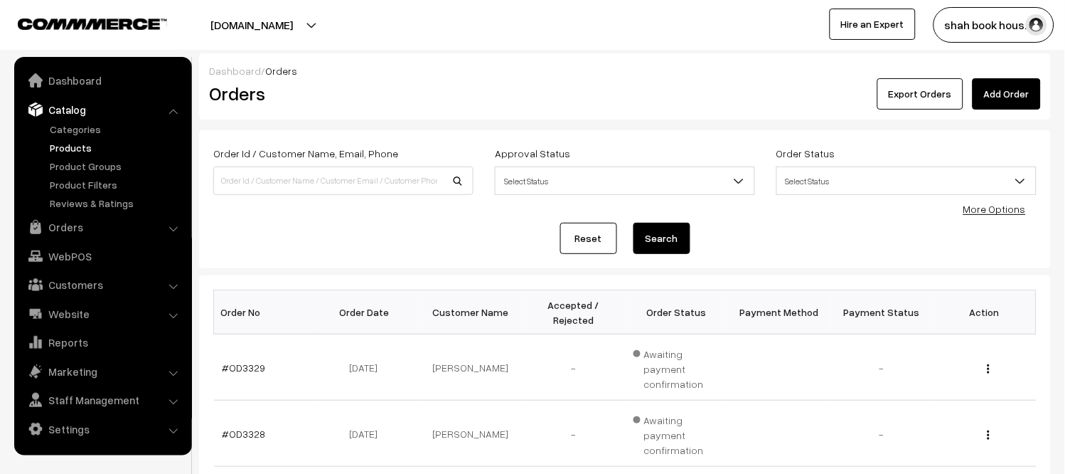
click at [75, 150] on link "Products" at bounding box center [116, 147] width 141 height 15
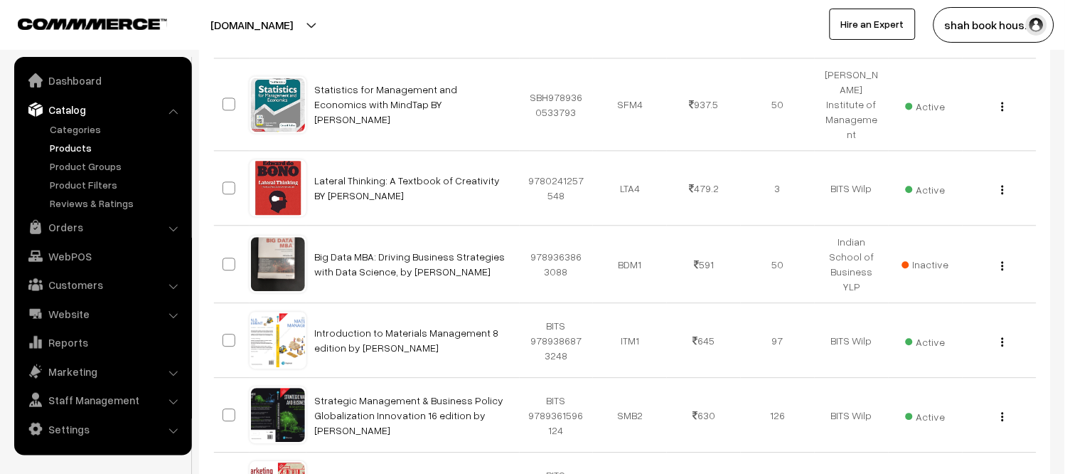
scroll to position [631, 0]
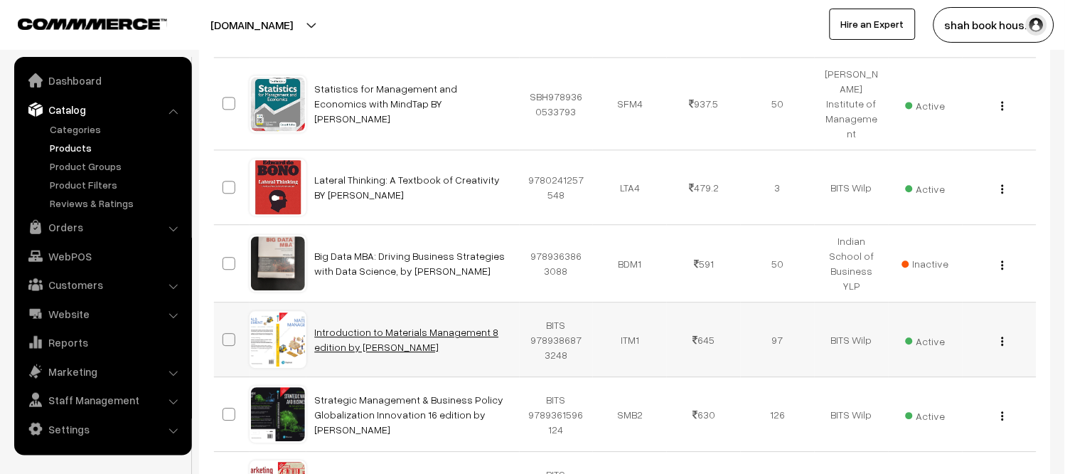
click at [410, 326] on link "Introduction to Materials Management 8 edition by [PERSON_NAME]" at bounding box center [407, 339] width 184 height 27
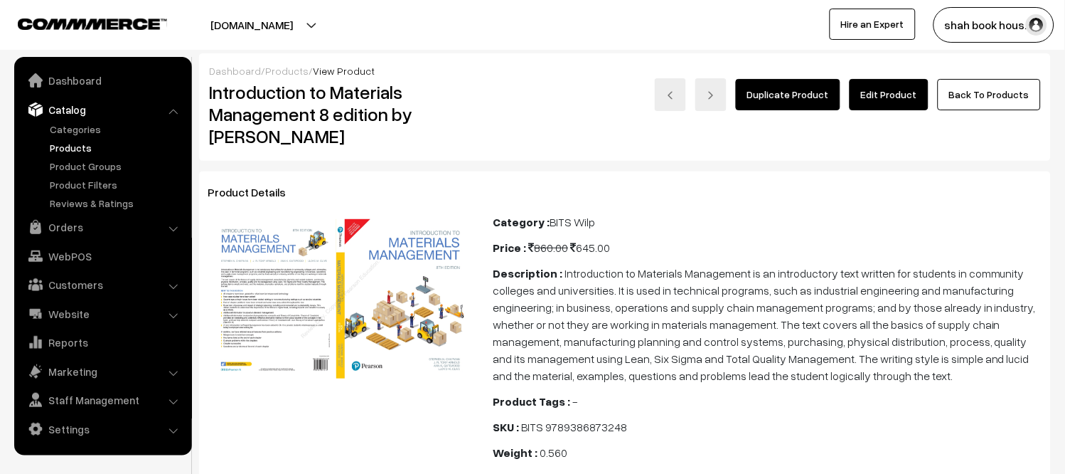
click at [890, 90] on link "Edit Product" at bounding box center [889, 94] width 79 height 31
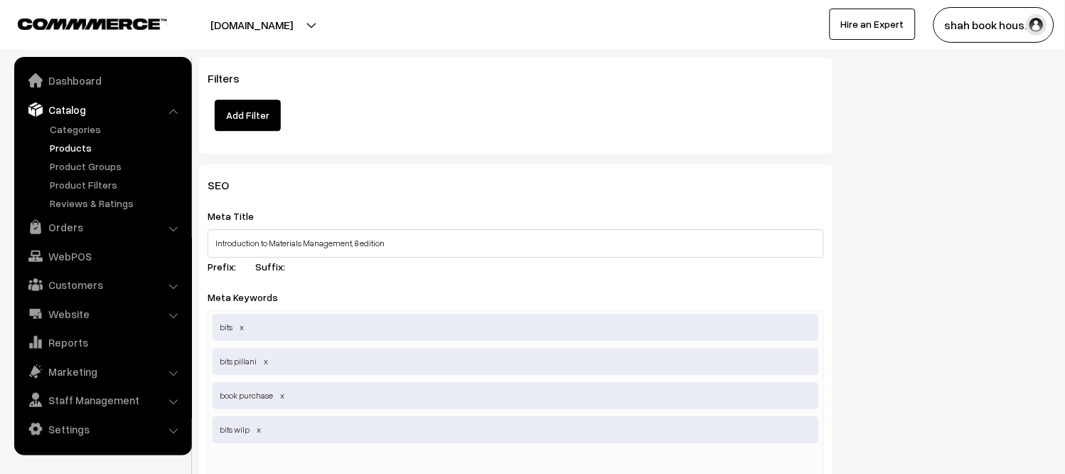
scroll to position [2054, 0]
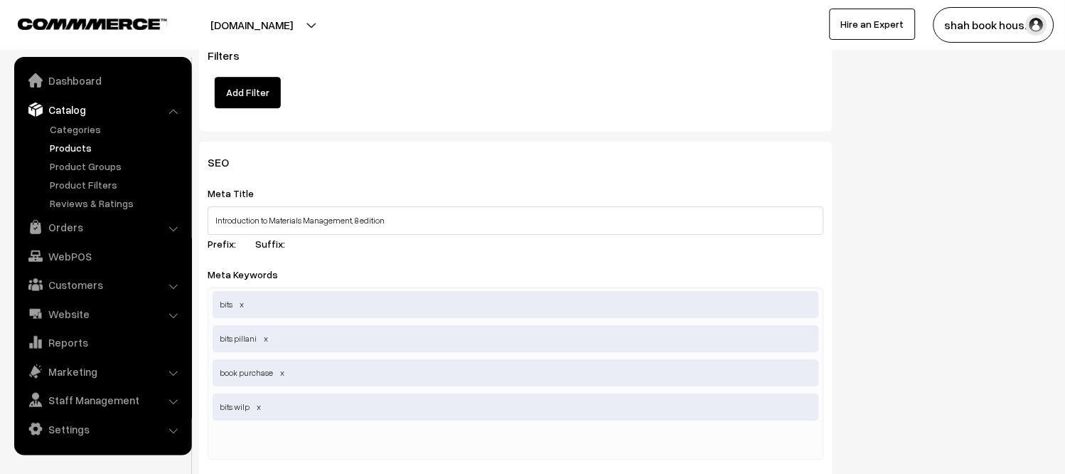
drag, startPoint x: 307, startPoint y: 442, endPoint x: 219, endPoint y: 276, distance: 188.3
click at [219, 276] on div "Meta Keywords bits, bits pillani, book purchase, bits wilp bits bits pillani bo…" at bounding box center [516, 362] width 617 height 194
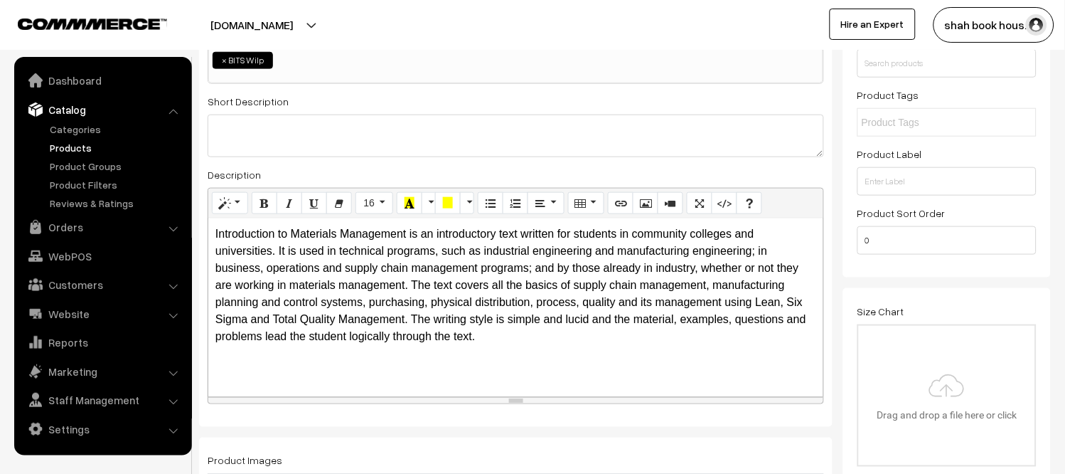
scroll to position [0, 0]
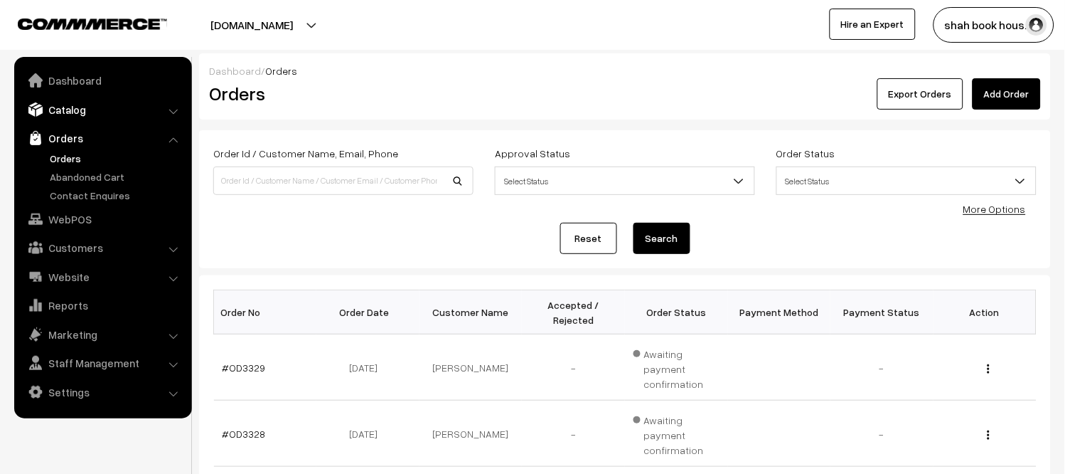
click at [65, 111] on link "Catalog" at bounding box center [102, 110] width 169 height 26
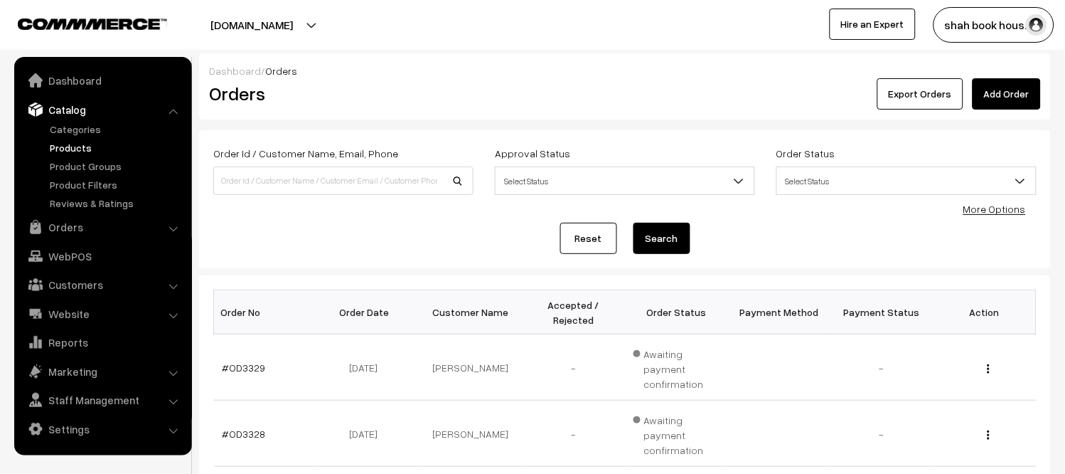
click at [68, 141] on link "Products" at bounding box center [116, 147] width 141 height 15
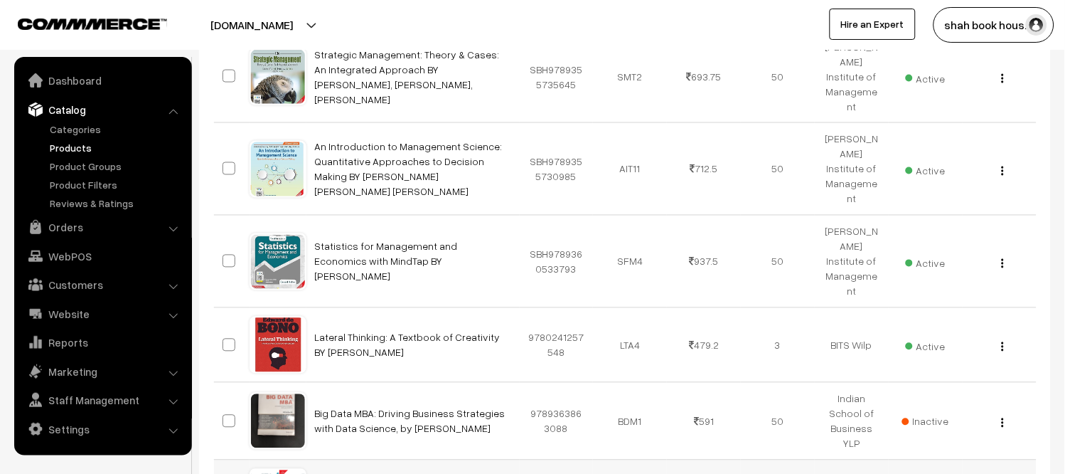
scroll to position [772, 0]
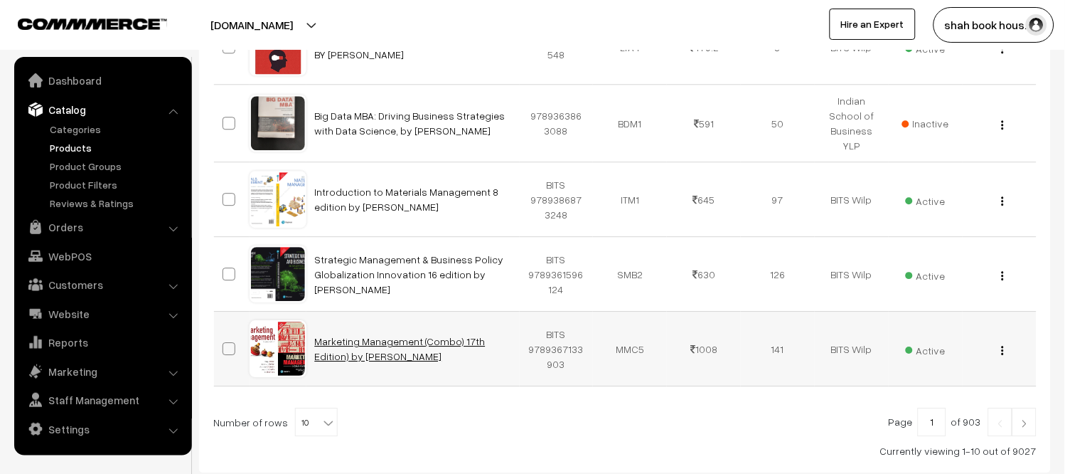
click at [385, 335] on link "Marketing Management (Combo) 17th Edition) by [PERSON_NAME]" at bounding box center [400, 348] width 171 height 27
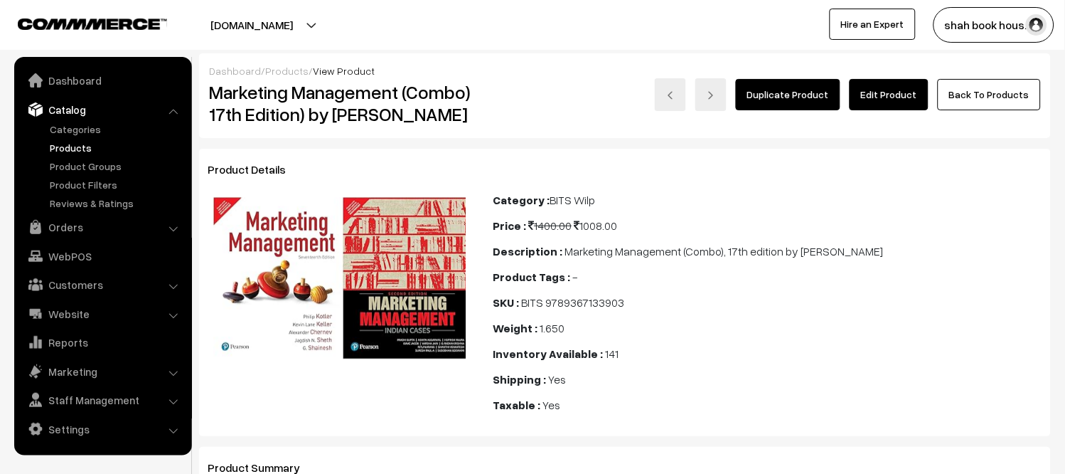
click at [873, 95] on link "Edit Product" at bounding box center [889, 94] width 79 height 31
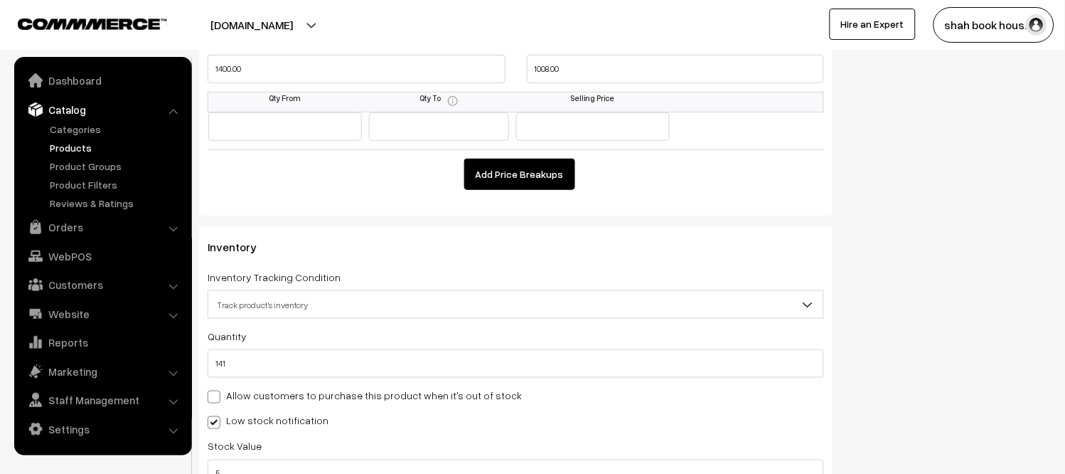
scroll to position [1106, 0]
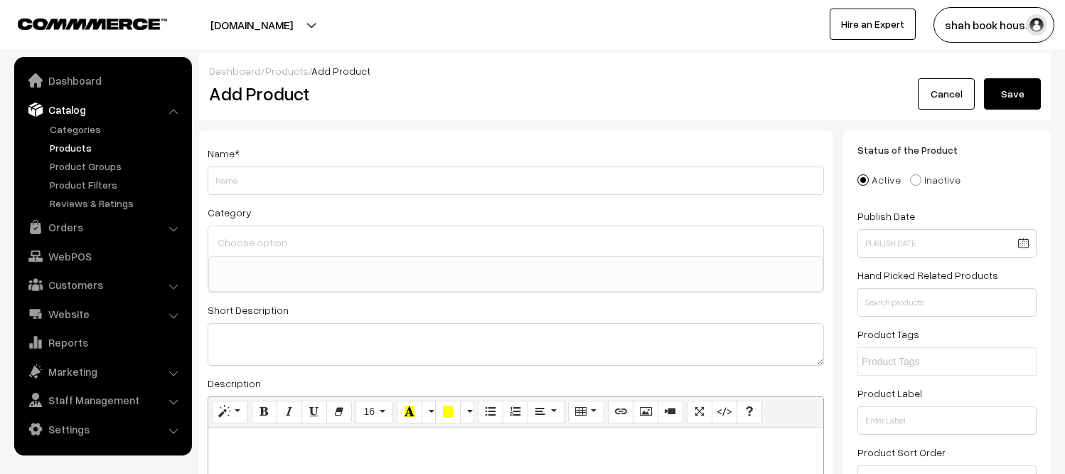
select select
click at [81, 144] on link "Products" at bounding box center [116, 147] width 141 height 15
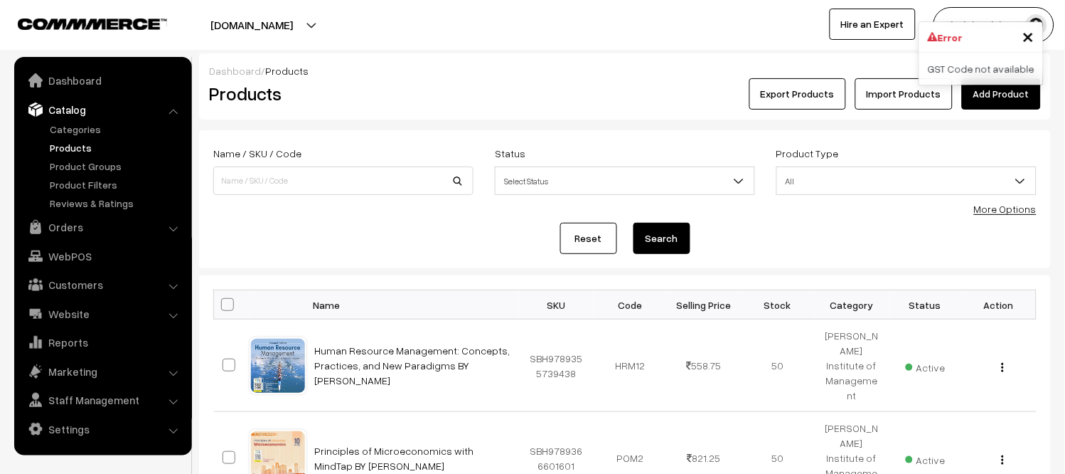
click at [80, 146] on link "Products" at bounding box center [116, 147] width 141 height 15
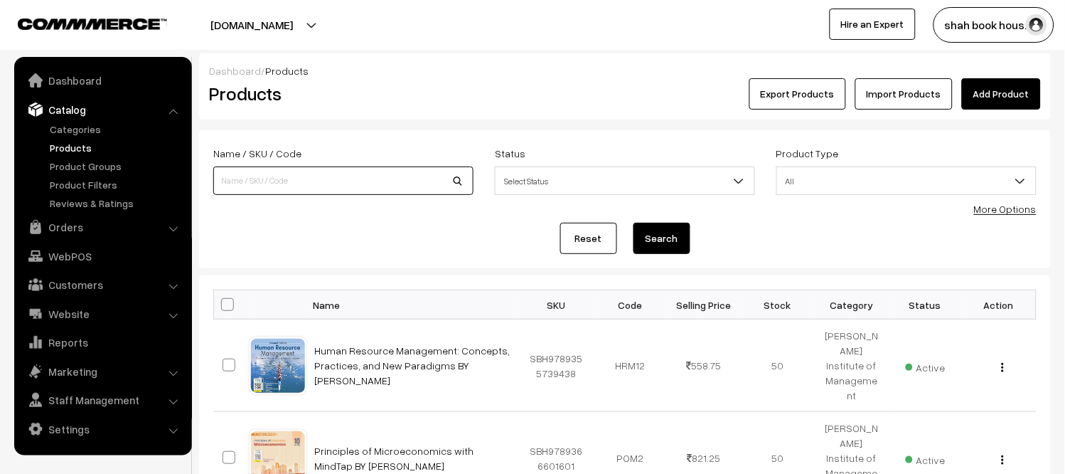
click at [319, 169] on input at bounding box center [343, 180] width 260 height 28
paste input "BITS9788126568116"
type input "9788126568116"
click at [663, 230] on button "Search" at bounding box center [662, 238] width 57 height 31
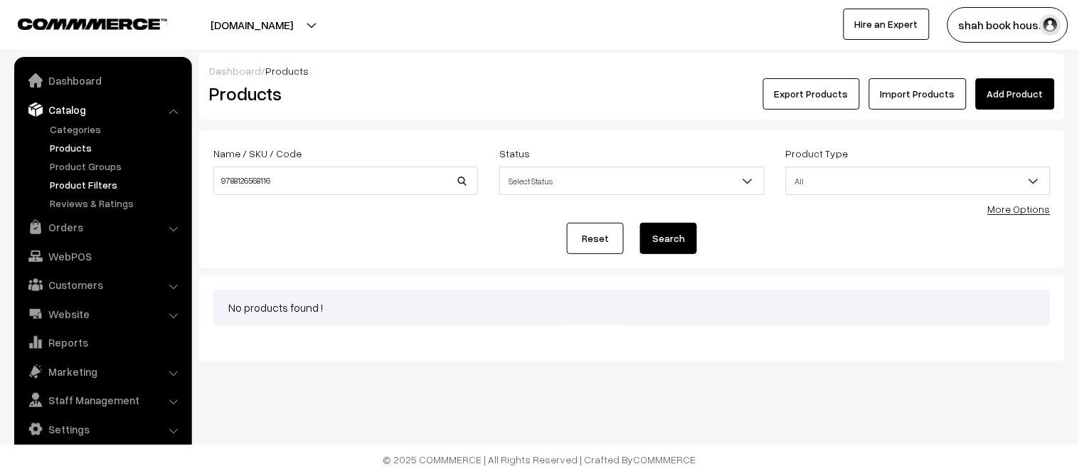
click at [110, 188] on link "Product Filters" at bounding box center [116, 184] width 141 height 15
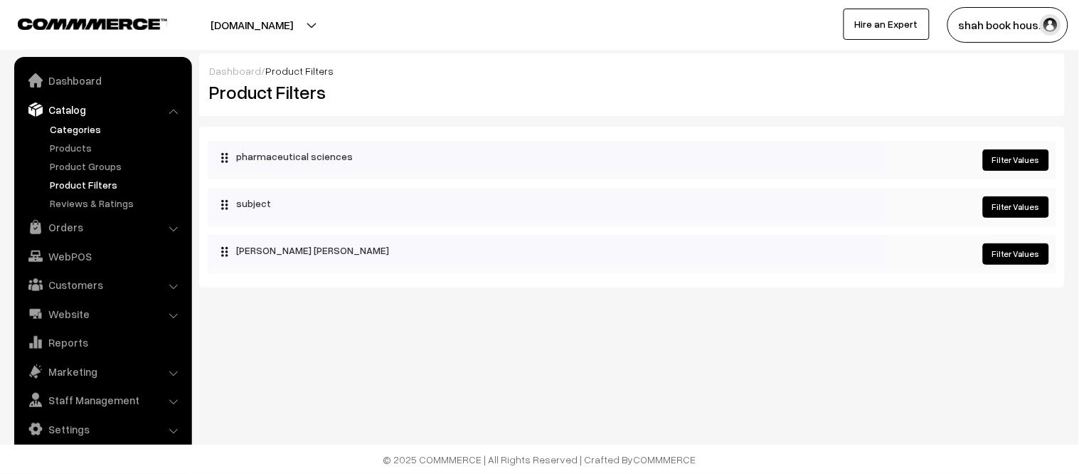
click at [80, 123] on link "Categories" at bounding box center [116, 129] width 141 height 15
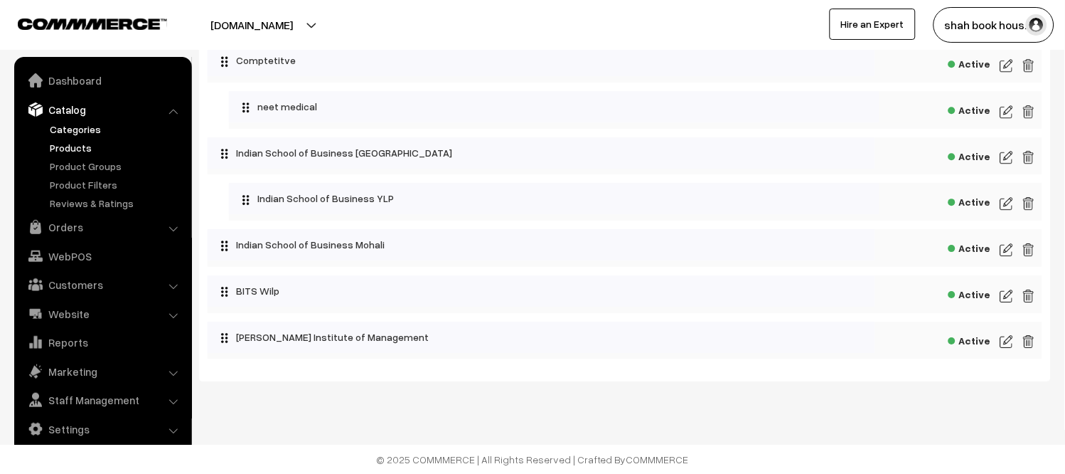
scroll to position [607, 0]
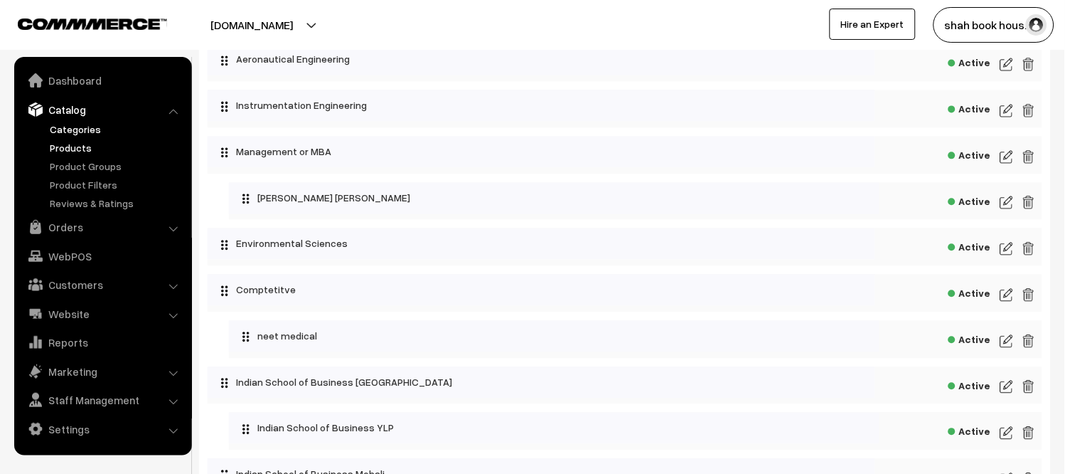
click at [84, 146] on link "Products" at bounding box center [116, 147] width 141 height 15
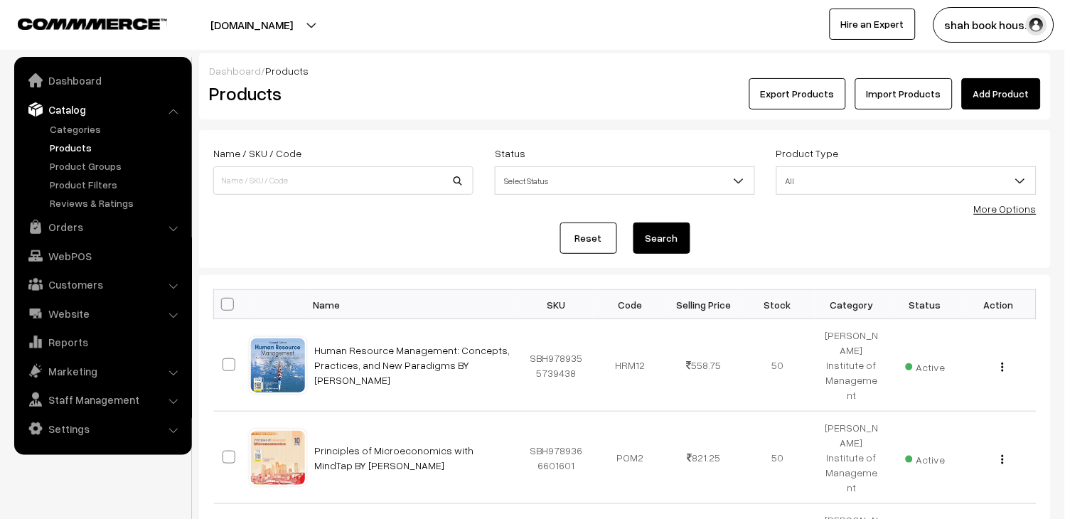
click at [80, 146] on link "Products" at bounding box center [116, 147] width 141 height 15
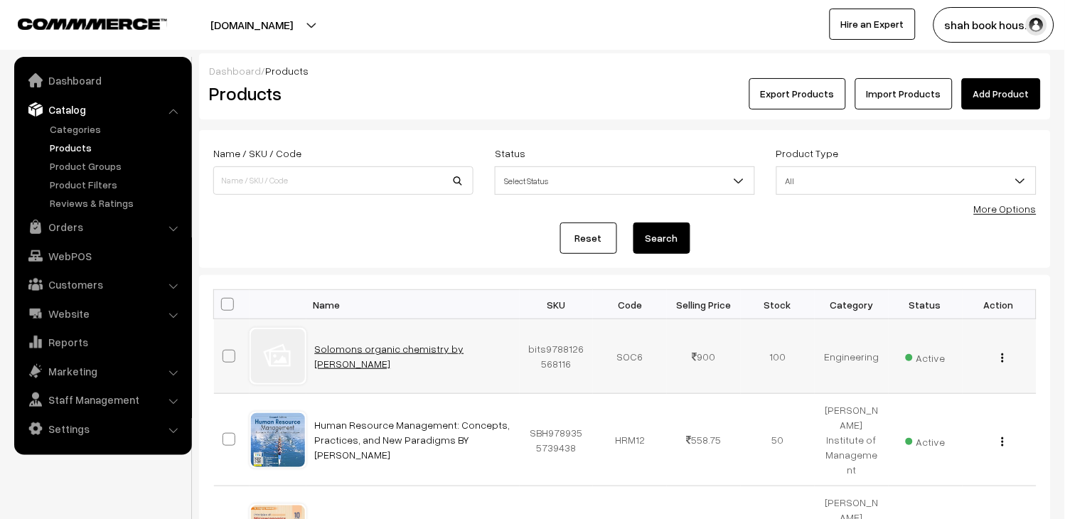
click at [381, 349] on link "Solomons organic chemistry by Graham solomons" at bounding box center [389, 356] width 149 height 27
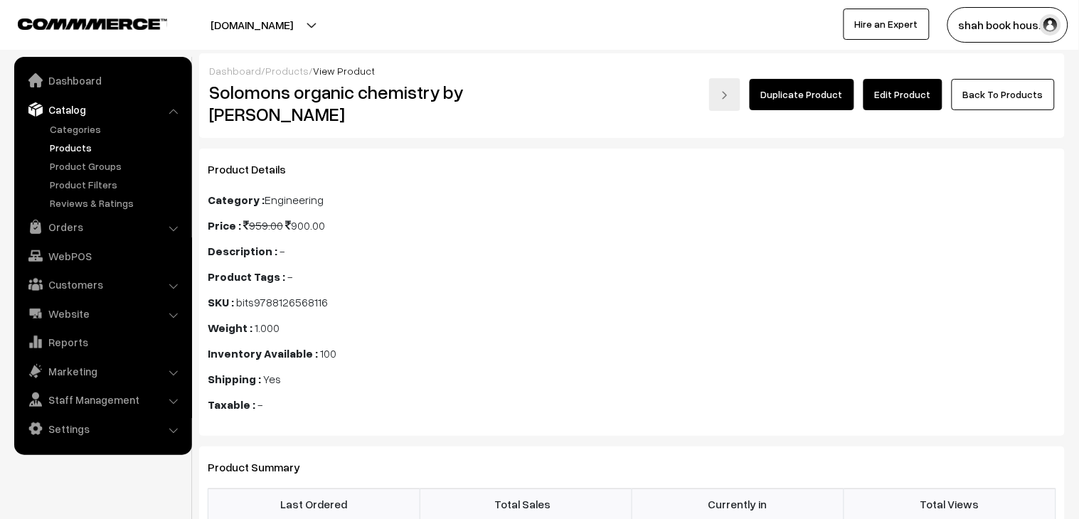
click at [917, 98] on link "Edit Product" at bounding box center [902, 94] width 79 height 31
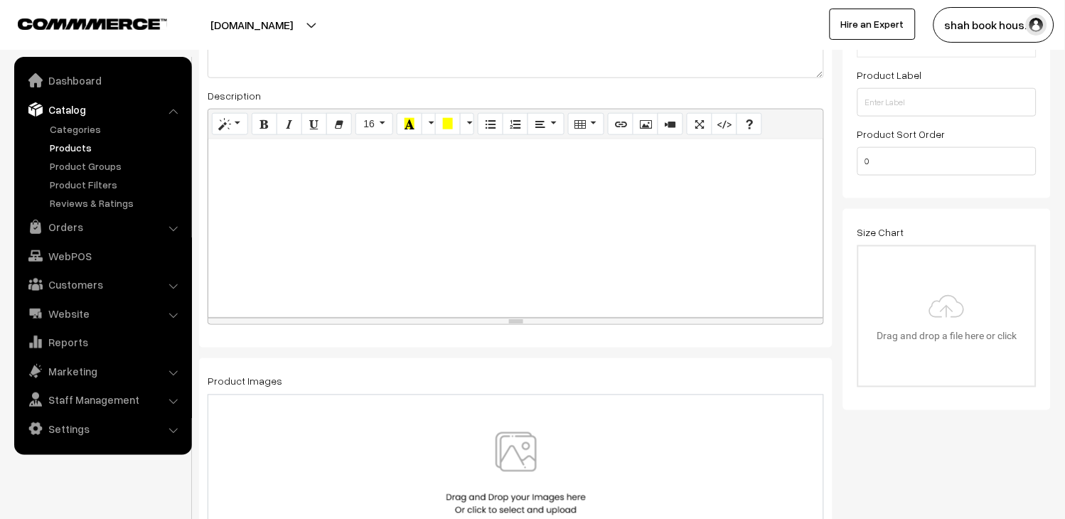
scroll to position [474, 0]
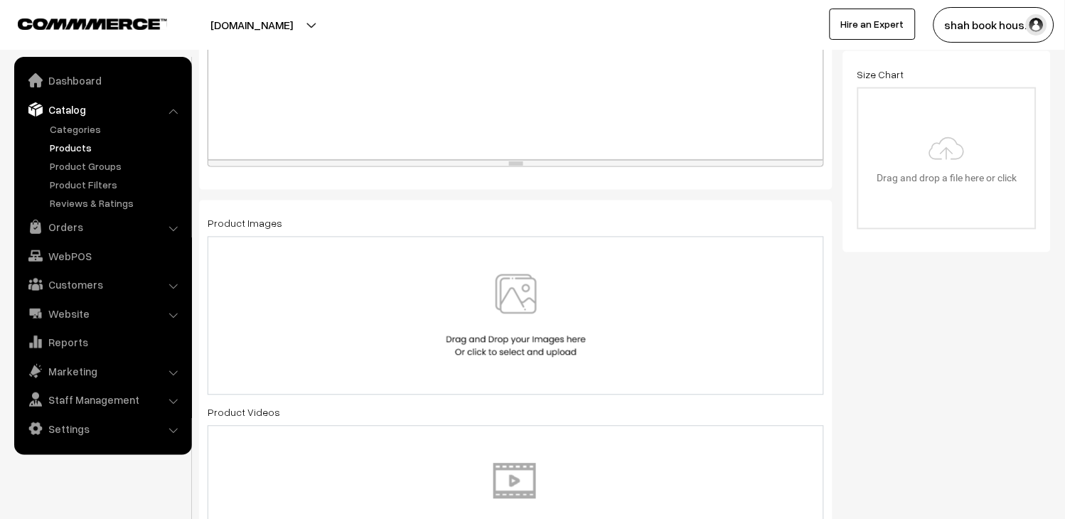
click at [528, 304] on img at bounding box center [516, 315] width 146 height 83
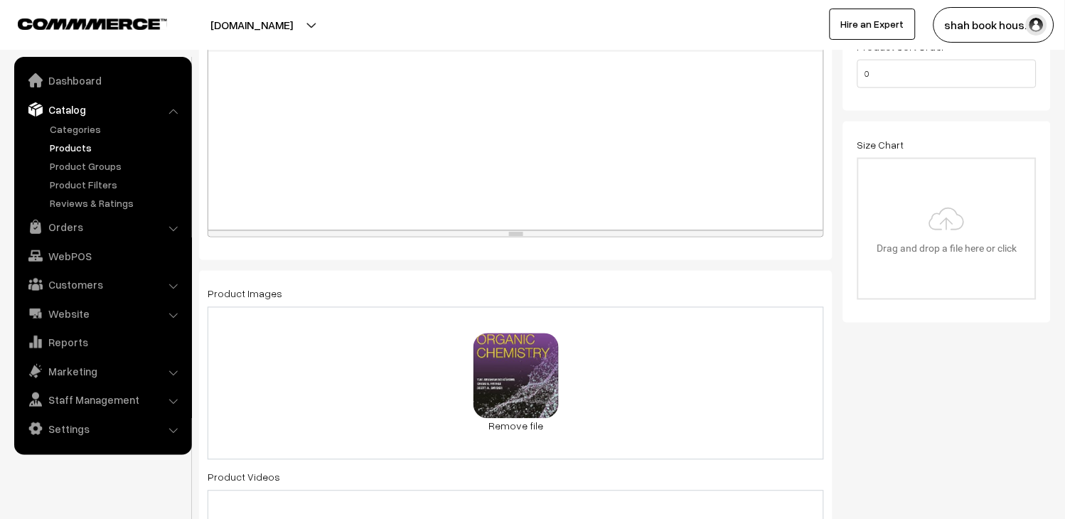
scroll to position [0, 0]
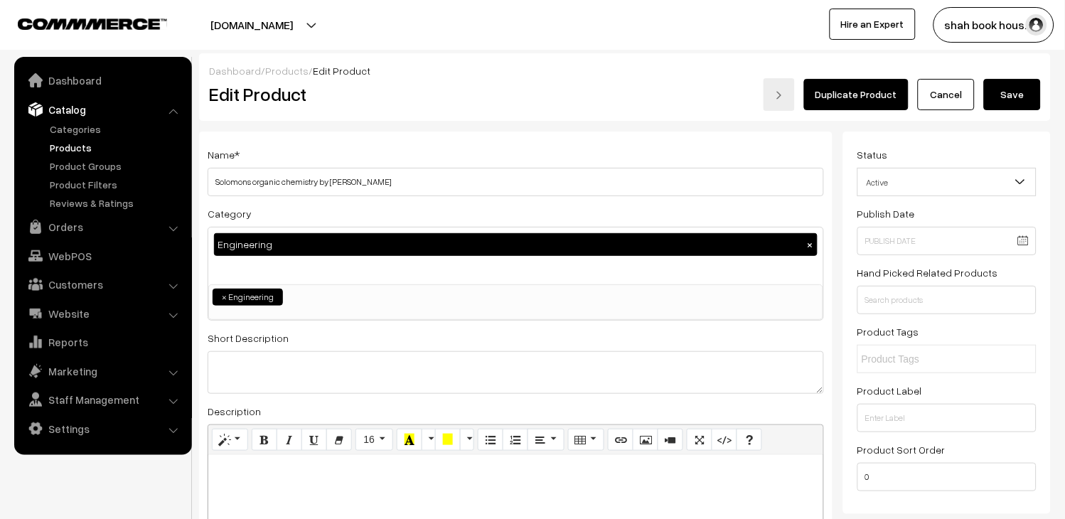
click at [1023, 82] on button "Save" at bounding box center [1012, 94] width 57 height 31
click at [1011, 97] on button "Save" at bounding box center [1012, 94] width 57 height 31
click at [1019, 94] on button "Save" at bounding box center [1012, 94] width 57 height 31
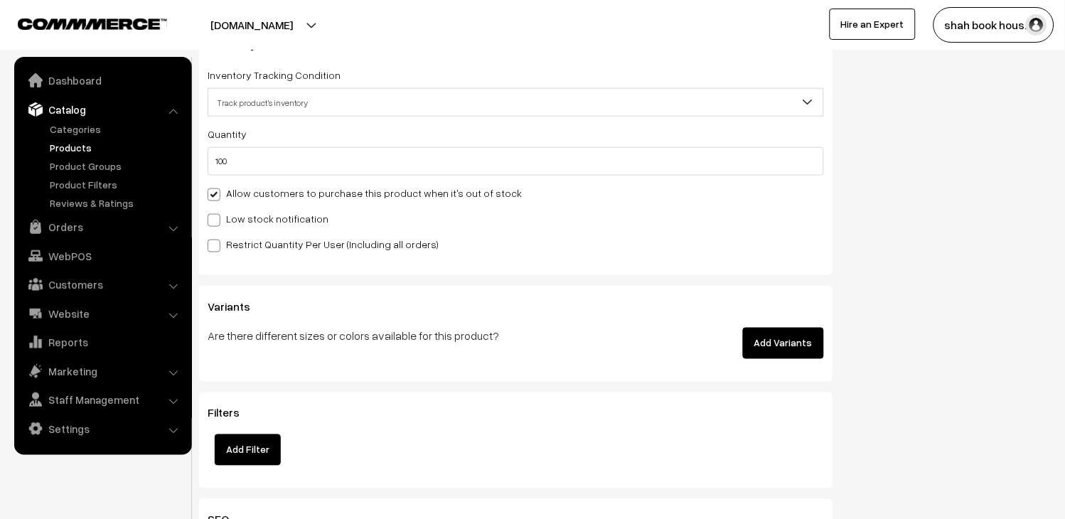
scroll to position [1501, 0]
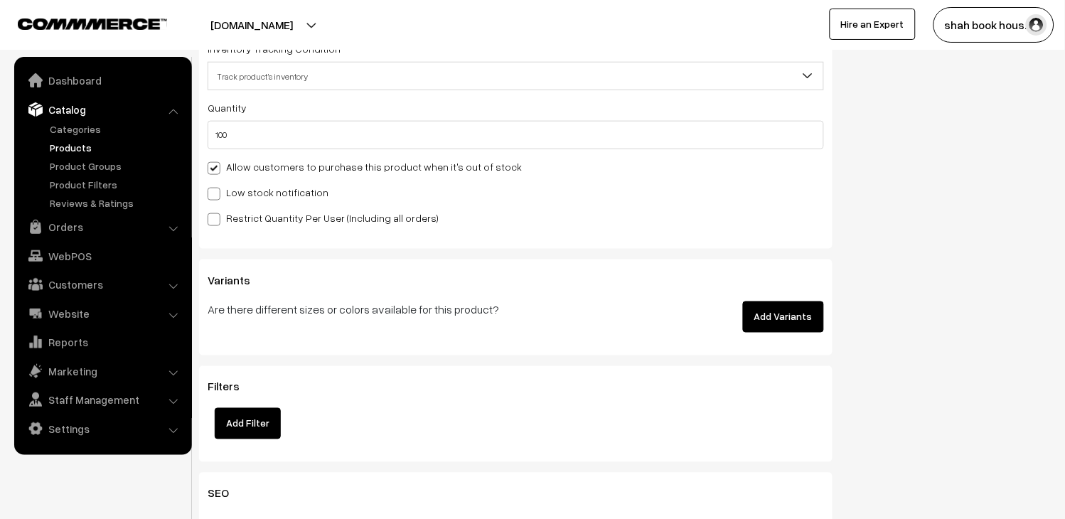
click at [790, 314] on button "Add Variants" at bounding box center [783, 317] width 81 height 31
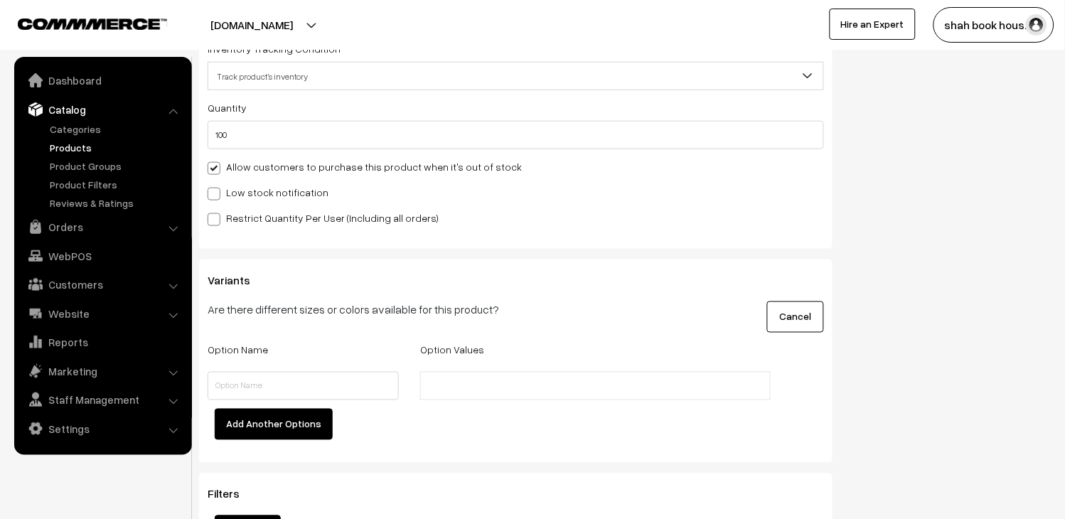
click at [785, 317] on button "Cancel" at bounding box center [795, 317] width 57 height 31
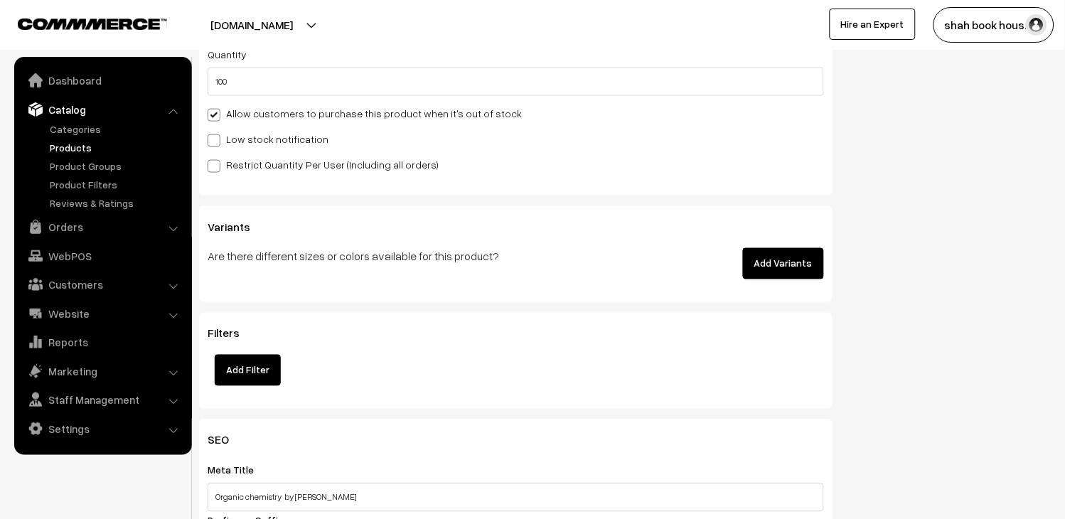
scroll to position [1659, 0]
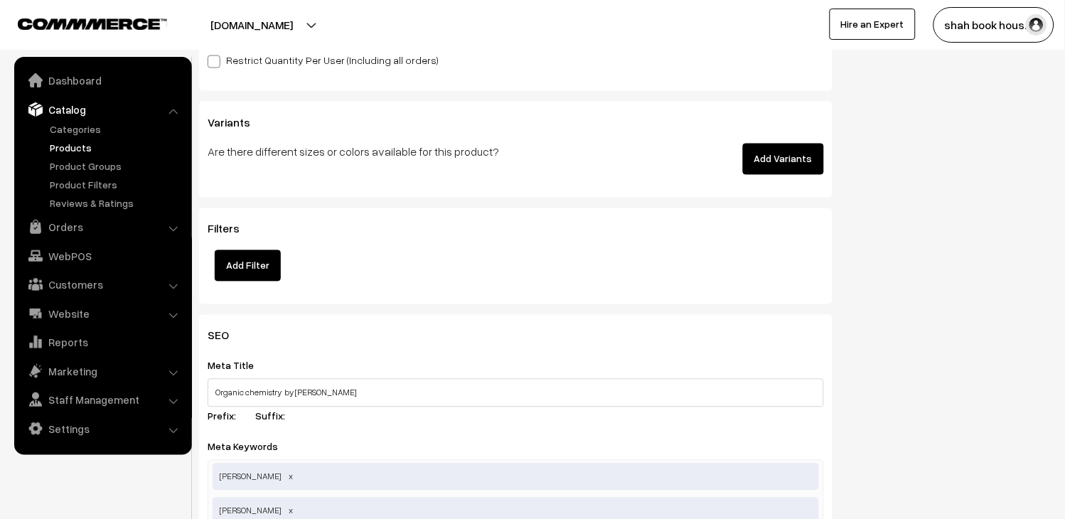
click at [249, 269] on button "Add Filter" at bounding box center [248, 265] width 66 height 31
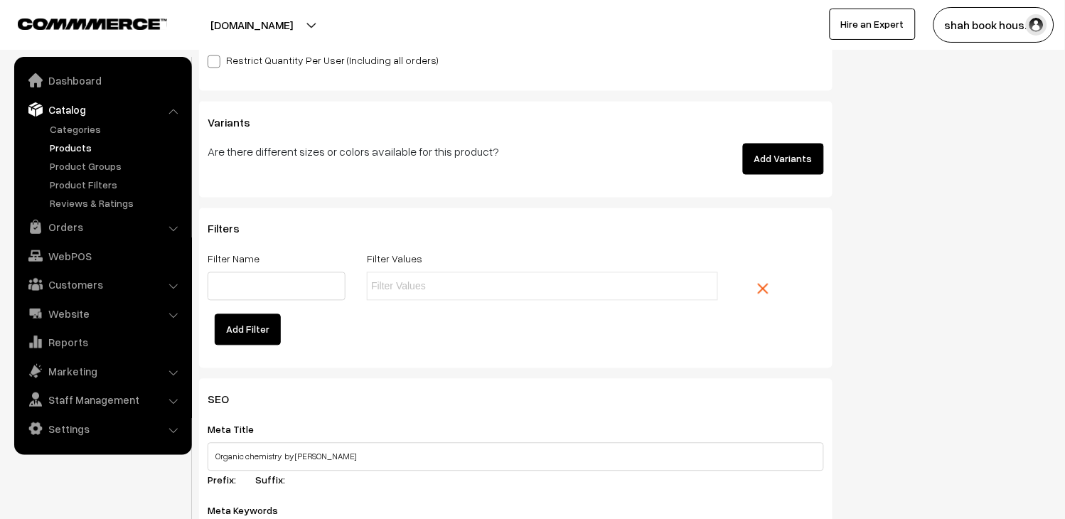
click at [253, 342] on button "Add Filter" at bounding box center [248, 329] width 66 height 31
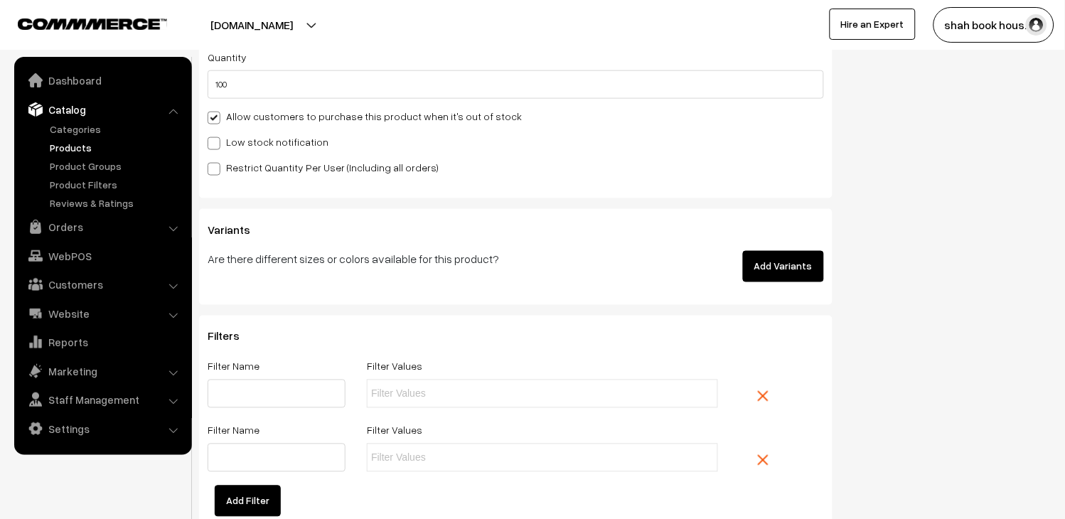
scroll to position [1580, 0]
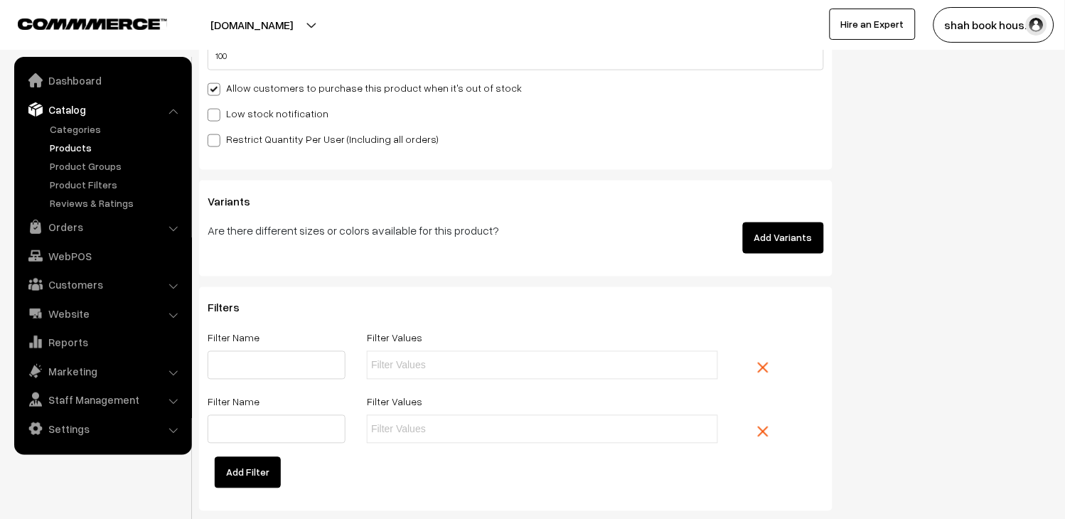
click at [766, 373] on img at bounding box center [763, 368] width 11 height 11
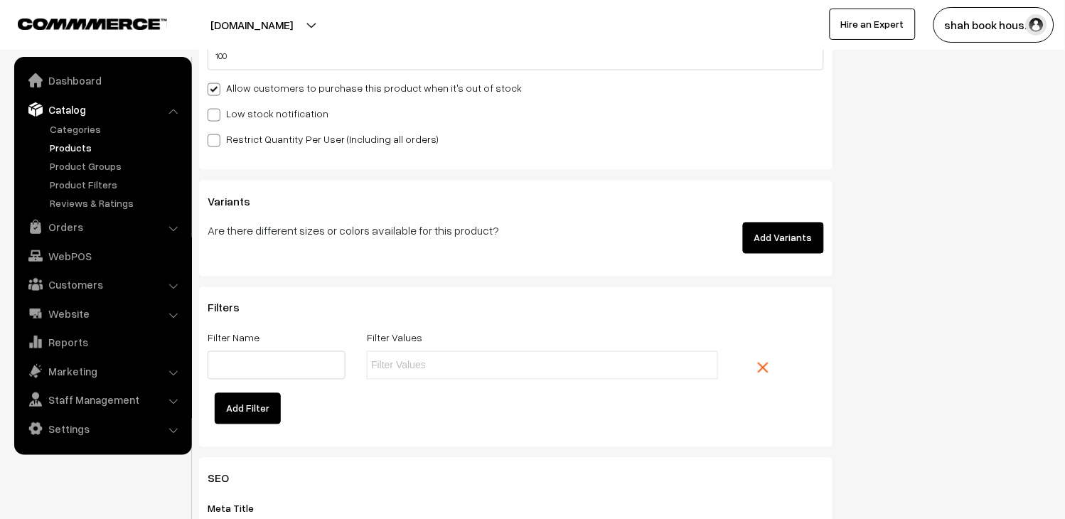
click at [759, 366] on img at bounding box center [763, 368] width 11 height 11
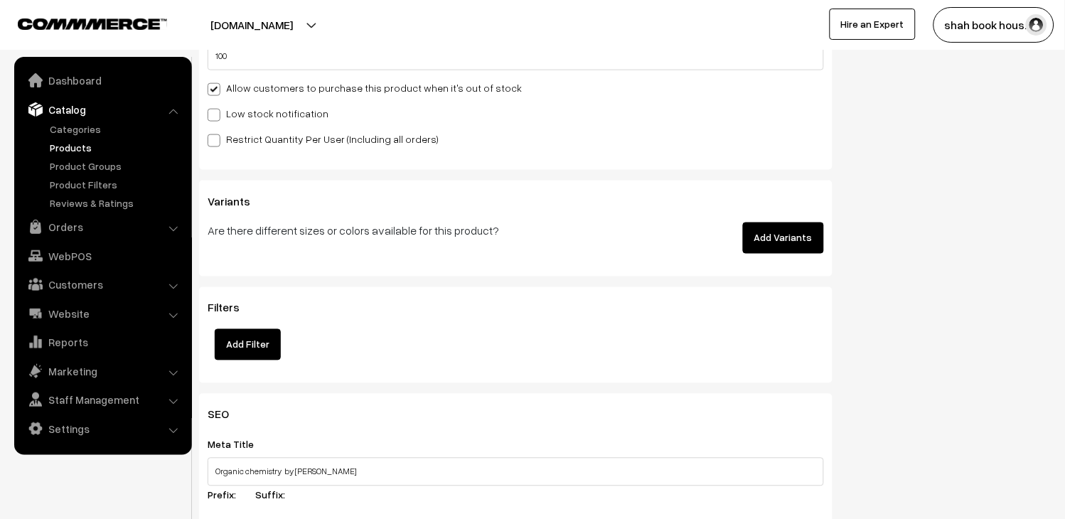
click at [777, 250] on button "Add Variants" at bounding box center [783, 238] width 81 height 31
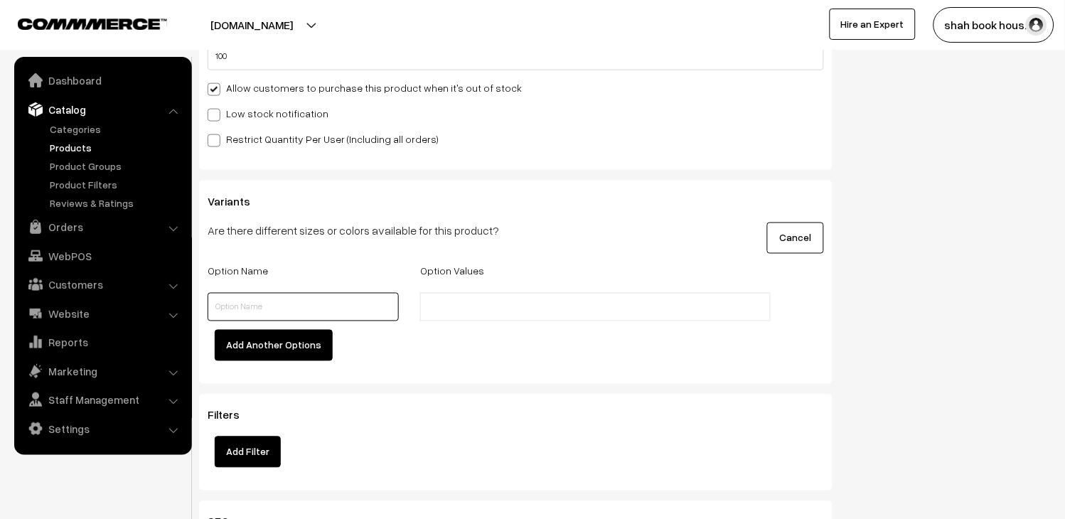
click at [331, 299] on input "text" at bounding box center [303, 307] width 191 height 28
click at [494, 304] on input "text" at bounding box center [487, 307] width 124 height 15
click at [792, 235] on button "Cancel" at bounding box center [795, 238] width 57 height 31
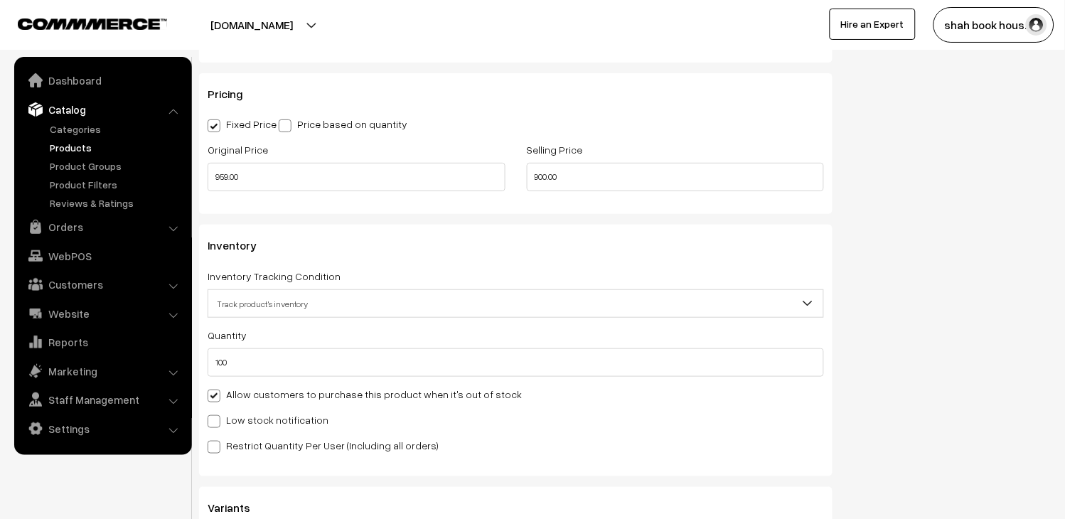
scroll to position [1185, 0]
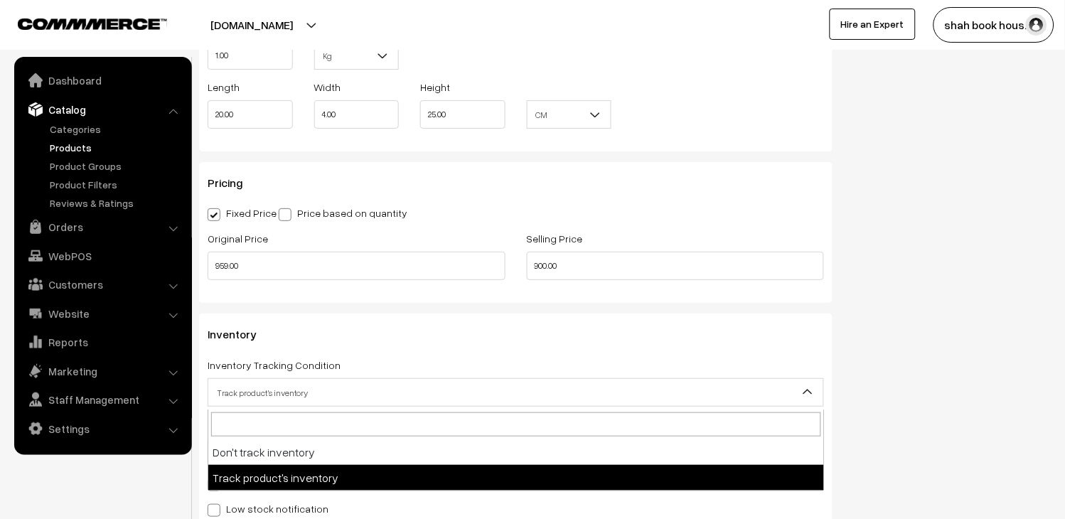
click at [417, 382] on span "Track product's inventory" at bounding box center [515, 392] width 615 height 25
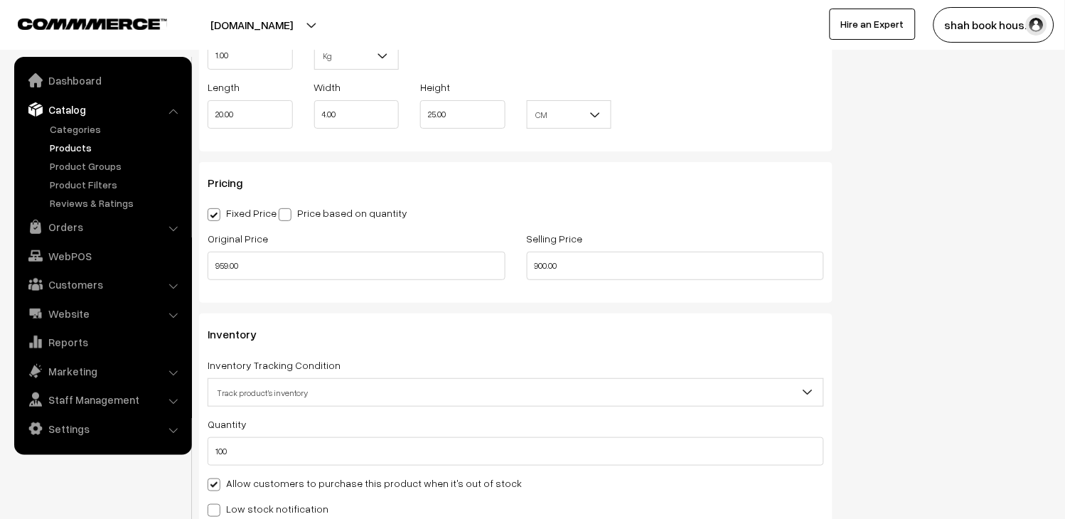
click at [719, 174] on div "Pricing Fixed Price Price based on quantity Original Price 959.00 Selling Price…" at bounding box center [516, 232] width 634 height 141
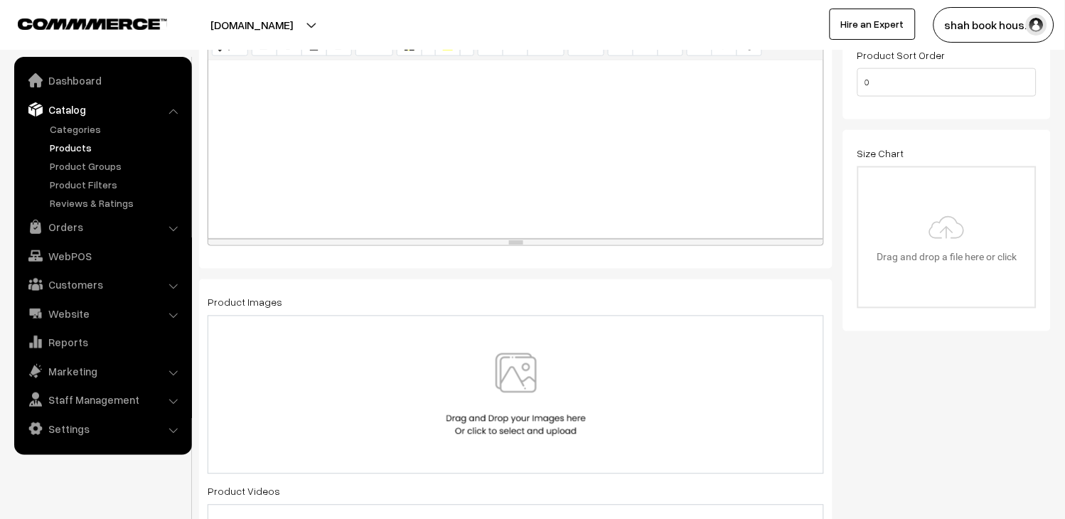
scroll to position [0, 0]
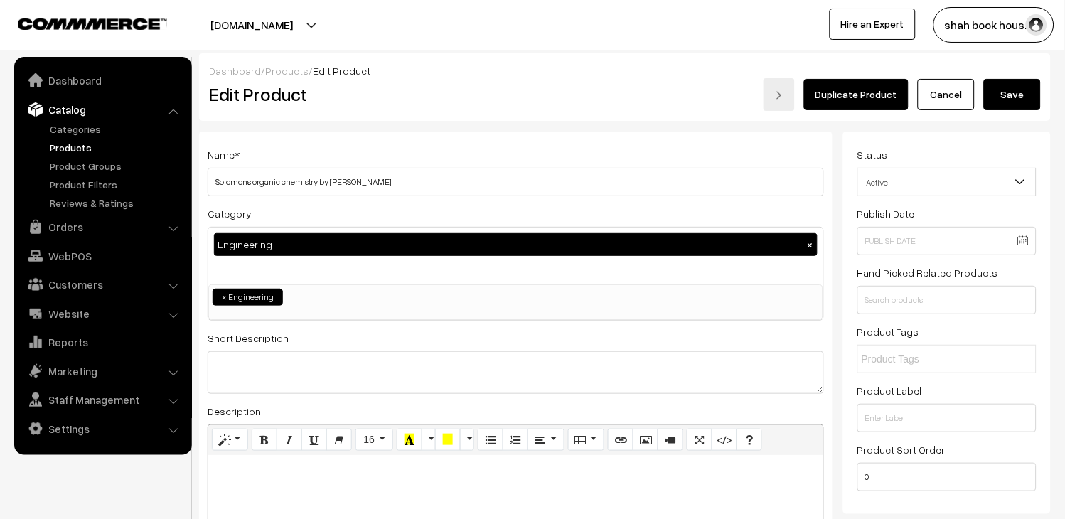
click at [1003, 101] on button "Save" at bounding box center [1012, 94] width 57 height 31
click at [1003, 100] on button "Save" at bounding box center [1012, 94] width 57 height 31
click at [1006, 103] on button "Save" at bounding box center [1012, 94] width 57 height 31
click at [1012, 98] on button "Save" at bounding box center [1012, 94] width 57 height 31
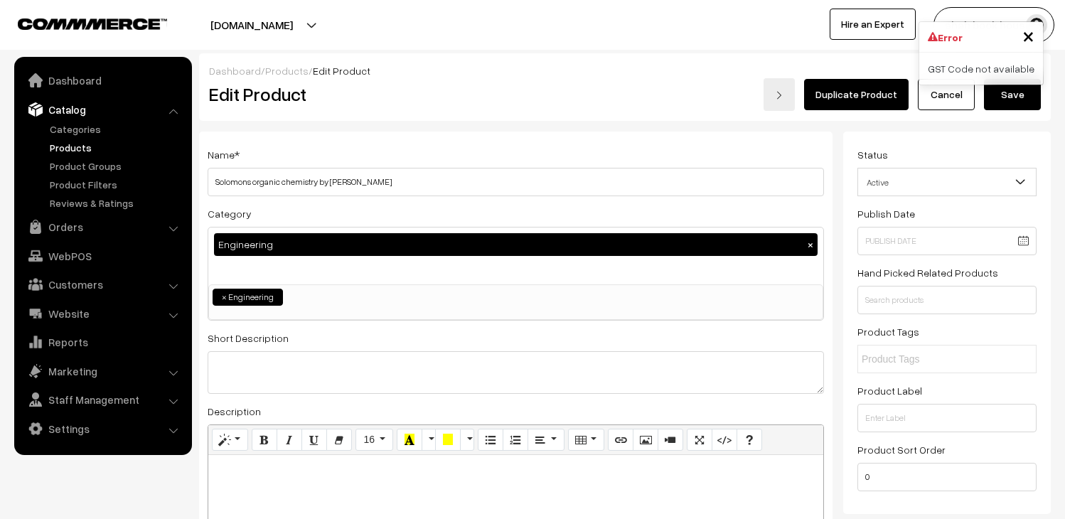
click at [980, 46] on div "Error ×" at bounding box center [981, 37] width 124 height 31
click at [938, 34] on icon at bounding box center [933, 37] width 10 height 10
click at [996, 69] on div "GST Code not available" at bounding box center [981, 69] width 124 height 32
click at [996, 70] on div "GST Code not available" at bounding box center [981, 69] width 124 height 32
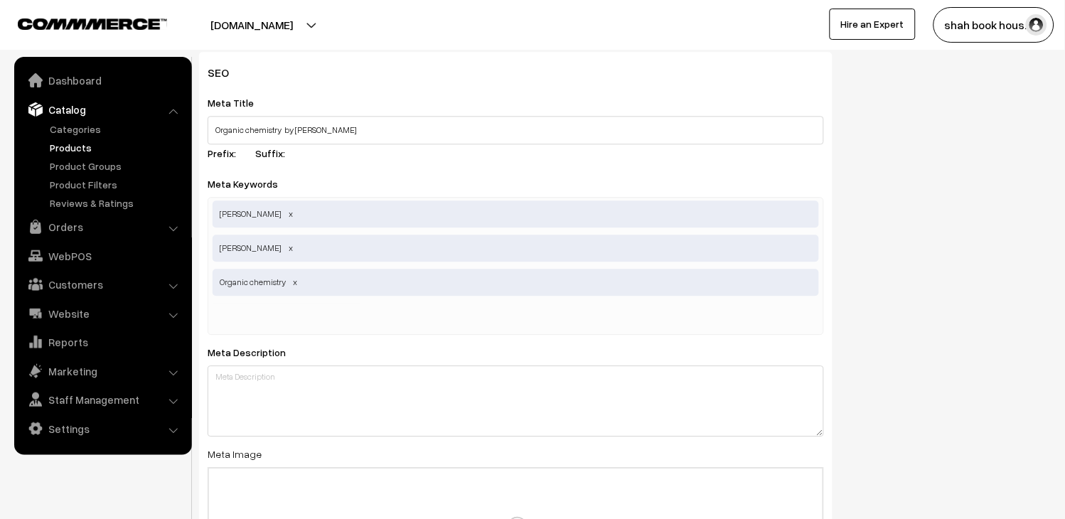
scroll to position [1975, 0]
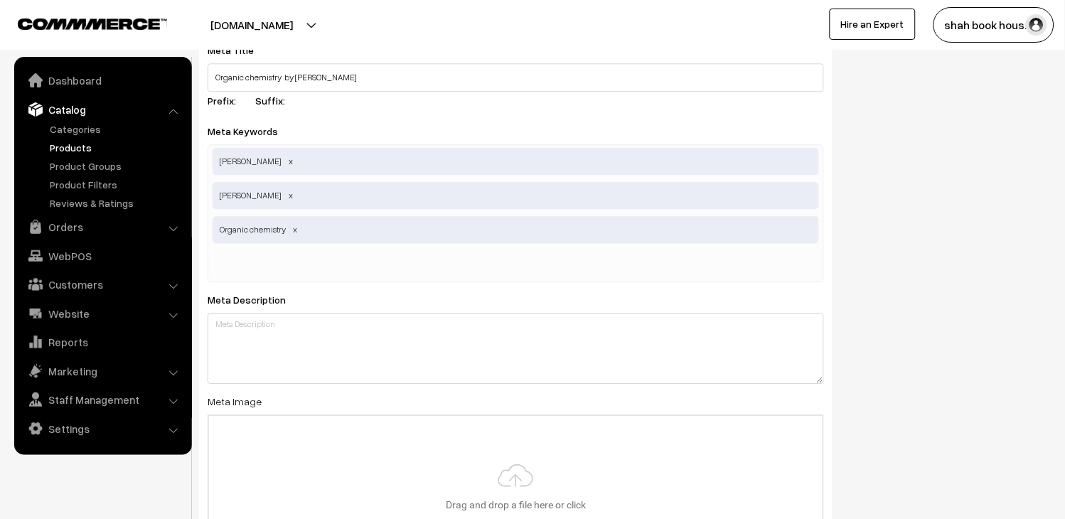
click at [58, 141] on link "Products" at bounding box center [116, 147] width 141 height 15
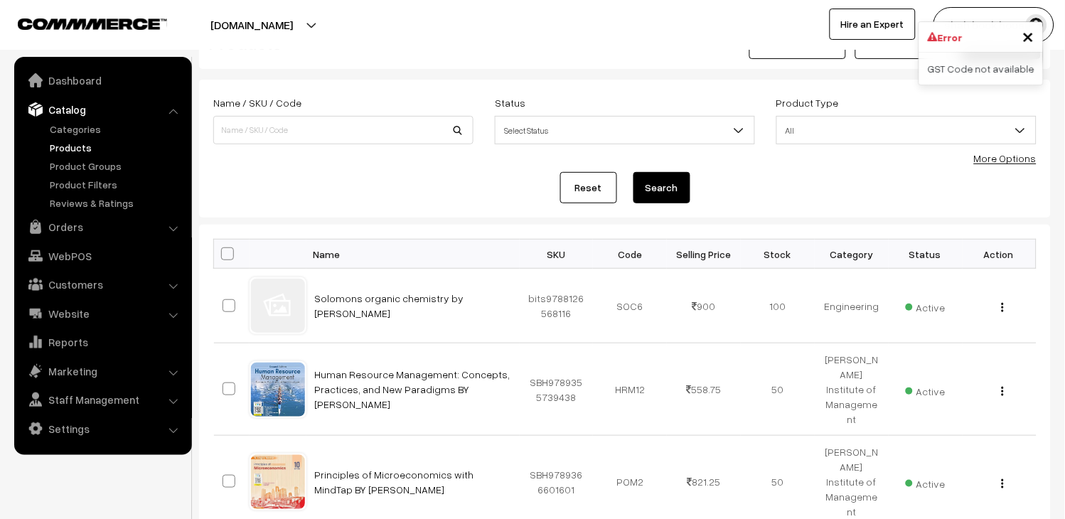
scroll to position [79, 0]
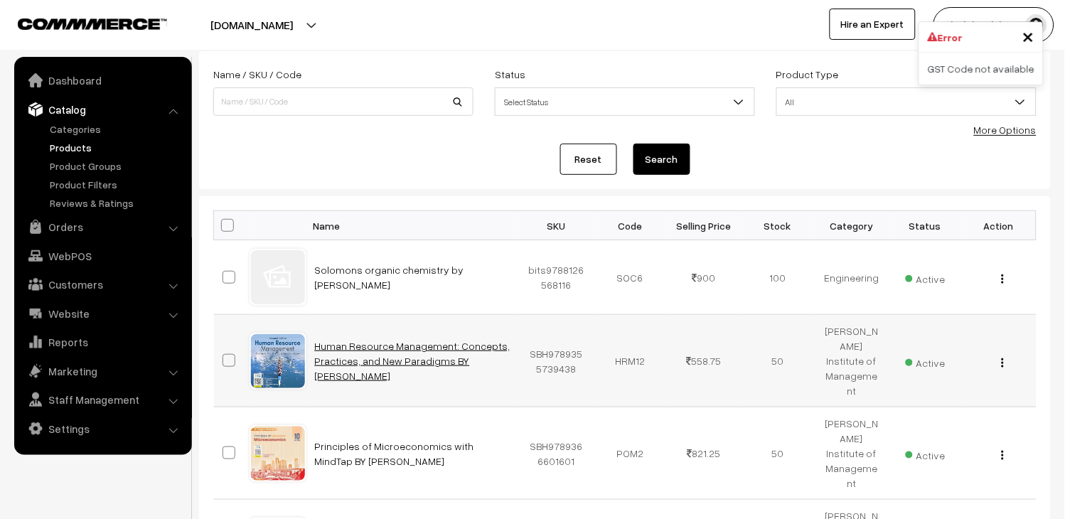
click at [380, 340] on link "Human Resource Management: Concepts, Practices, and New Paradigms BY [PERSON_NA…" at bounding box center [413, 361] width 196 height 42
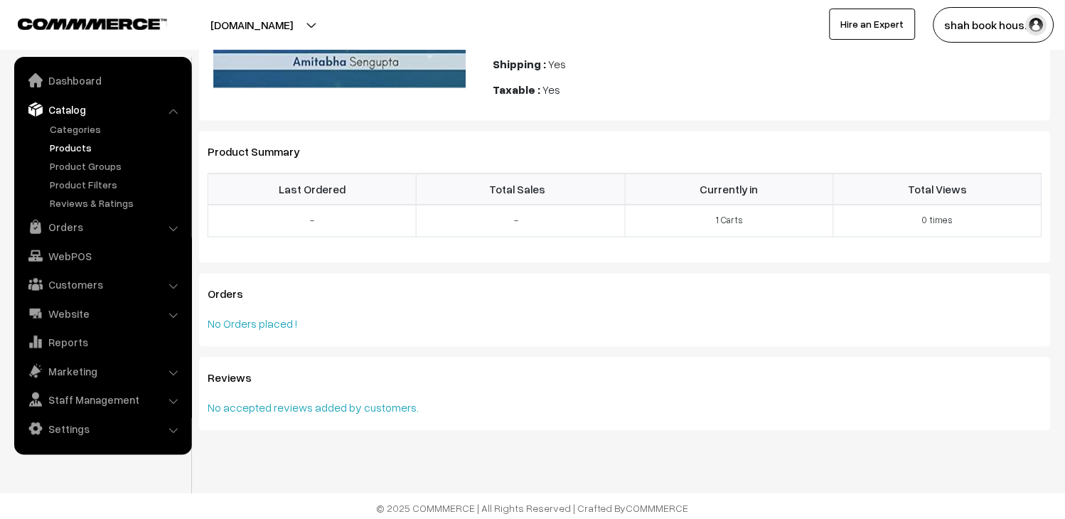
scroll to position [500, 0]
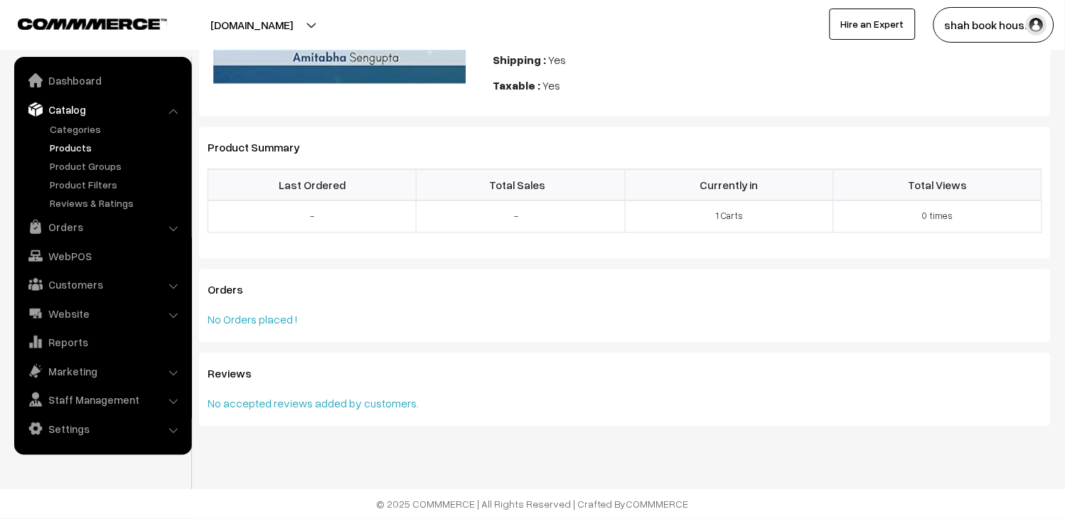
click at [79, 147] on link "Products" at bounding box center [116, 147] width 141 height 15
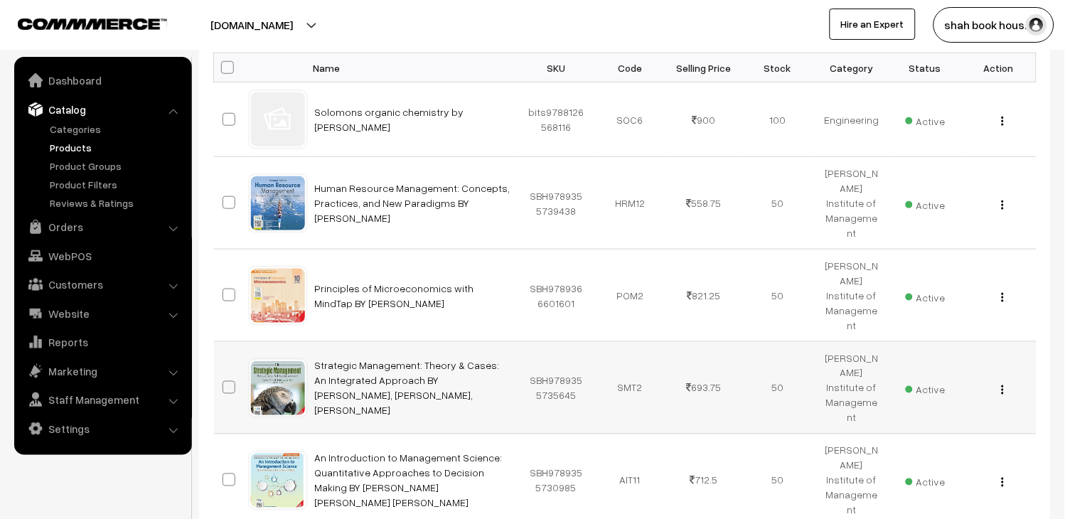
scroll to position [237, 0]
click at [405, 360] on link "Strategic Management: Theory & Cases: An Integrated Approach BY [PERSON_NAME], …" at bounding box center [407, 388] width 185 height 57
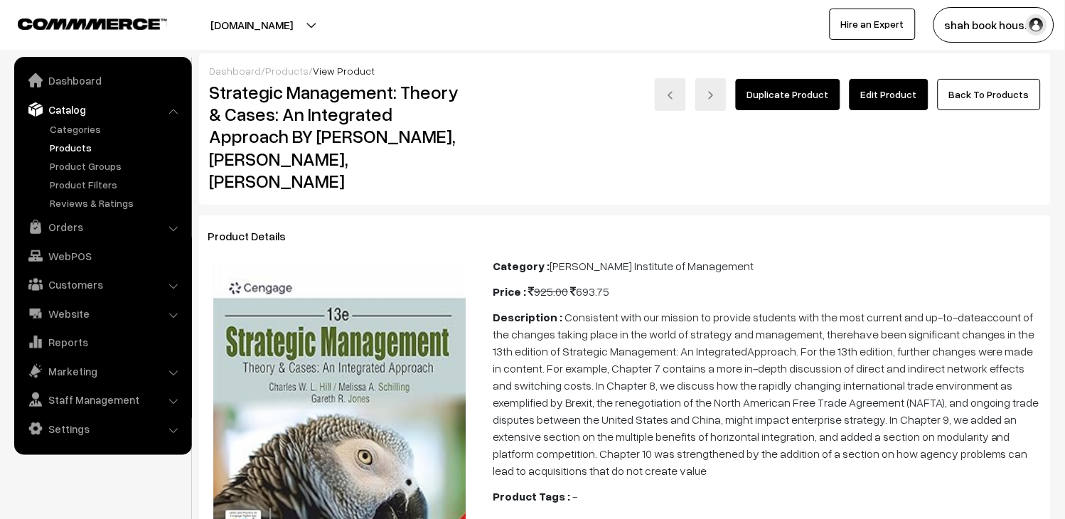
click at [905, 100] on link "Edit Product" at bounding box center [889, 94] width 79 height 31
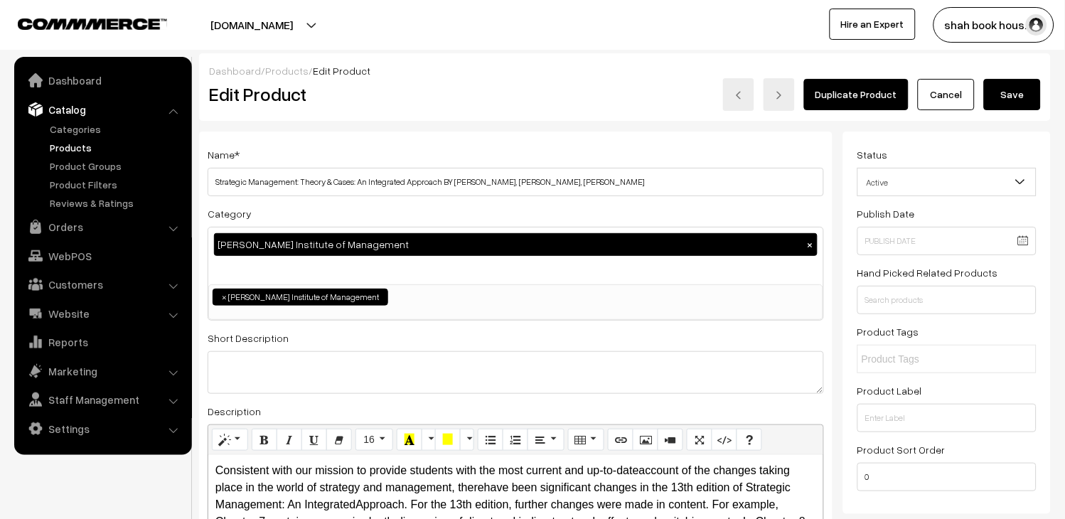
click at [529, 150] on div "Name * Strategic Management: Theory & Cases: An Integrated Approach BY Hill, Sc…" at bounding box center [516, 171] width 617 height 50
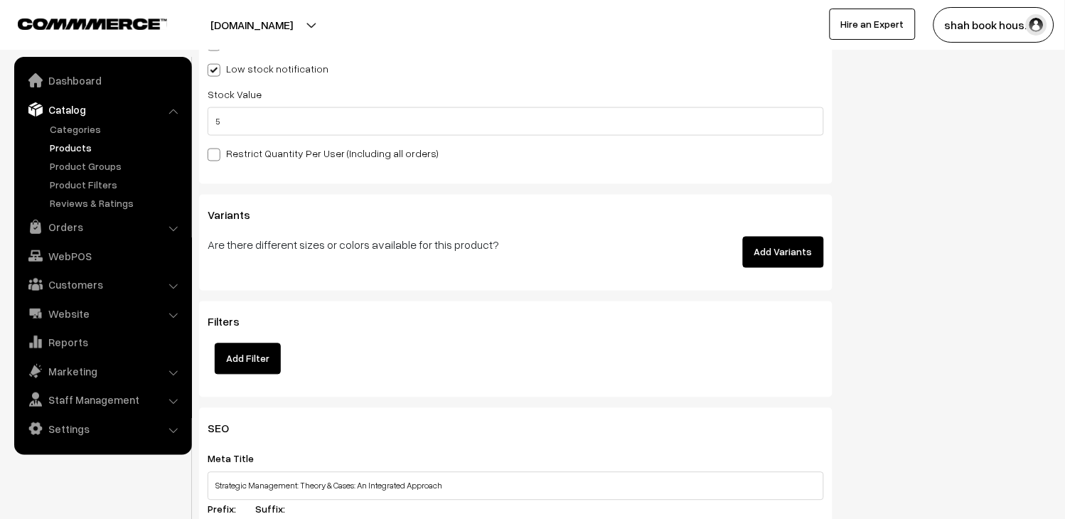
scroll to position [1659, 0]
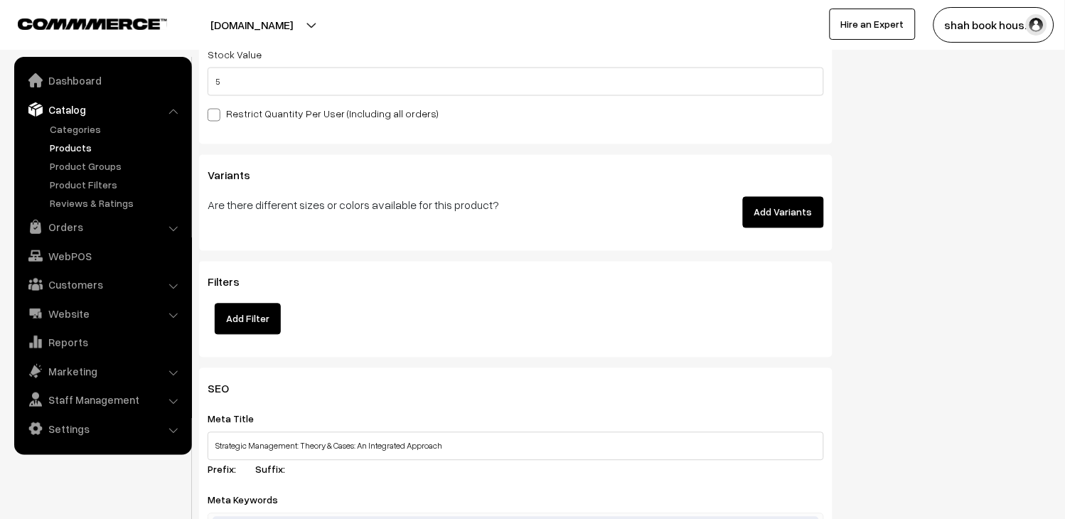
click at [351, 117] on label "Restrict Quantity Per User (Including all orders)" at bounding box center [323, 113] width 231 height 15
click at [217, 117] on input "Restrict Quantity Per User (Including all orders)" at bounding box center [212, 112] width 9 height 9
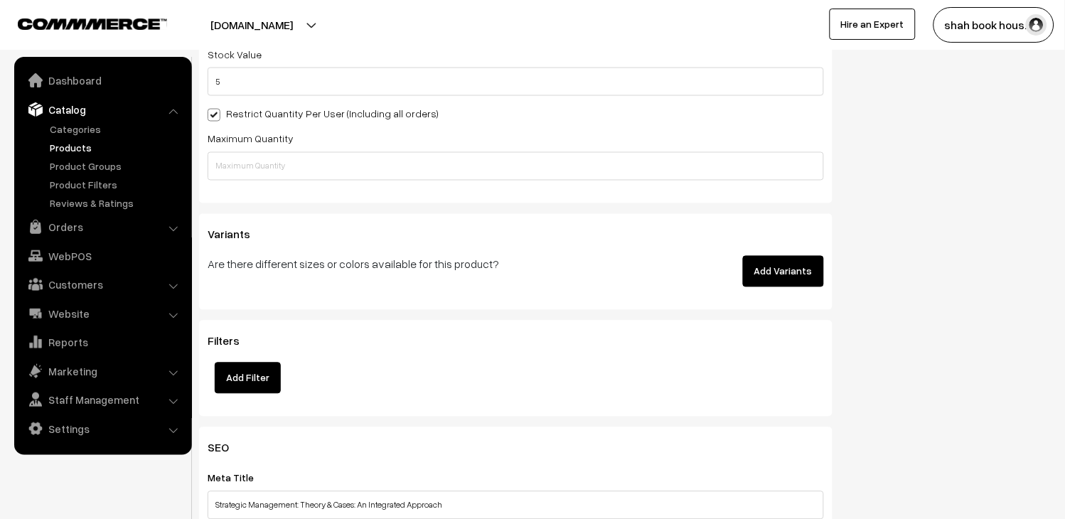
click at [351, 117] on label "Restrict Quantity Per User (Including all orders)" at bounding box center [323, 113] width 231 height 15
click at [217, 117] on input "Restrict Quantity Per User (Including all orders)" at bounding box center [212, 112] width 9 height 9
checkbox input "false"
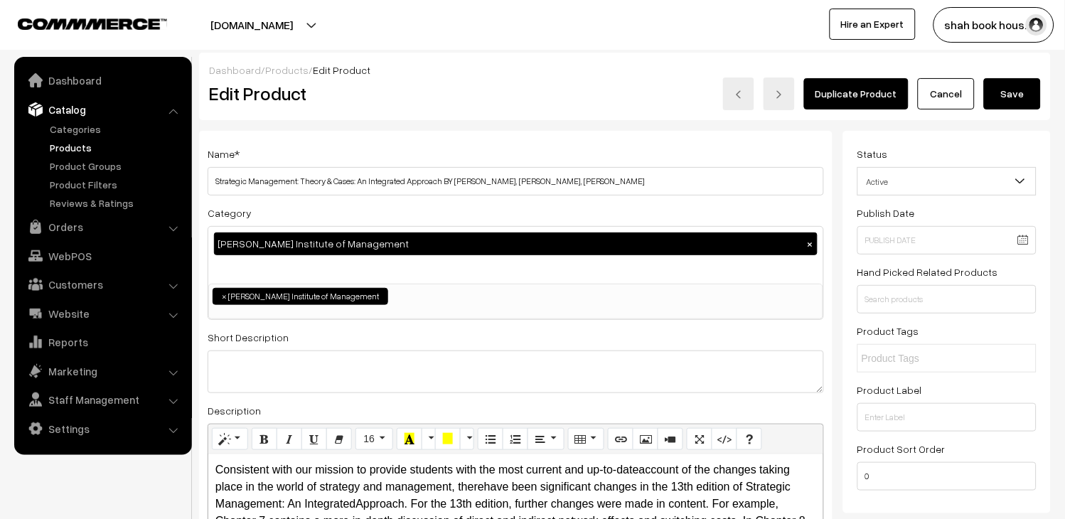
scroll to position [0, 0]
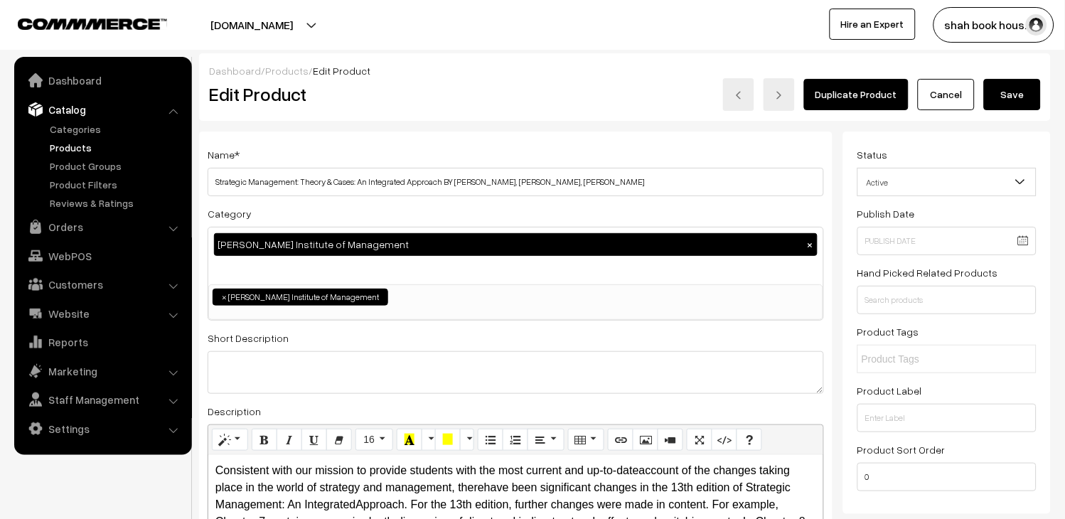
click at [1028, 85] on button "Save" at bounding box center [1012, 94] width 57 height 31
click at [1011, 97] on button "Save" at bounding box center [1012, 94] width 57 height 31
click at [1011, 96] on button "Save" at bounding box center [1012, 94] width 57 height 31
drag, startPoint x: 0, startPoint y: 0, endPoint x: 1011, endPoint y: 96, distance: 1015.8
click at [1011, 96] on button "Save" at bounding box center [1012, 94] width 57 height 31
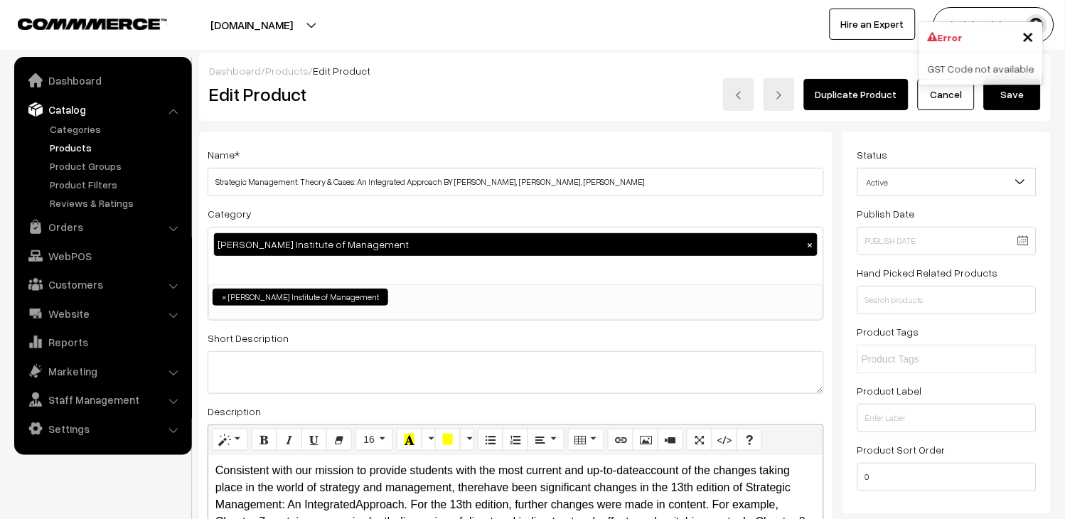
click at [997, 69] on div "GST Code not available" at bounding box center [981, 69] width 124 height 32
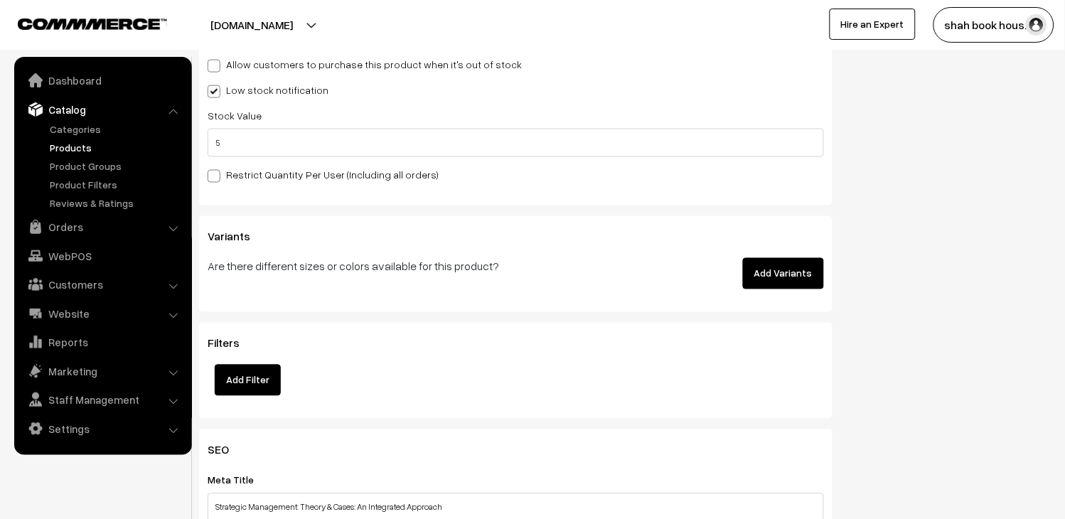
scroll to position [1896, 0]
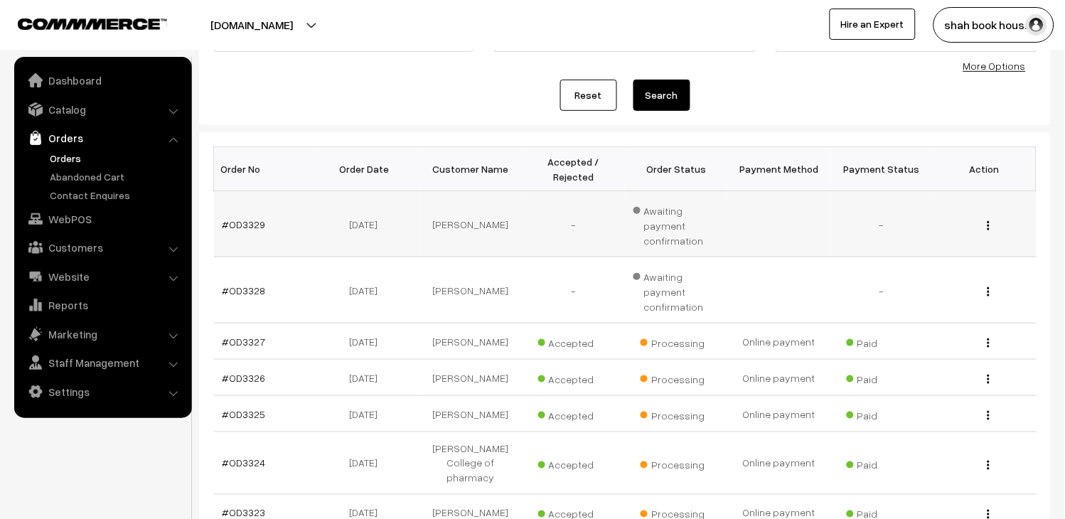
scroll to position [158, 0]
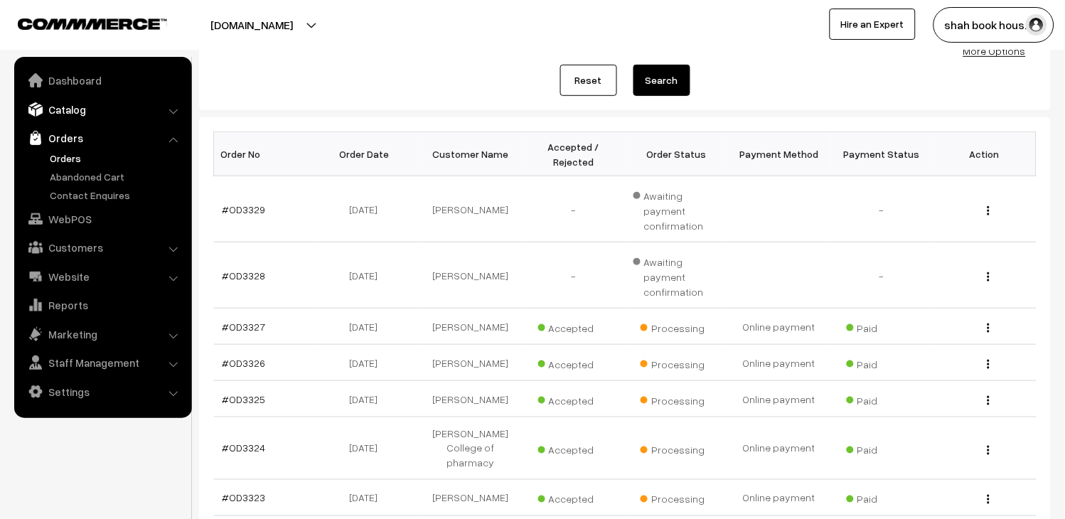
click at [68, 107] on link "Catalog" at bounding box center [102, 110] width 169 height 26
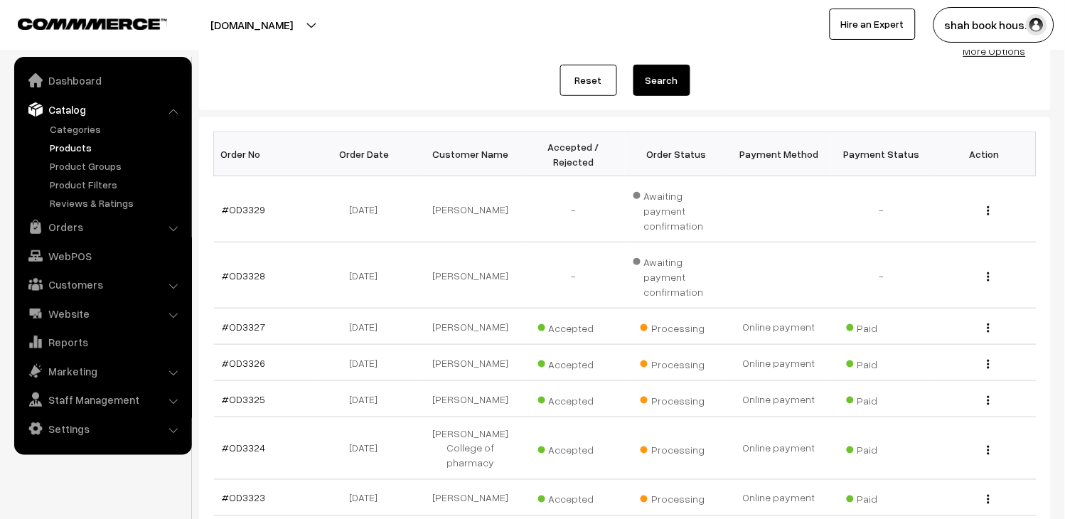
click at [75, 143] on link "Products" at bounding box center [116, 147] width 141 height 15
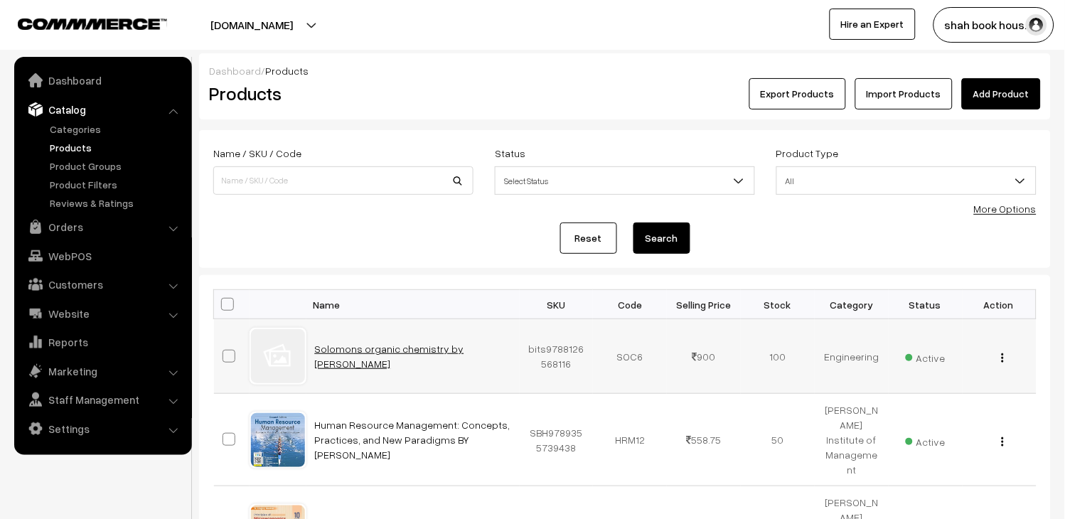
click at [380, 350] on link "Solomons organic chemistry by [PERSON_NAME]" at bounding box center [389, 356] width 149 height 27
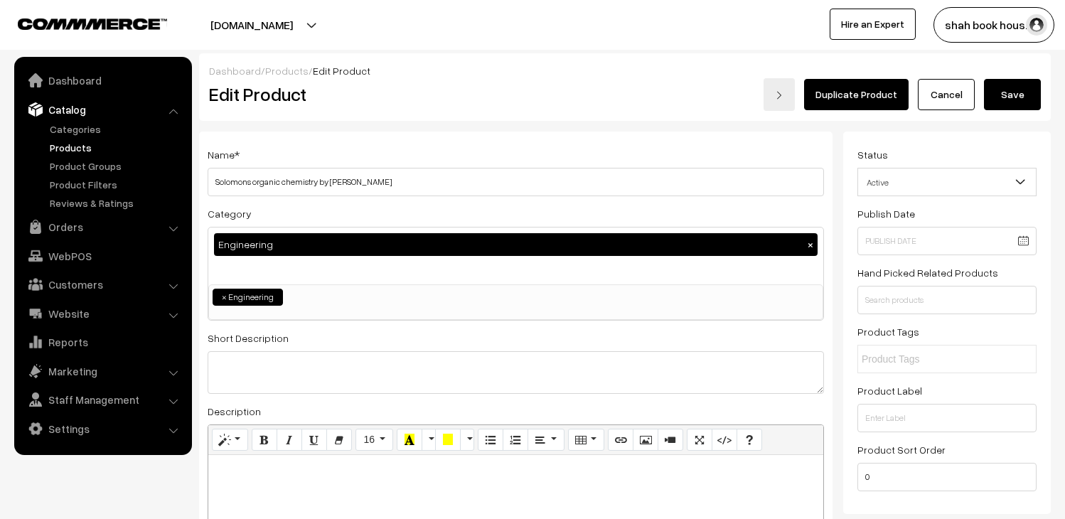
click at [1012, 94] on button "Save" at bounding box center [1012, 94] width 57 height 31
click at [1006, 100] on button "Save" at bounding box center [1012, 94] width 57 height 31
drag, startPoint x: 0, startPoint y: 0, endPoint x: 1006, endPoint y: 100, distance: 1010.5
click at [1006, 100] on button "Save" at bounding box center [1012, 94] width 57 height 31
click at [1024, 101] on button "Save" at bounding box center [1012, 94] width 57 height 31
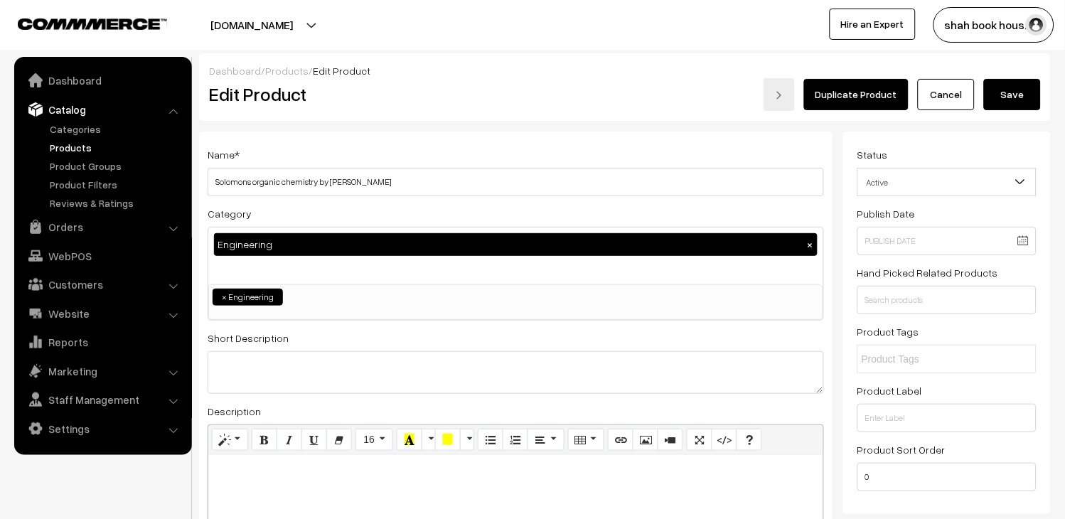
click at [1020, 104] on button "Save" at bounding box center [1012, 94] width 57 height 31
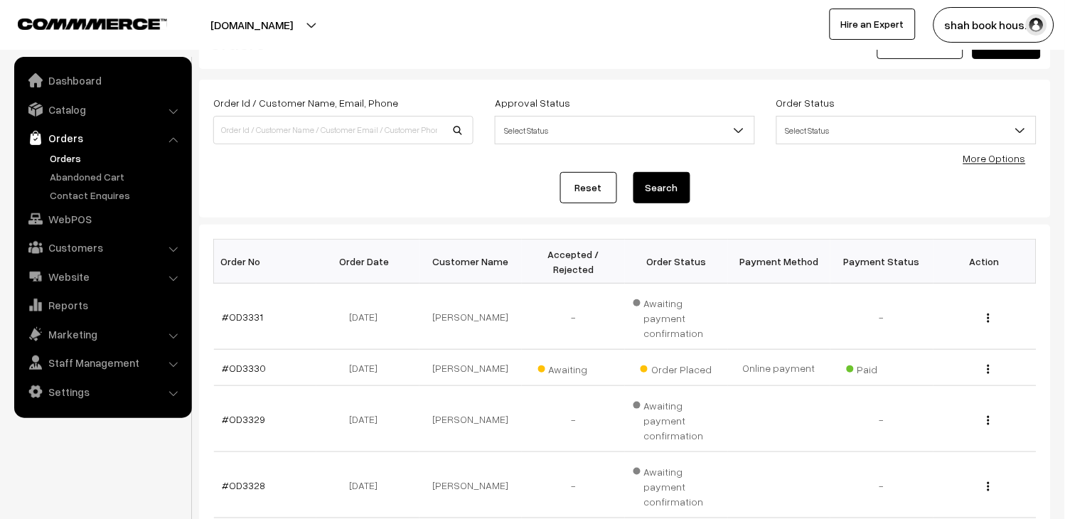
scroll to position [79, 0]
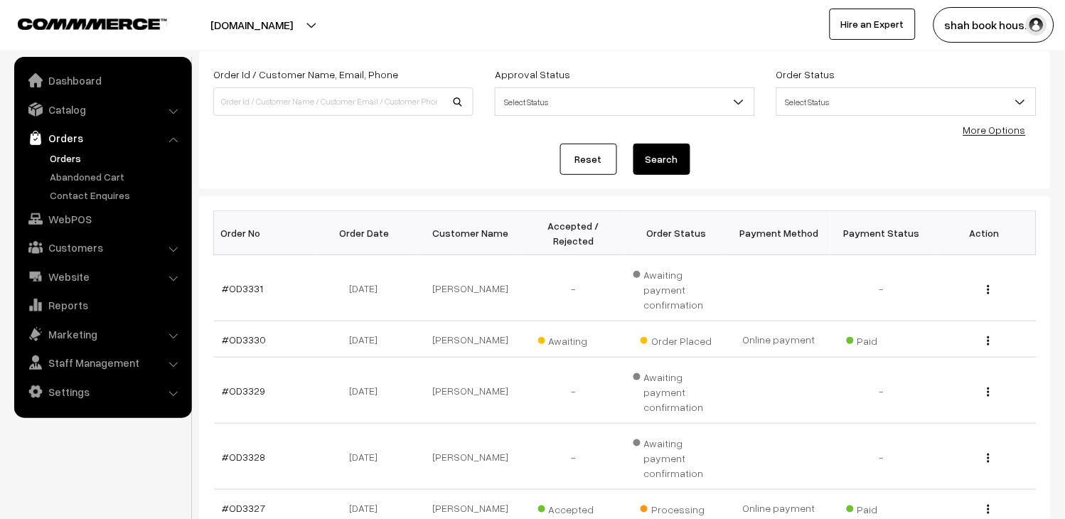
click at [67, 155] on link "Orders" at bounding box center [116, 158] width 141 height 15
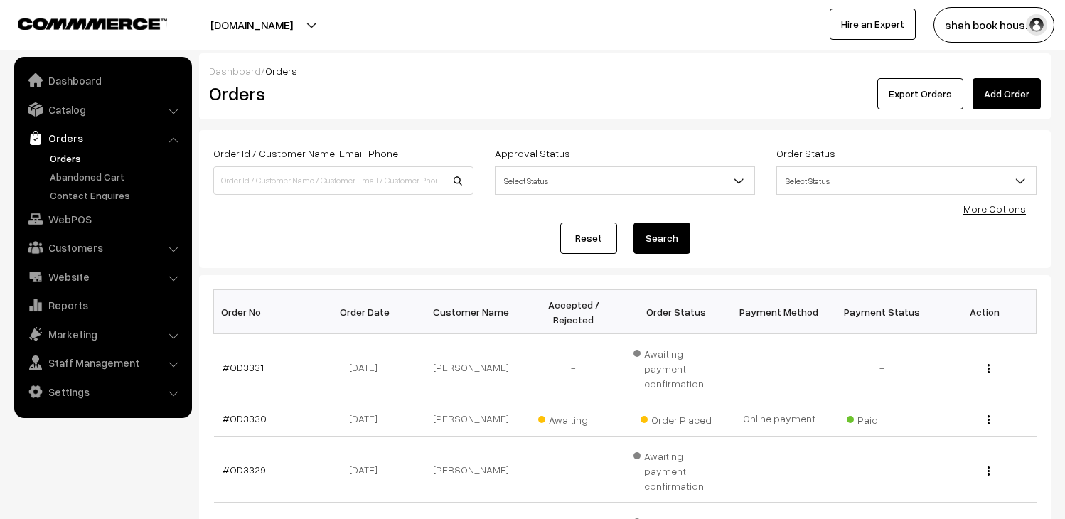
scroll to position [158, 0]
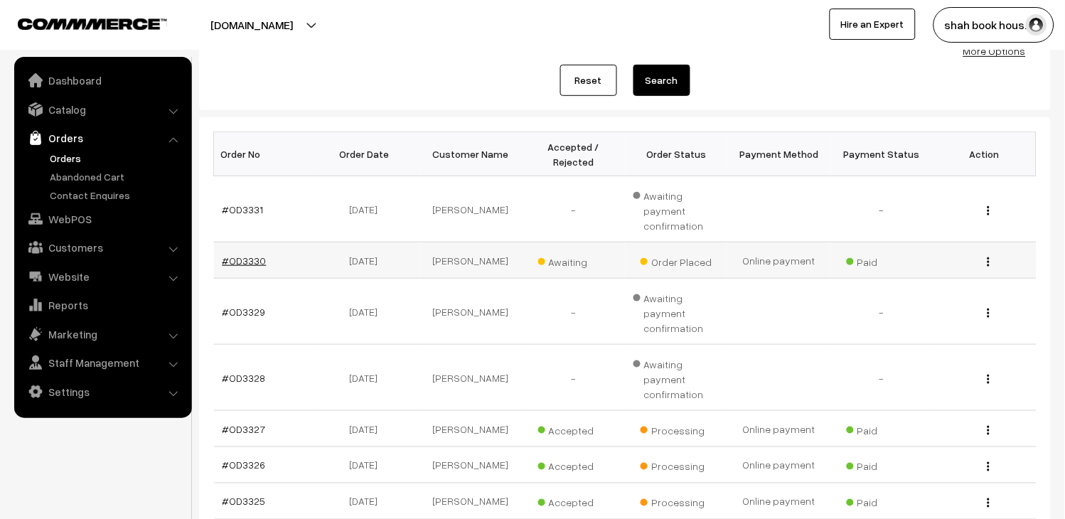
click at [250, 255] on link "#OD3330" at bounding box center [245, 261] width 44 height 12
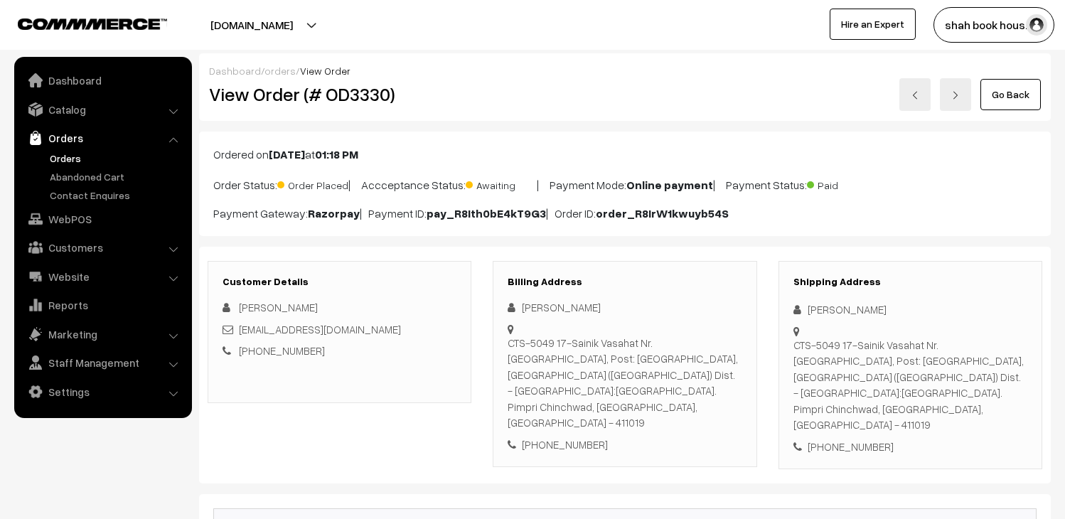
scroll to position [237, 0]
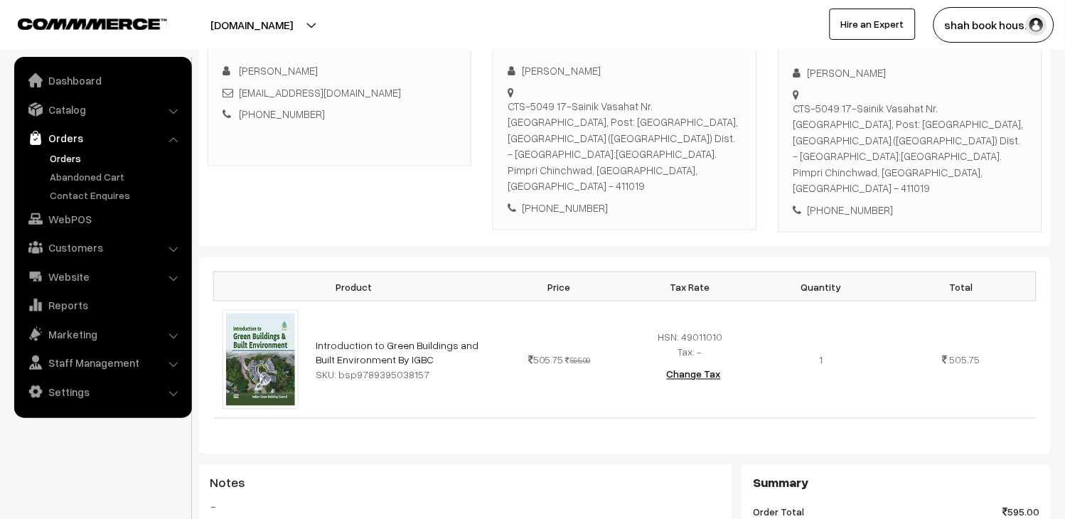
click at [67, 152] on link "Orders" at bounding box center [116, 158] width 141 height 15
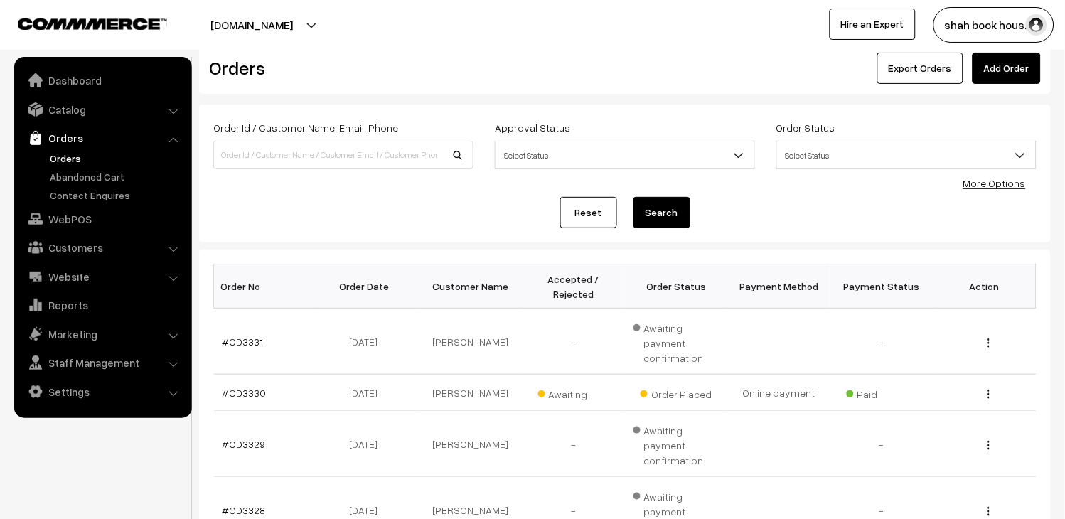
scroll to position [11, 0]
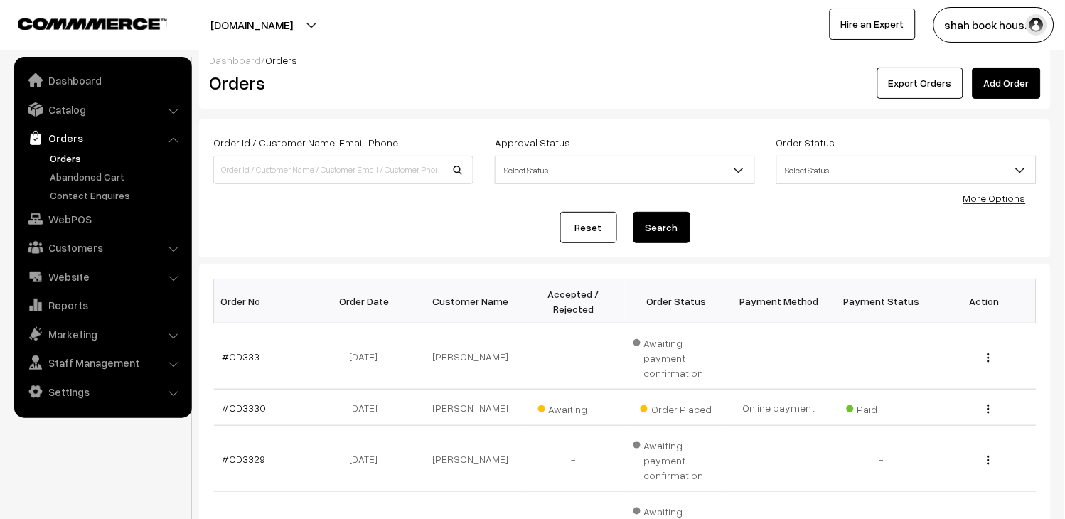
click at [65, 156] on link "Orders" at bounding box center [116, 158] width 141 height 15
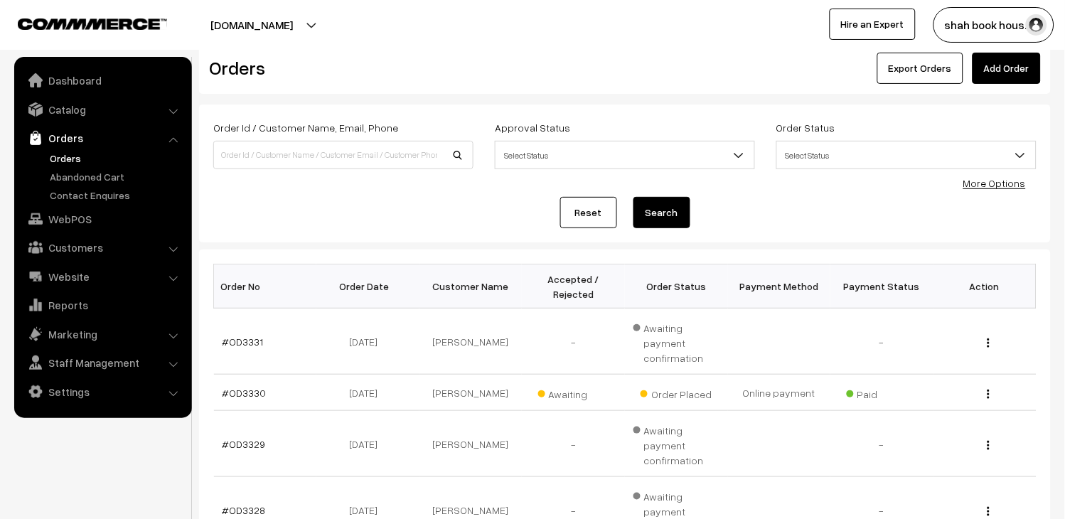
scroll to position [12, 0]
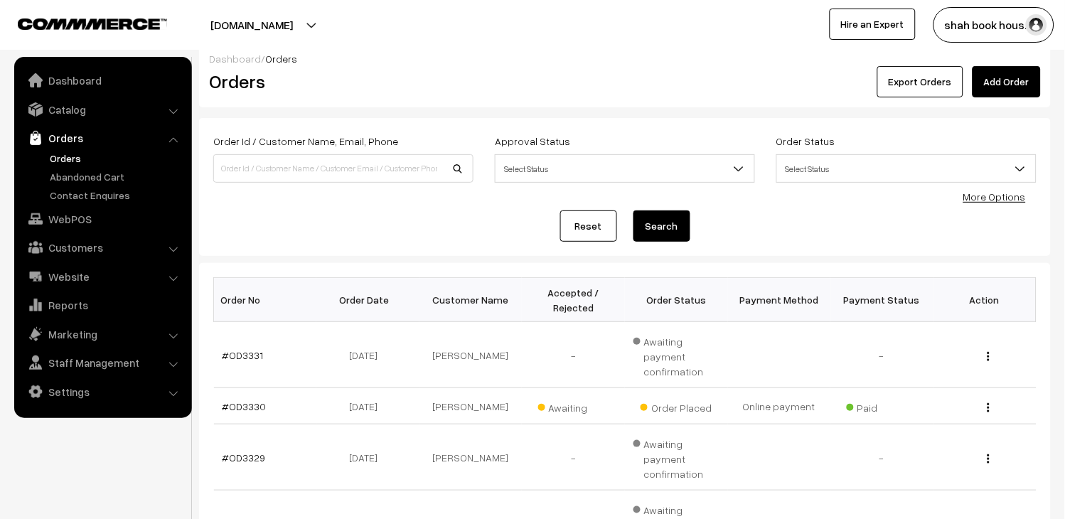
click at [73, 151] on link "Orders" at bounding box center [116, 158] width 141 height 15
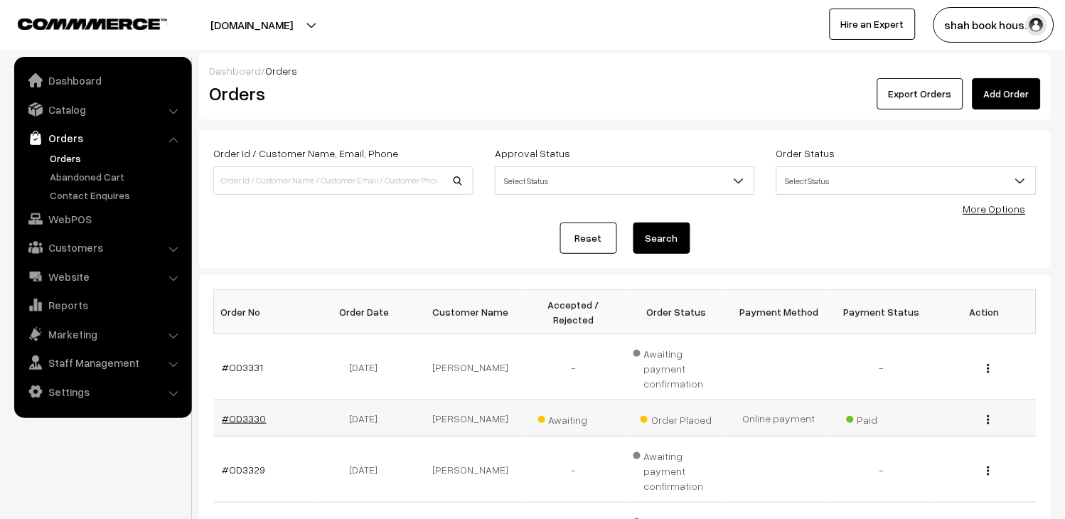
click at [261, 412] on link "#OD3330" at bounding box center [245, 418] width 44 height 12
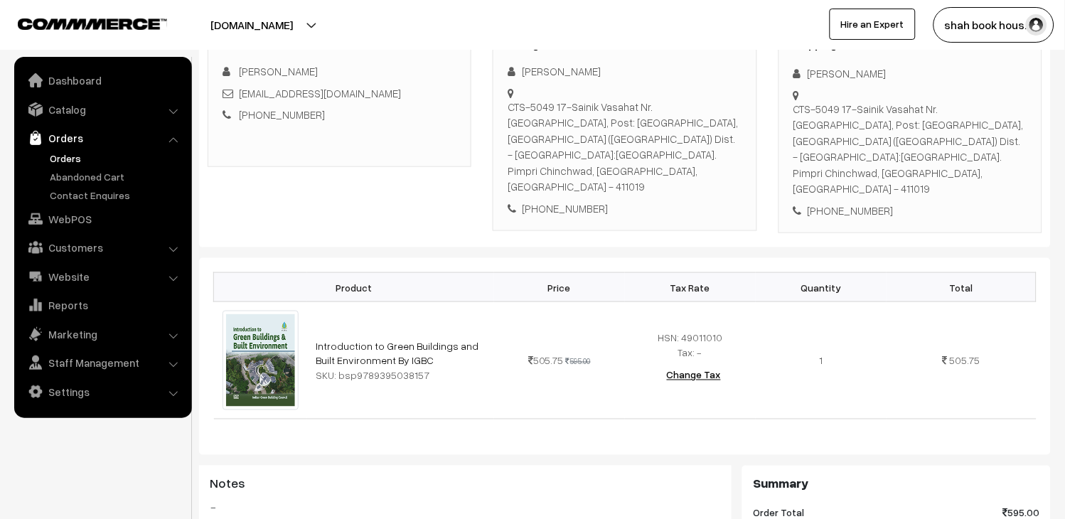
scroll to position [237, 0]
